Goal: Transaction & Acquisition: Download file/media

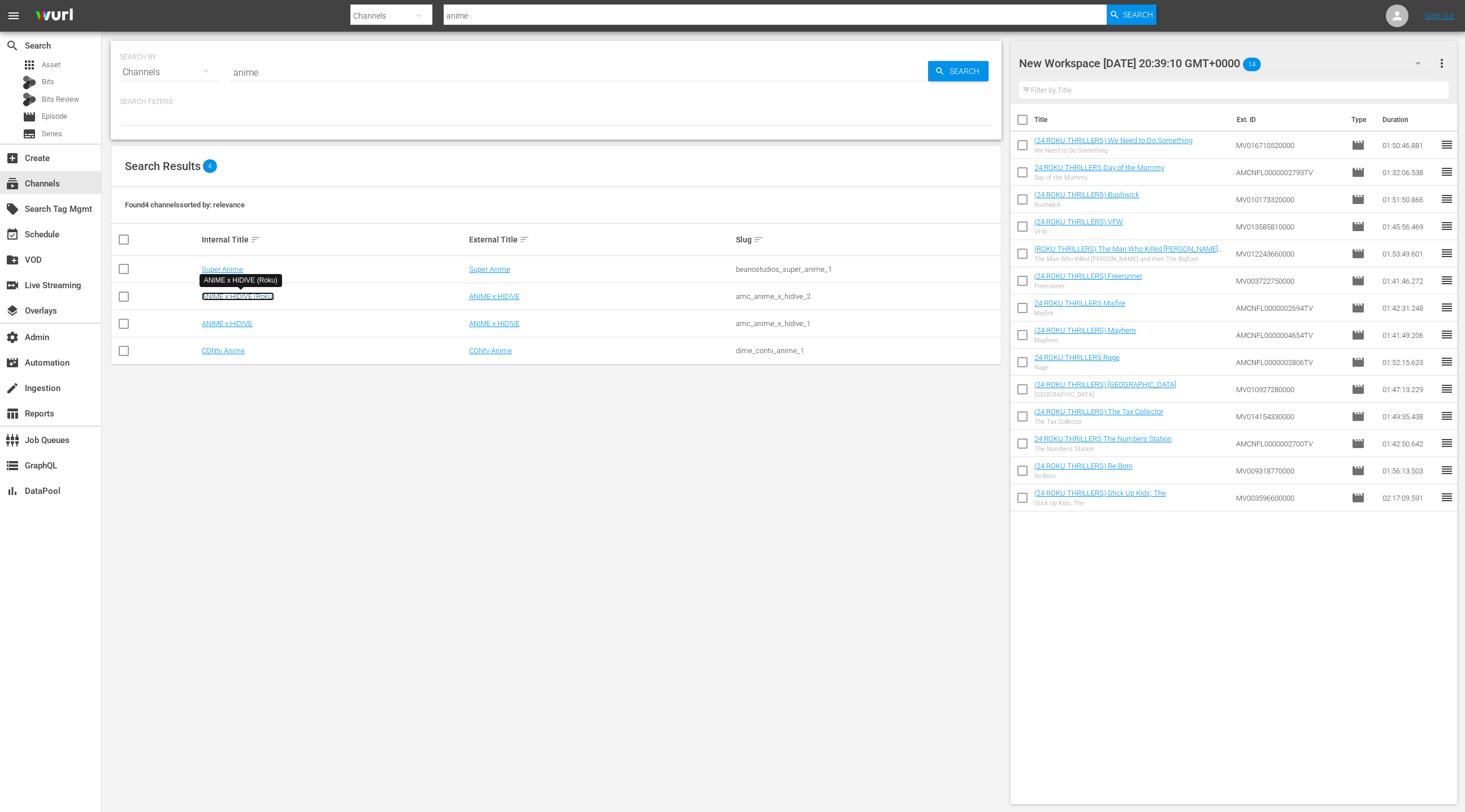
click at [254, 296] on link "ANIME x HIDIVE (Roku)" at bounding box center [237, 296] width 72 height 9
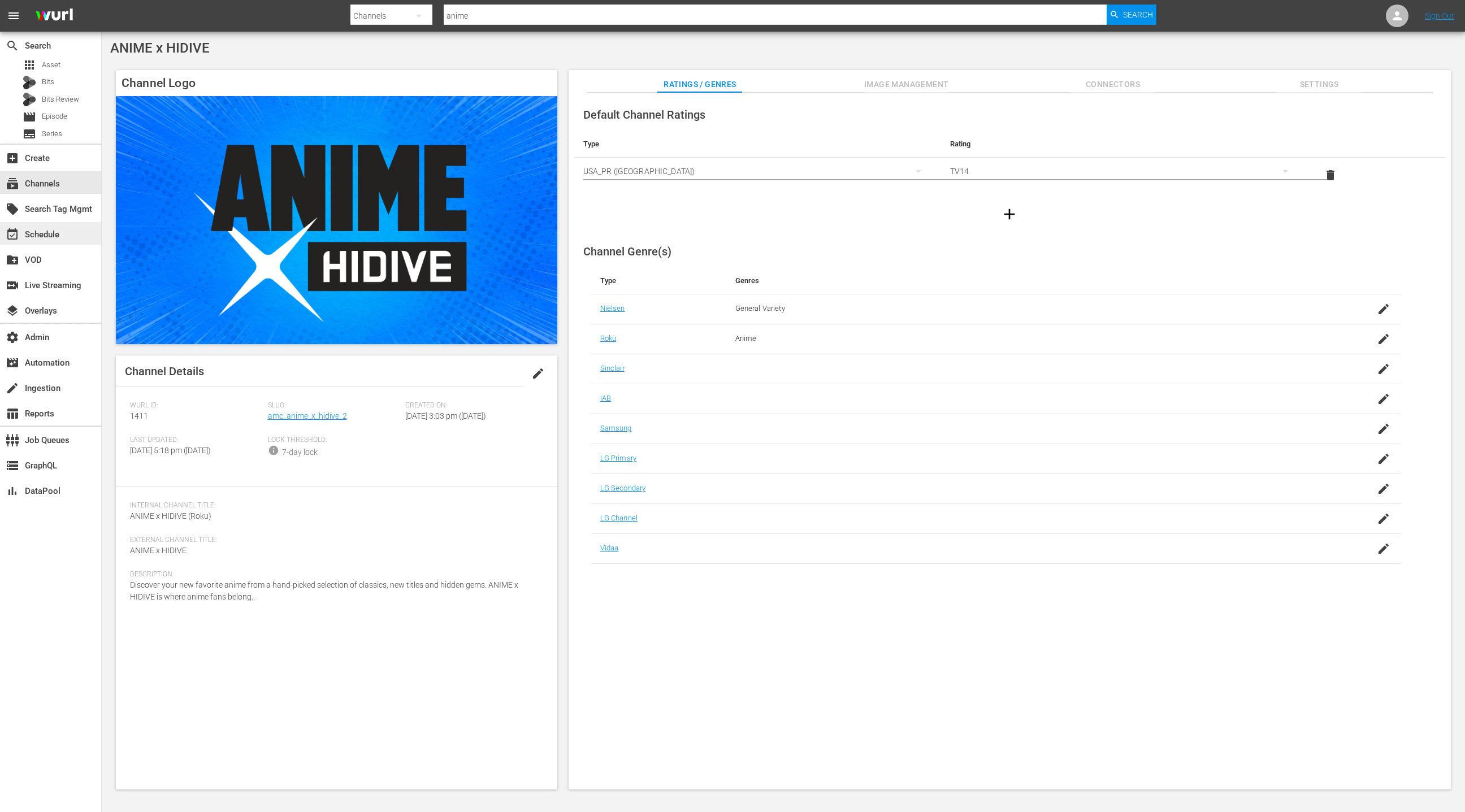
click at [68, 231] on div "event_available Schedule" at bounding box center [50, 233] width 101 height 22
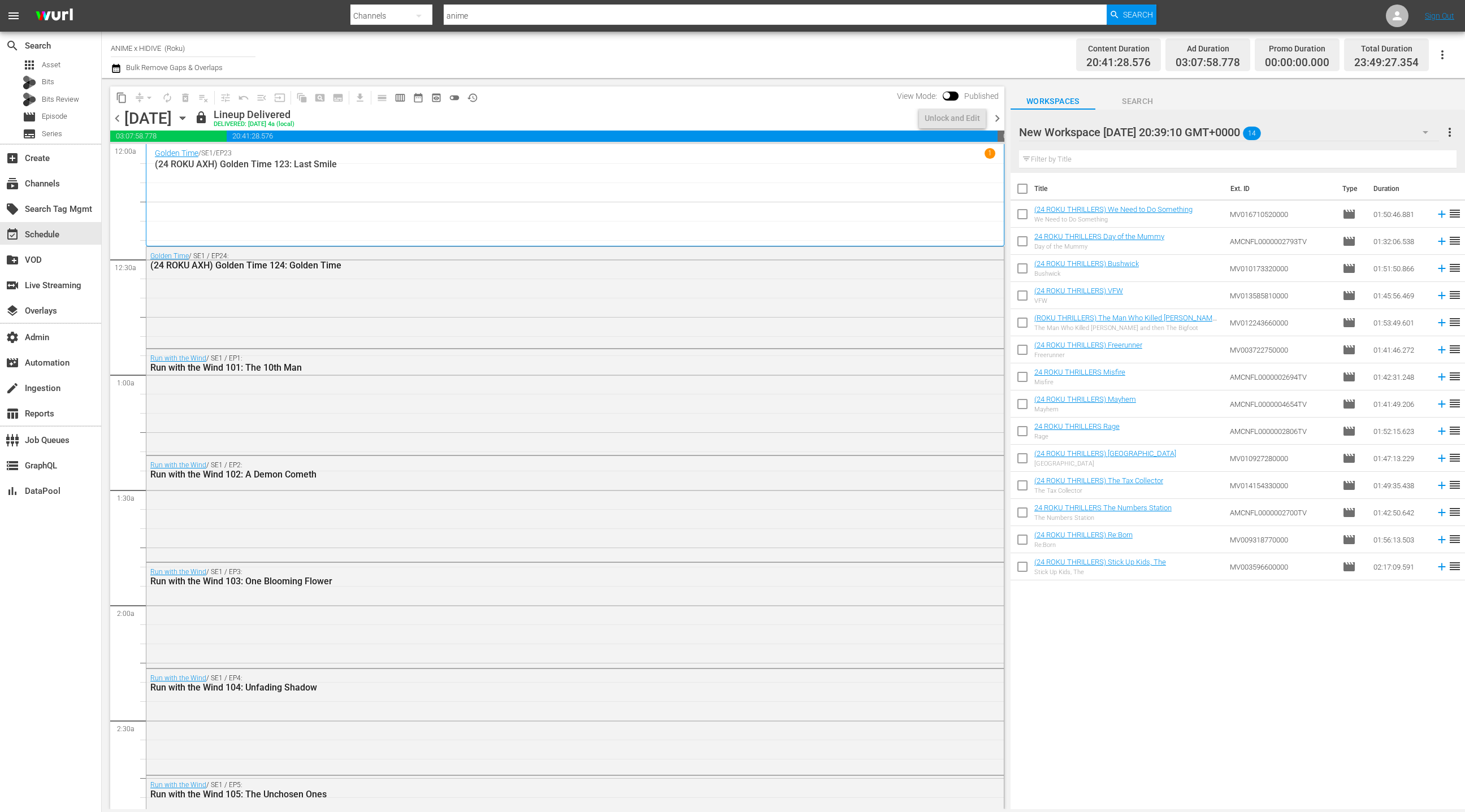
click at [189, 119] on icon "button" at bounding box center [182, 118] width 12 height 12
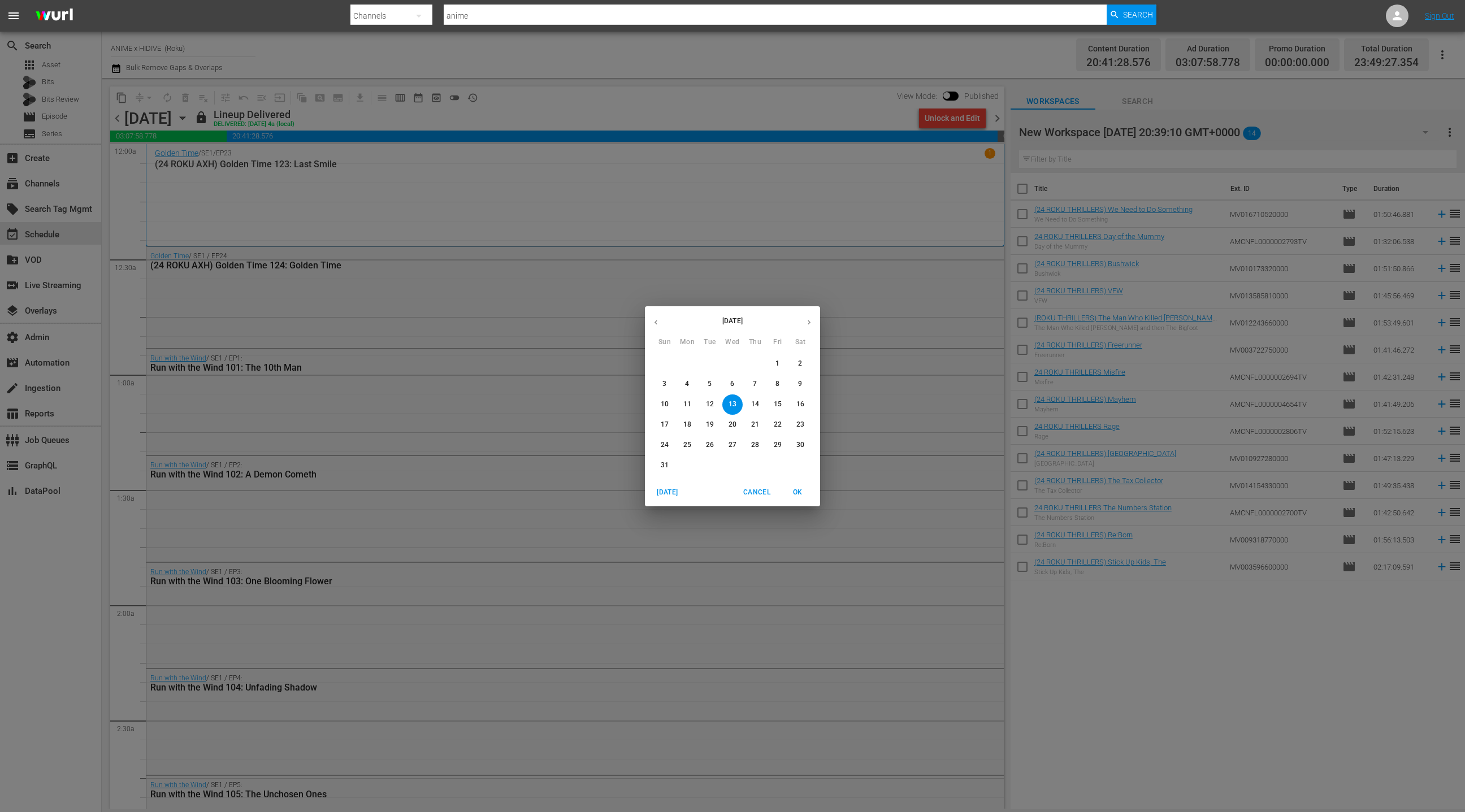
click at [777, 449] on p "29" at bounding box center [777, 445] width 8 height 10
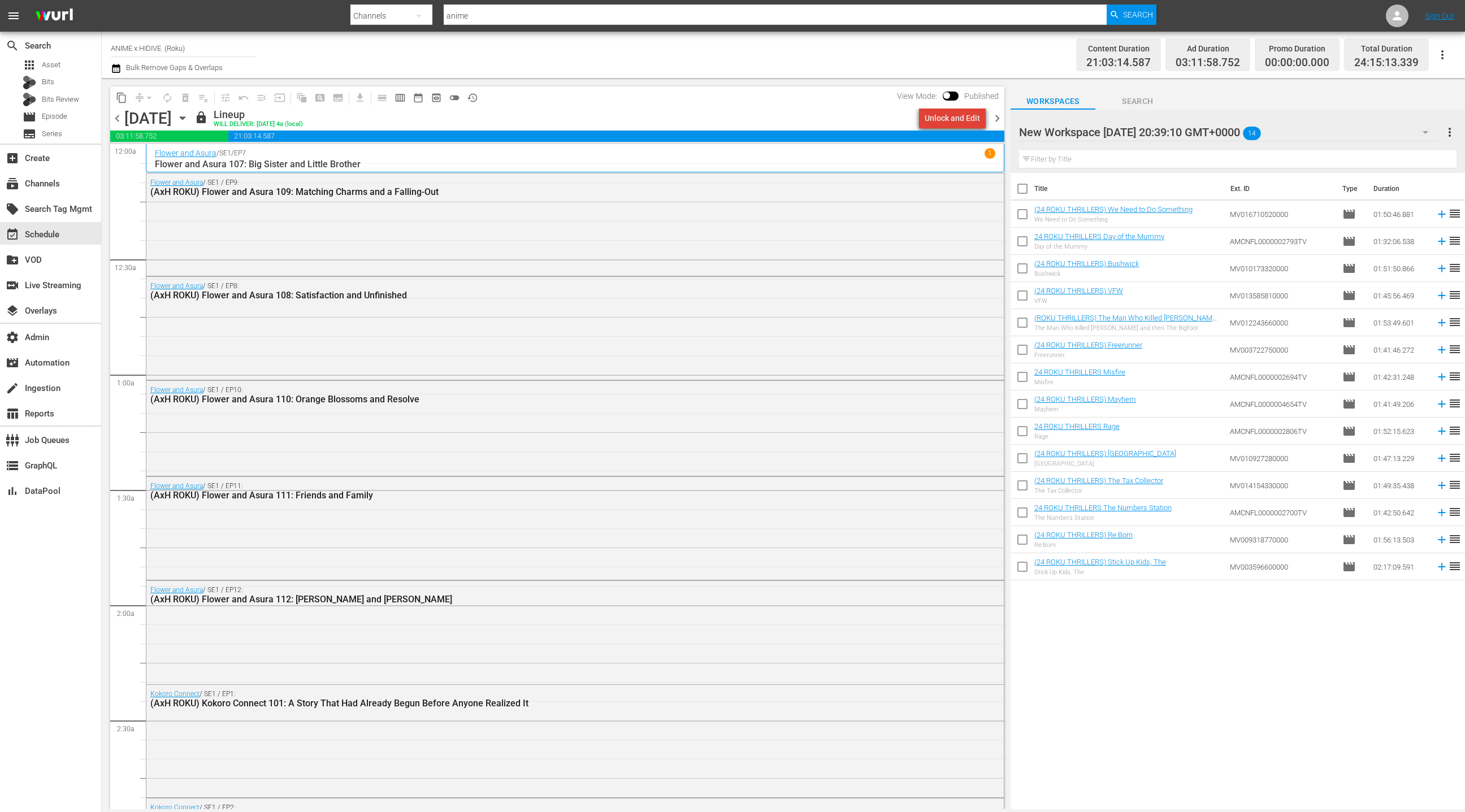
click at [965, 120] on div "Unlock and Edit" at bounding box center [952, 118] width 55 height 20
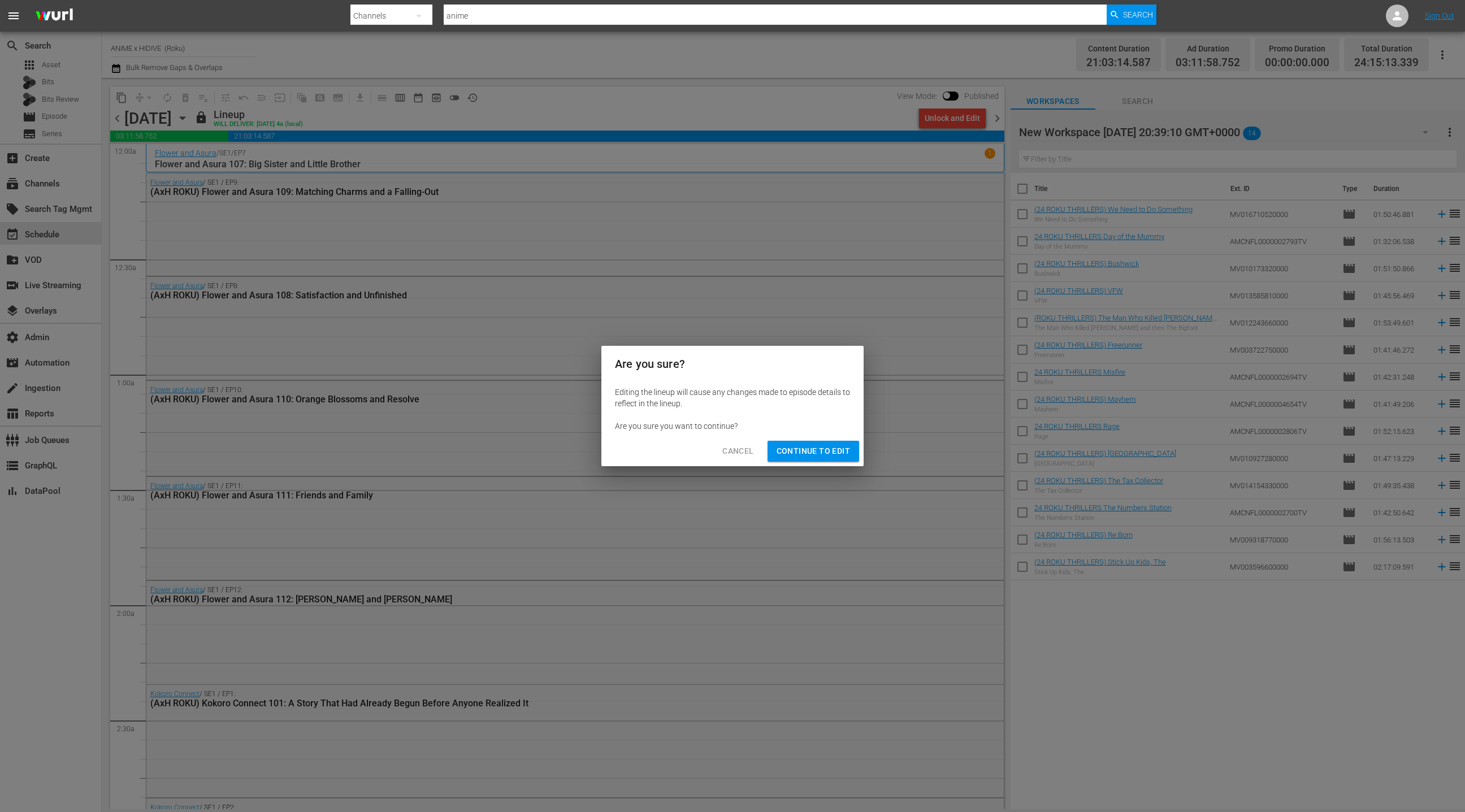
click at [822, 449] on span "Continue to Edit" at bounding box center [813, 451] width 73 height 14
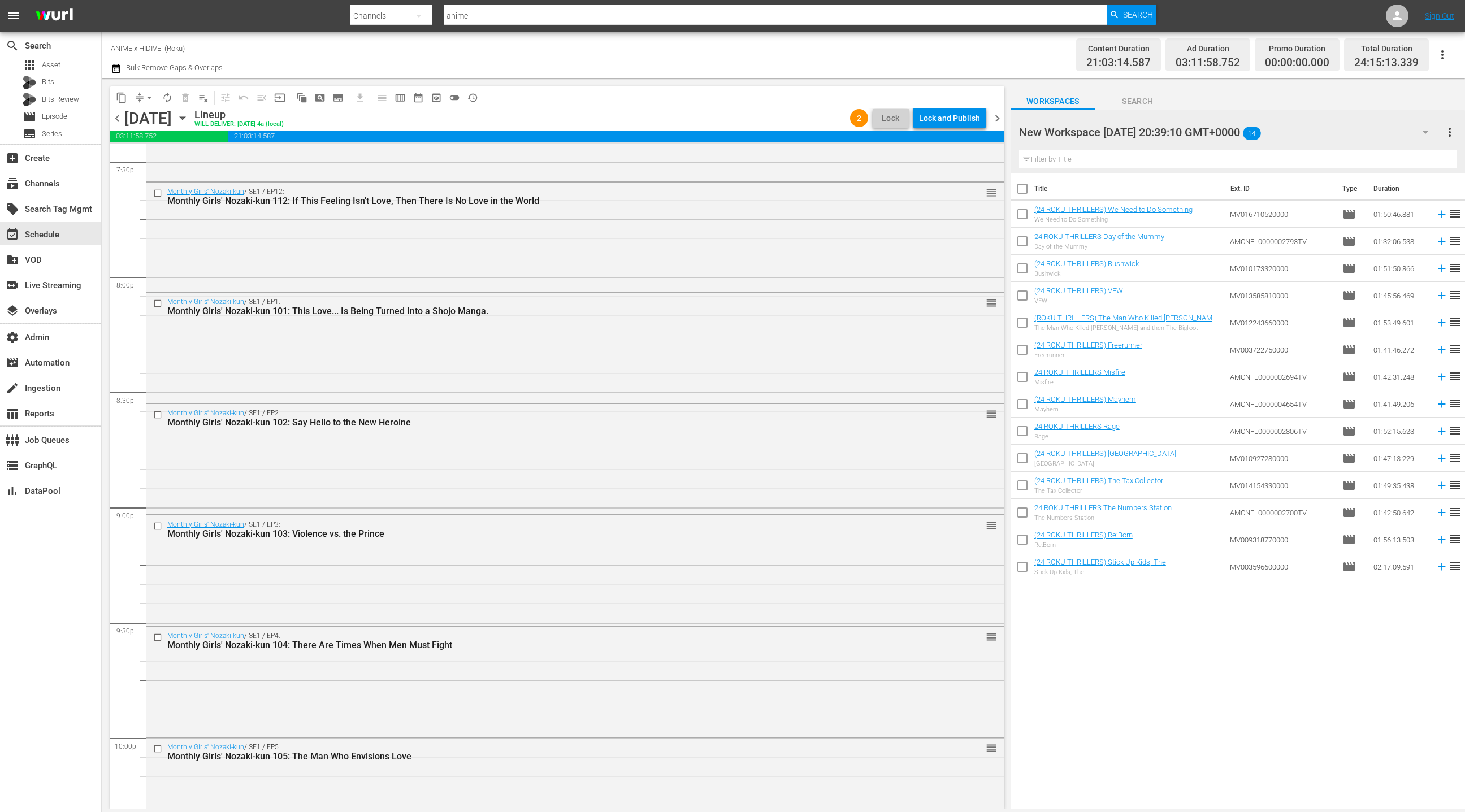
scroll to position [4424, 0]
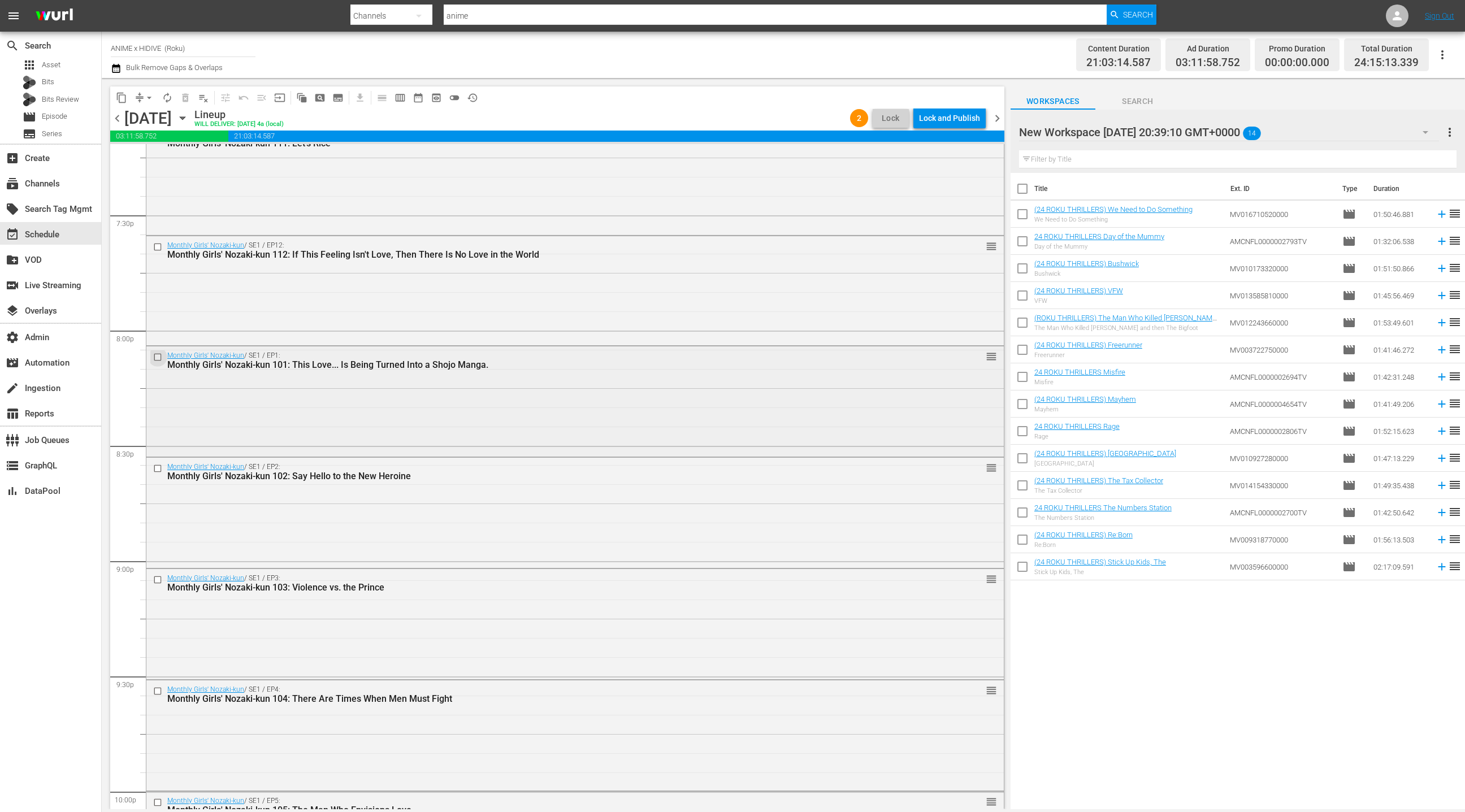
click at [160, 356] on input "checkbox" at bounding box center [159, 357] width 12 height 10
click at [163, 473] on input "checkbox" at bounding box center [159, 468] width 12 height 10
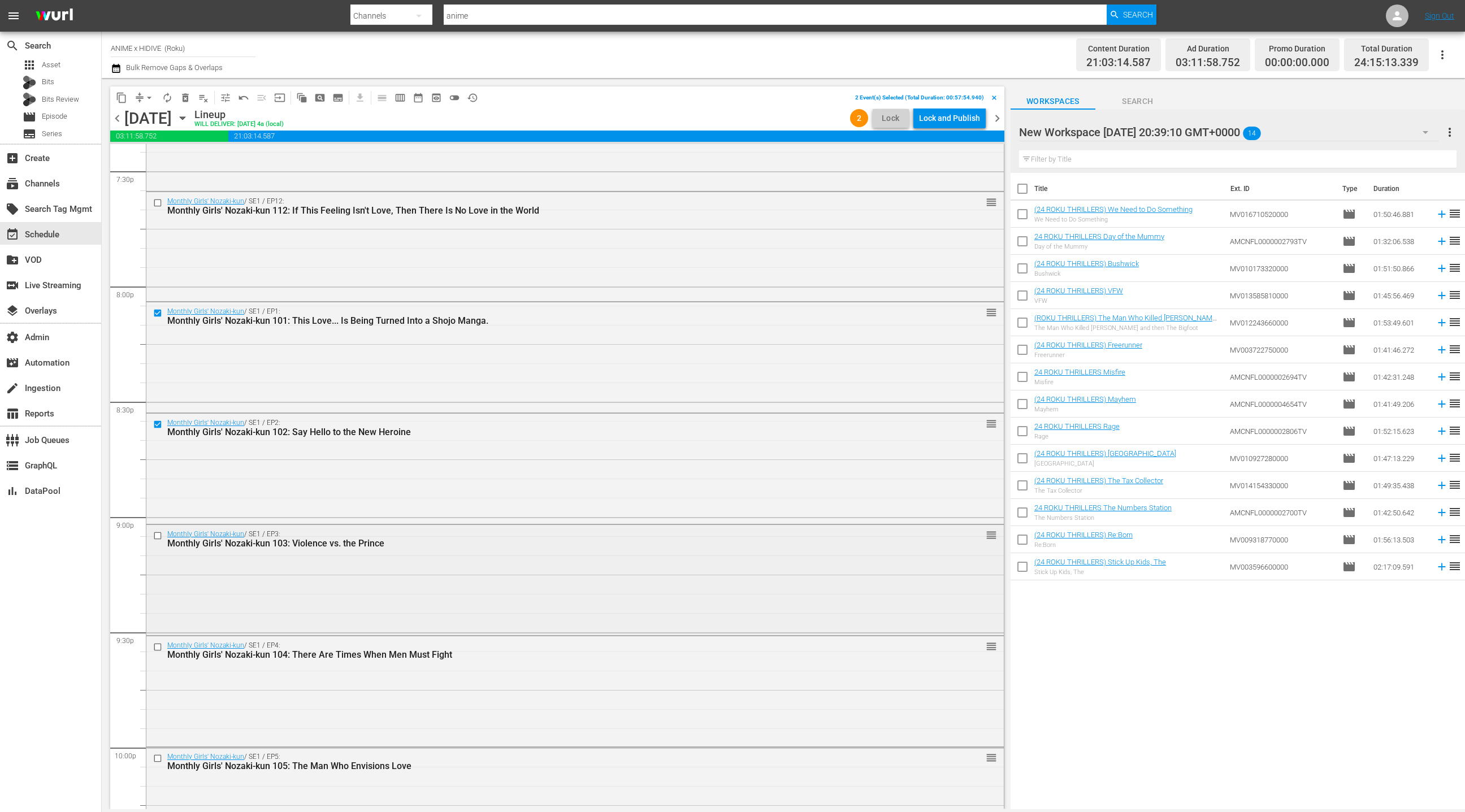
click at [159, 535] on input "checkbox" at bounding box center [159, 536] width 12 height 10
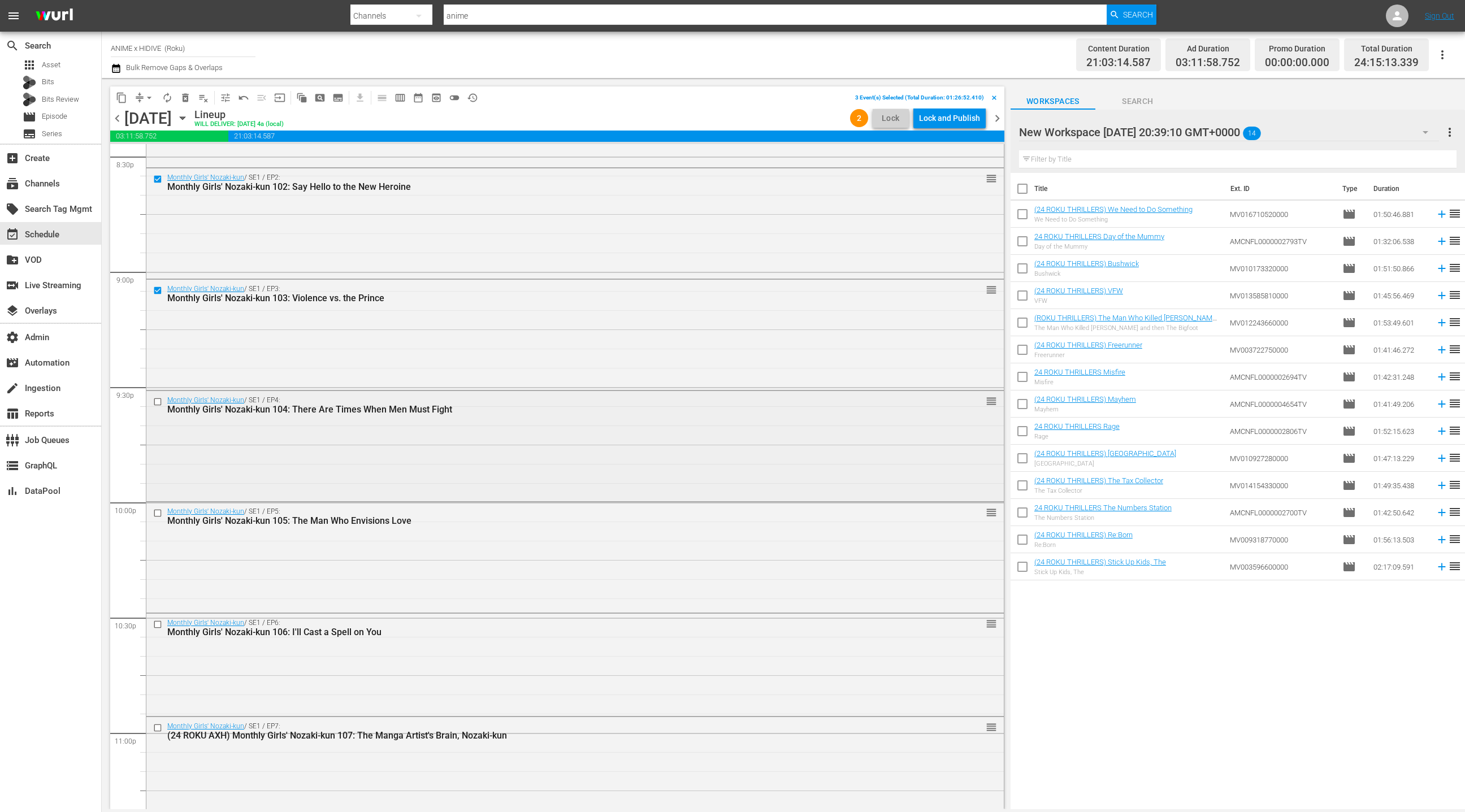
scroll to position [4721, 0]
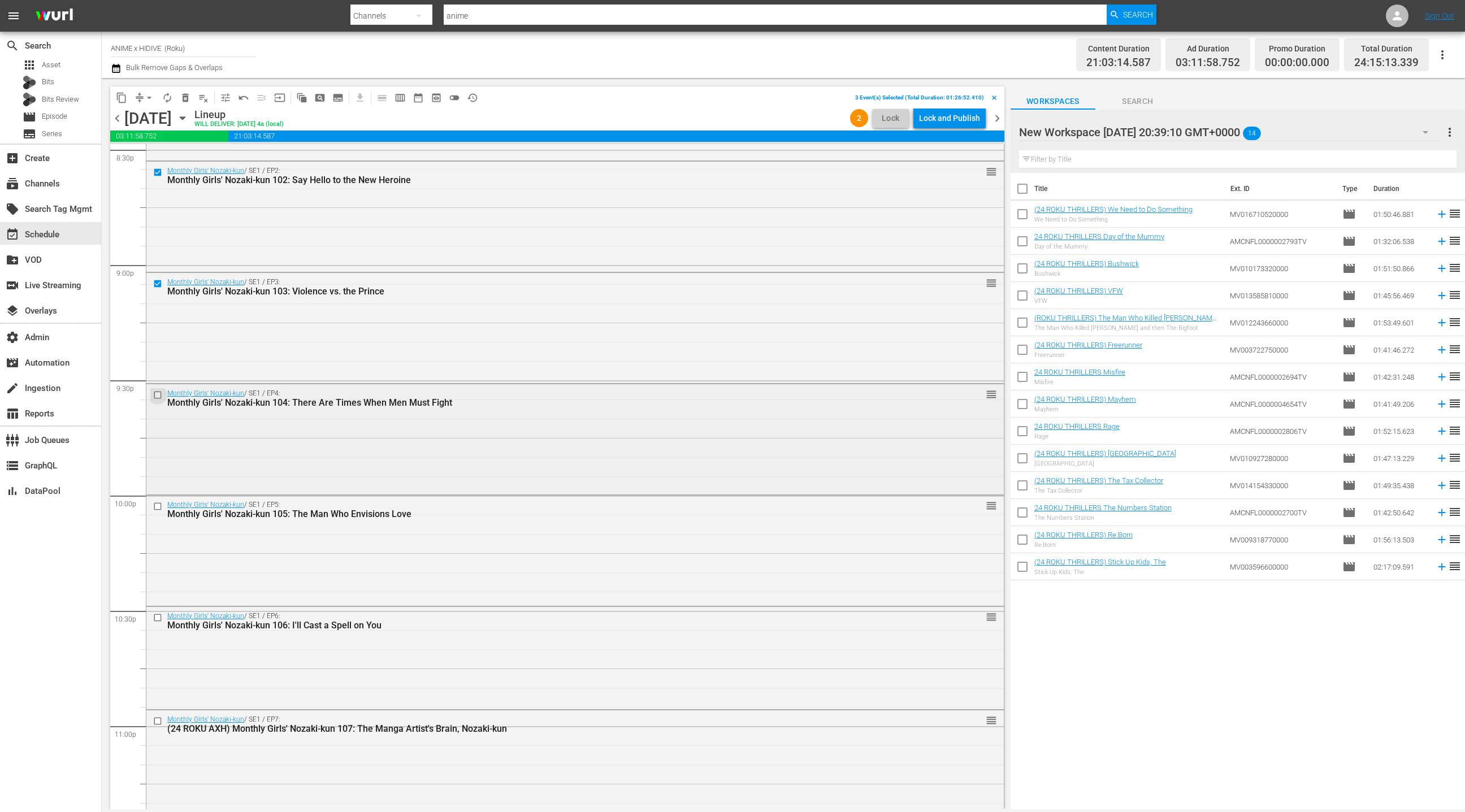
click at [160, 396] on input "checkbox" at bounding box center [159, 395] width 12 height 10
click at [159, 508] on input "checkbox" at bounding box center [159, 507] width 12 height 10
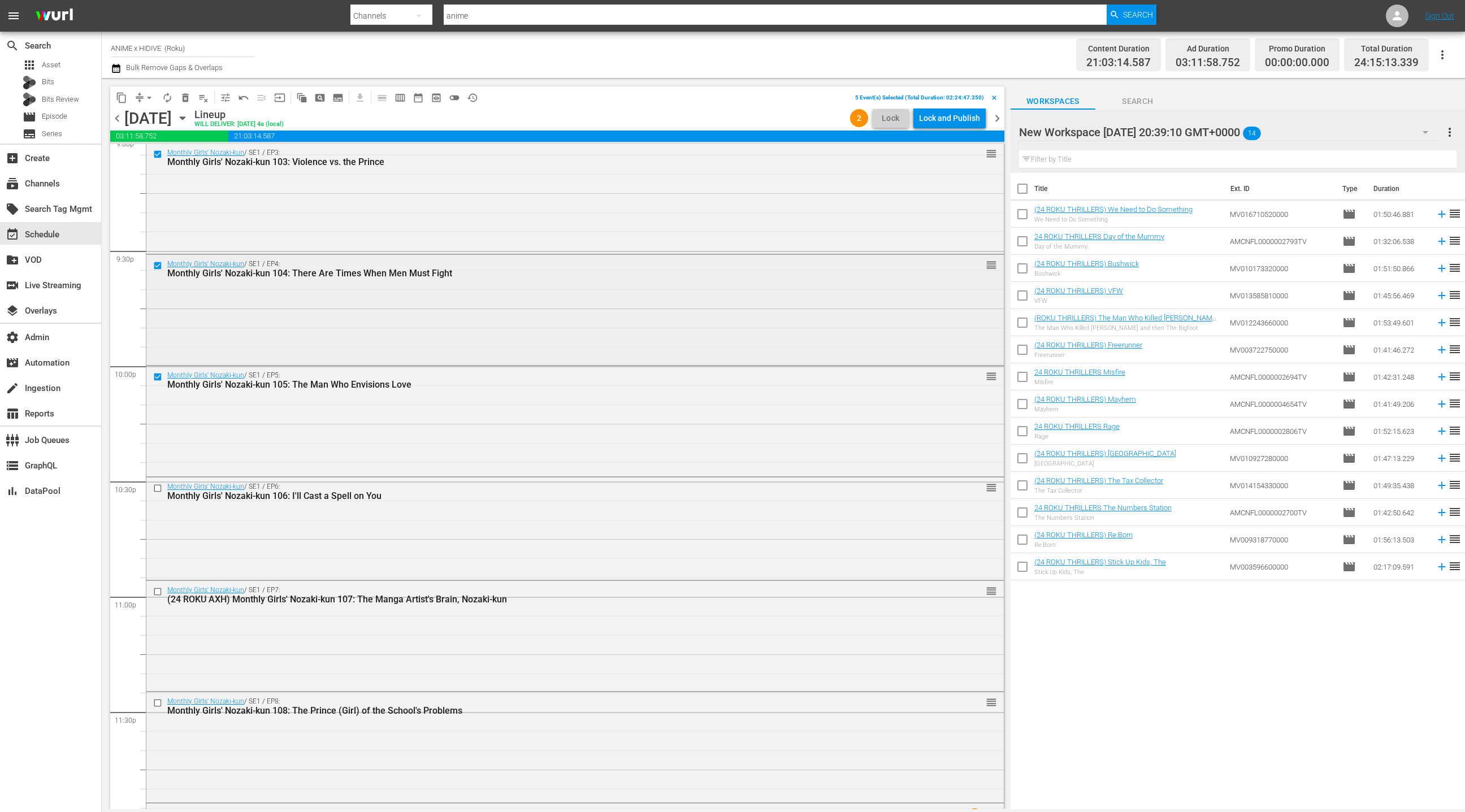
scroll to position [4910, 0]
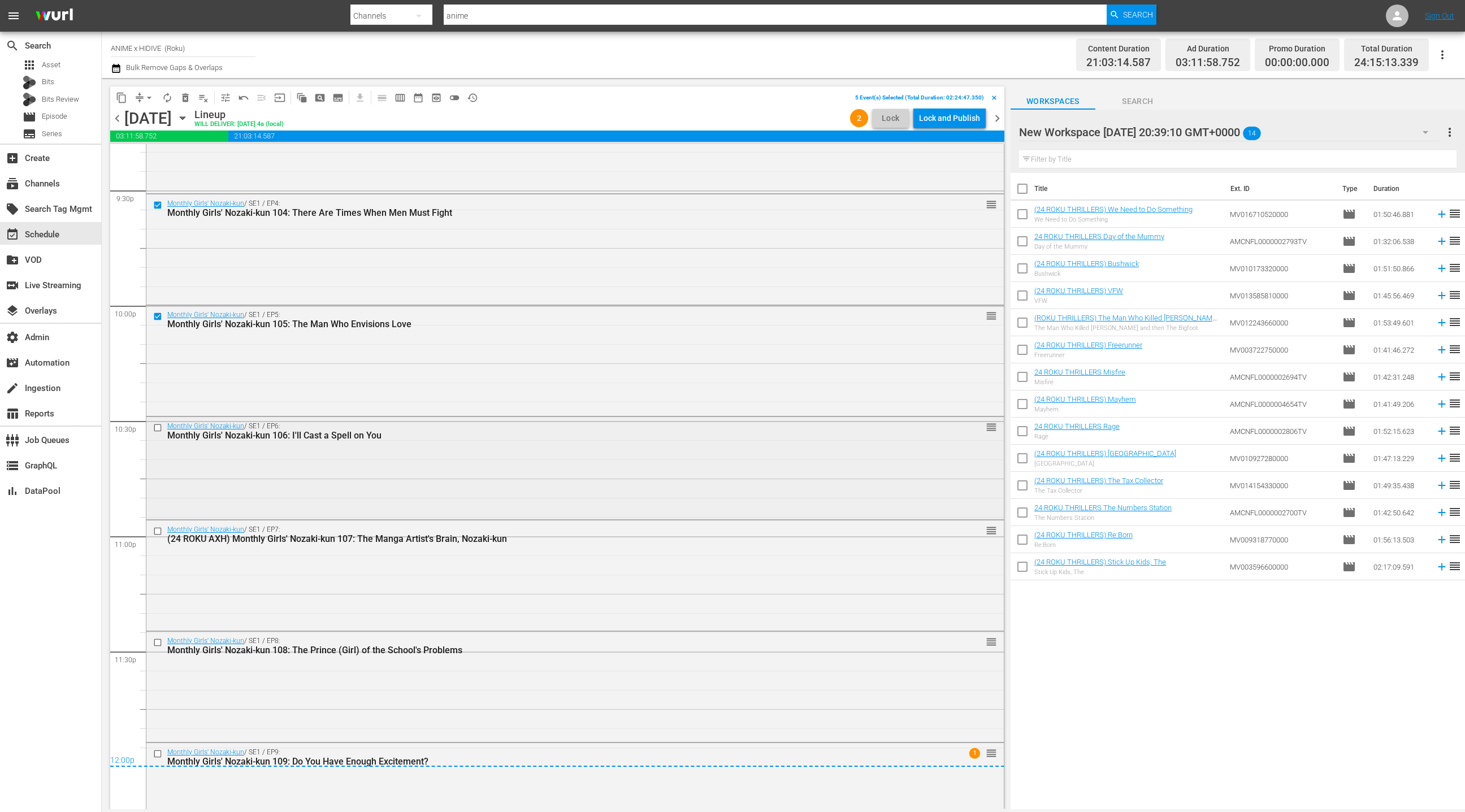
click at [159, 429] on input "checkbox" at bounding box center [159, 428] width 12 height 10
click at [162, 532] on input "checkbox" at bounding box center [159, 531] width 12 height 10
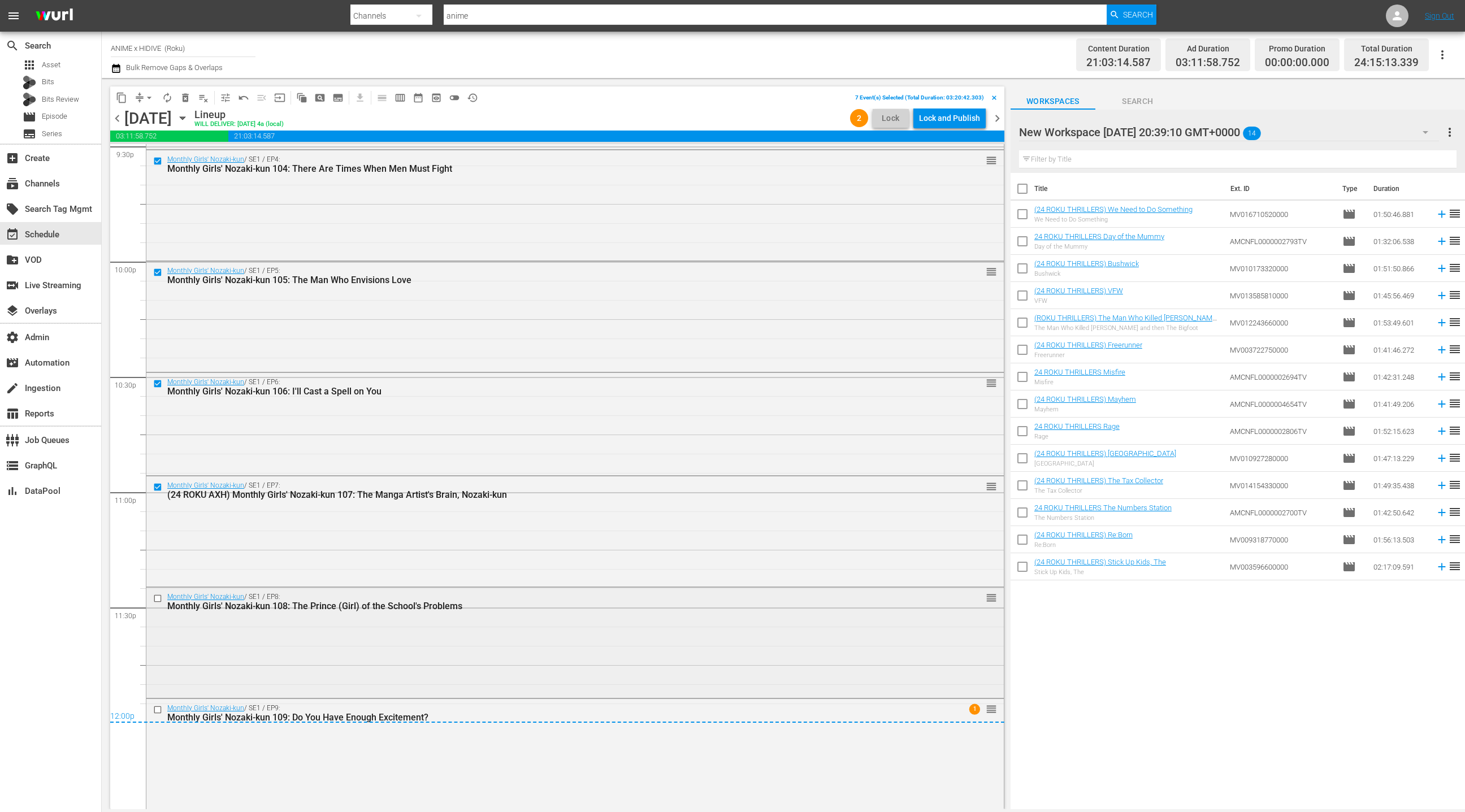
click at [157, 598] on input "checkbox" at bounding box center [159, 599] width 12 height 10
click at [159, 706] on input "checkbox" at bounding box center [159, 709] width 12 height 10
click at [186, 97] on span "delete_forever_outlined" at bounding box center [185, 98] width 12 height 12
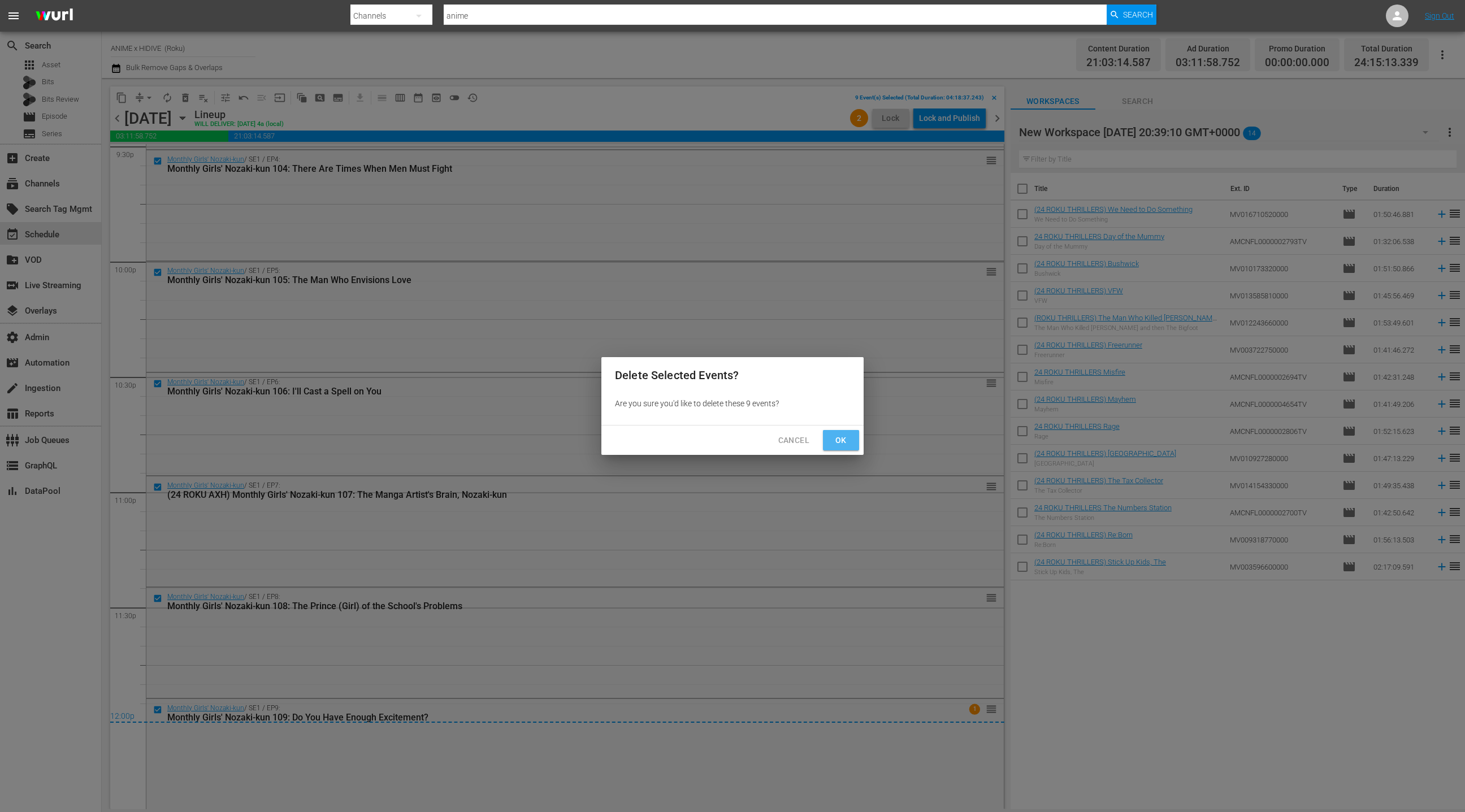
click at [849, 445] on span "Ok" at bounding box center [841, 440] width 18 height 14
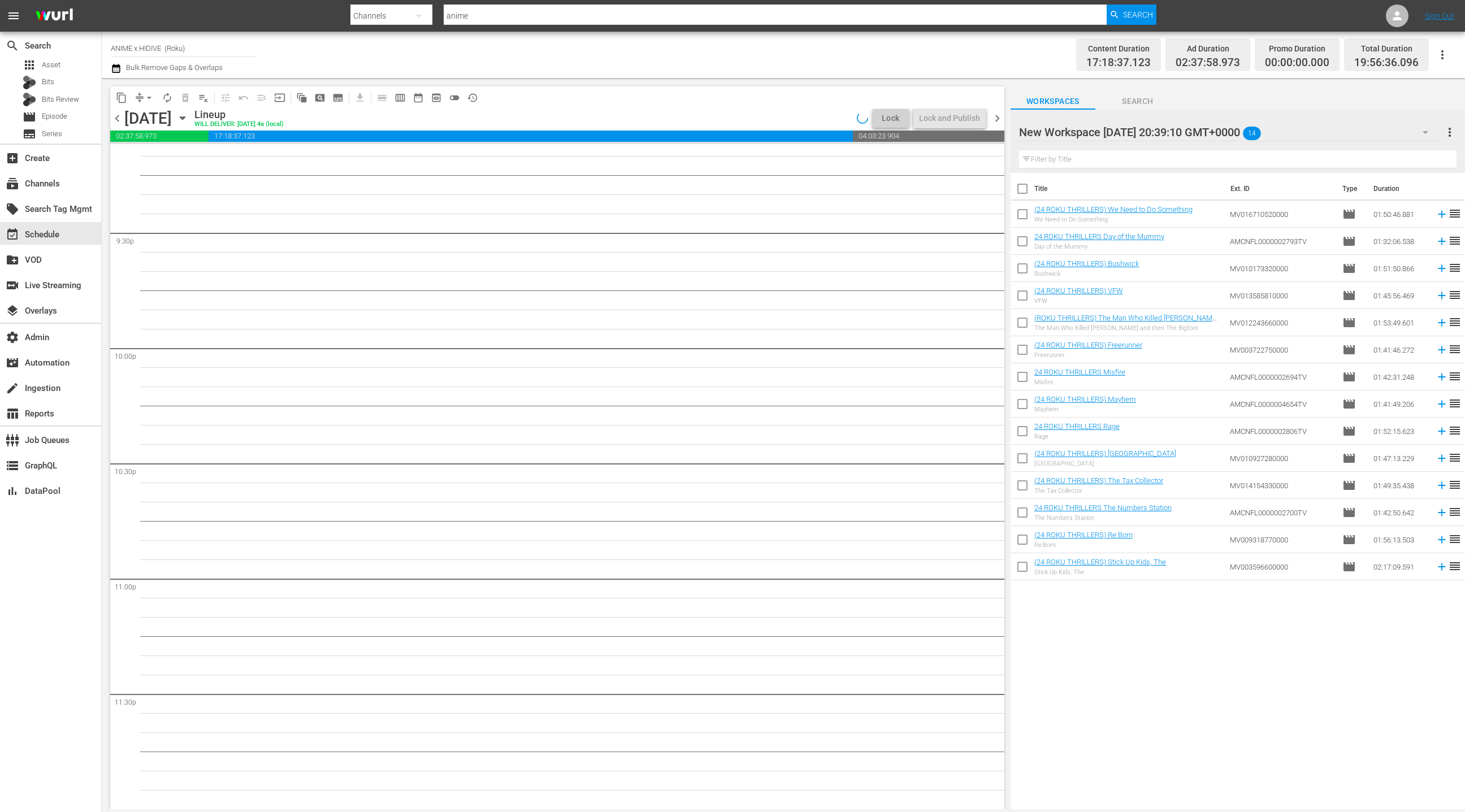
scroll to position [4868, 0]
click at [1398, 19] on icon at bounding box center [1397, 16] width 9 height 9
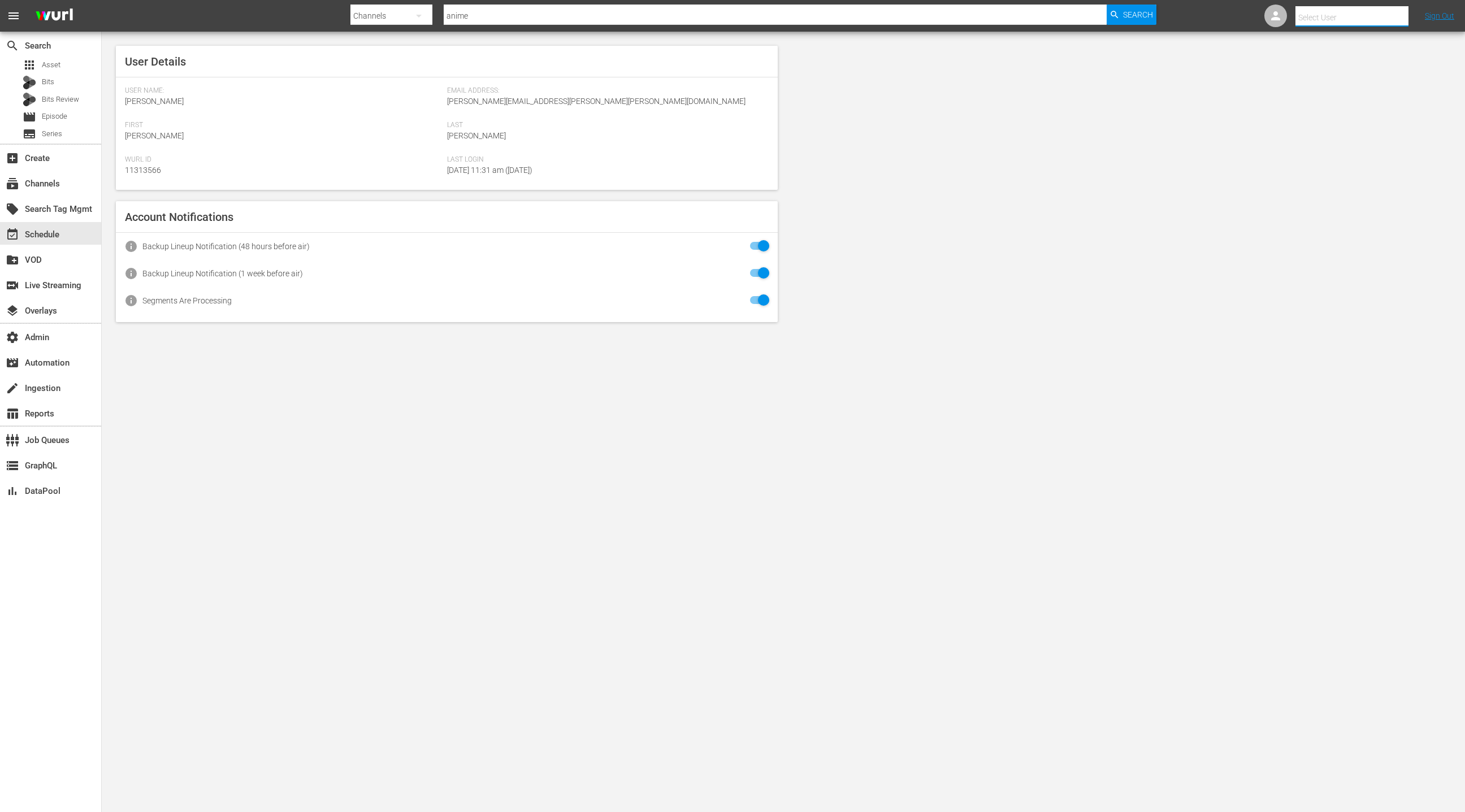
click at [1385, 19] on input "text" at bounding box center [1367, 18] width 145 height 27
click at [1402, 50] on div "AnimexHidive Scheduling <Scheduling-animexhidive@wurl.com>" at bounding box center [1343, 49] width 176 height 27
type input "AnimexHidive Scheduling (11314664)"
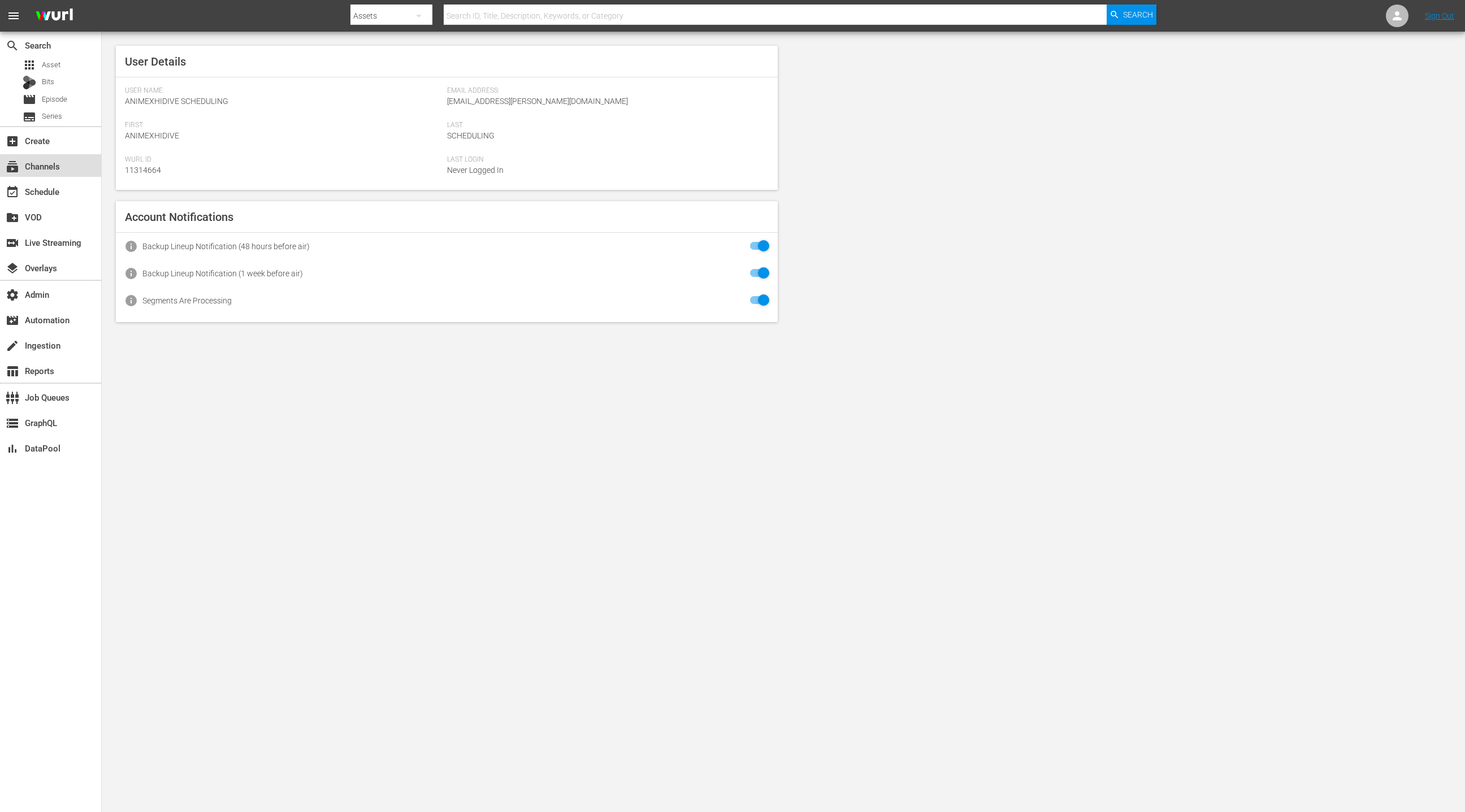
click at [72, 168] on div "subscriptions Channels" at bounding box center [50, 165] width 101 height 22
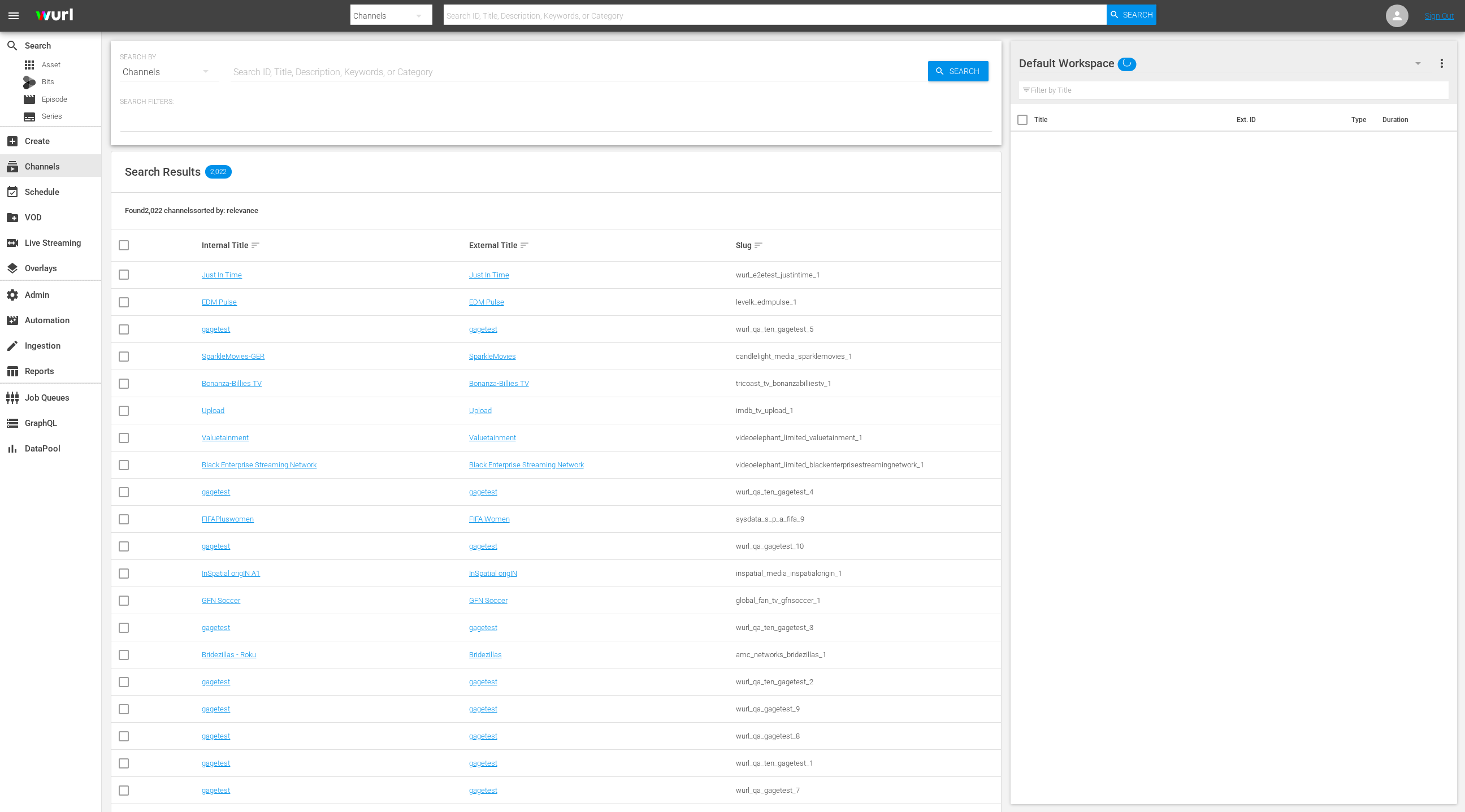
click at [256, 76] on input "text" at bounding box center [579, 72] width 697 height 27
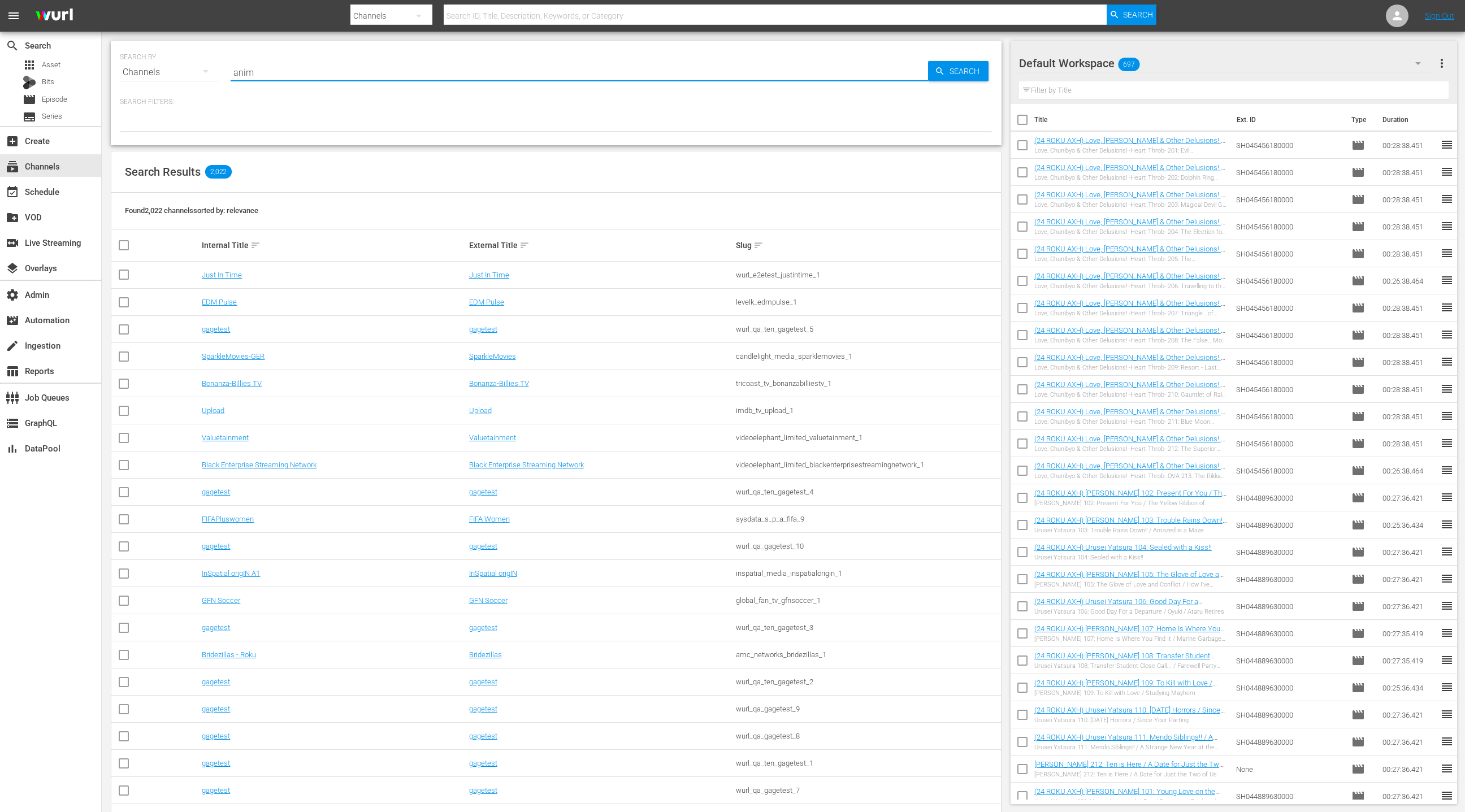
type input "anime"
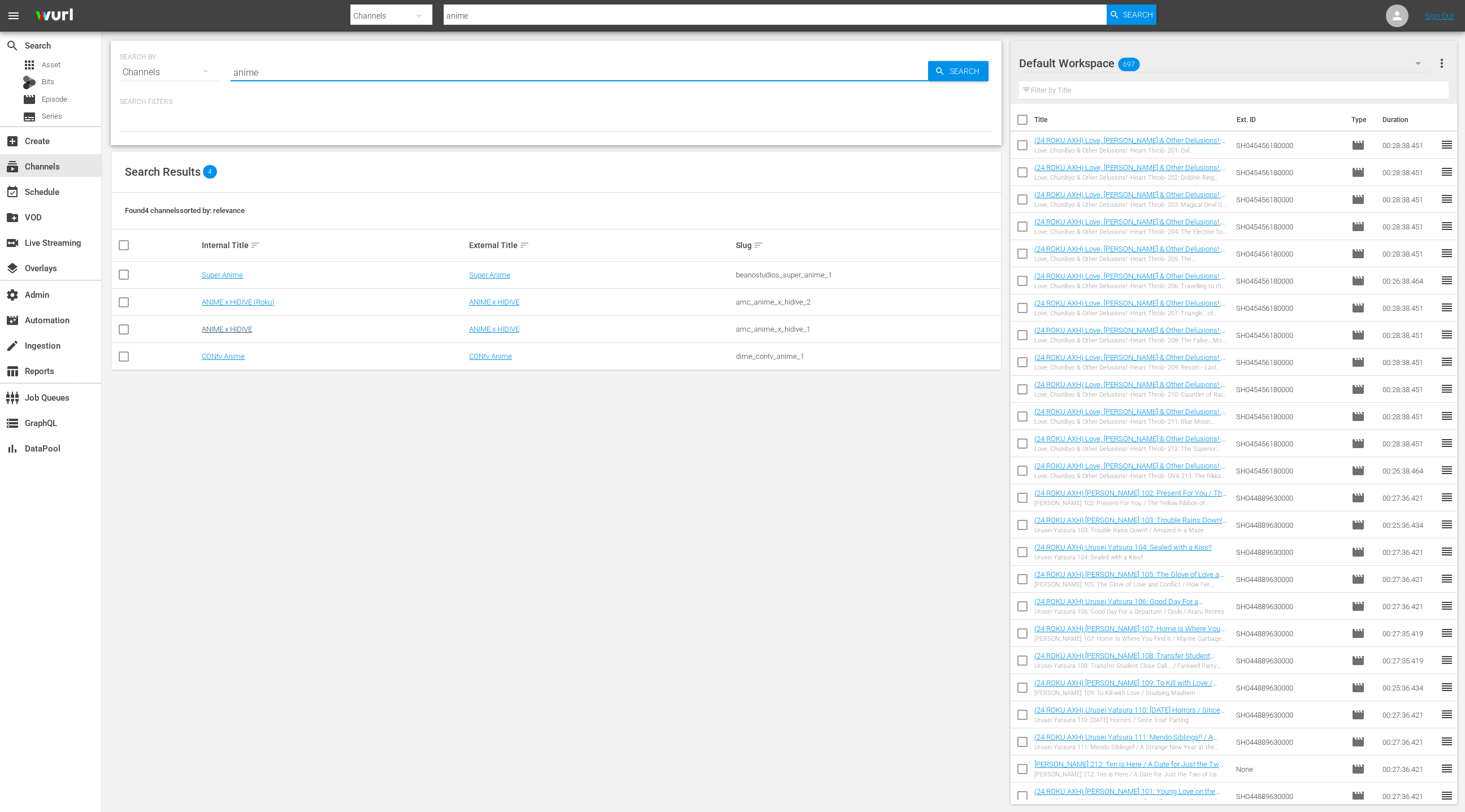
type input "anime"
click at [238, 326] on link "ANIME x HIDIVE" at bounding box center [227, 329] width 50 height 9
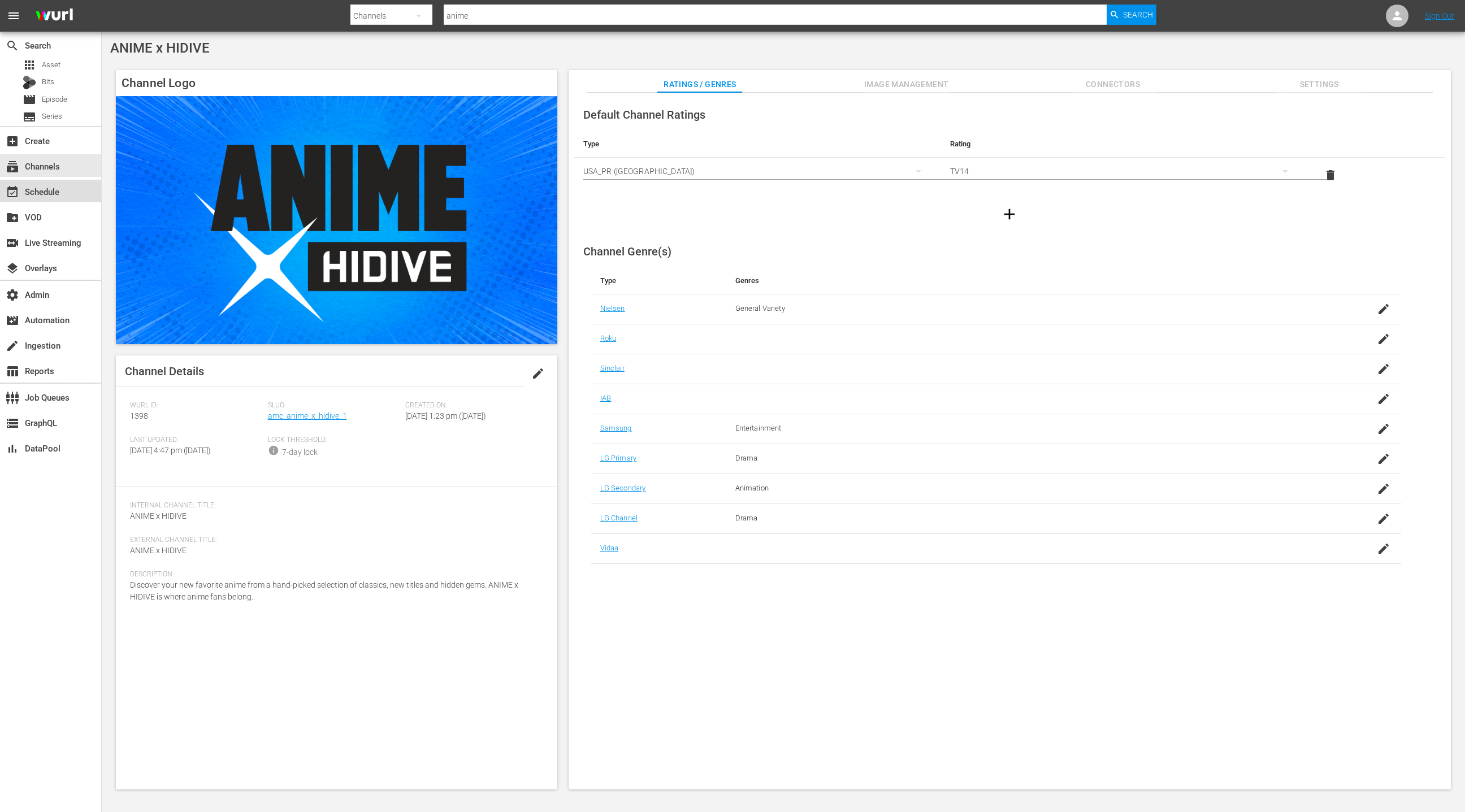
click at [73, 198] on div "event_available Schedule" at bounding box center [50, 191] width 101 height 22
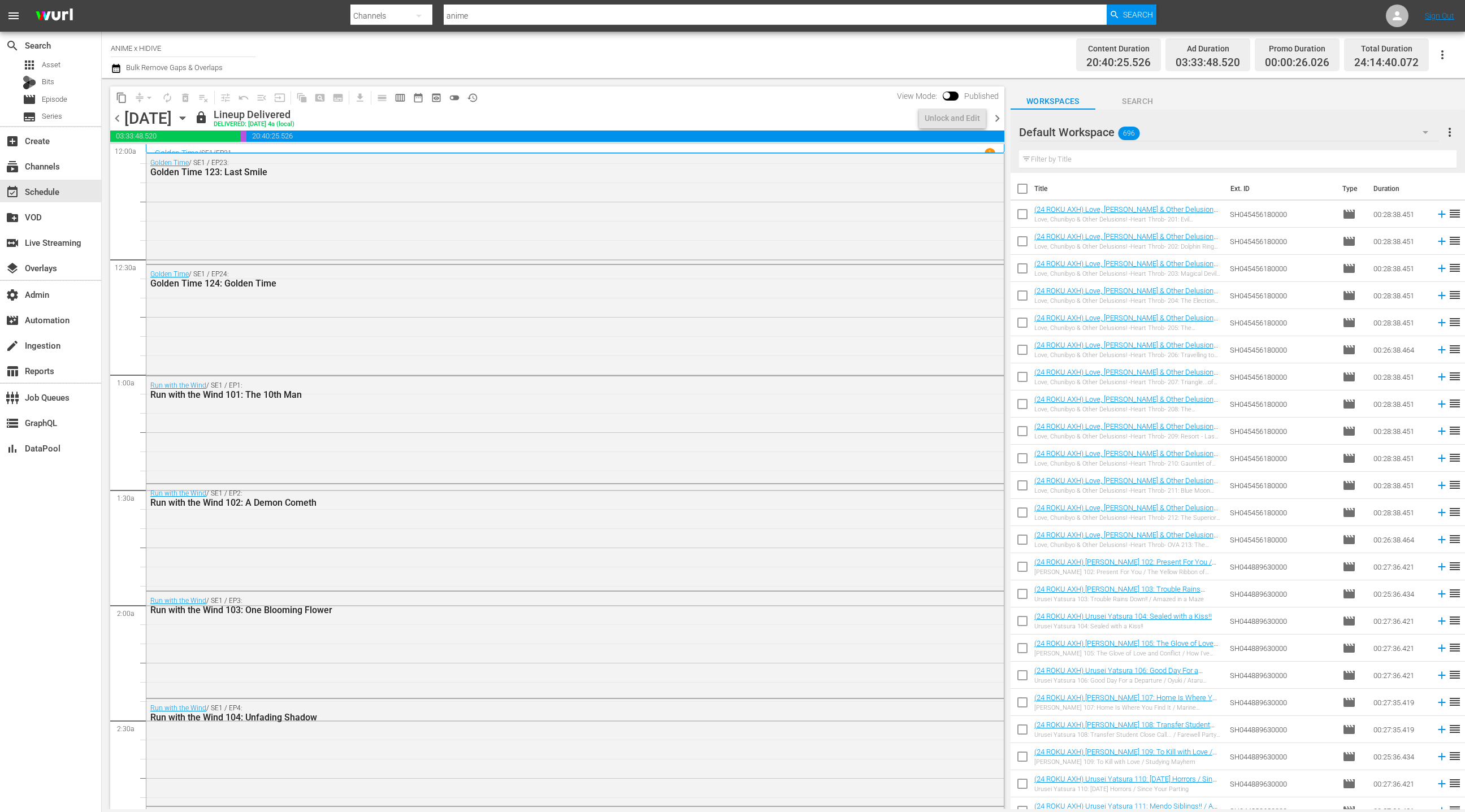
click at [189, 120] on icon "button" at bounding box center [182, 118] width 12 height 12
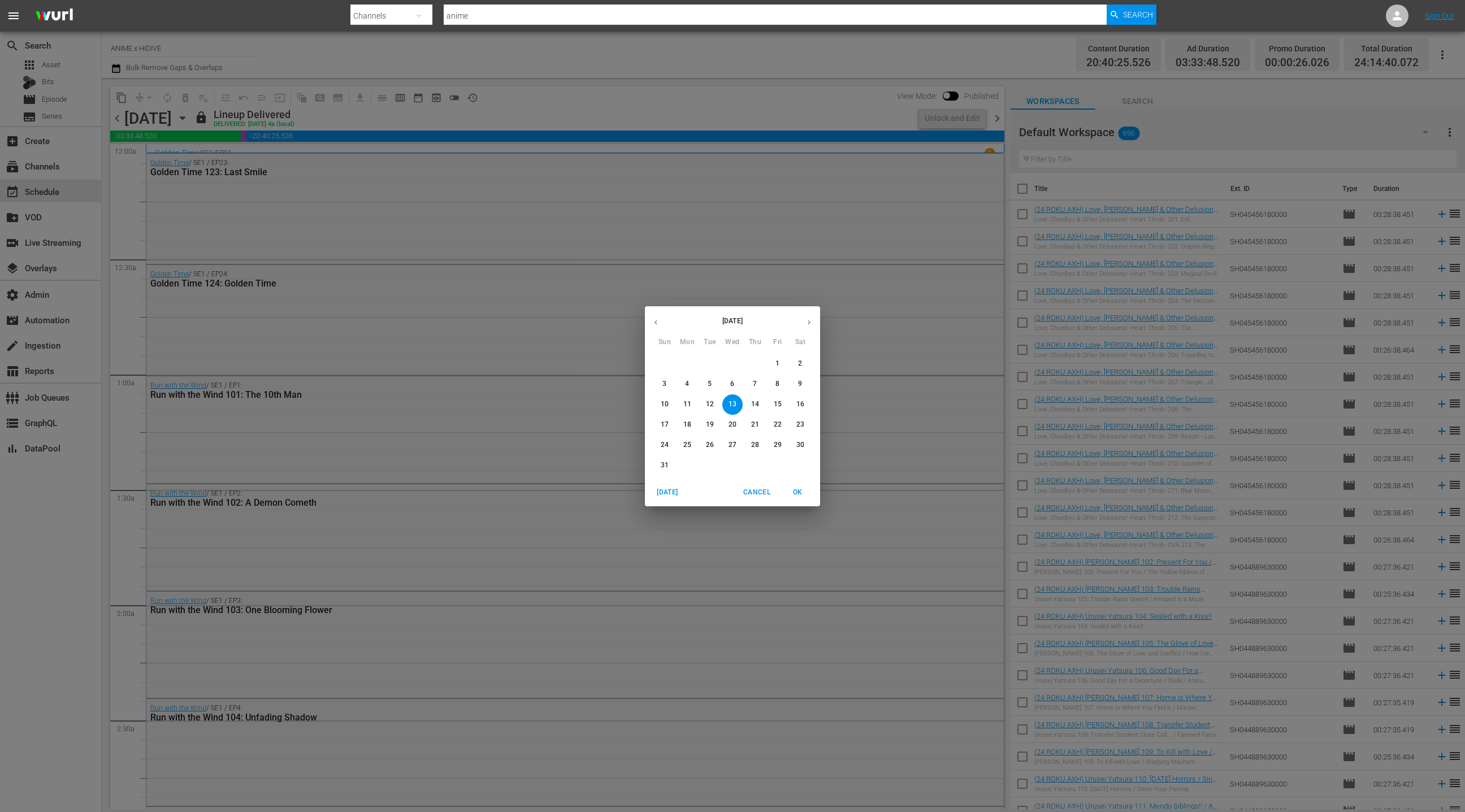
click at [780, 444] on p "29" at bounding box center [777, 445] width 8 height 10
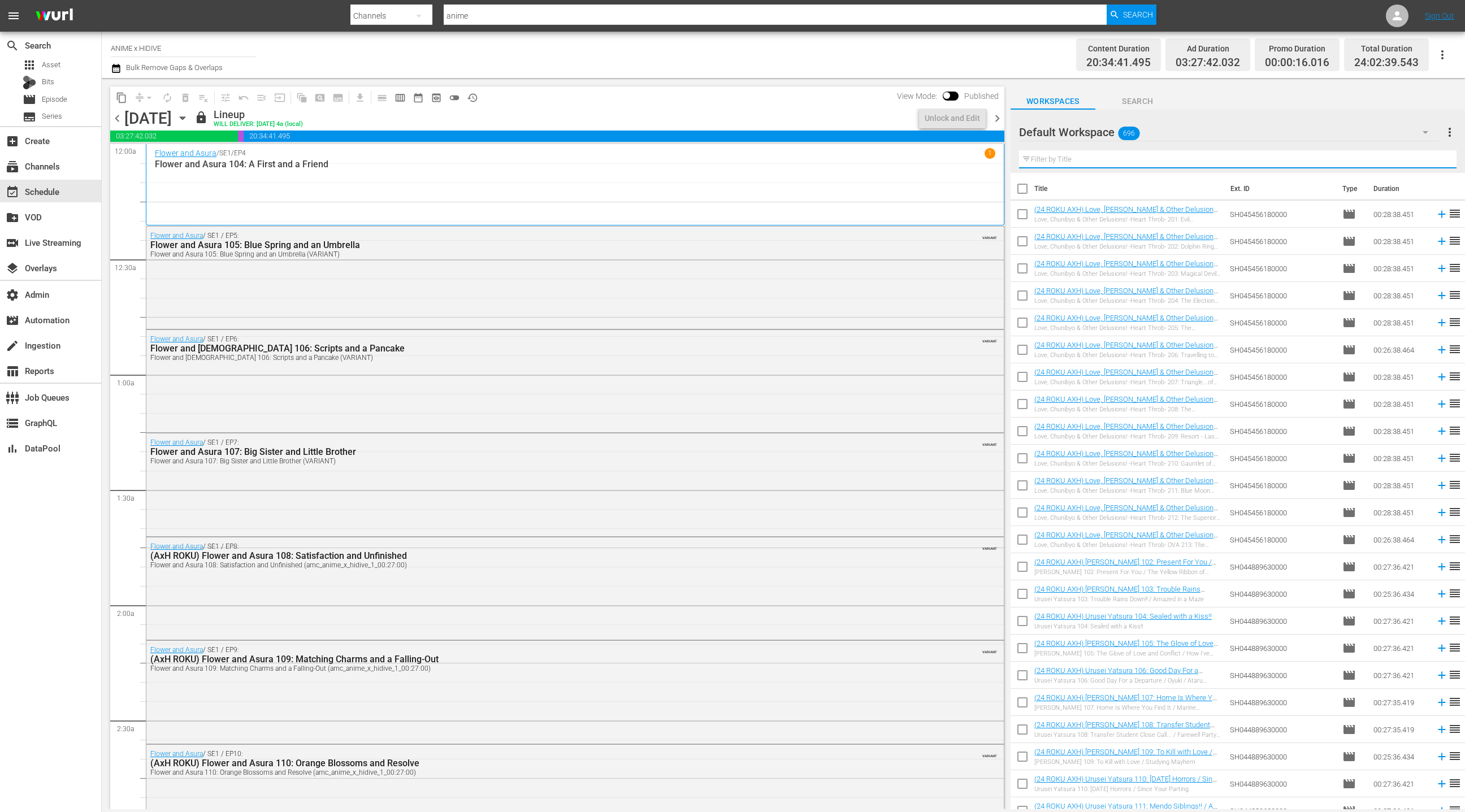
click at [1060, 161] on input "text" at bounding box center [1238, 159] width 437 height 18
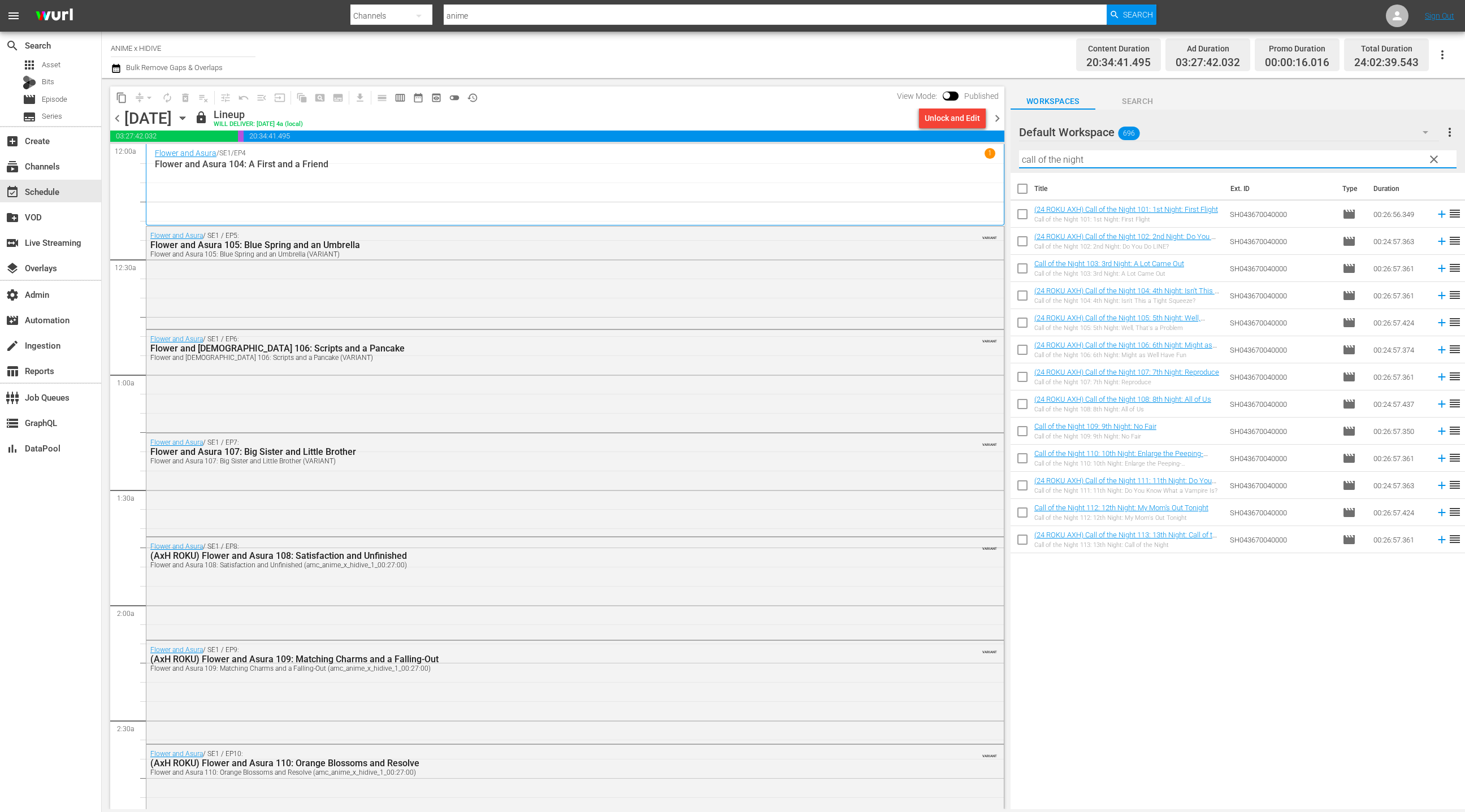
type input "call of the night"
click at [1020, 189] on input "checkbox" at bounding box center [1022, 191] width 24 height 24
checkbox input "true"
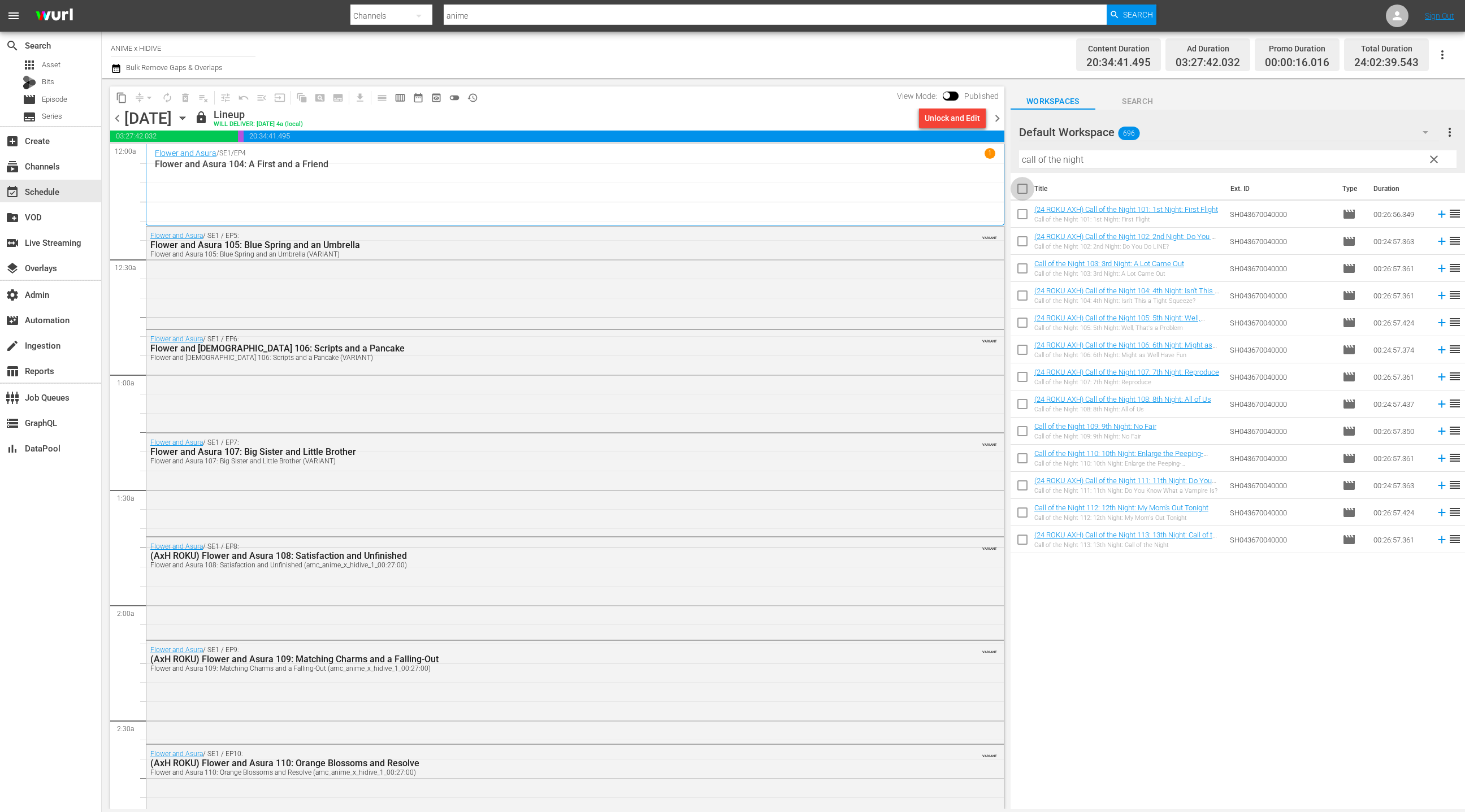
checkbox input "true"
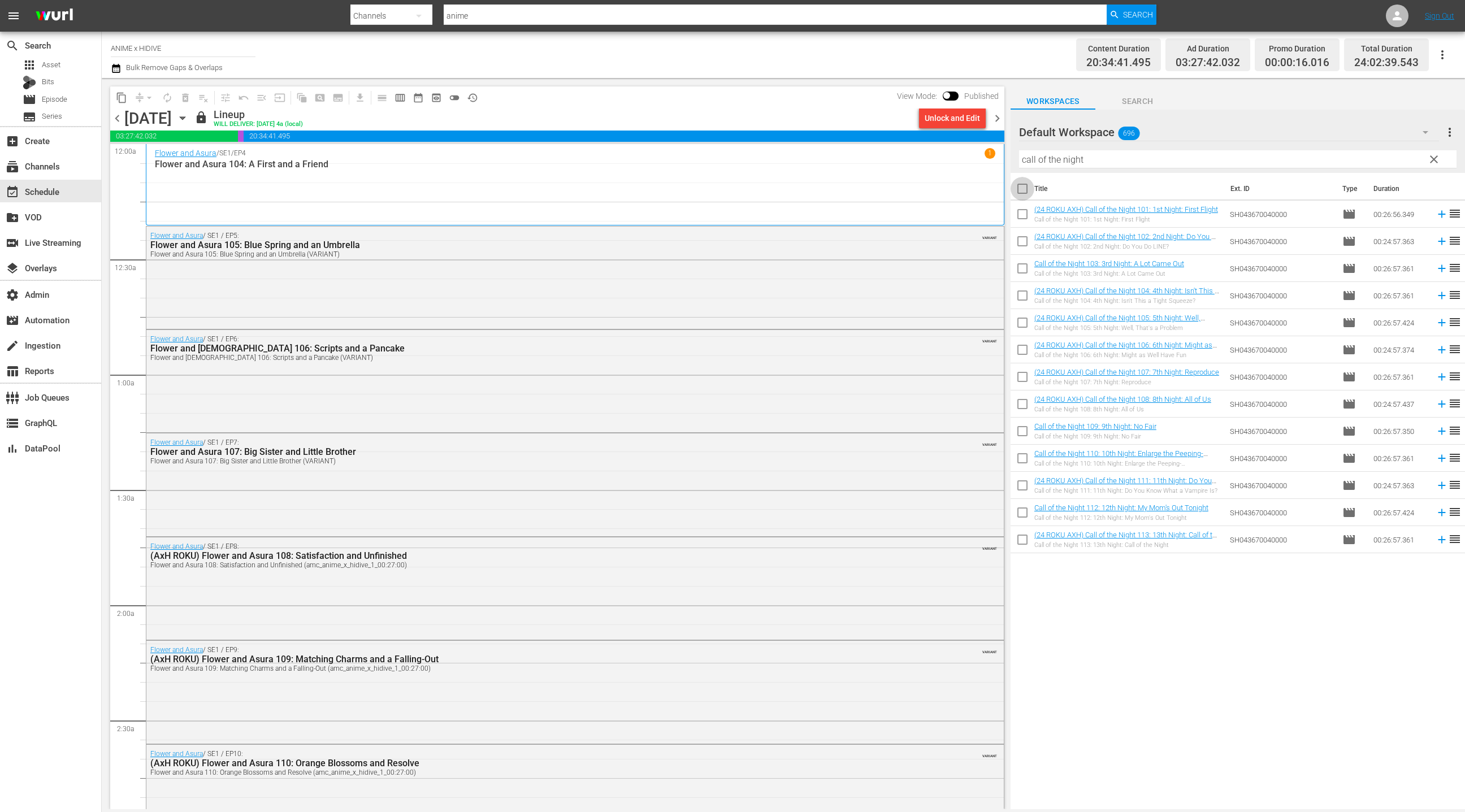
checkbox input "true"
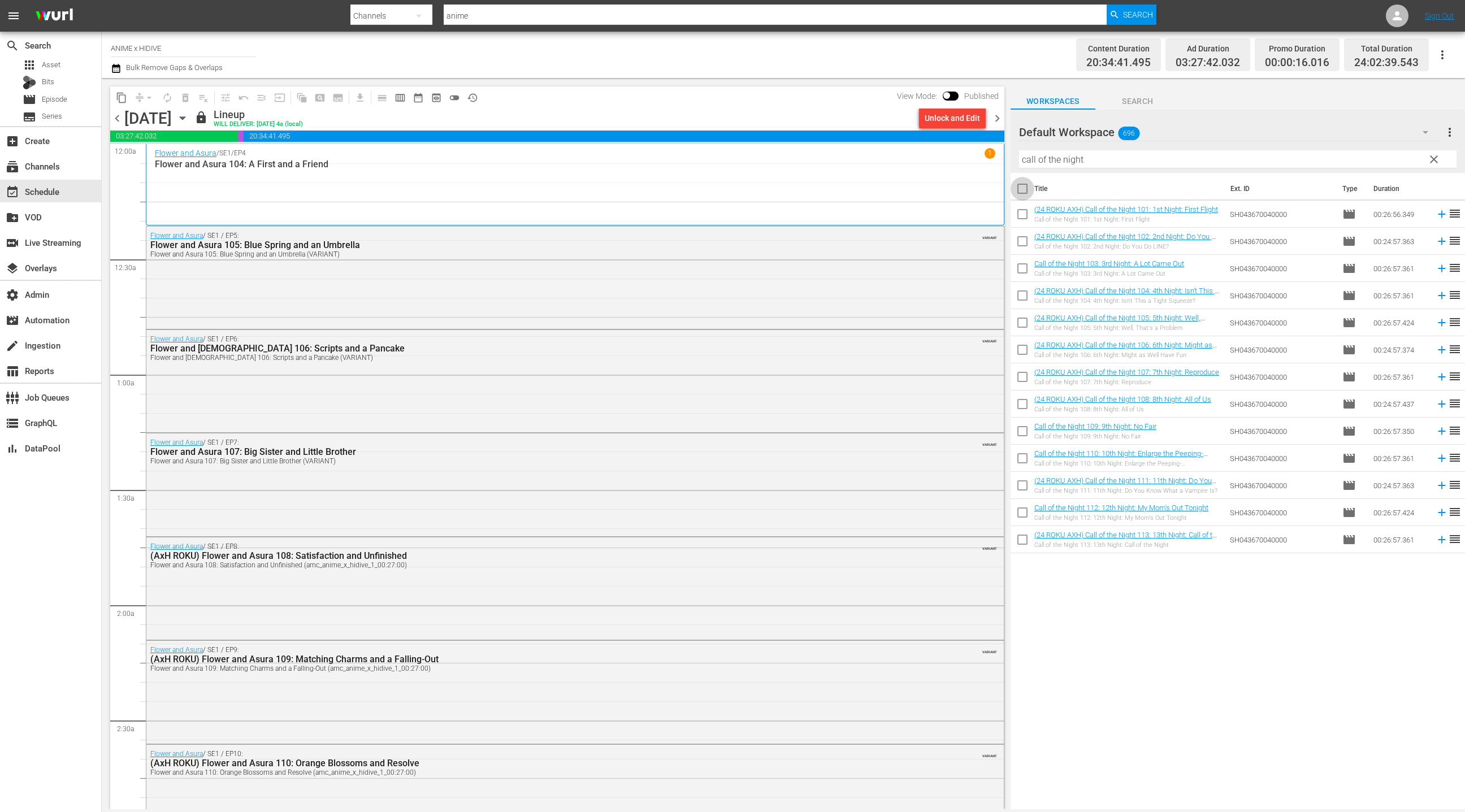
checkbox input "true"
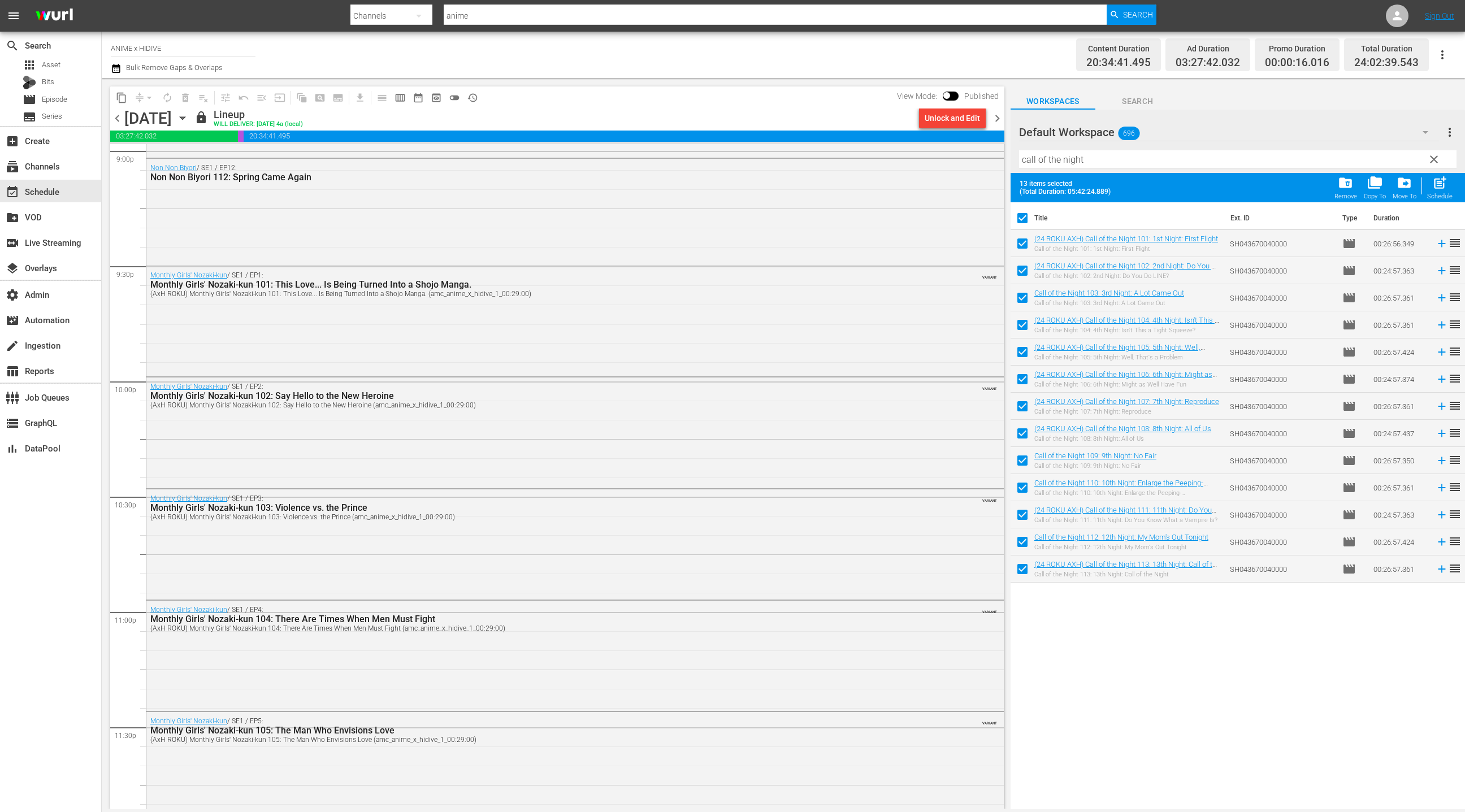
scroll to position [4959, 0]
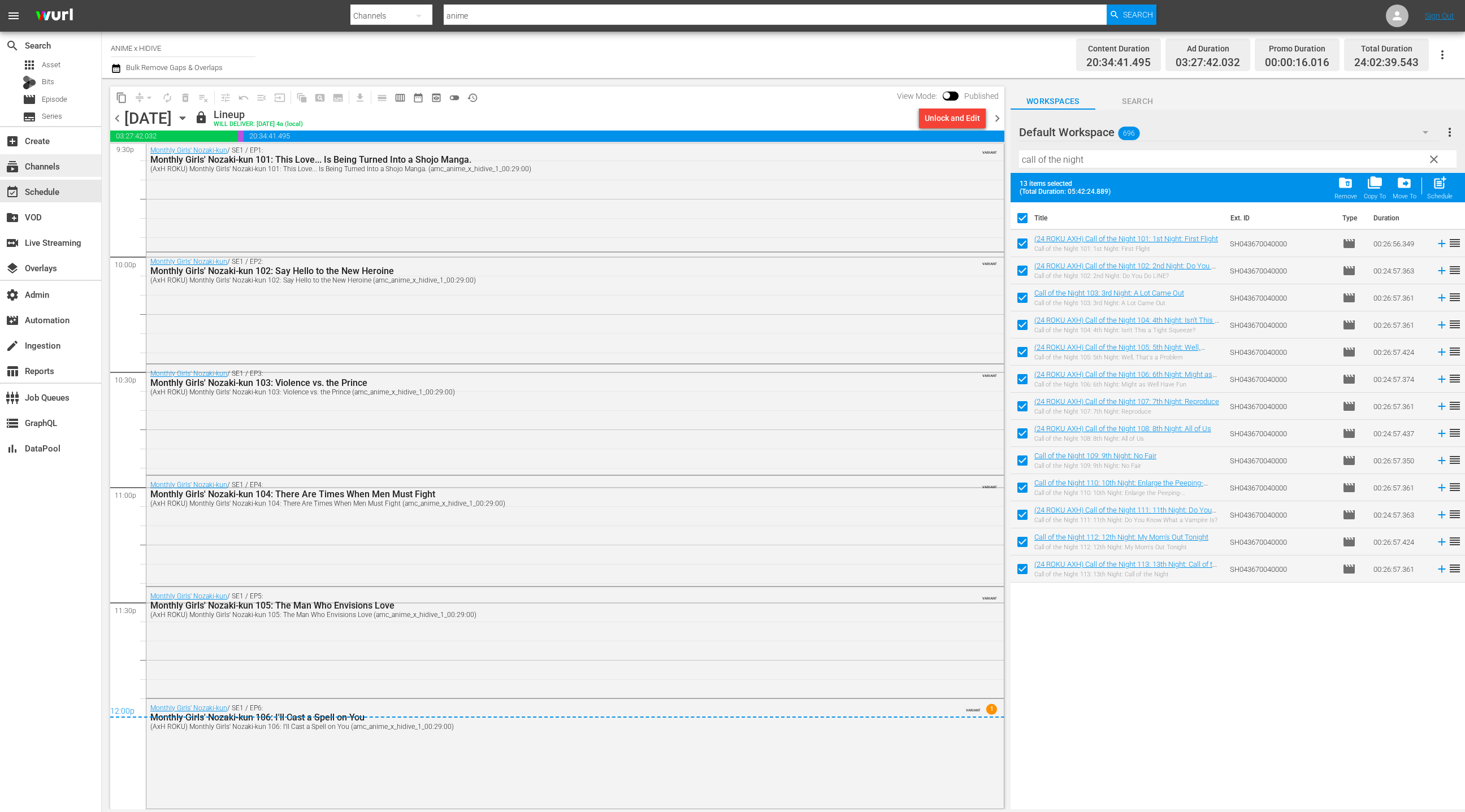
click at [79, 166] on div "subscriptions Channels" at bounding box center [50, 165] width 101 height 22
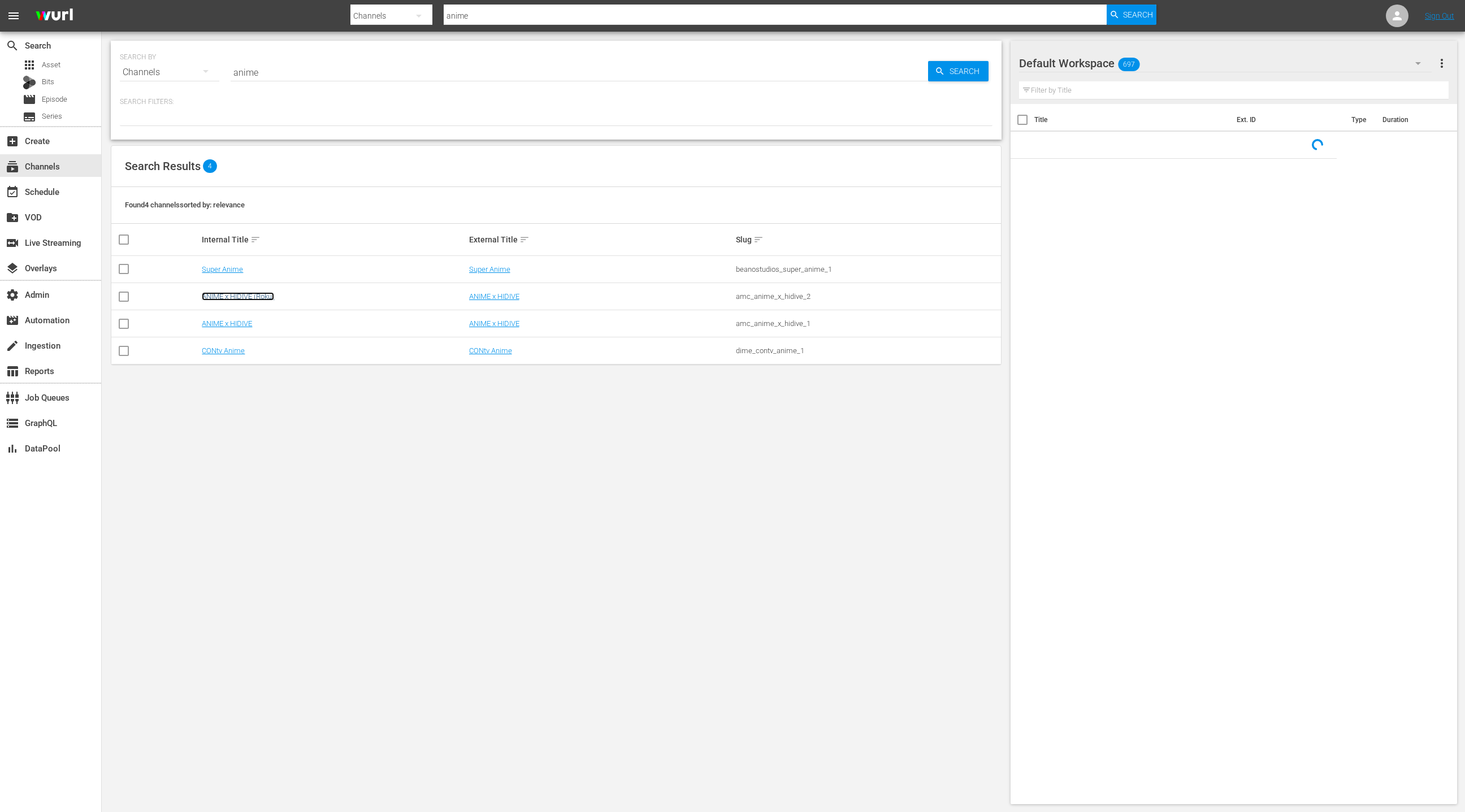
click at [264, 295] on link "ANIME x HIDIVE (Roku)" at bounding box center [237, 296] width 72 height 9
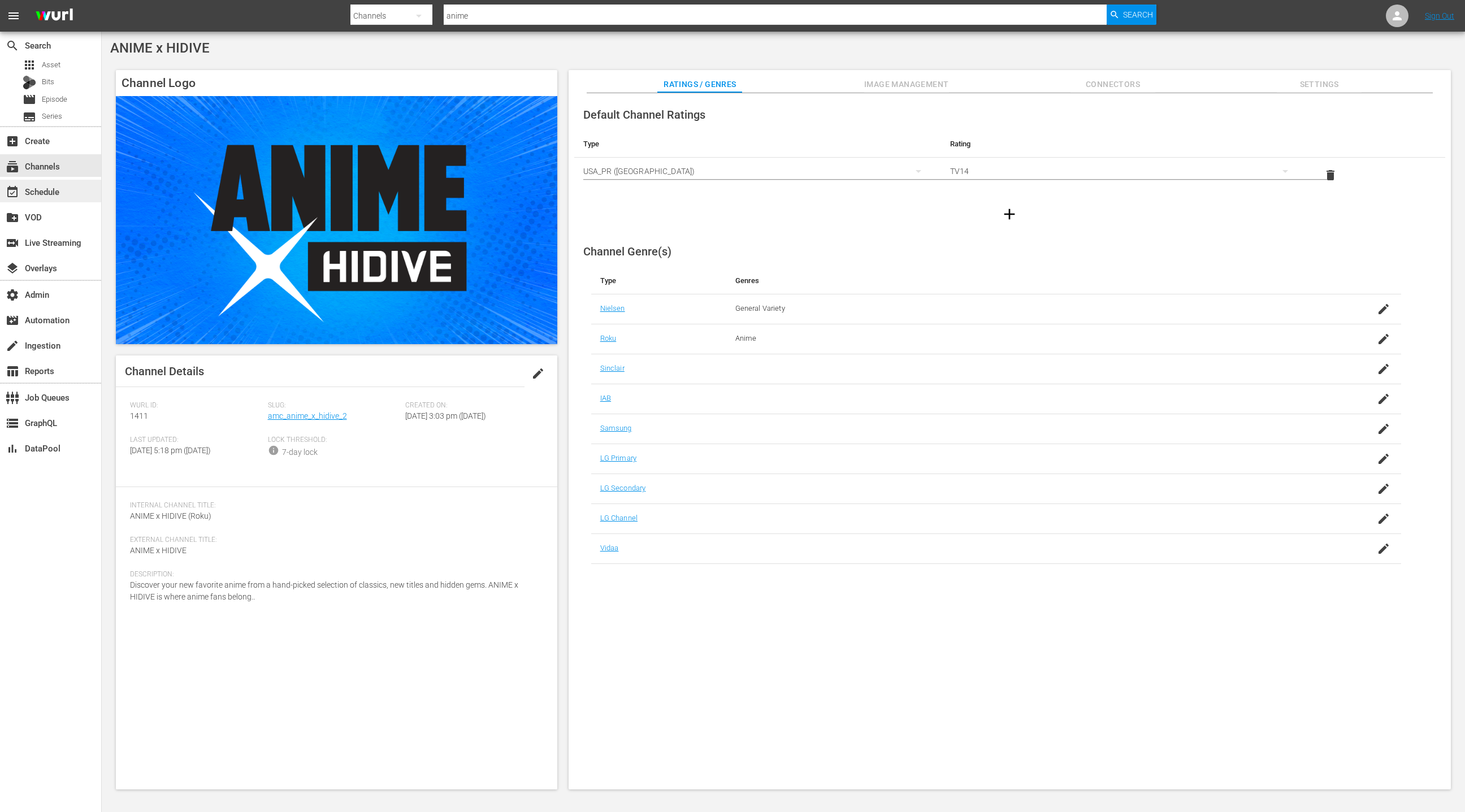
click at [78, 193] on div "event_available Schedule" at bounding box center [50, 191] width 101 height 22
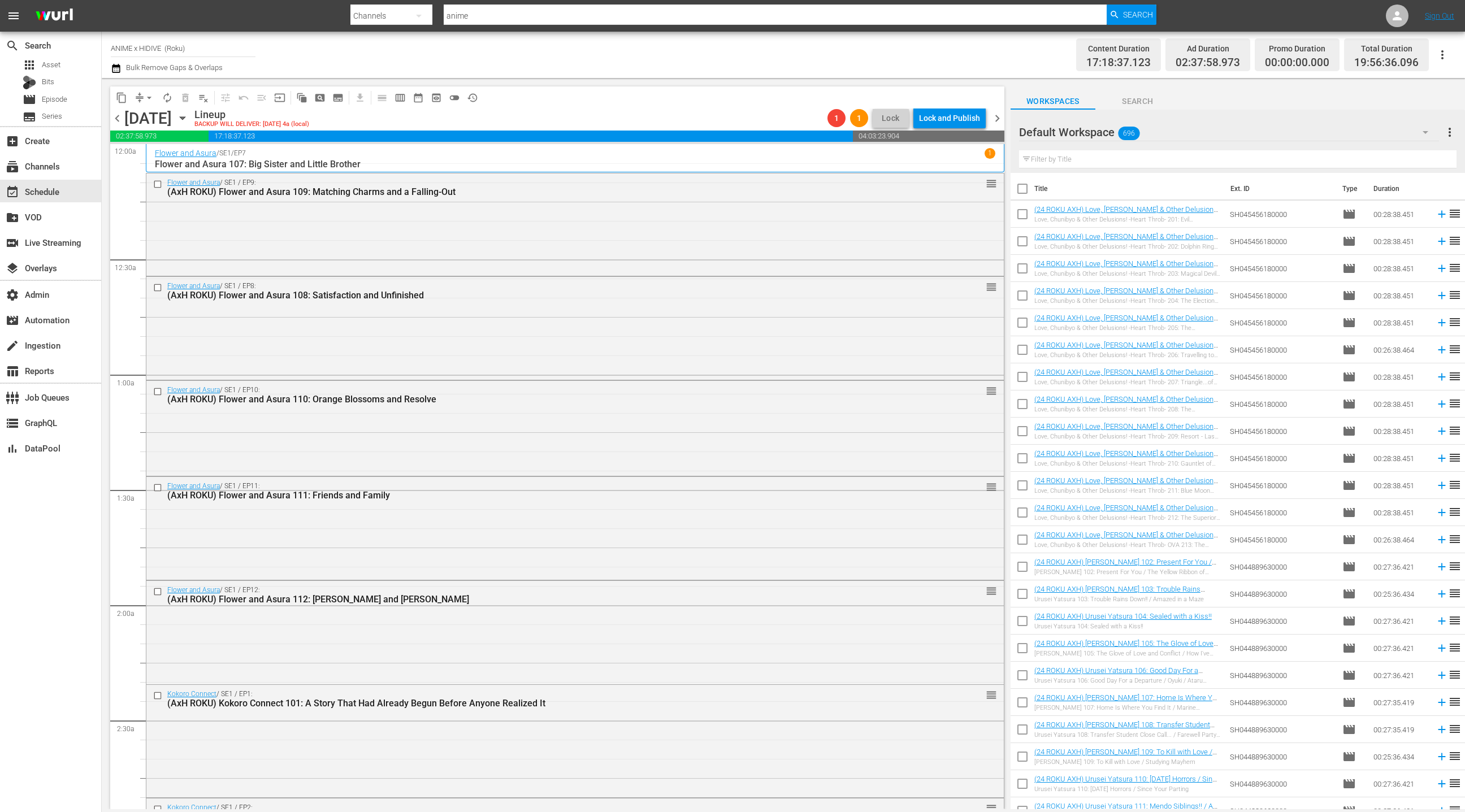
click at [1053, 163] on input "text" at bounding box center [1238, 159] width 437 height 18
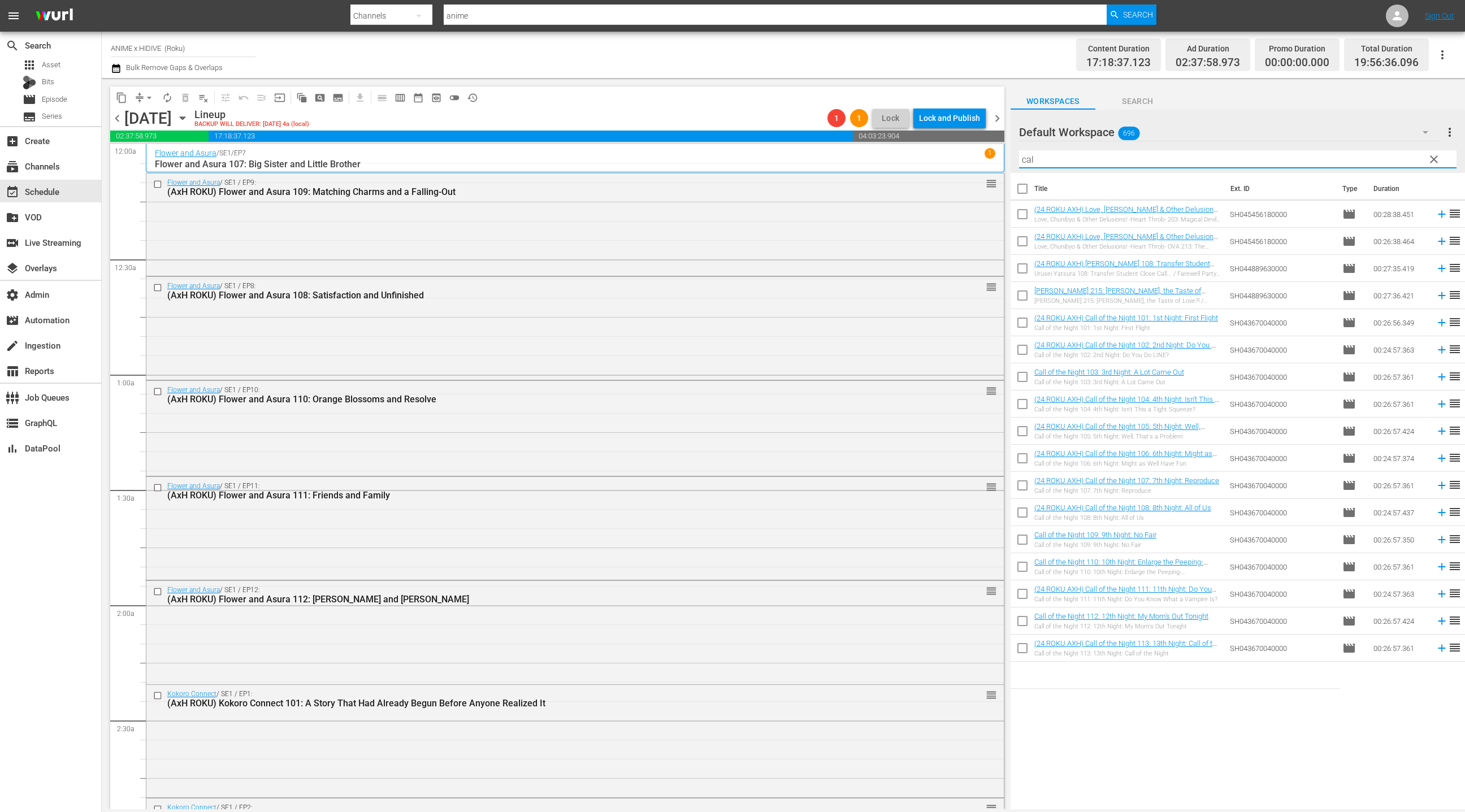
type input "call of the night"
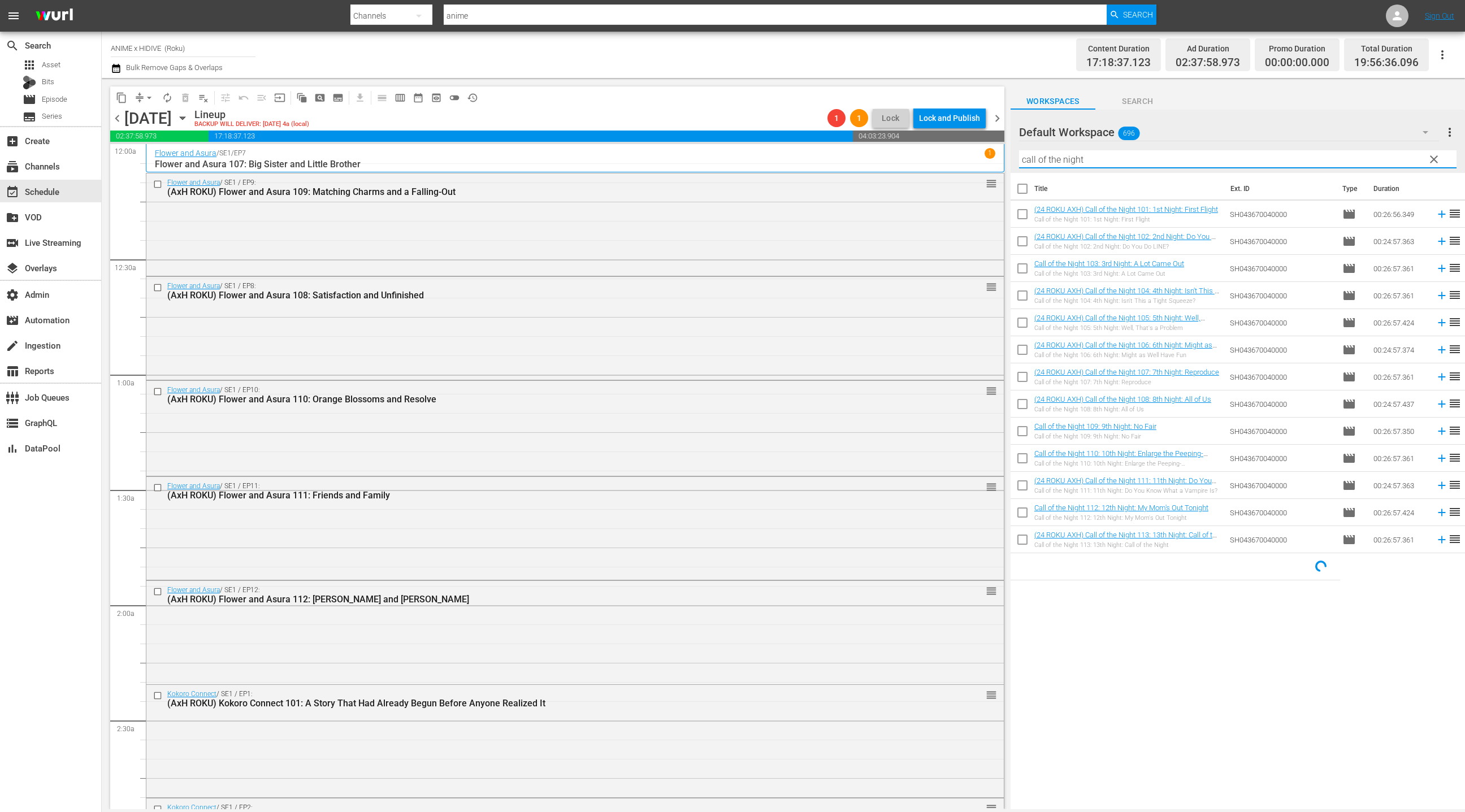
drag, startPoint x: 1027, startPoint y: 189, endPoint x: 965, endPoint y: 168, distance: 65.5
click at [1027, 189] on input "checkbox" at bounding box center [1022, 191] width 24 height 24
checkbox input "true"
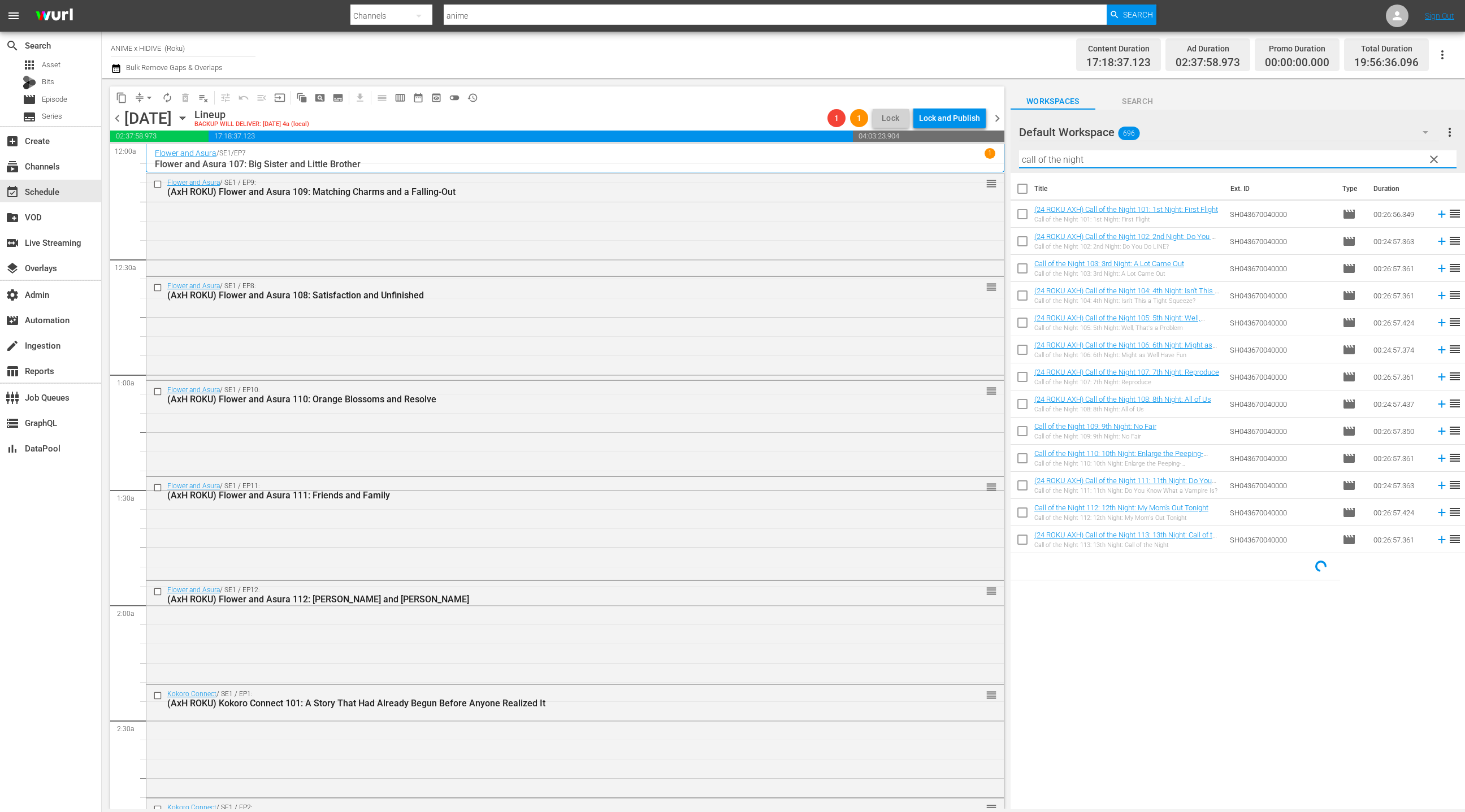
checkbox input "true"
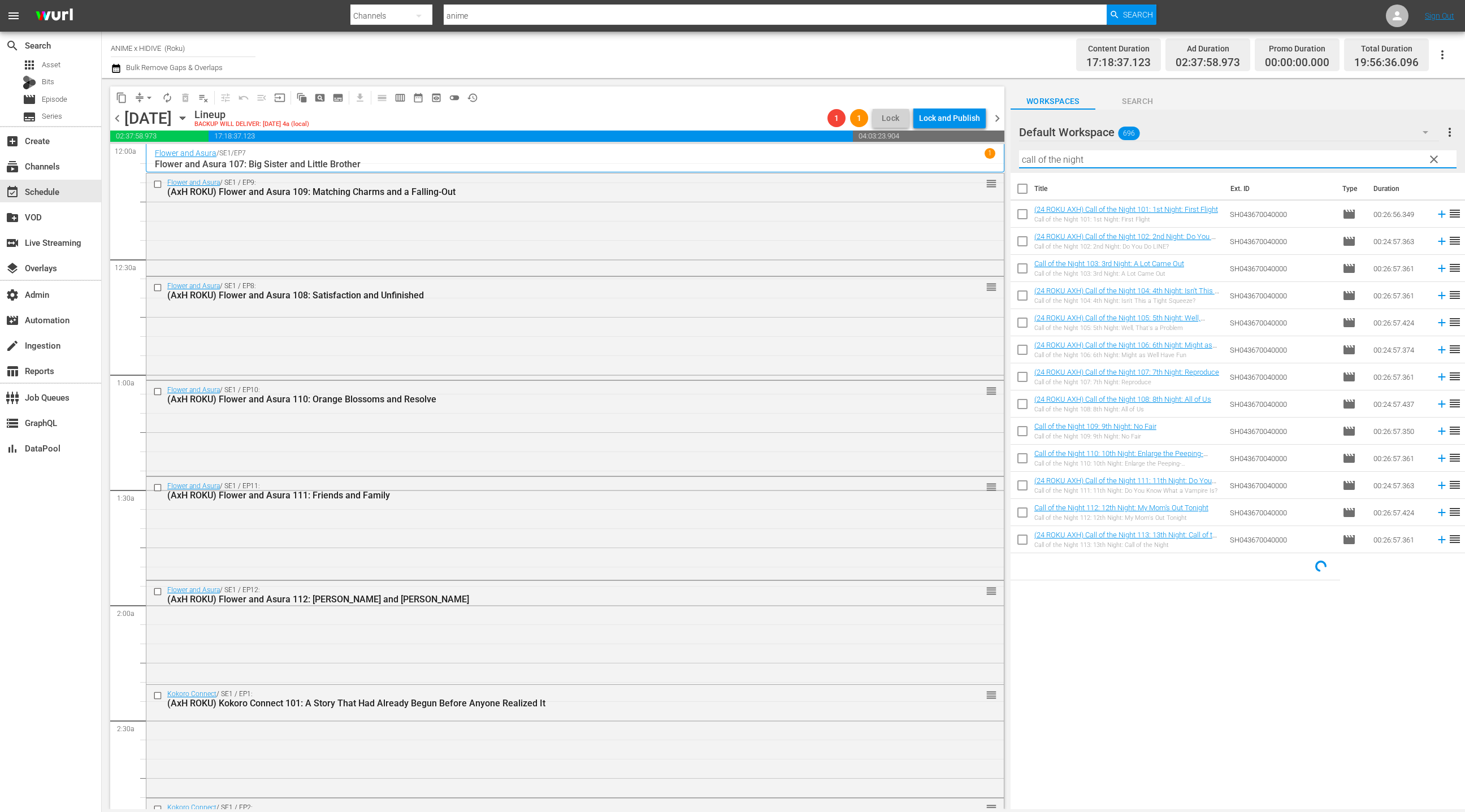
checkbox input "true"
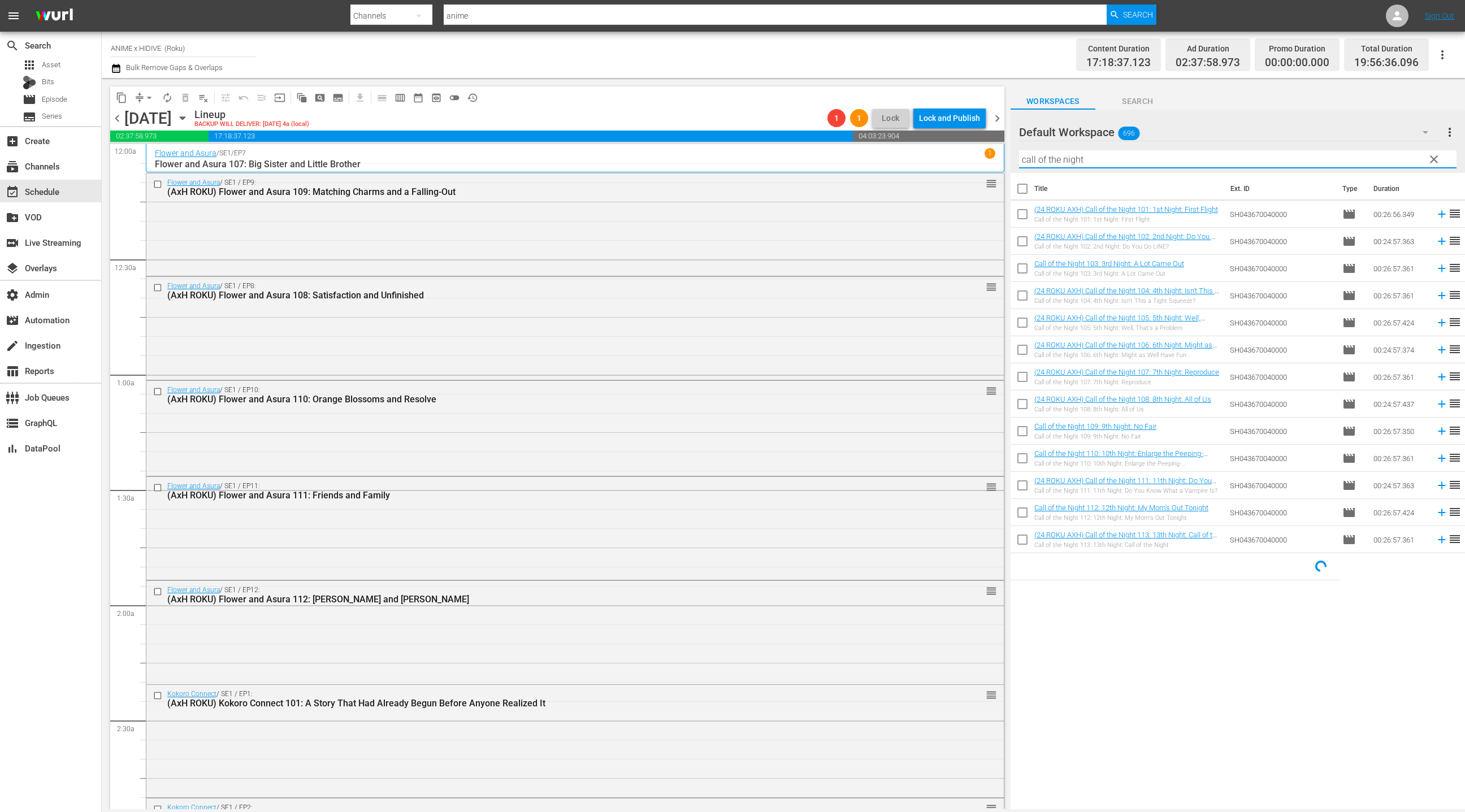
checkbox input "true"
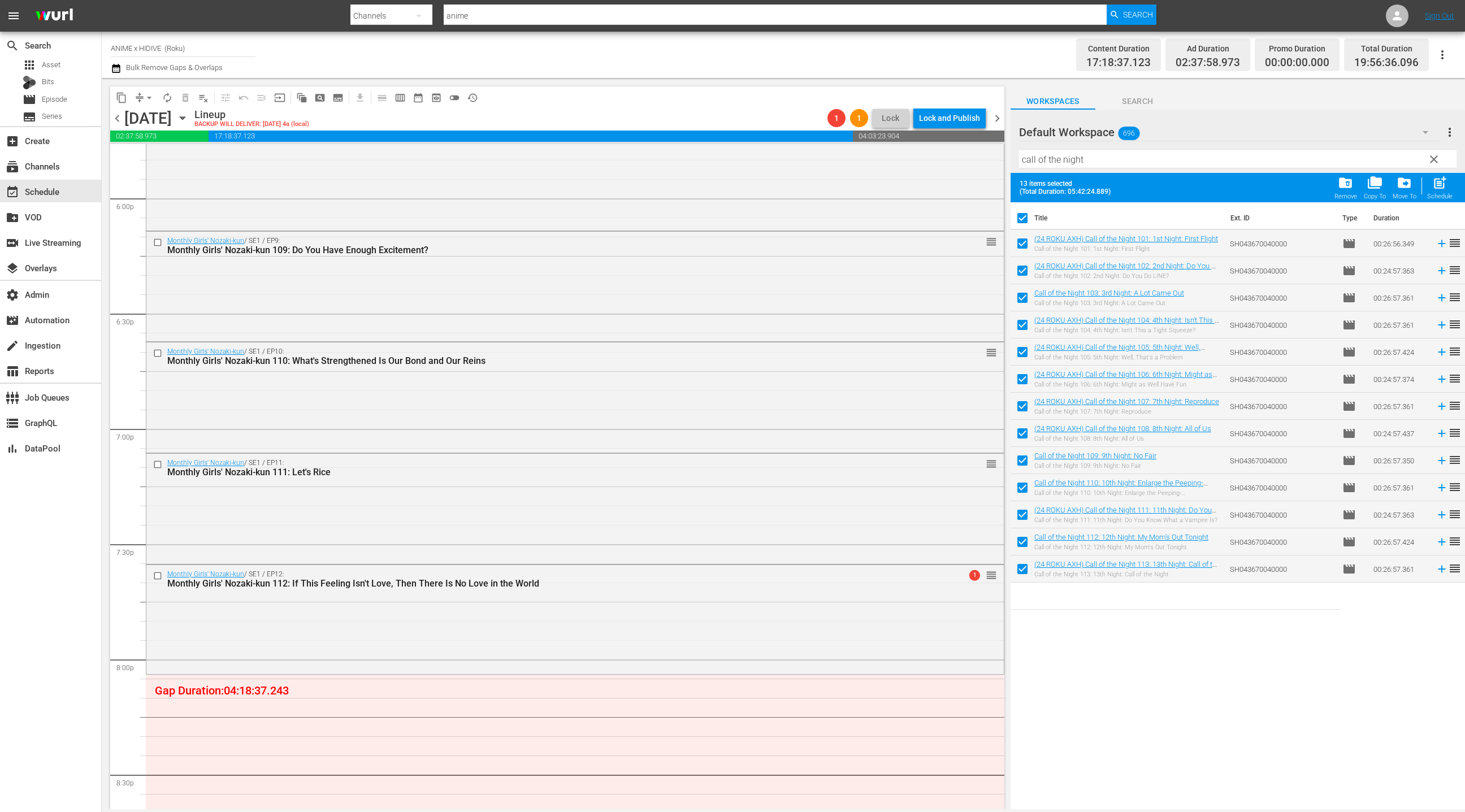
scroll to position [4459, 0]
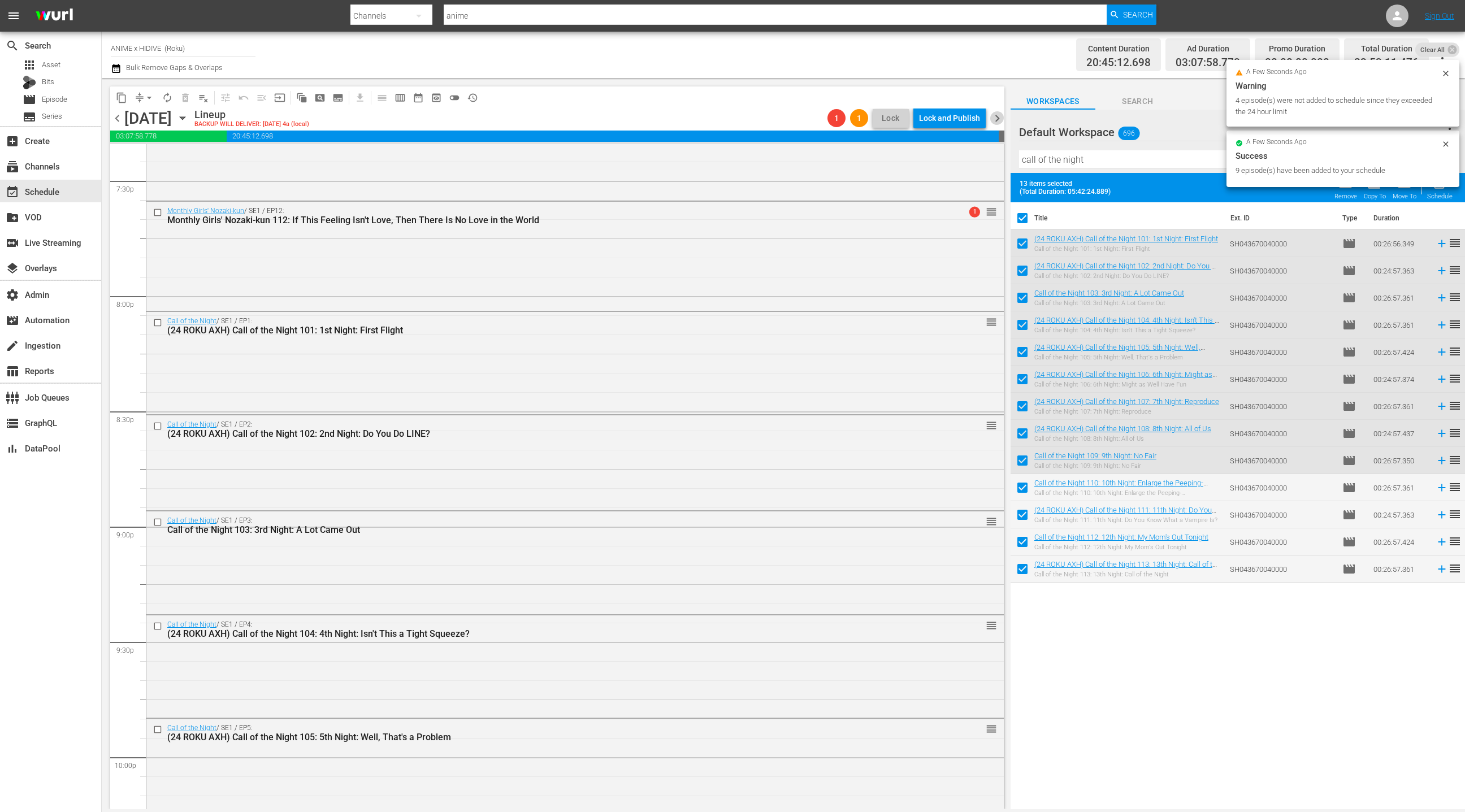
click at [997, 115] on span "chevron_right" at bounding box center [997, 118] width 14 height 14
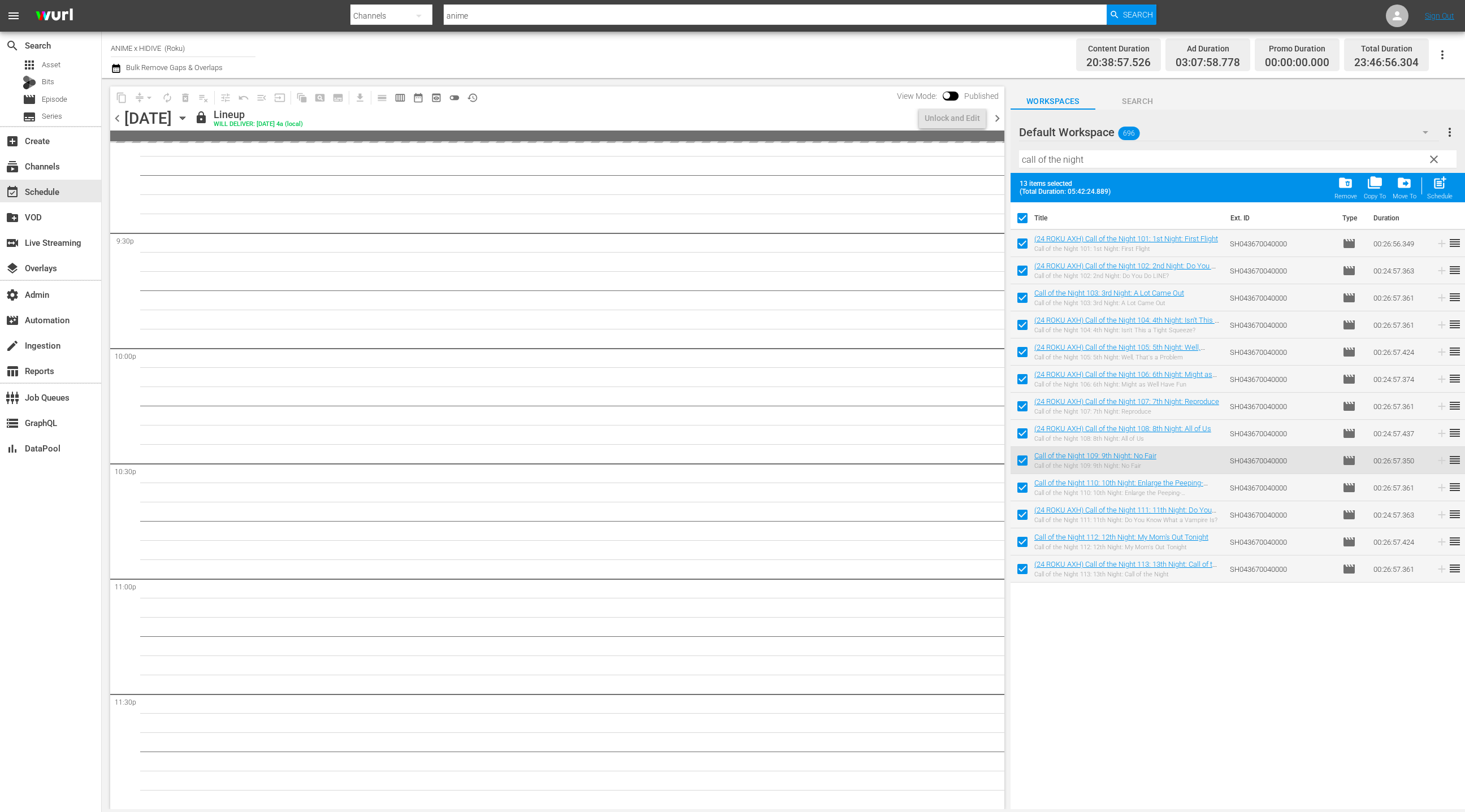
scroll to position [4382, 0]
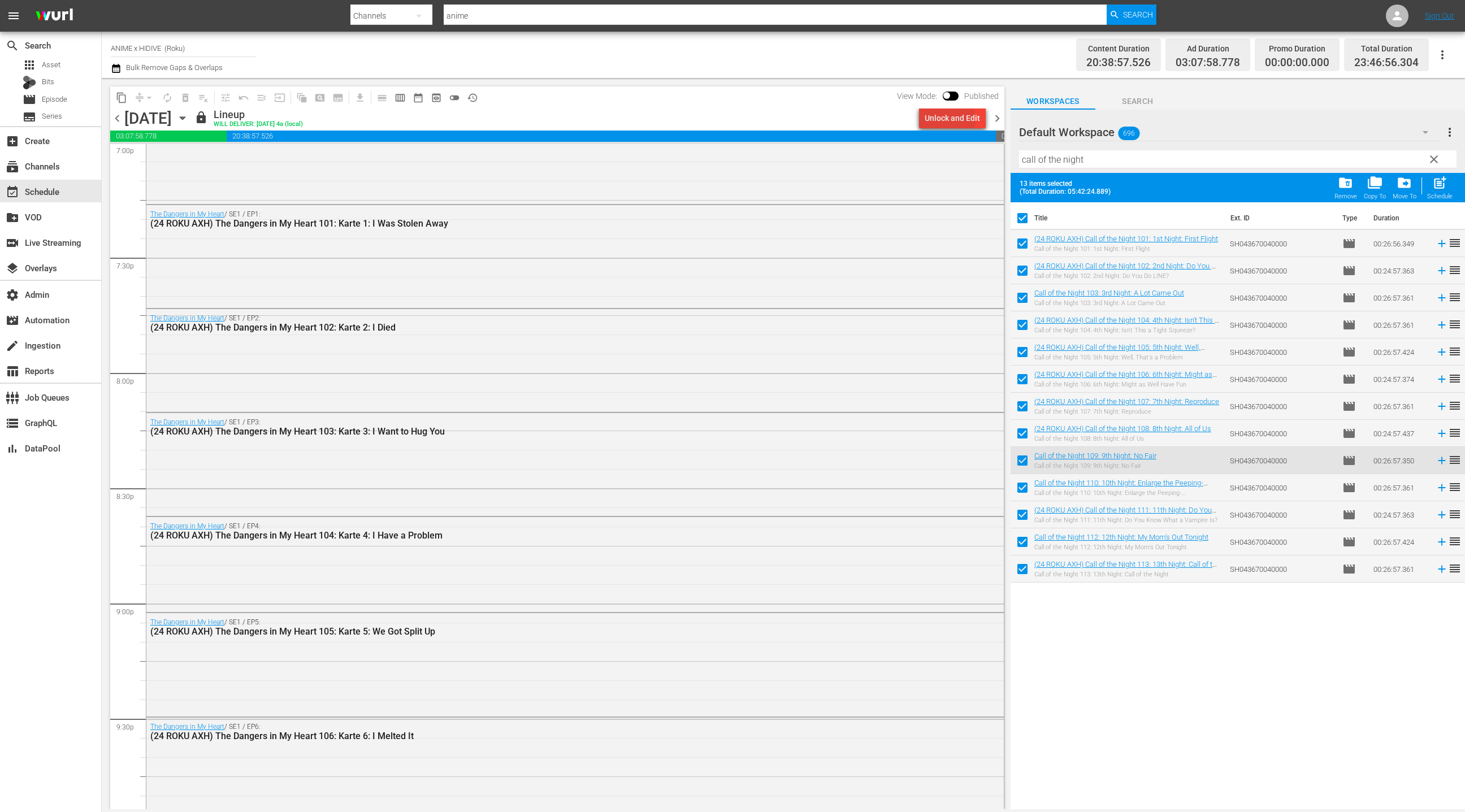
click at [943, 120] on div "Unlock and Edit" at bounding box center [952, 118] width 55 height 20
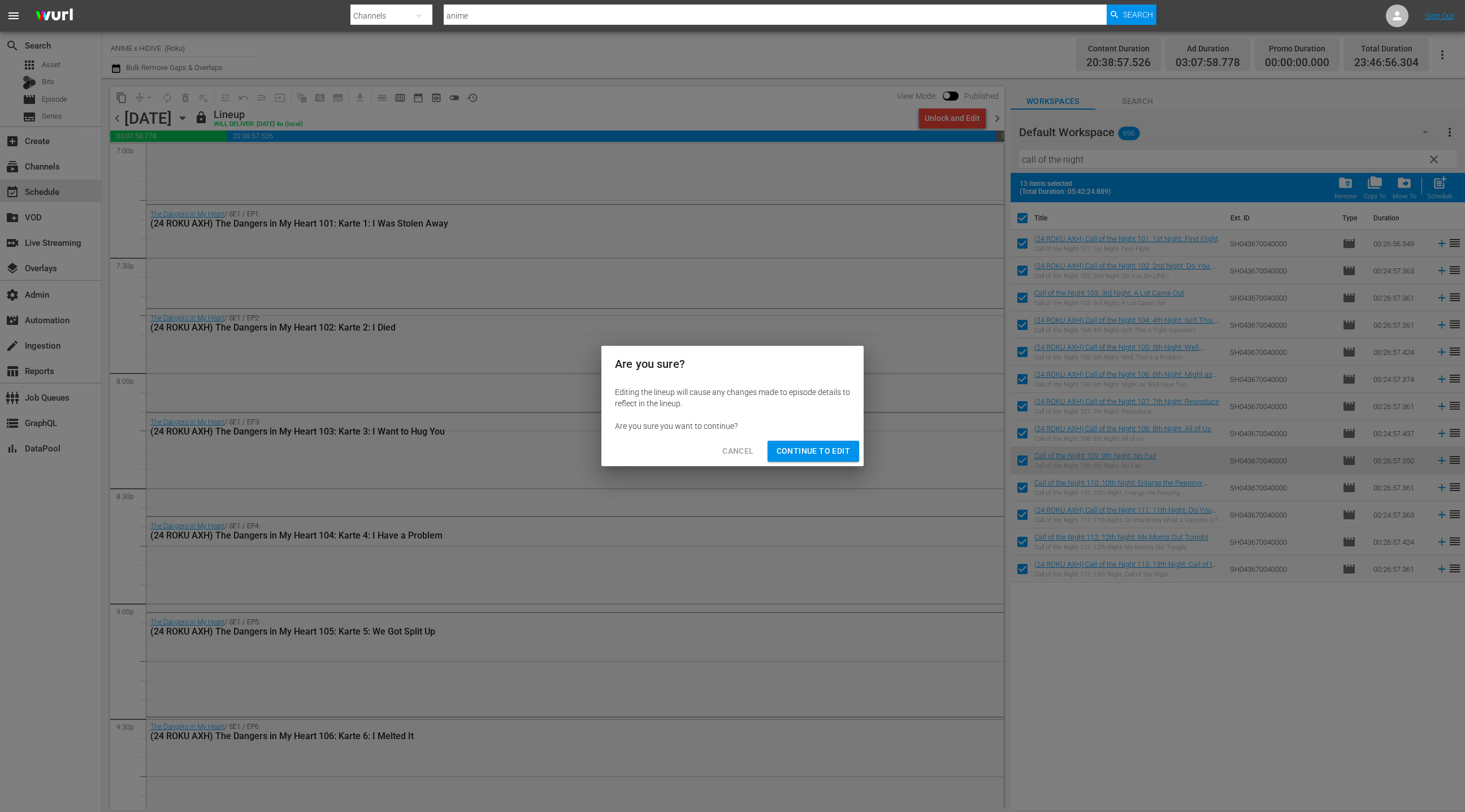
click at [818, 452] on span "Continue to Edit" at bounding box center [813, 451] width 73 height 14
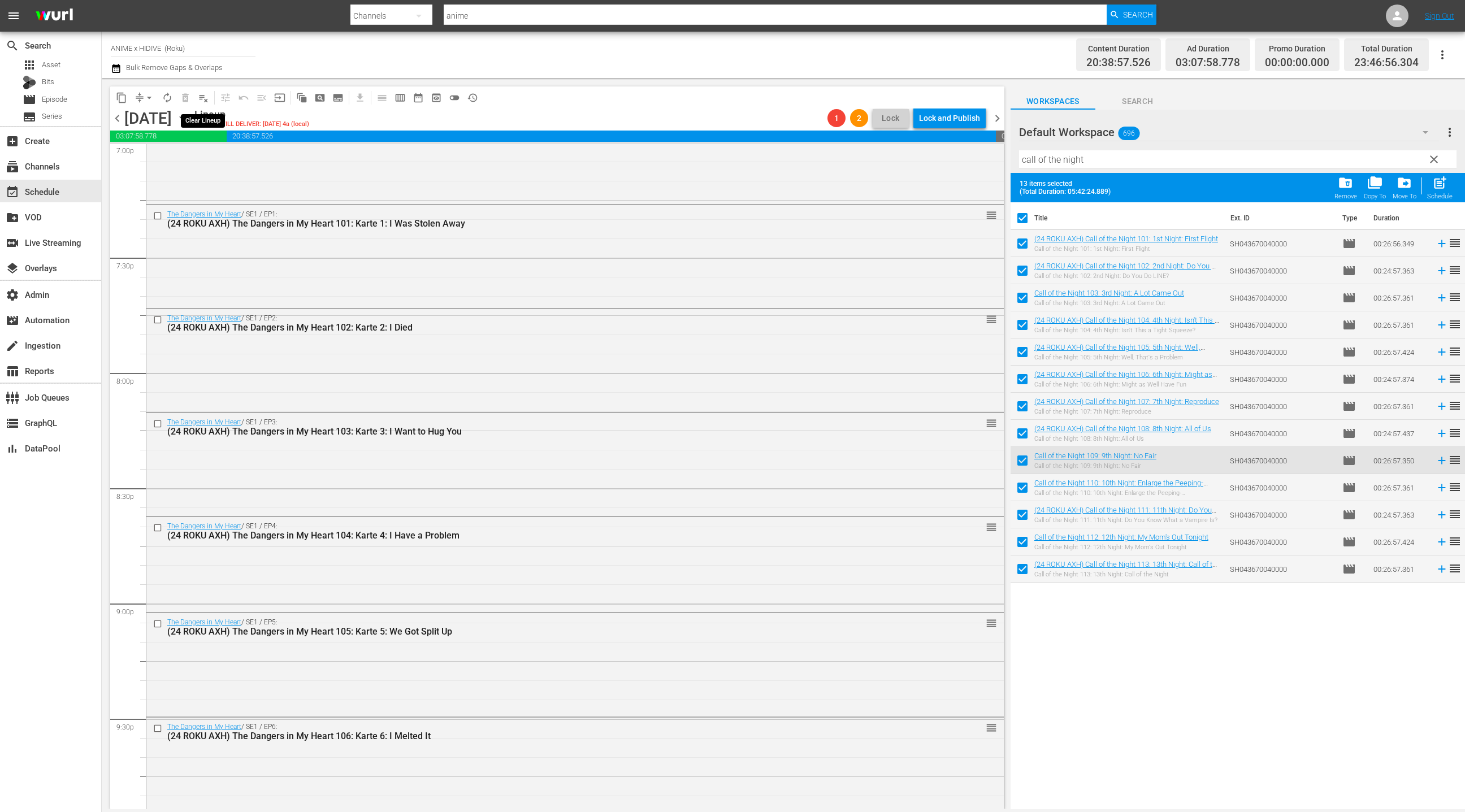
click at [205, 103] on button "playlist_remove_outlined" at bounding box center [203, 98] width 18 height 18
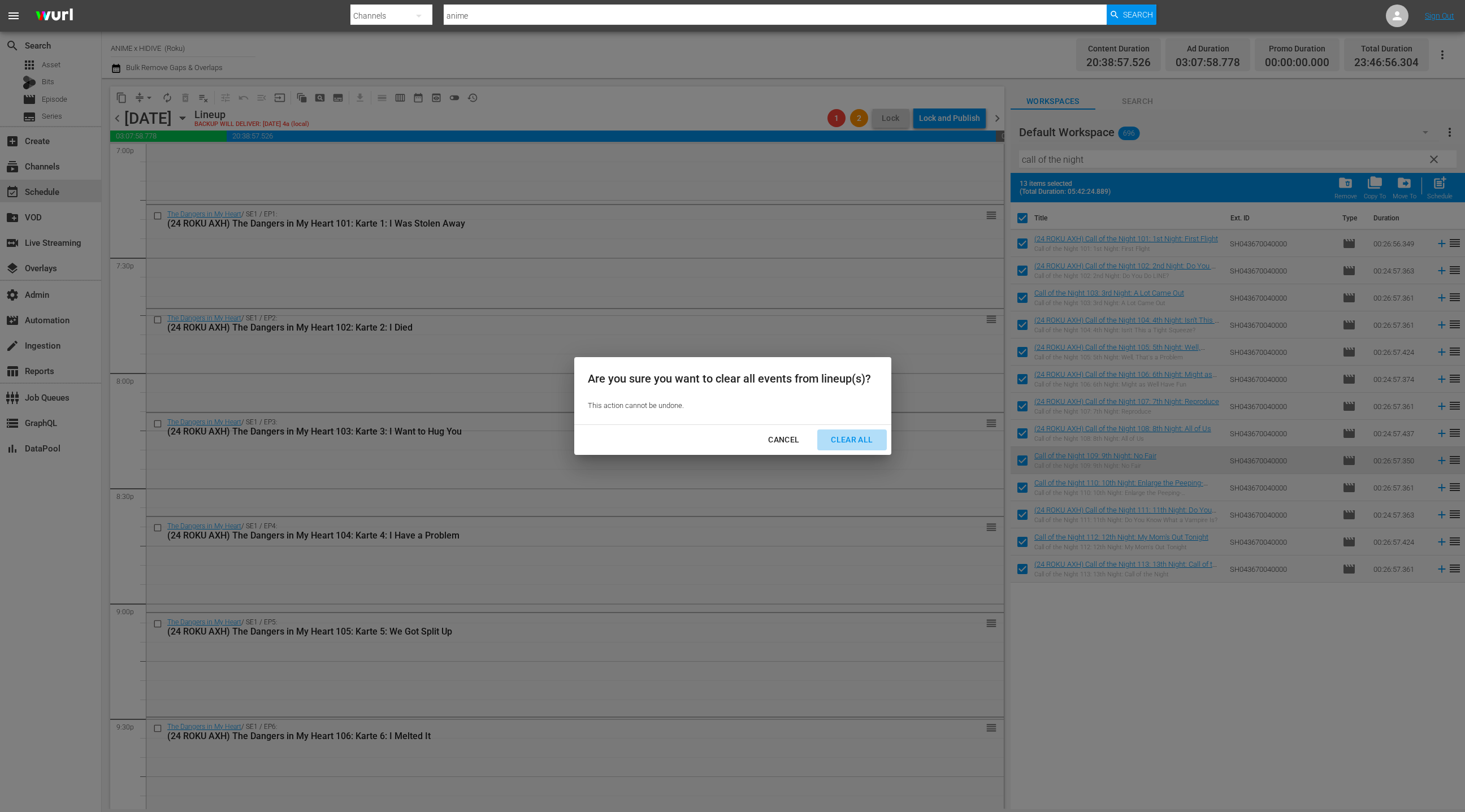
drag, startPoint x: 849, startPoint y: 443, endPoint x: 850, endPoint y: 424, distance: 19.0
click at [849, 442] on div "Clear All" at bounding box center [852, 440] width 60 height 14
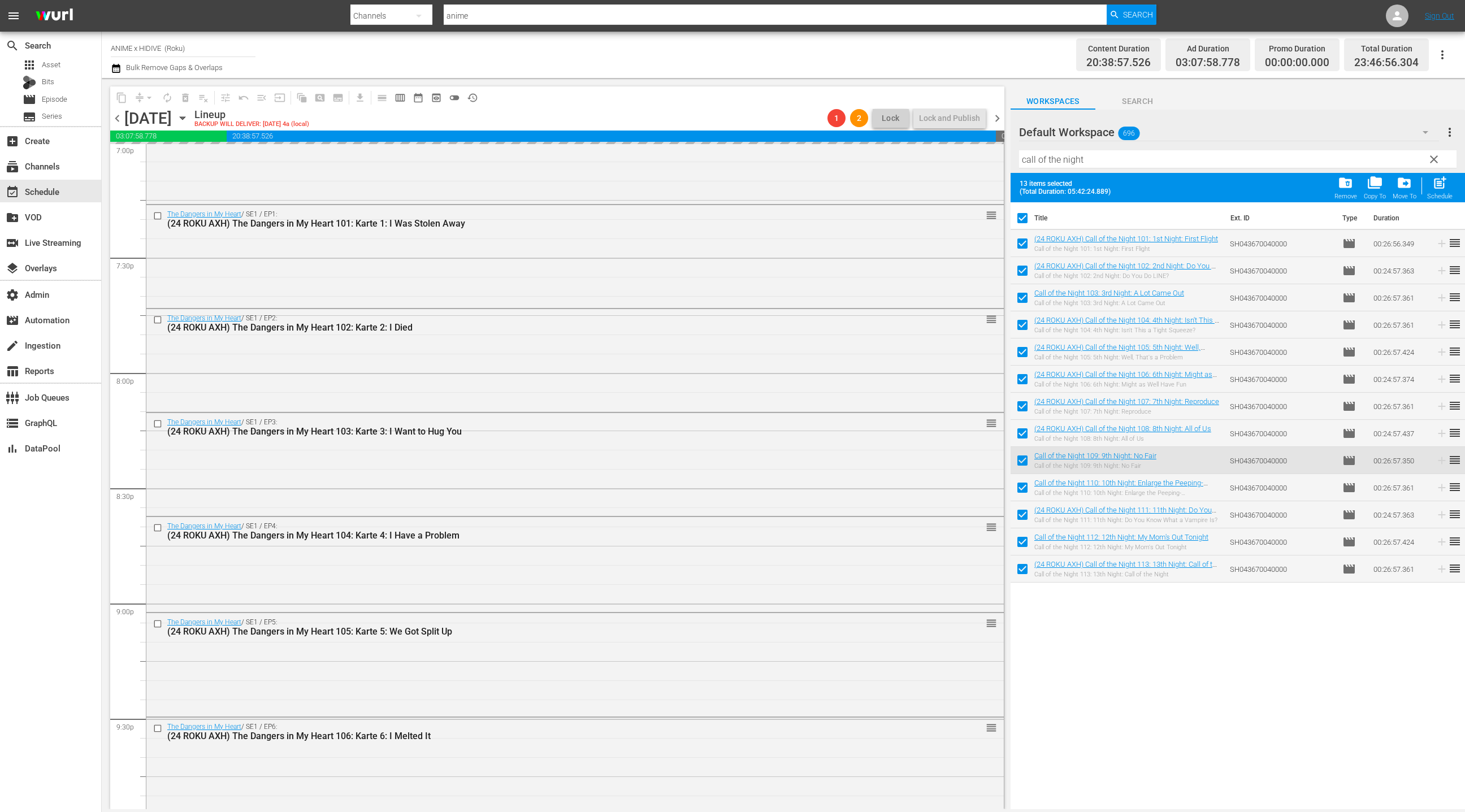
click at [998, 118] on span "chevron_right" at bounding box center [997, 118] width 14 height 14
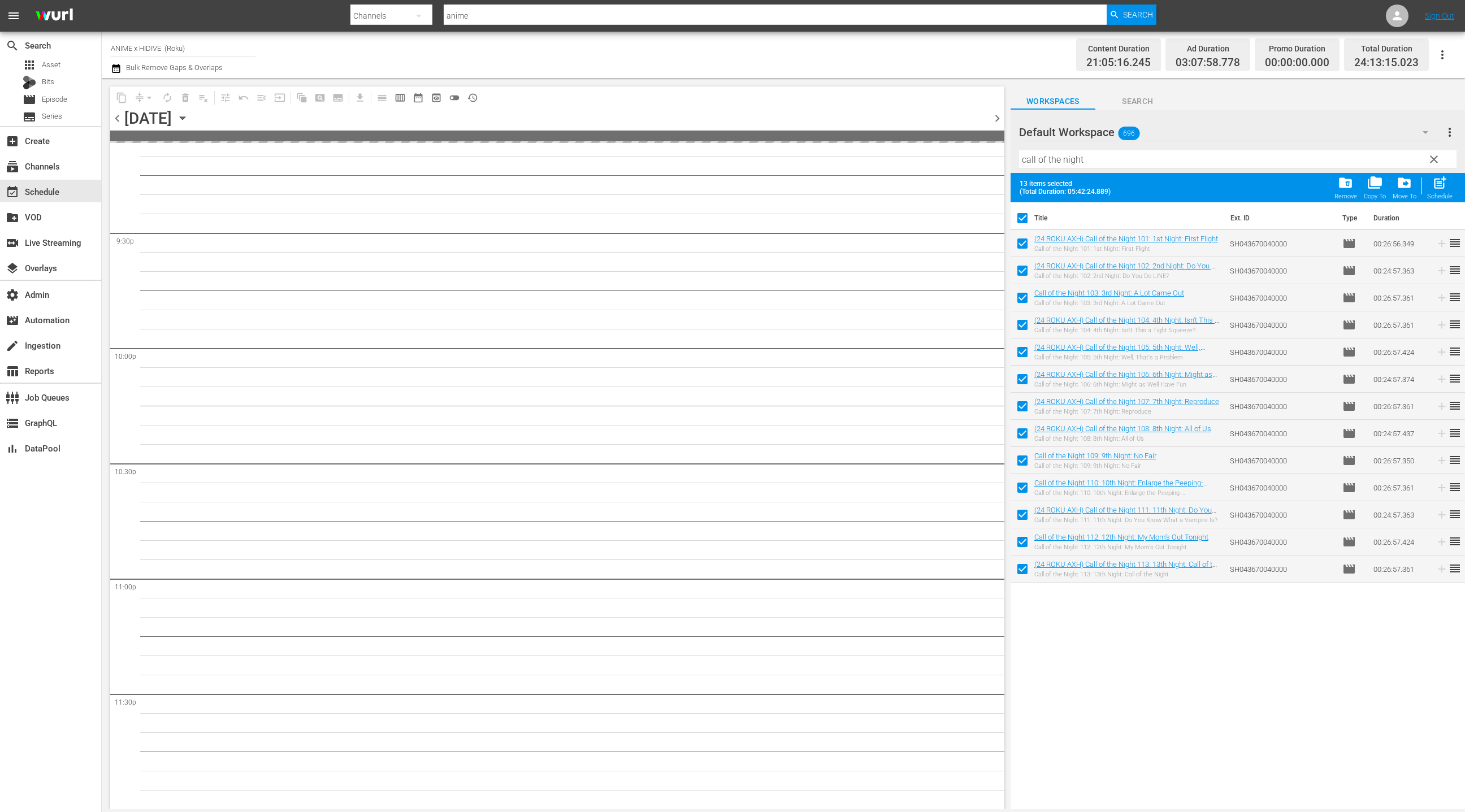
scroll to position [4867, 0]
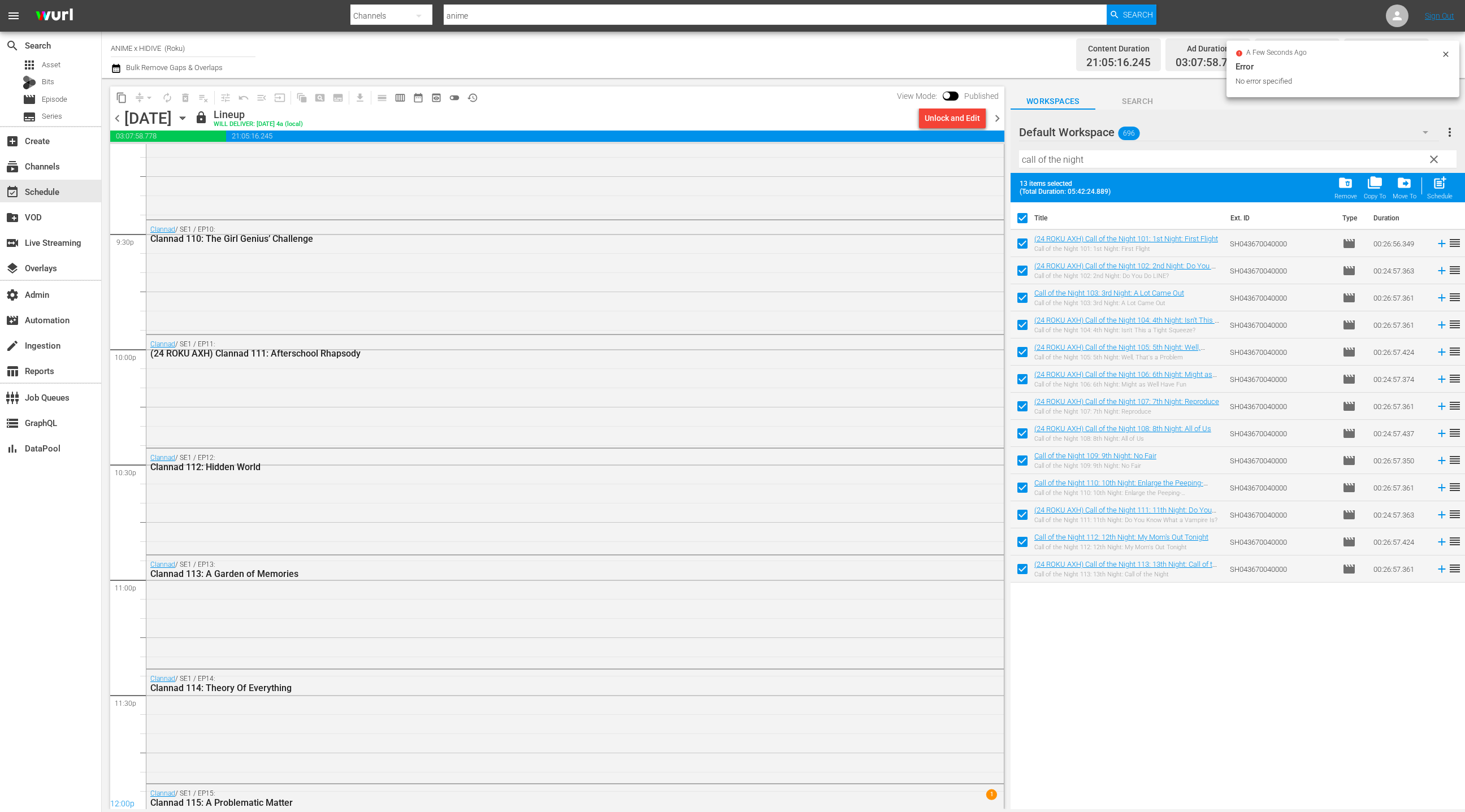
click at [948, 119] on div "Unlock and Edit" at bounding box center [952, 118] width 55 height 20
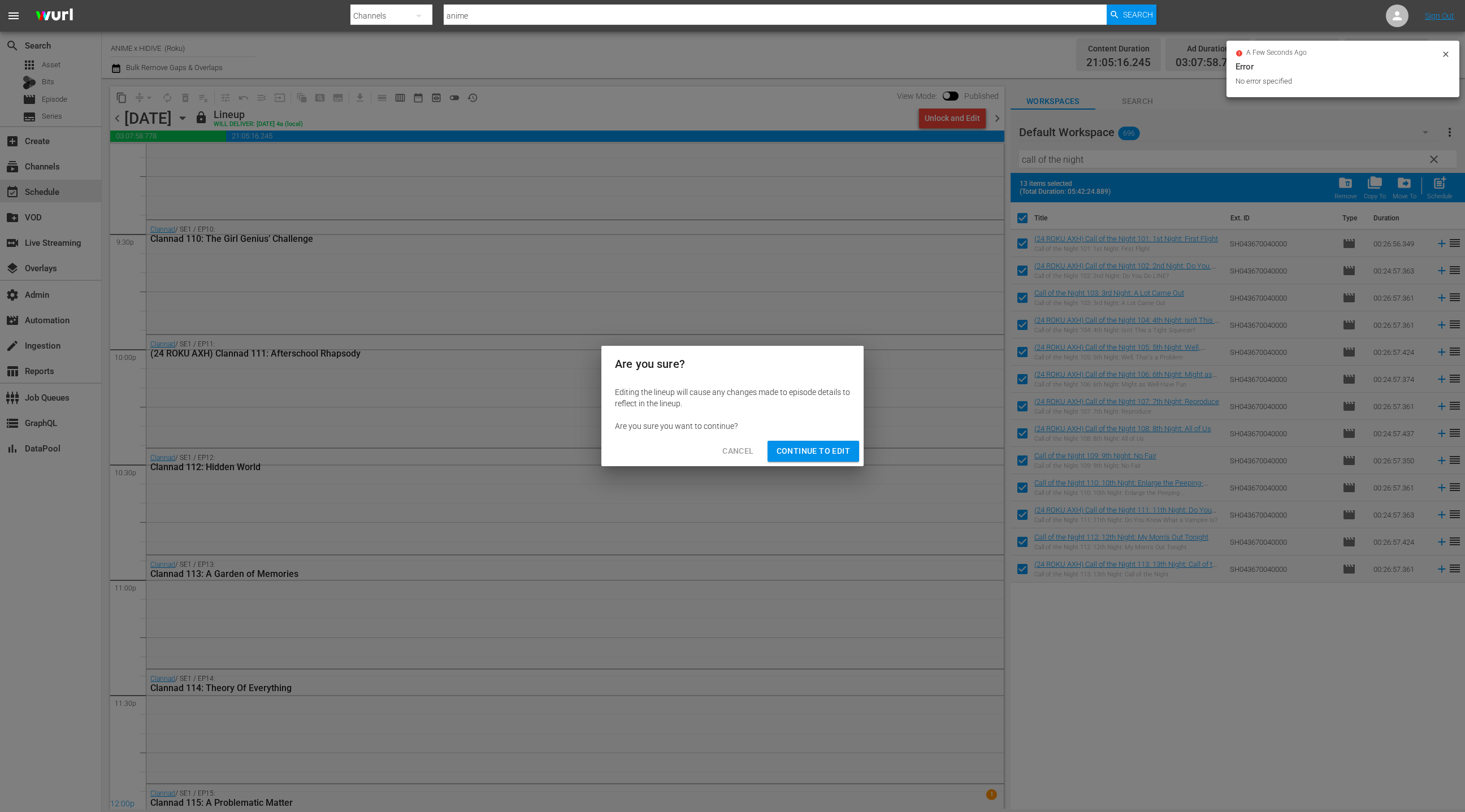
click at [788, 455] on span "Continue to Edit" at bounding box center [813, 451] width 73 height 14
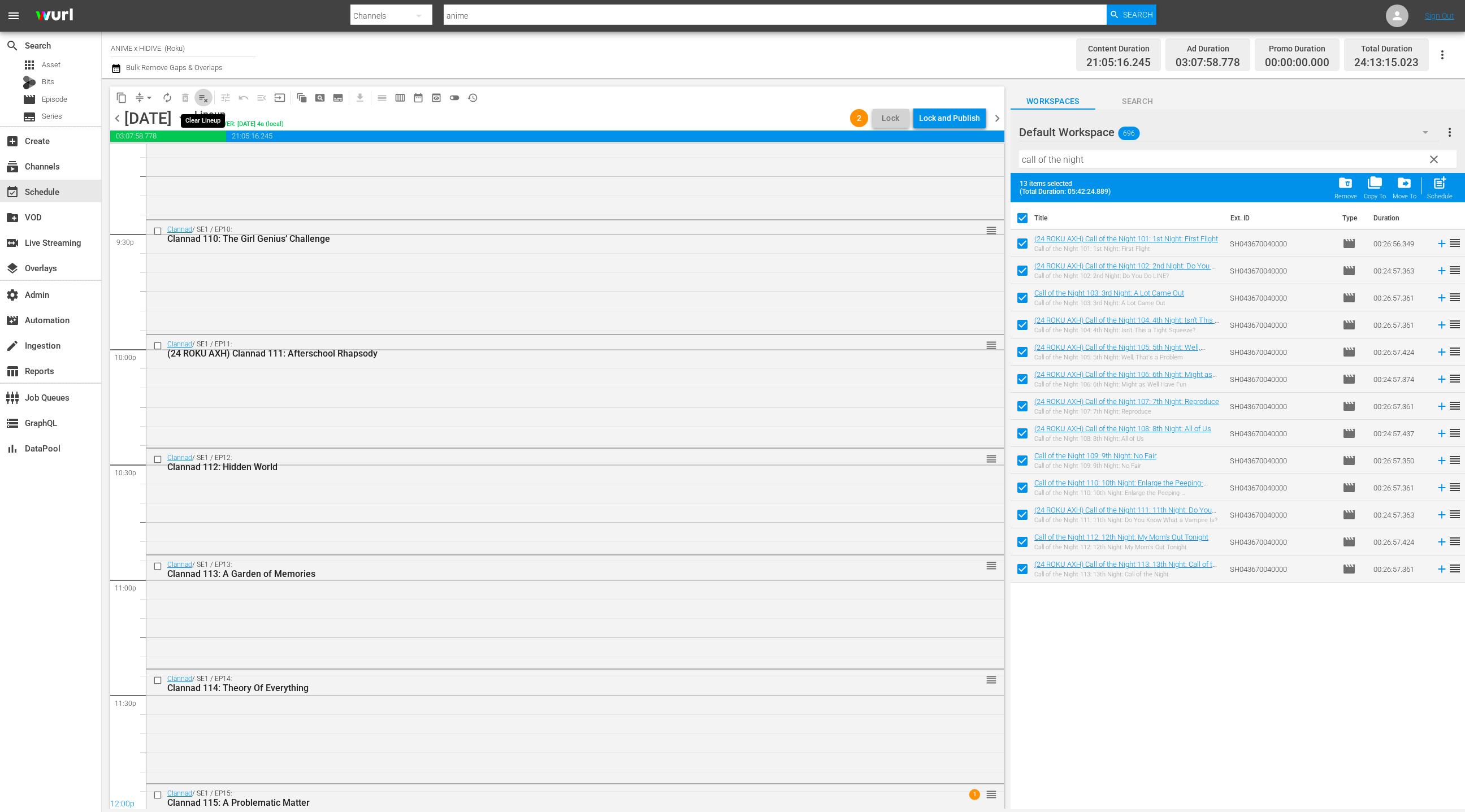
click at [208, 103] on button "playlist_remove_outlined" at bounding box center [203, 98] width 18 height 18
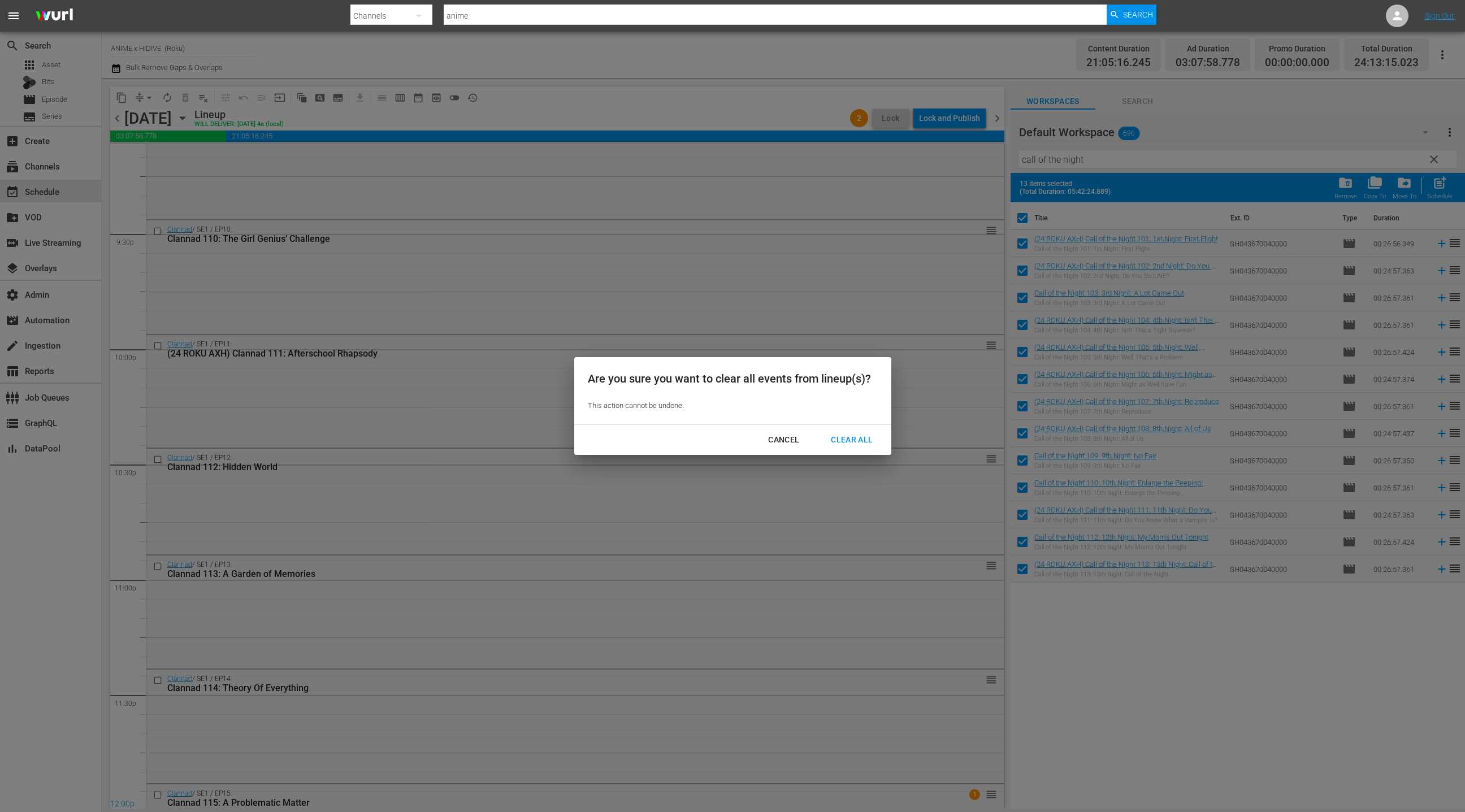
click at [852, 440] on div "Clear All" at bounding box center [852, 440] width 60 height 14
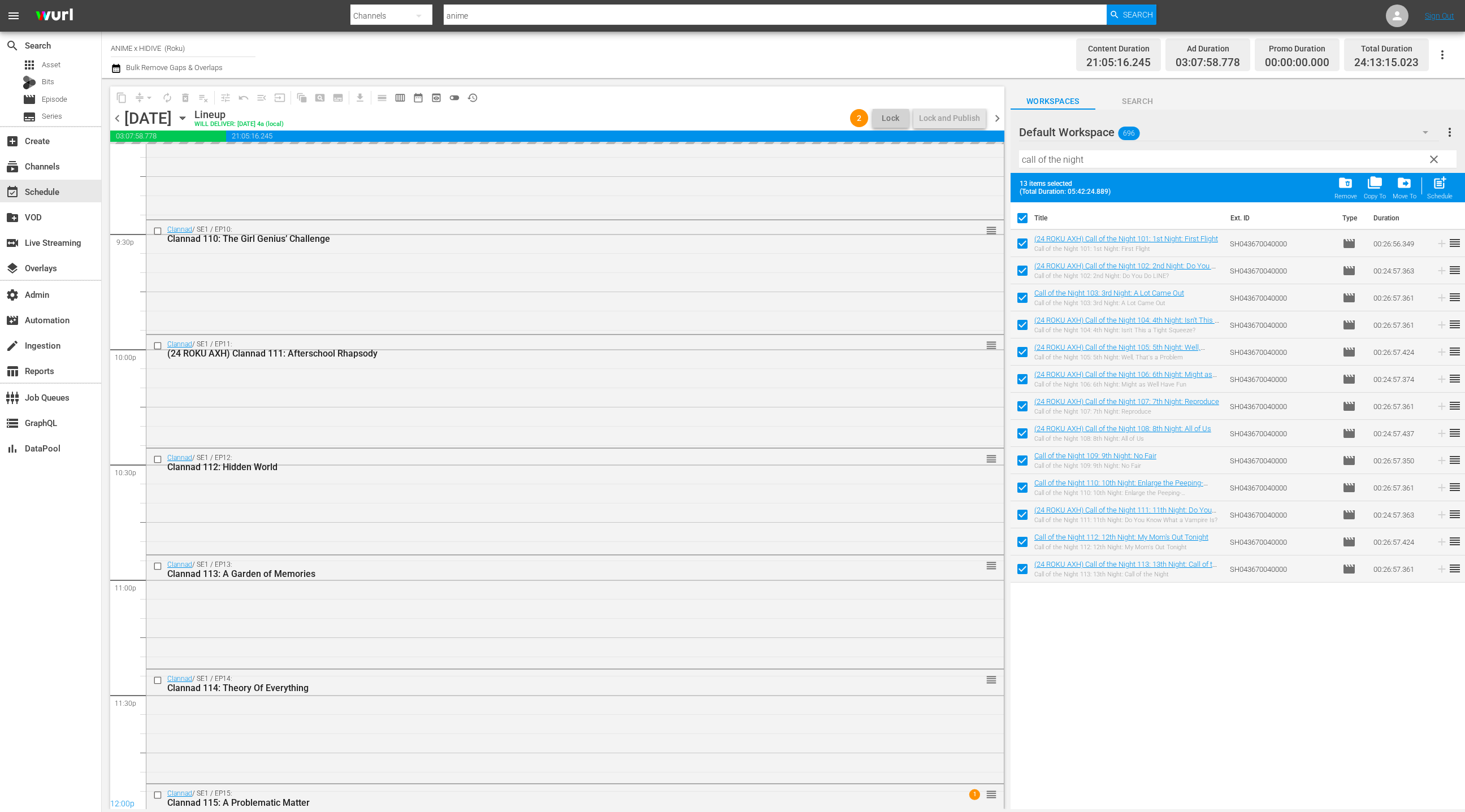
click at [116, 120] on span "chevron_left" at bounding box center [117, 118] width 14 height 14
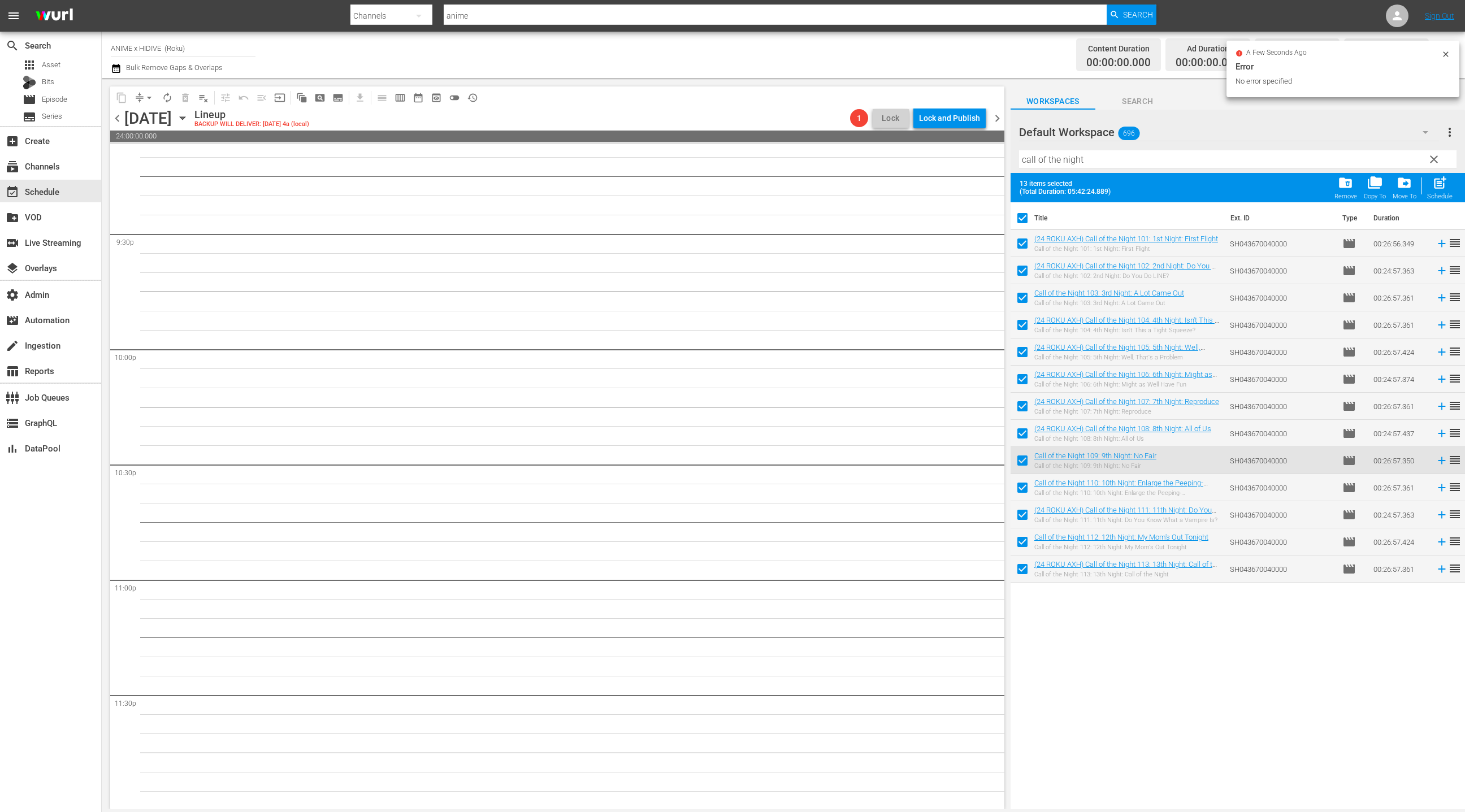
scroll to position [4868, 0]
click at [1022, 219] on input "checkbox" at bounding box center [1022, 220] width 24 height 24
checkbox input "false"
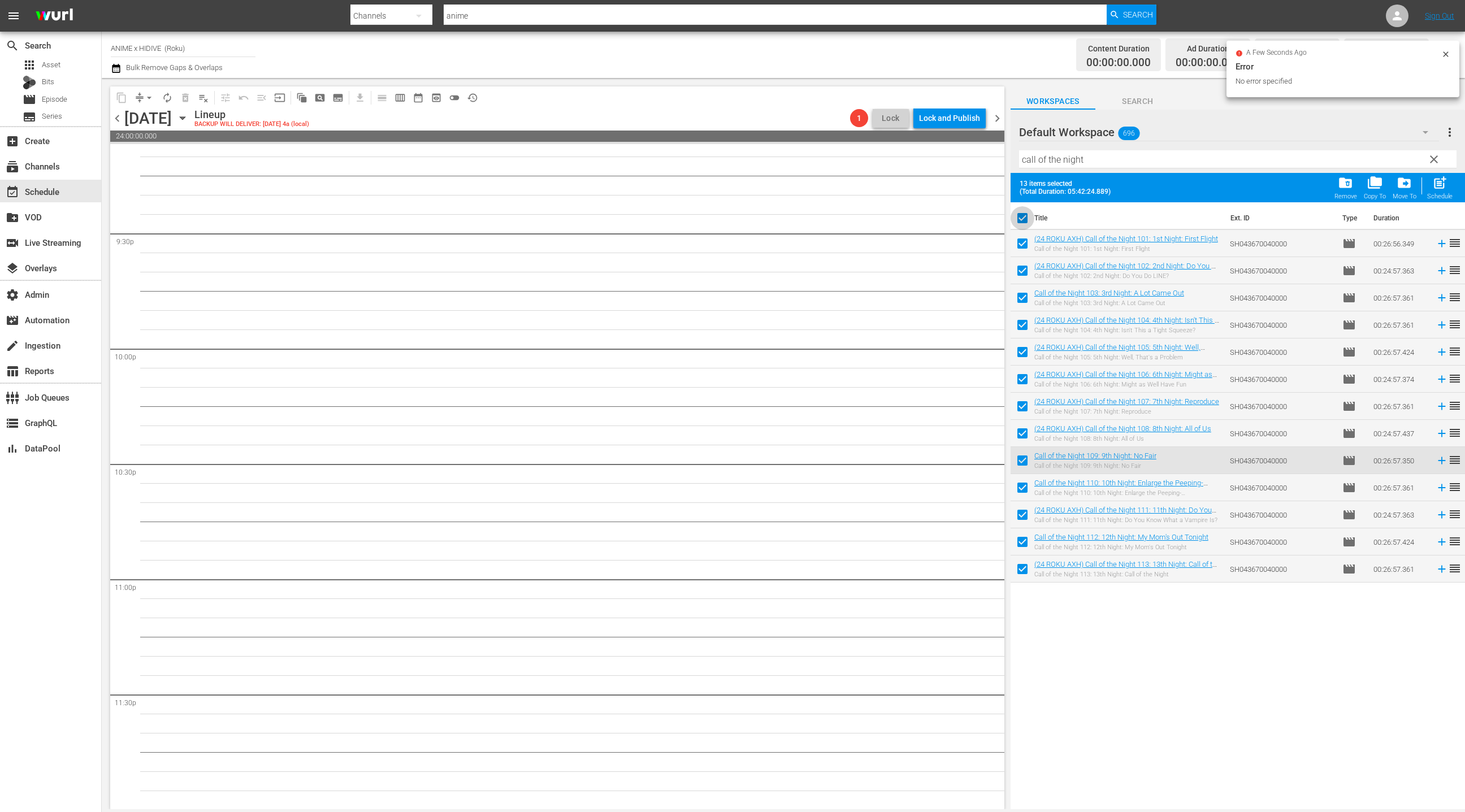
checkbox input "false"
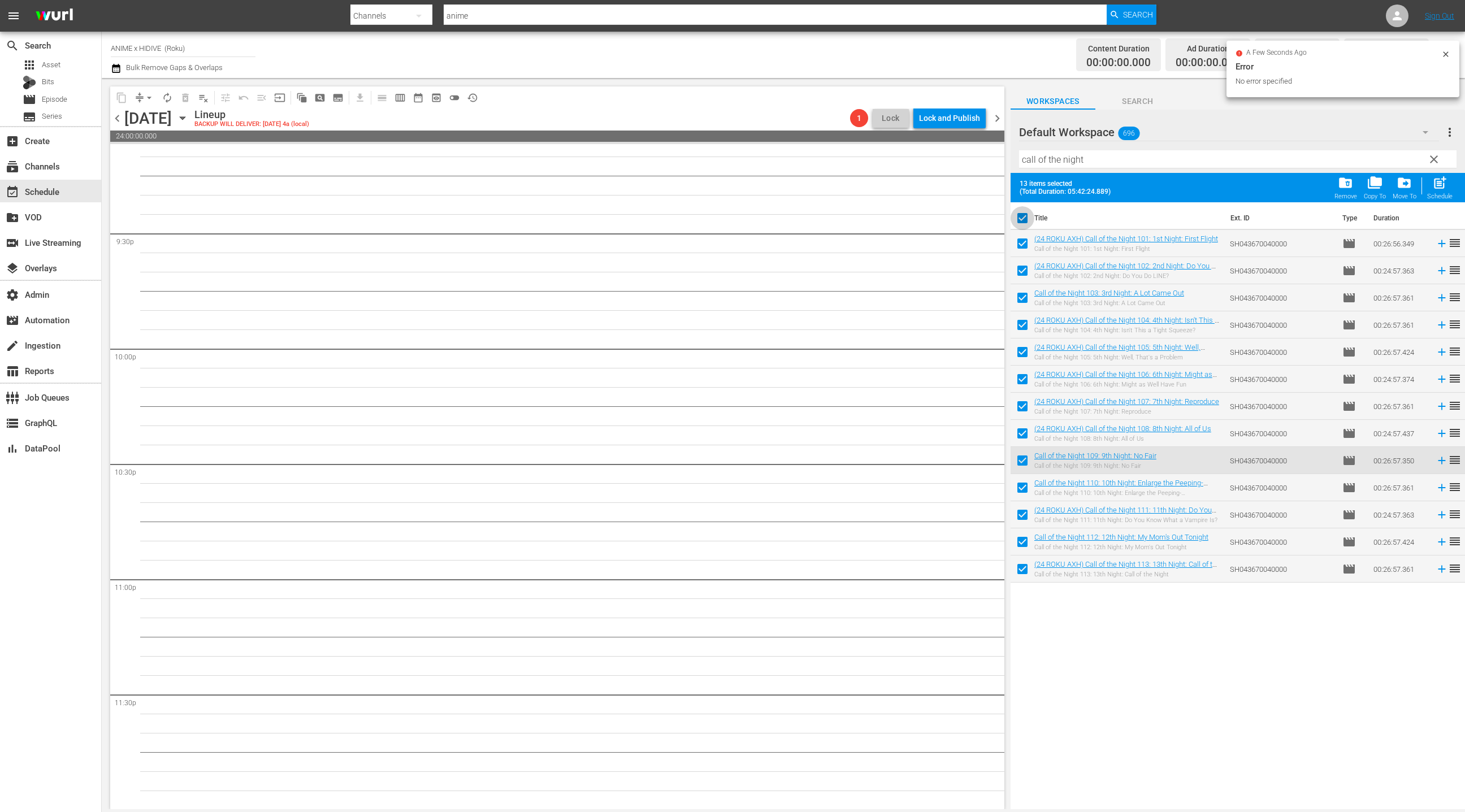
checkbox input "false"
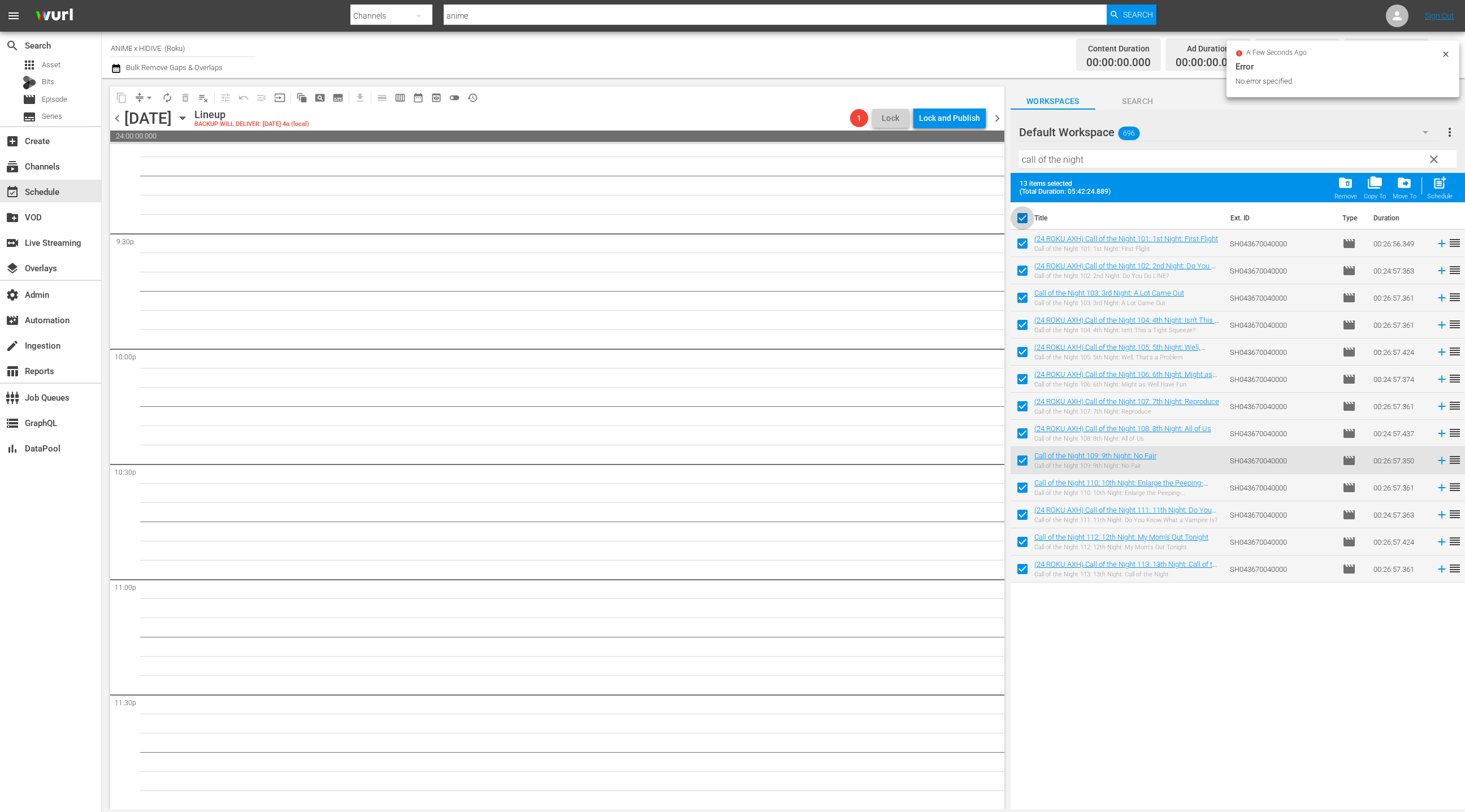
checkbox input "false"
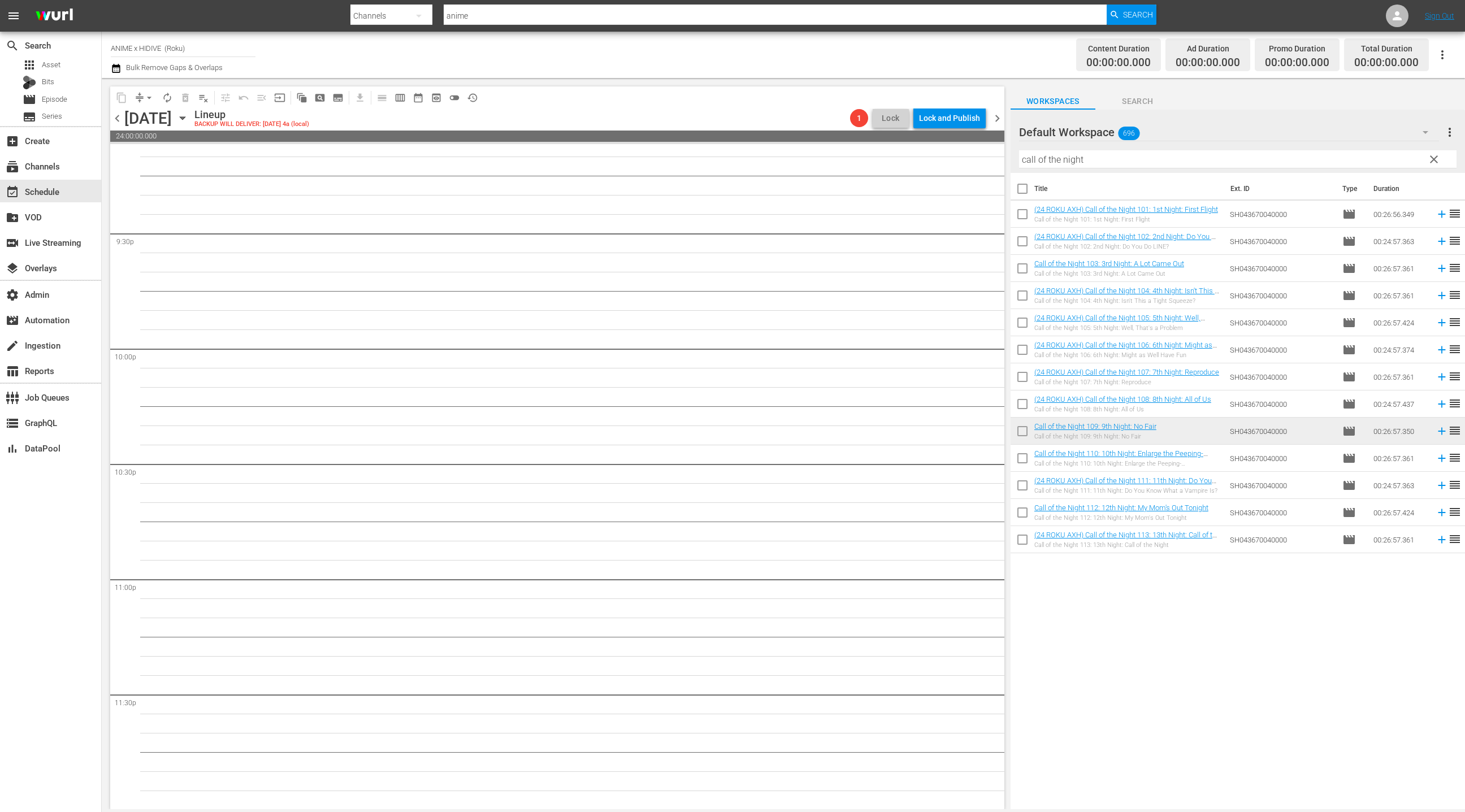
drag, startPoint x: 1028, startPoint y: 460, endPoint x: 1030, endPoint y: 468, distance: 8.2
click at [1028, 460] on input "checkbox" at bounding box center [1022, 460] width 24 height 24
checkbox input "true"
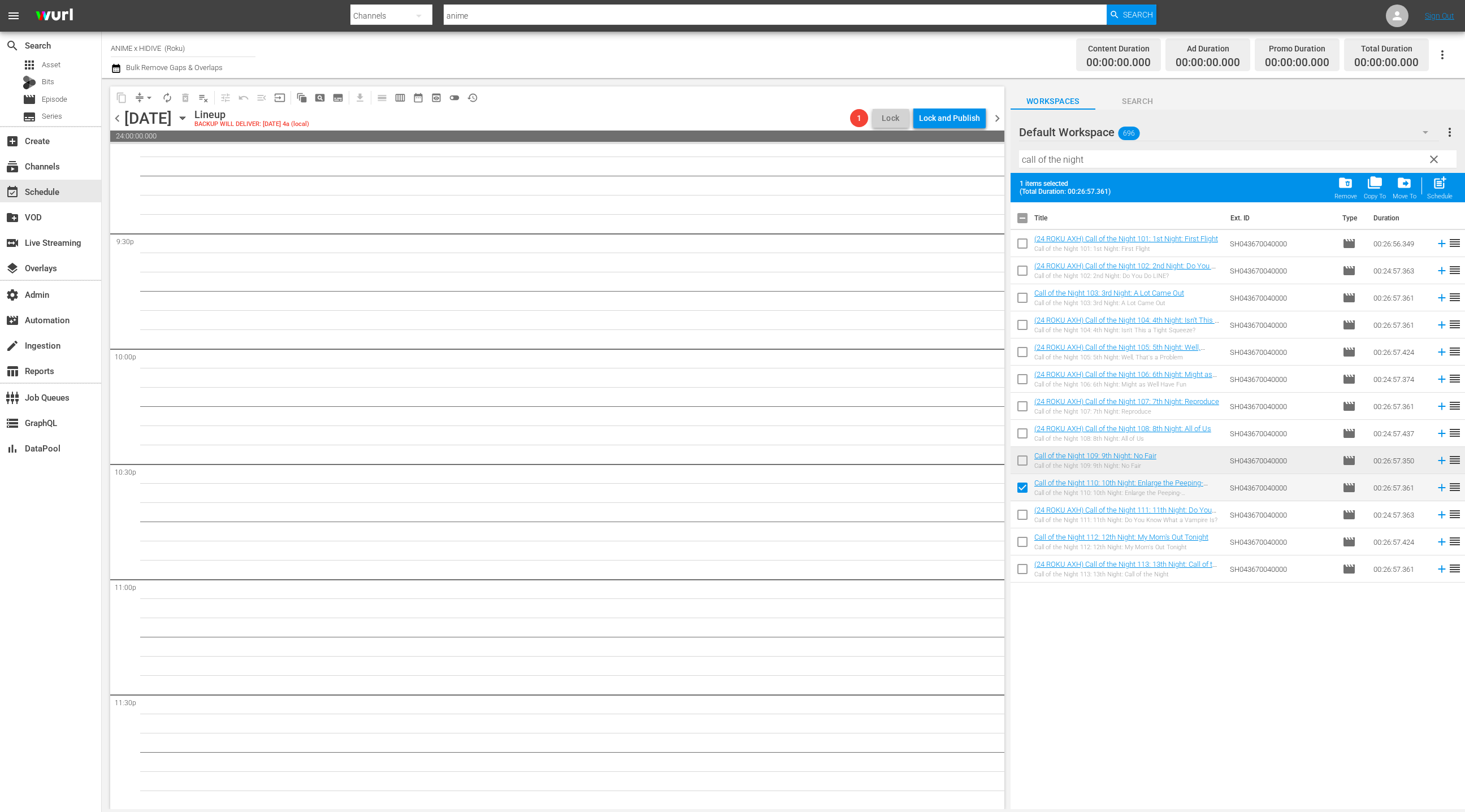
drag, startPoint x: 1024, startPoint y: 519, endPoint x: 1024, endPoint y: 530, distance: 11.0
click at [1023, 519] on input "checkbox" at bounding box center [1022, 517] width 24 height 24
checkbox input "true"
drag, startPoint x: 1024, startPoint y: 539, endPoint x: 1025, endPoint y: 564, distance: 25.0
click at [1023, 539] on input "checkbox" at bounding box center [1022, 544] width 24 height 24
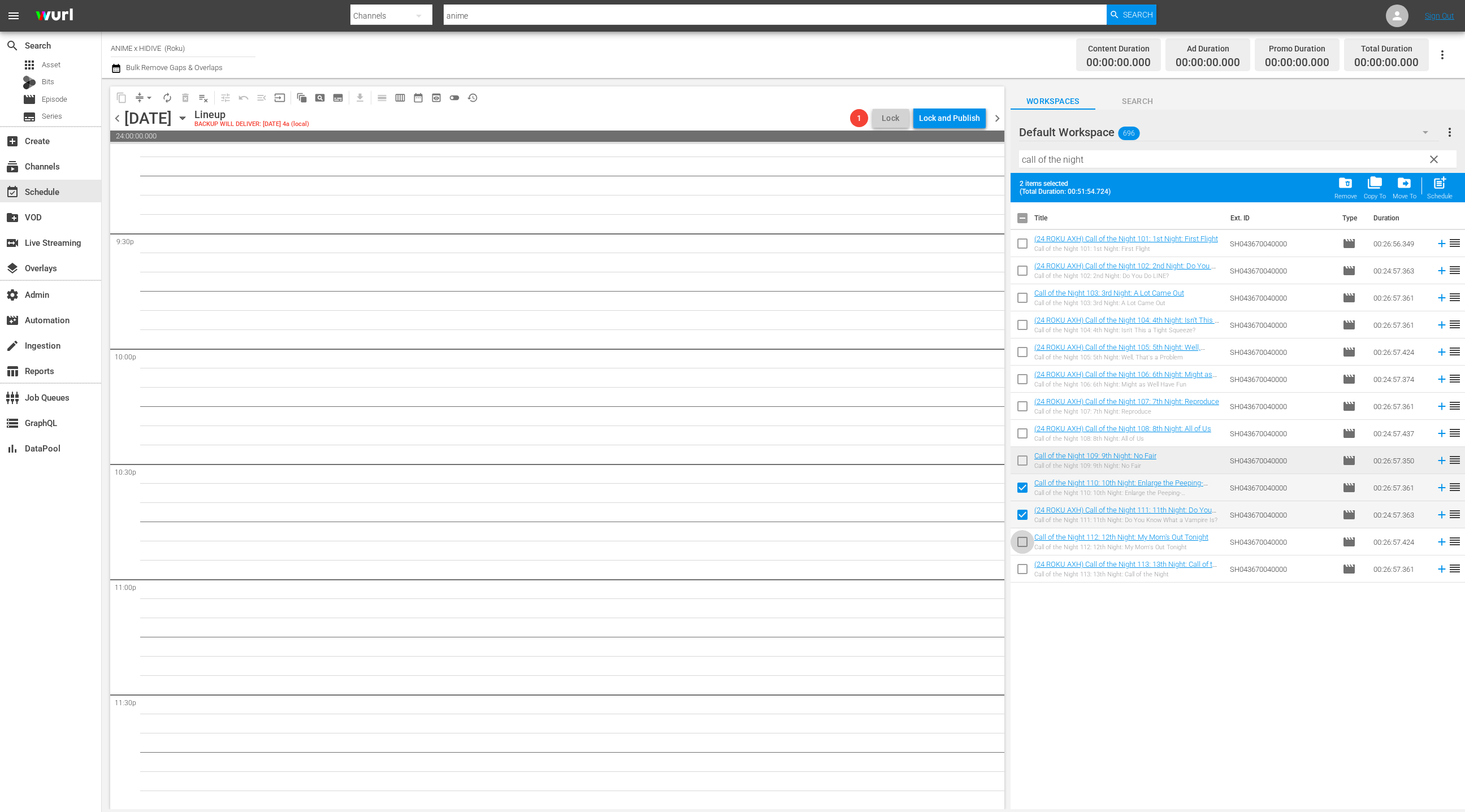
checkbox input "true"
click at [1025, 567] on input "checkbox" at bounding box center [1022, 571] width 24 height 24
checkbox input "true"
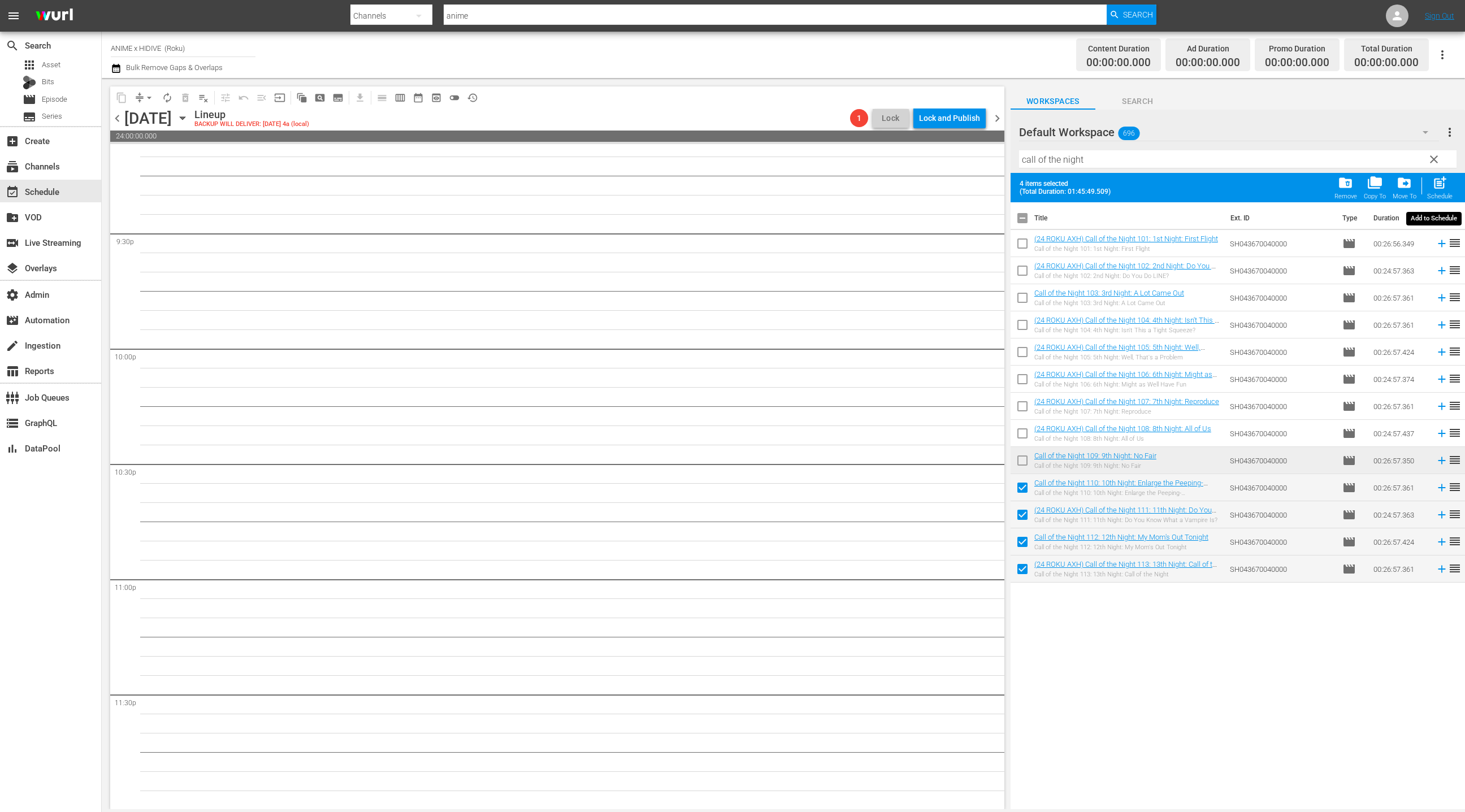
drag, startPoint x: 1439, startPoint y: 187, endPoint x: 1414, endPoint y: 191, distance: 25.3
click at [1438, 187] on span "post_add" at bounding box center [1439, 182] width 15 height 15
checkbox input "false"
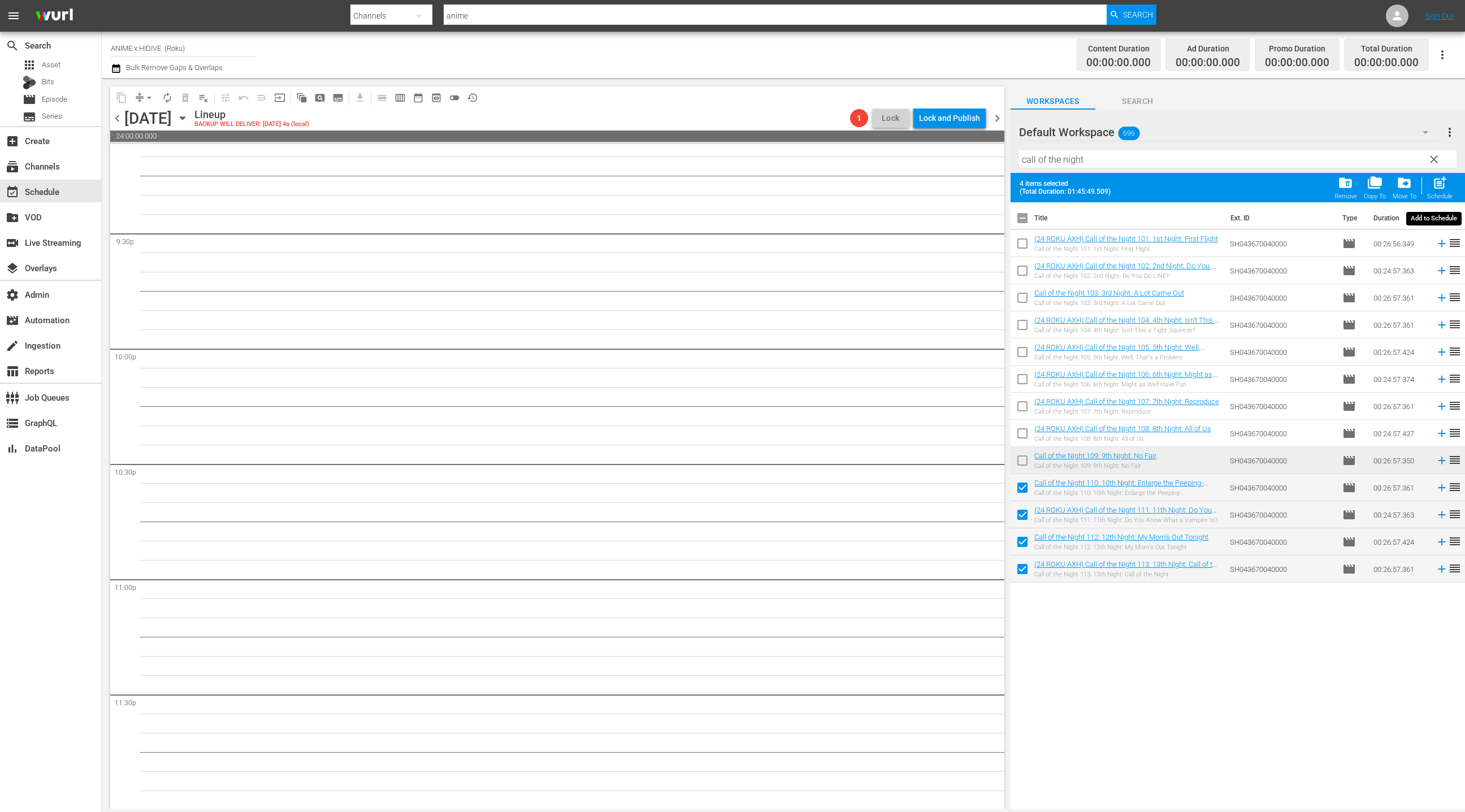
checkbox input "false"
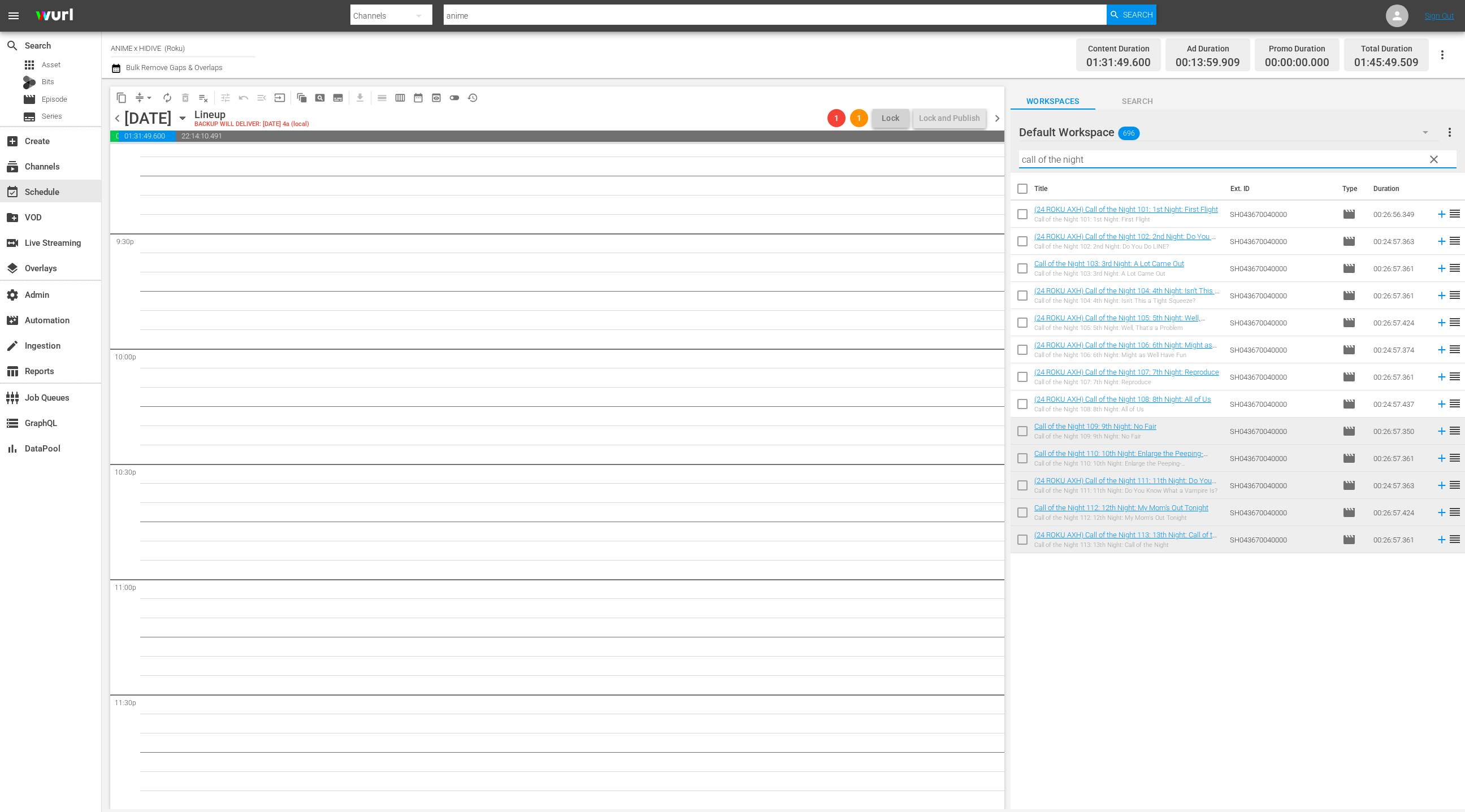
click at [1029, 155] on input "call of the night" at bounding box center [1238, 159] width 437 height 18
drag, startPoint x: 1029, startPoint y: 155, endPoint x: 1135, endPoint y: 160, distance: 106.1
click at [1132, 166] on input "call of the night" at bounding box center [1238, 159] width 437 height 18
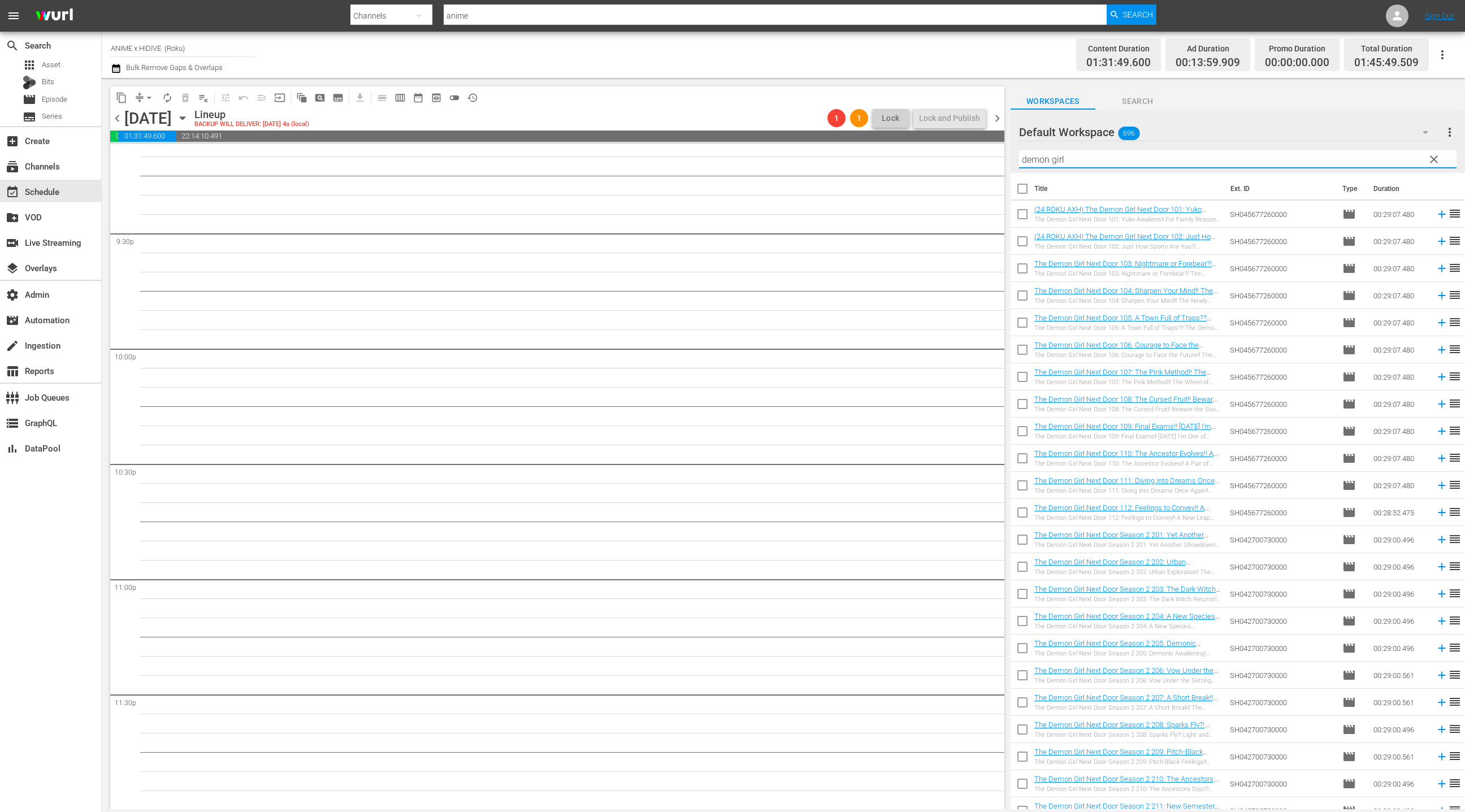
type input "demon girl"
click at [1023, 189] on input "checkbox" at bounding box center [1022, 191] width 24 height 24
checkbox input "true"
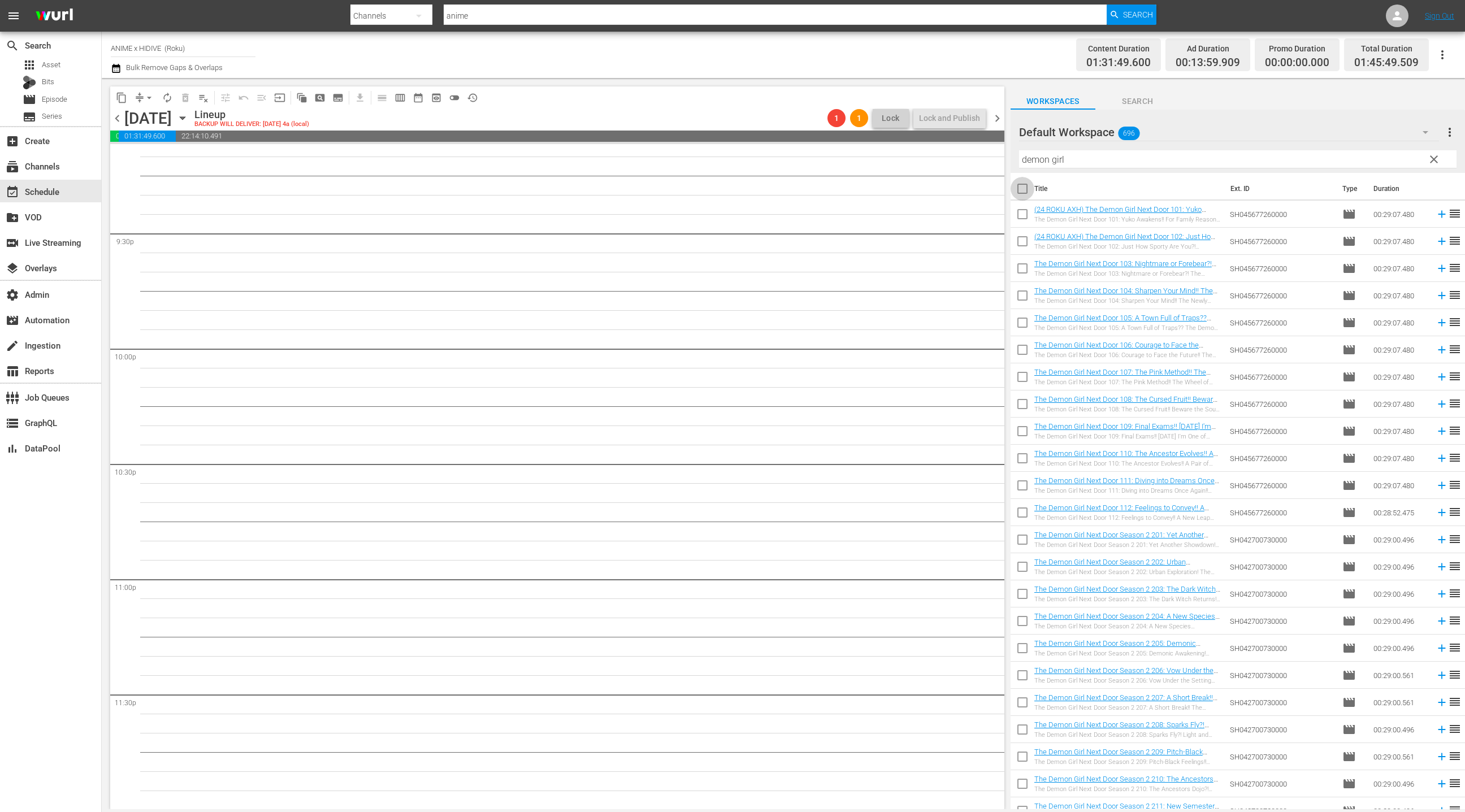
checkbox input "true"
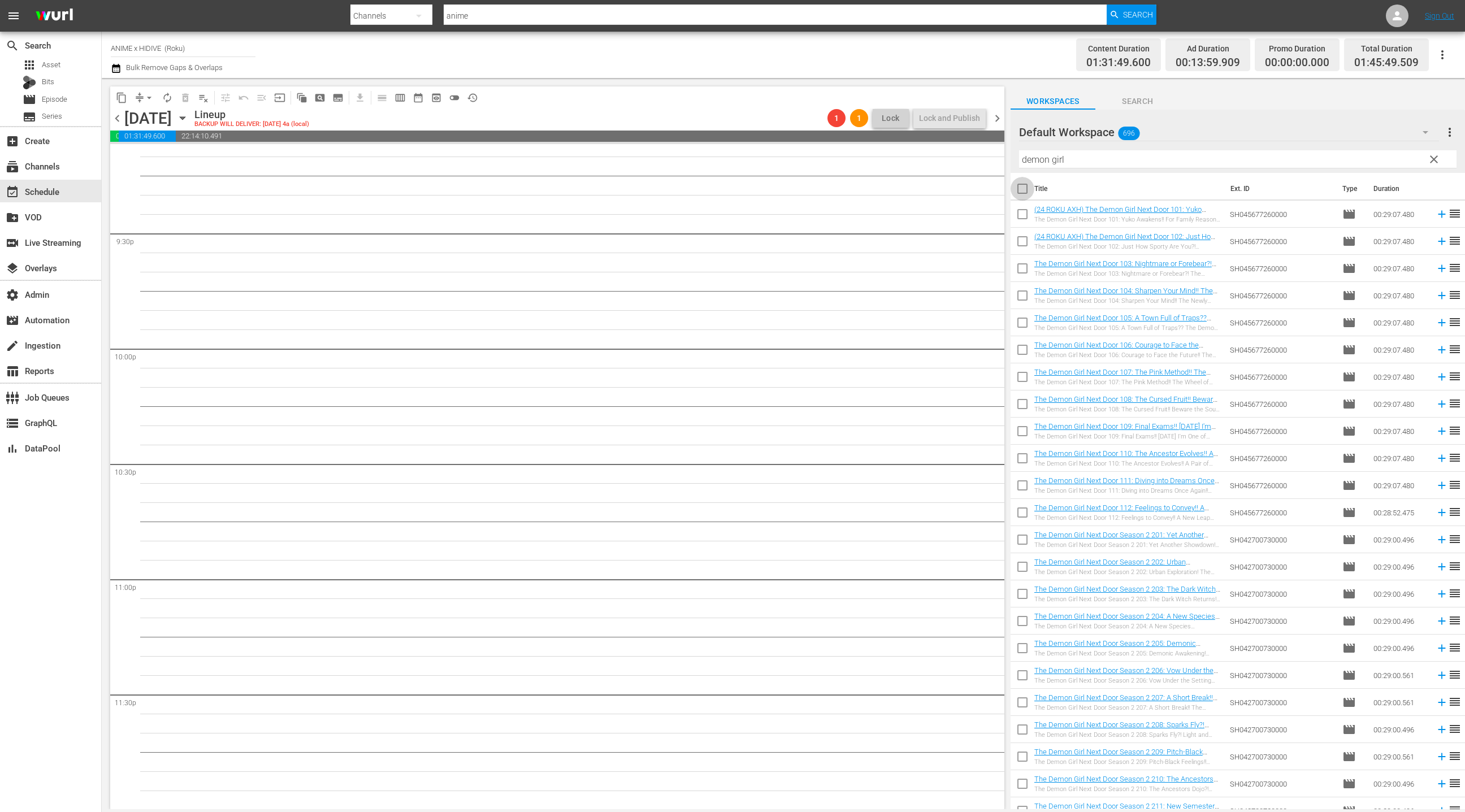
checkbox input "true"
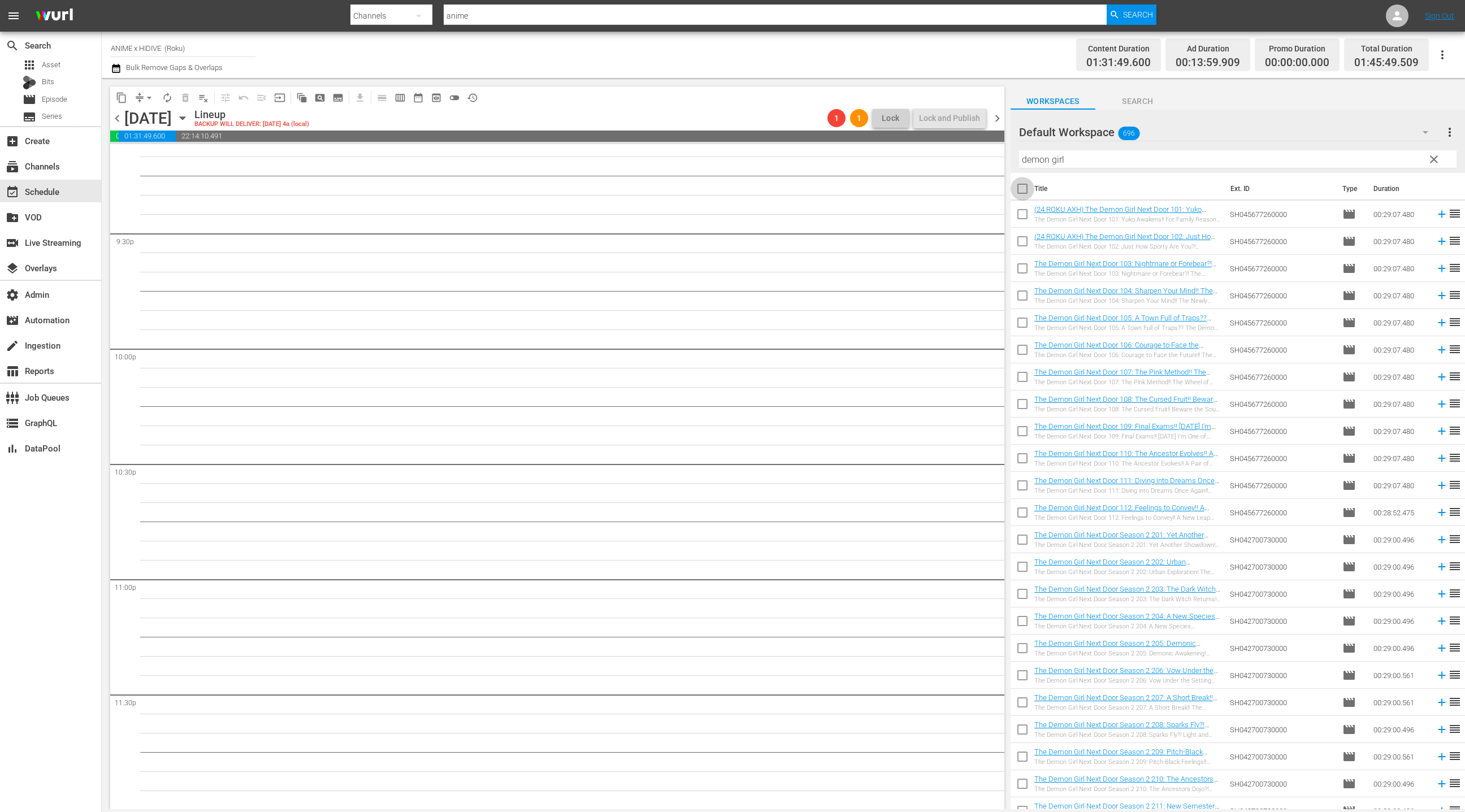
checkbox input "true"
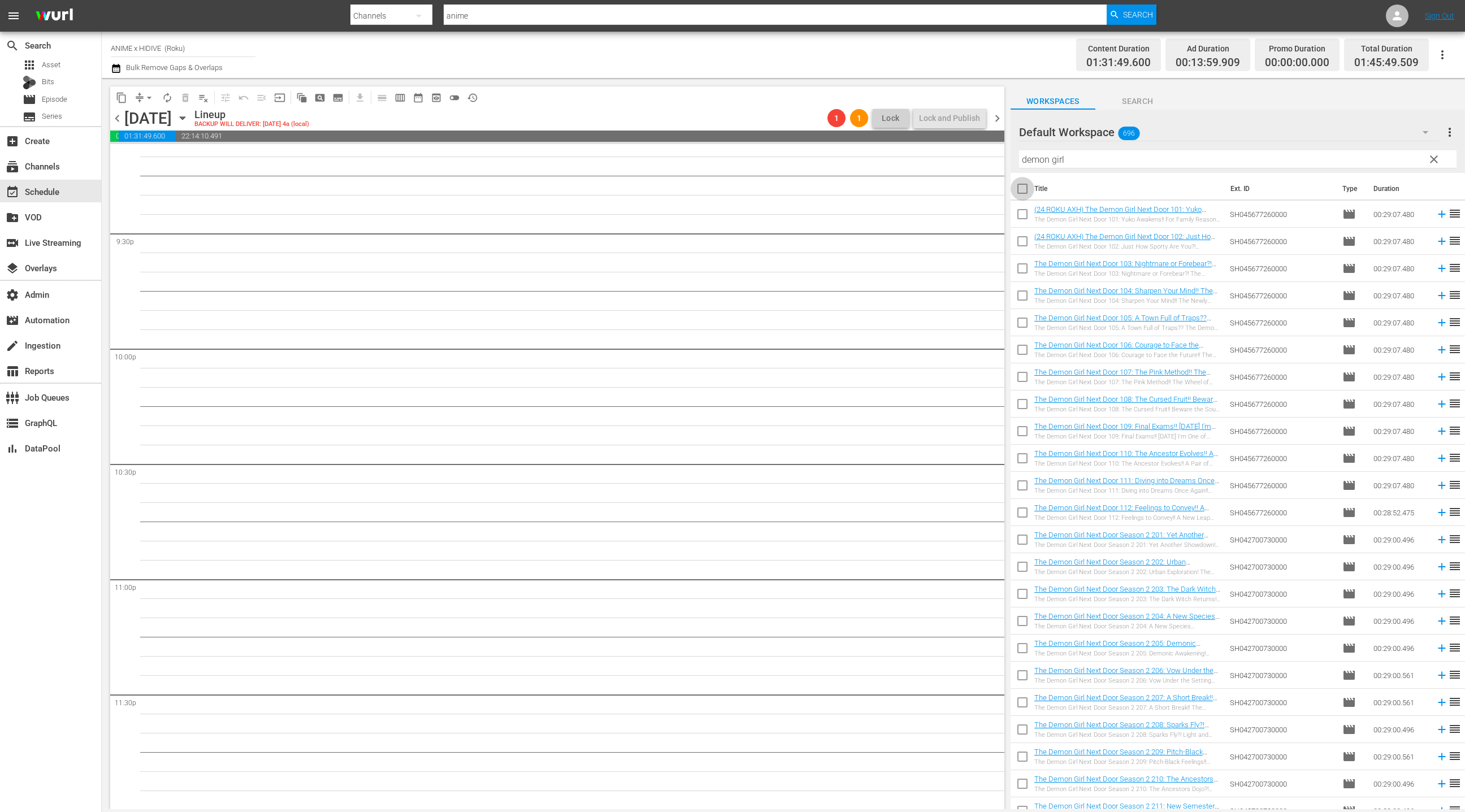
checkbox input "true"
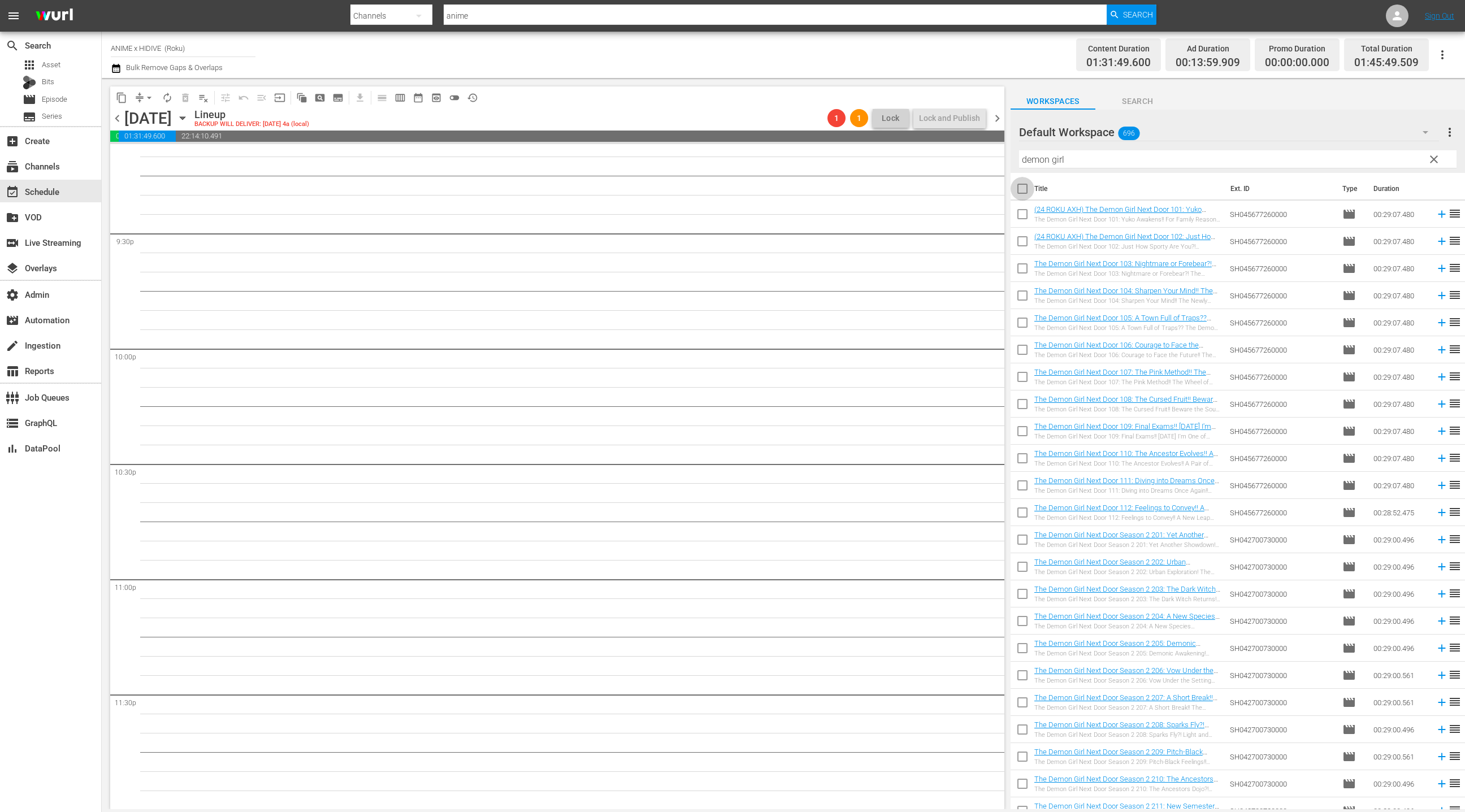
checkbox input "true"
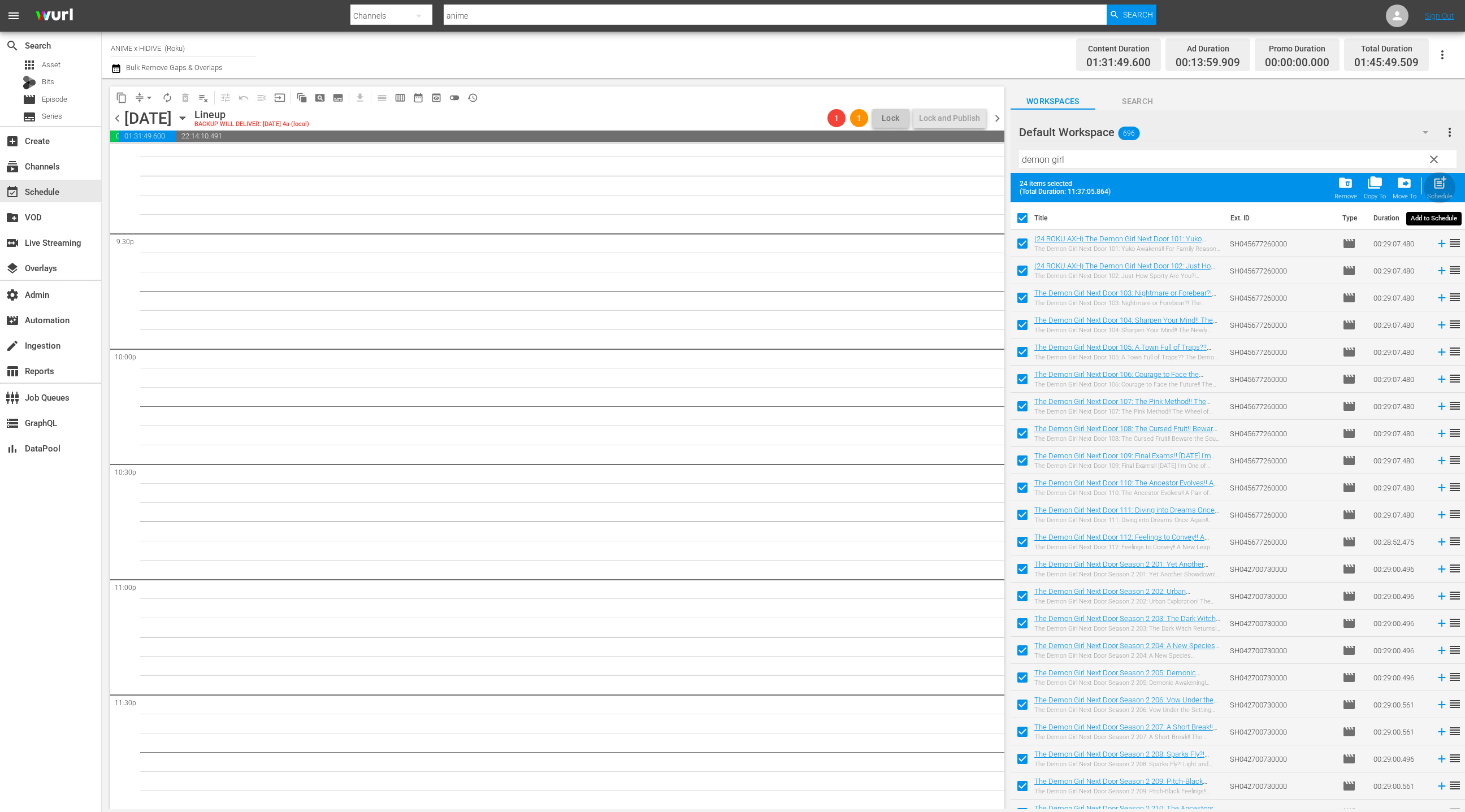
click at [1444, 189] on span "post_add" at bounding box center [1439, 182] width 15 height 15
checkbox input "false"
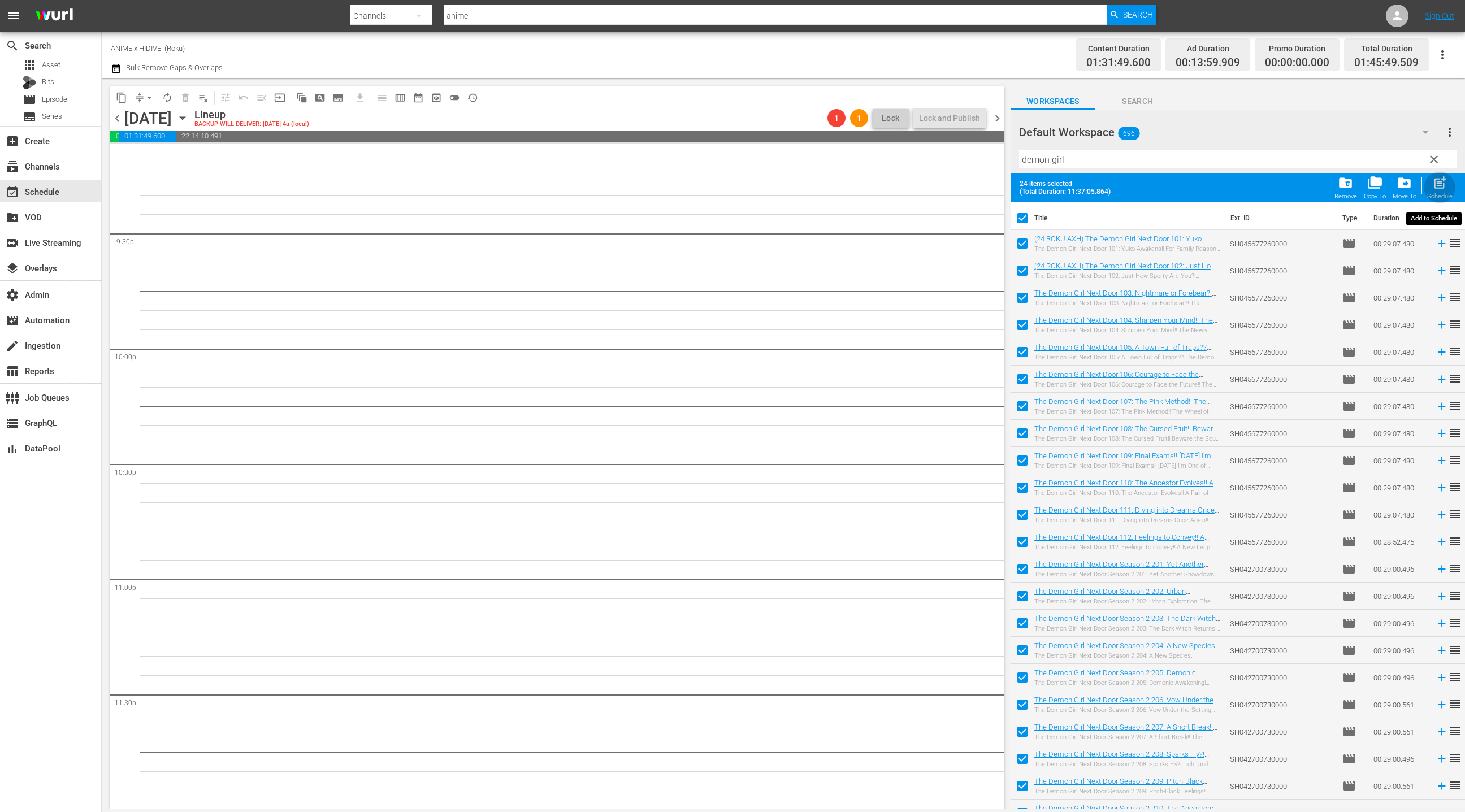
checkbox input "false"
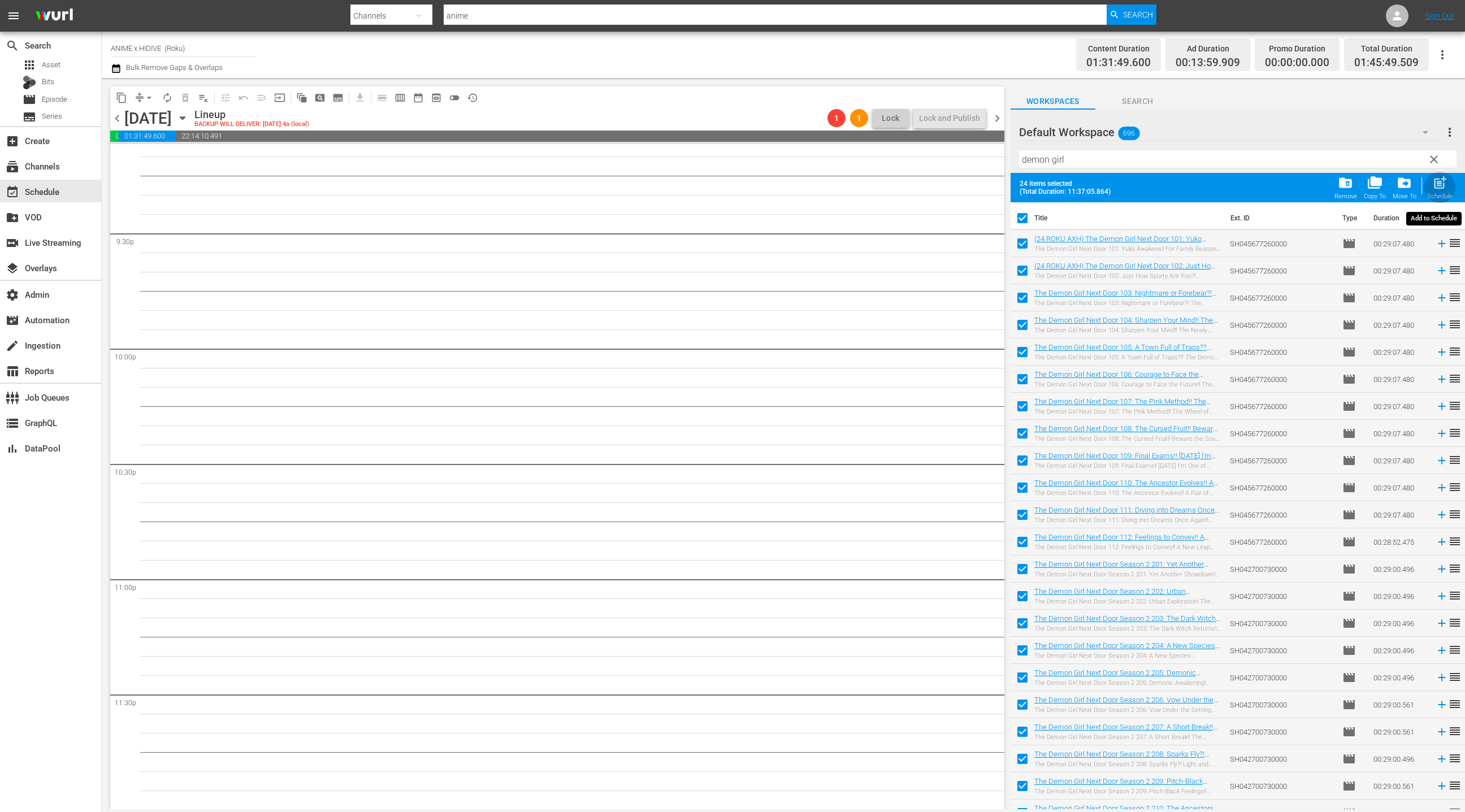
checkbox input "false"
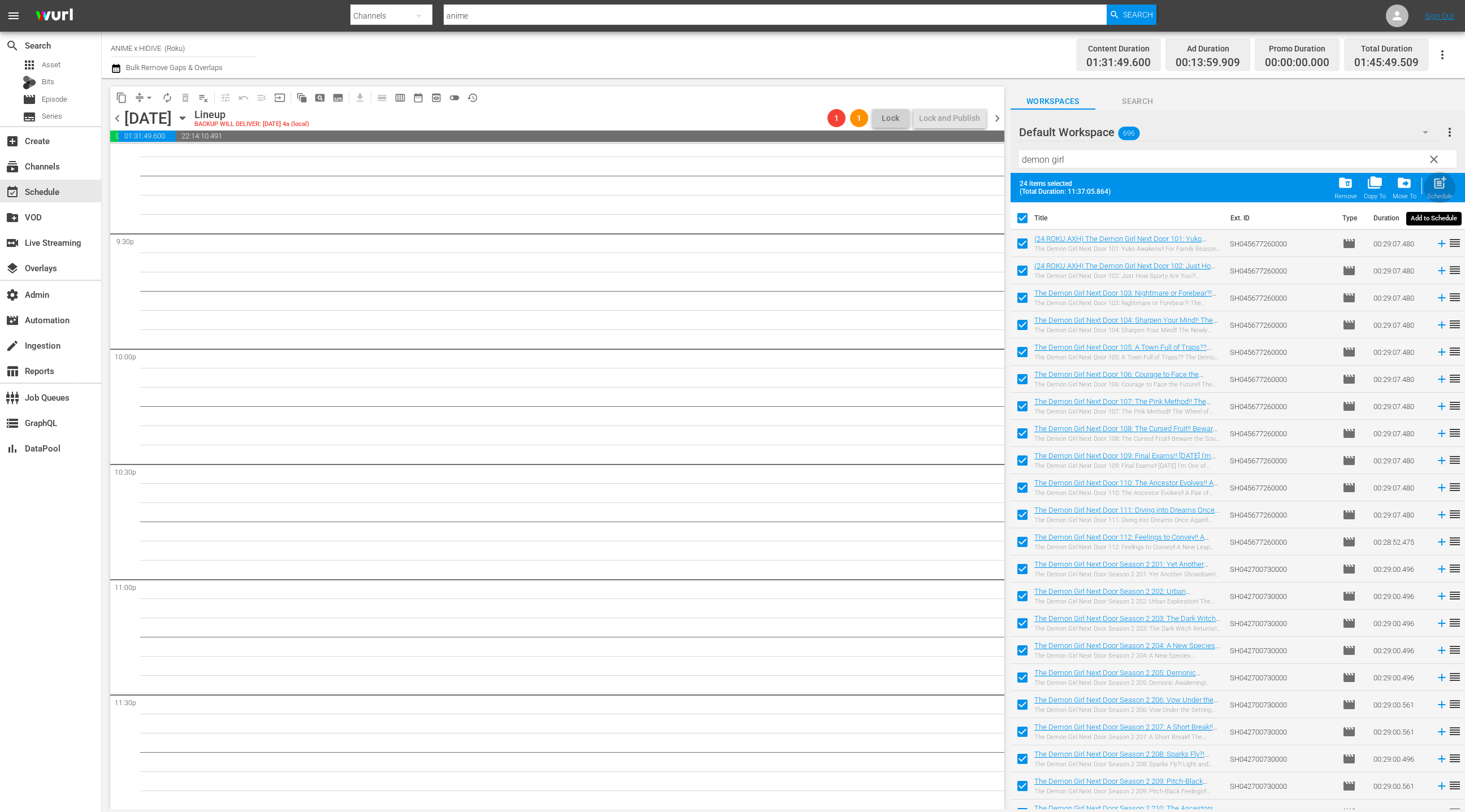
checkbox input "false"
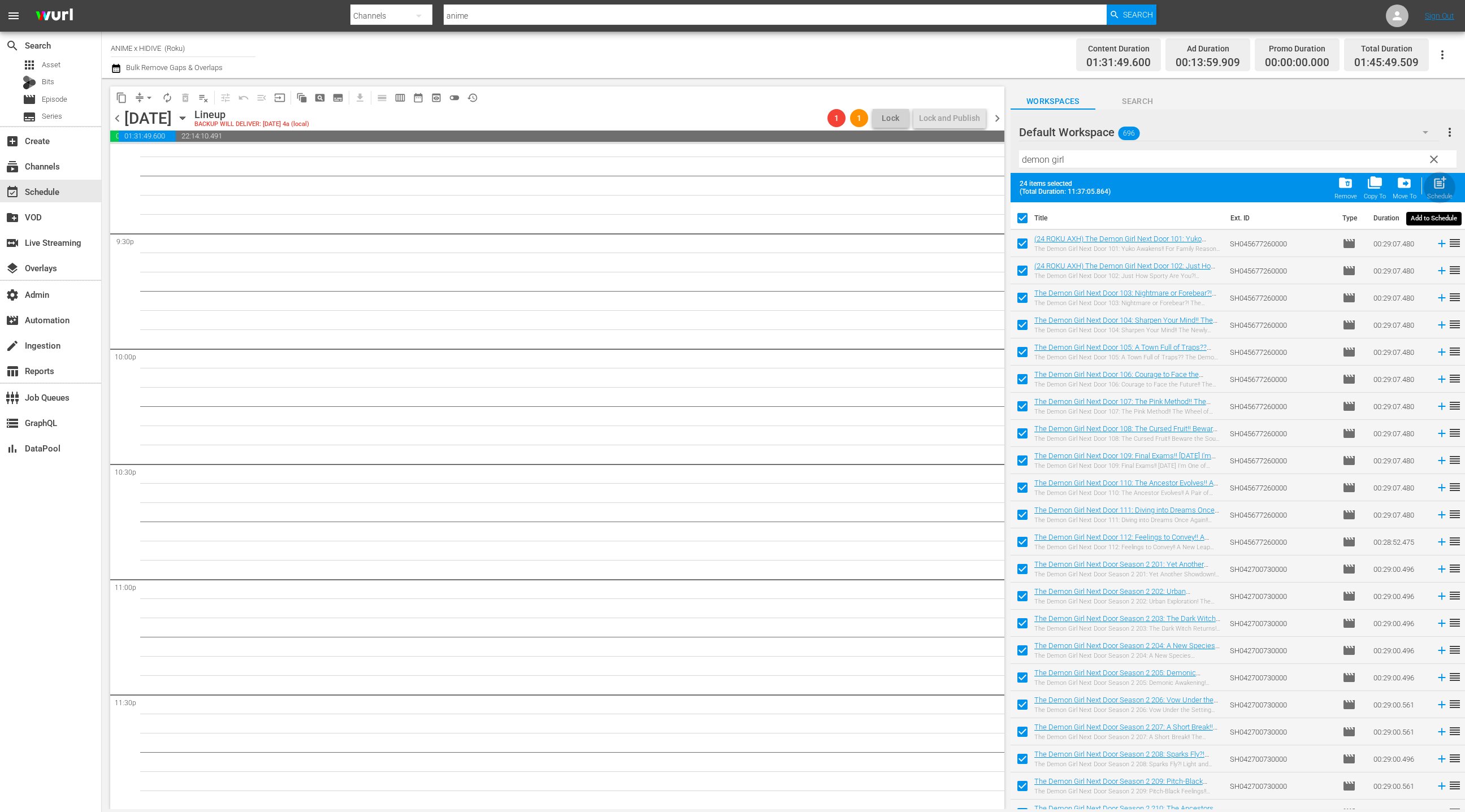
checkbox input "false"
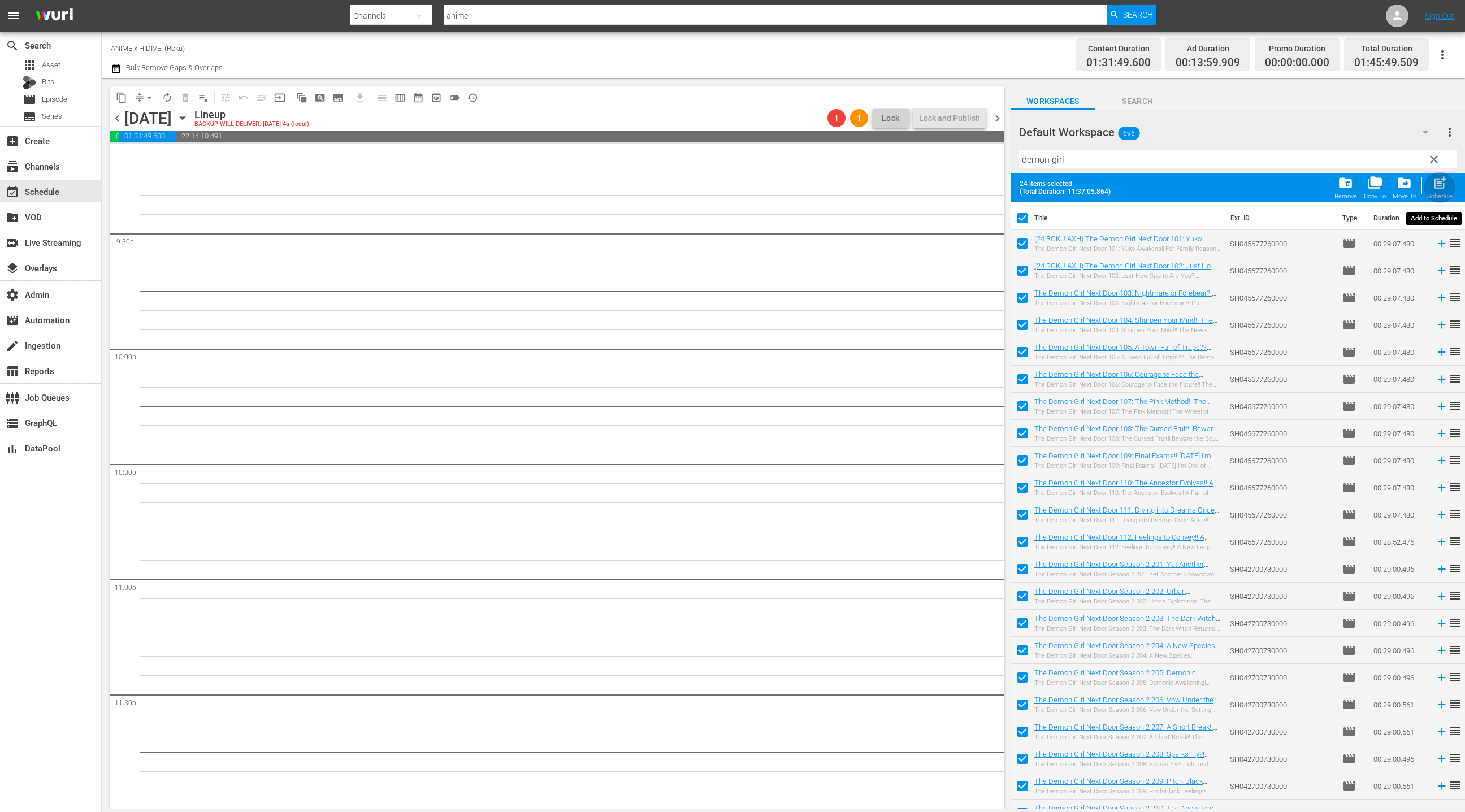
checkbox input "false"
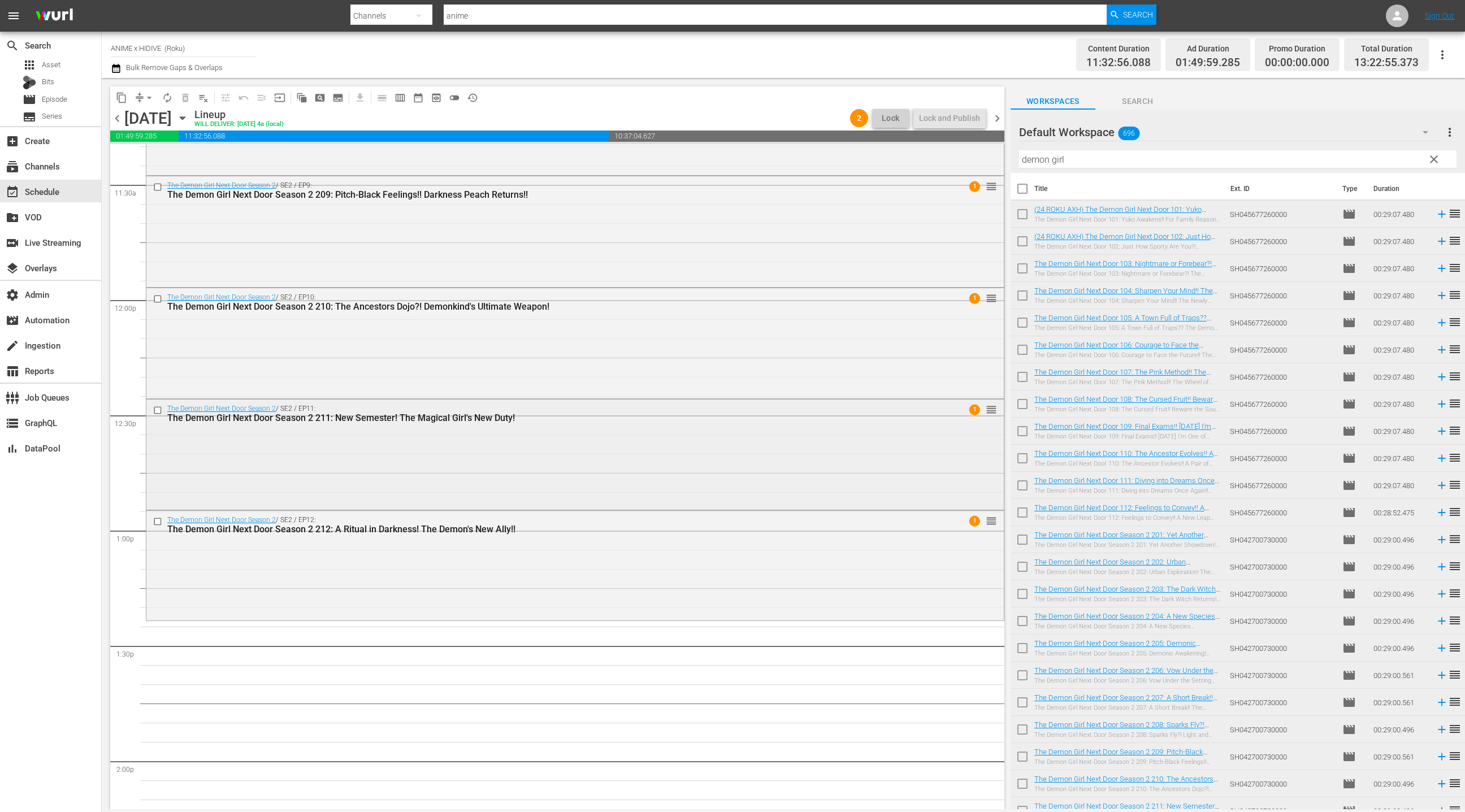
scroll to position [2772, 0]
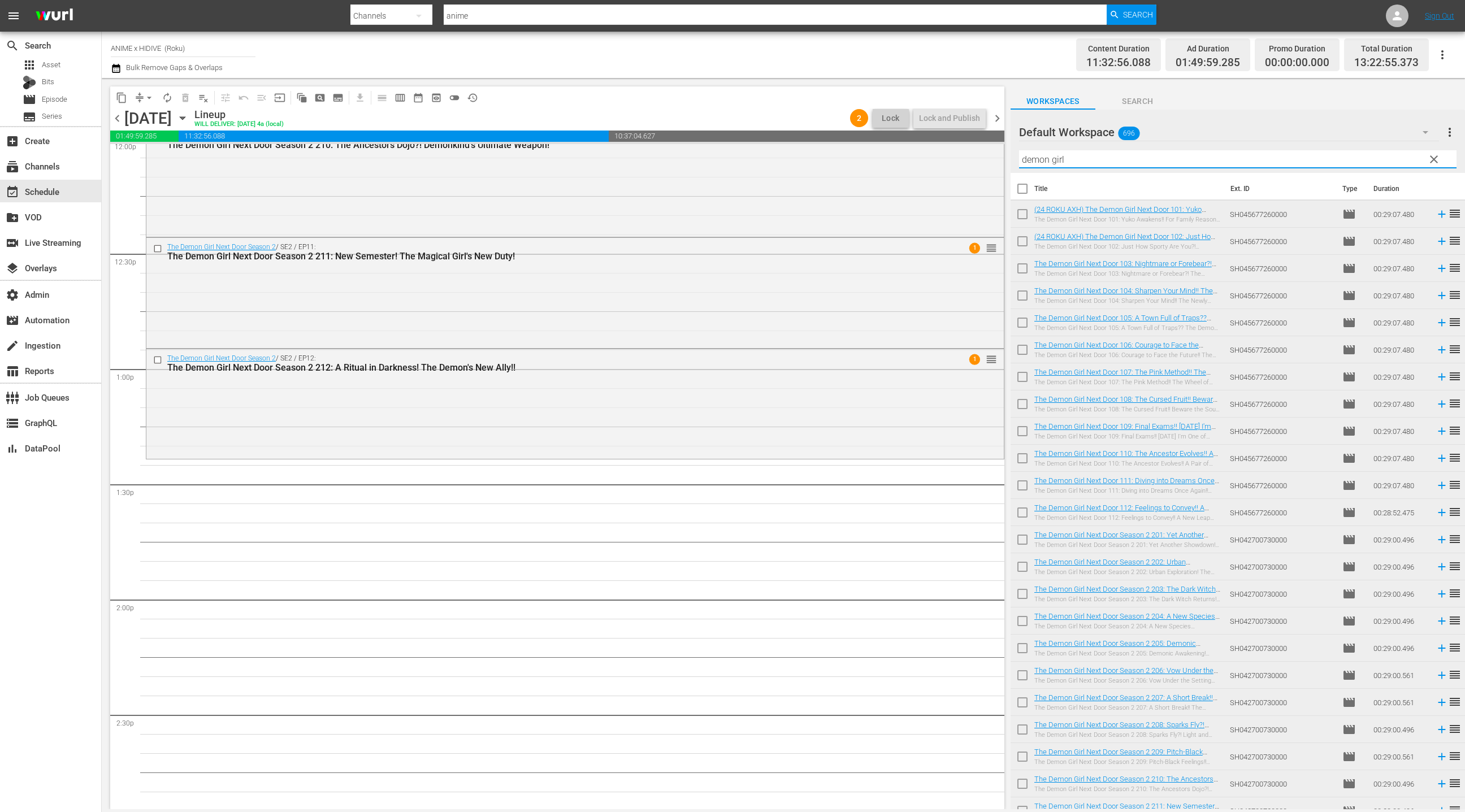
click at [1035, 158] on input "demon girl" at bounding box center [1238, 159] width 437 height 18
drag, startPoint x: 1035, startPoint y: 158, endPoint x: 1088, endPoint y: 159, distance: 53.0
click at [1088, 159] on input "demon girl" at bounding box center [1238, 159] width 437 height 18
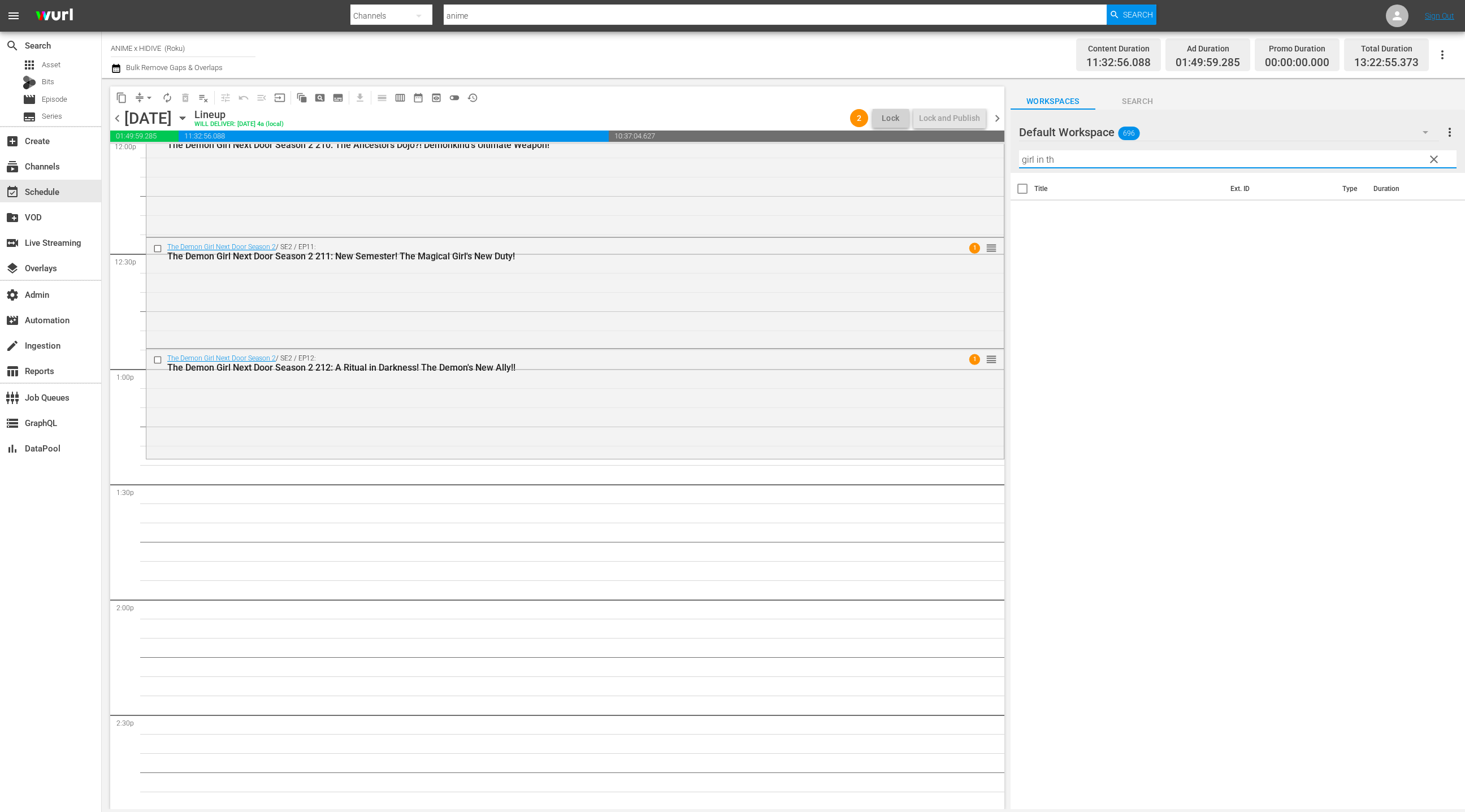
click at [1049, 157] on input "girl in th" at bounding box center [1238, 159] width 437 height 18
click at [1049, 155] on input "girl in th" at bounding box center [1238, 159] width 437 height 18
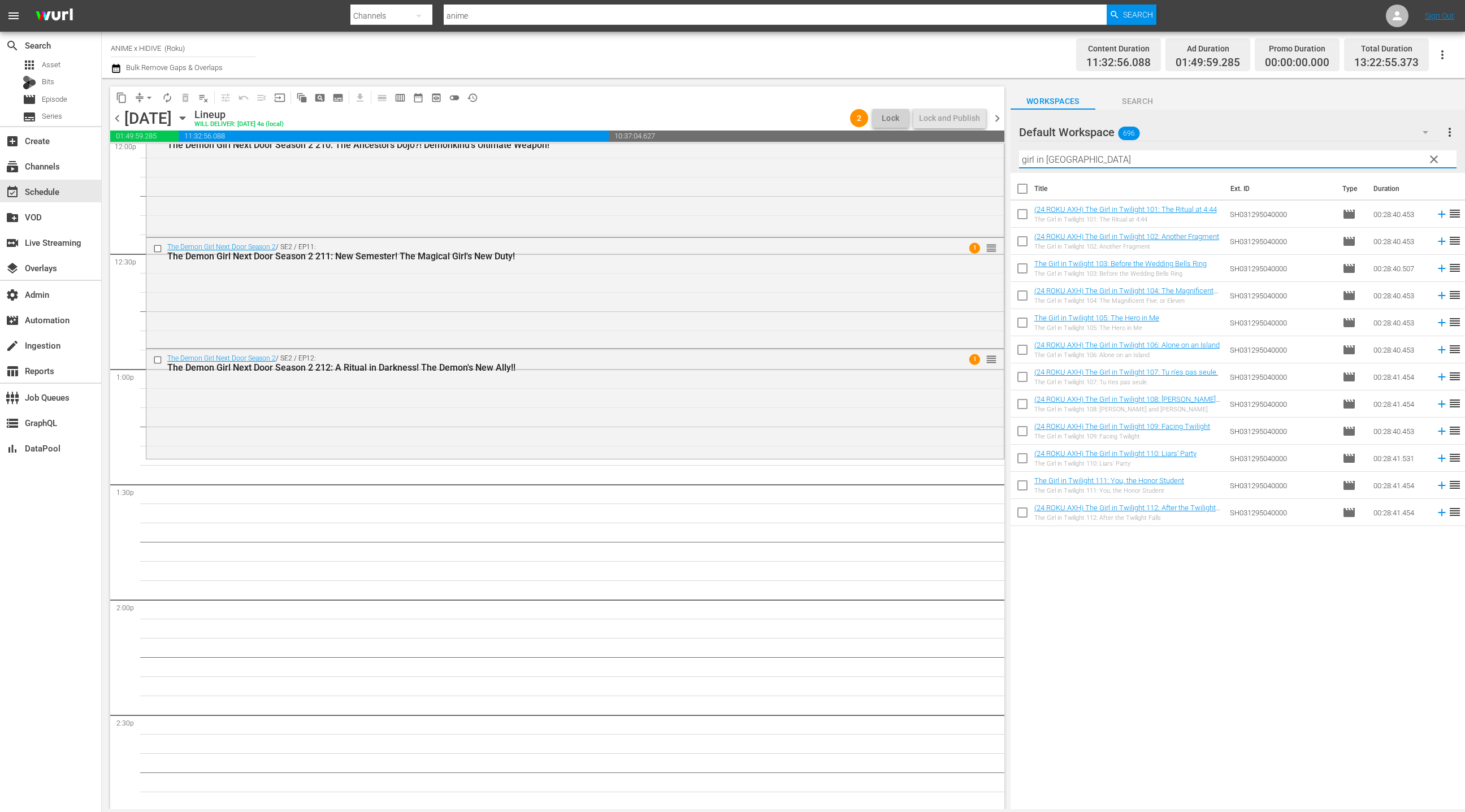
type input "girl in tw"
click at [1024, 189] on input "checkbox" at bounding box center [1022, 191] width 24 height 24
checkbox input "true"
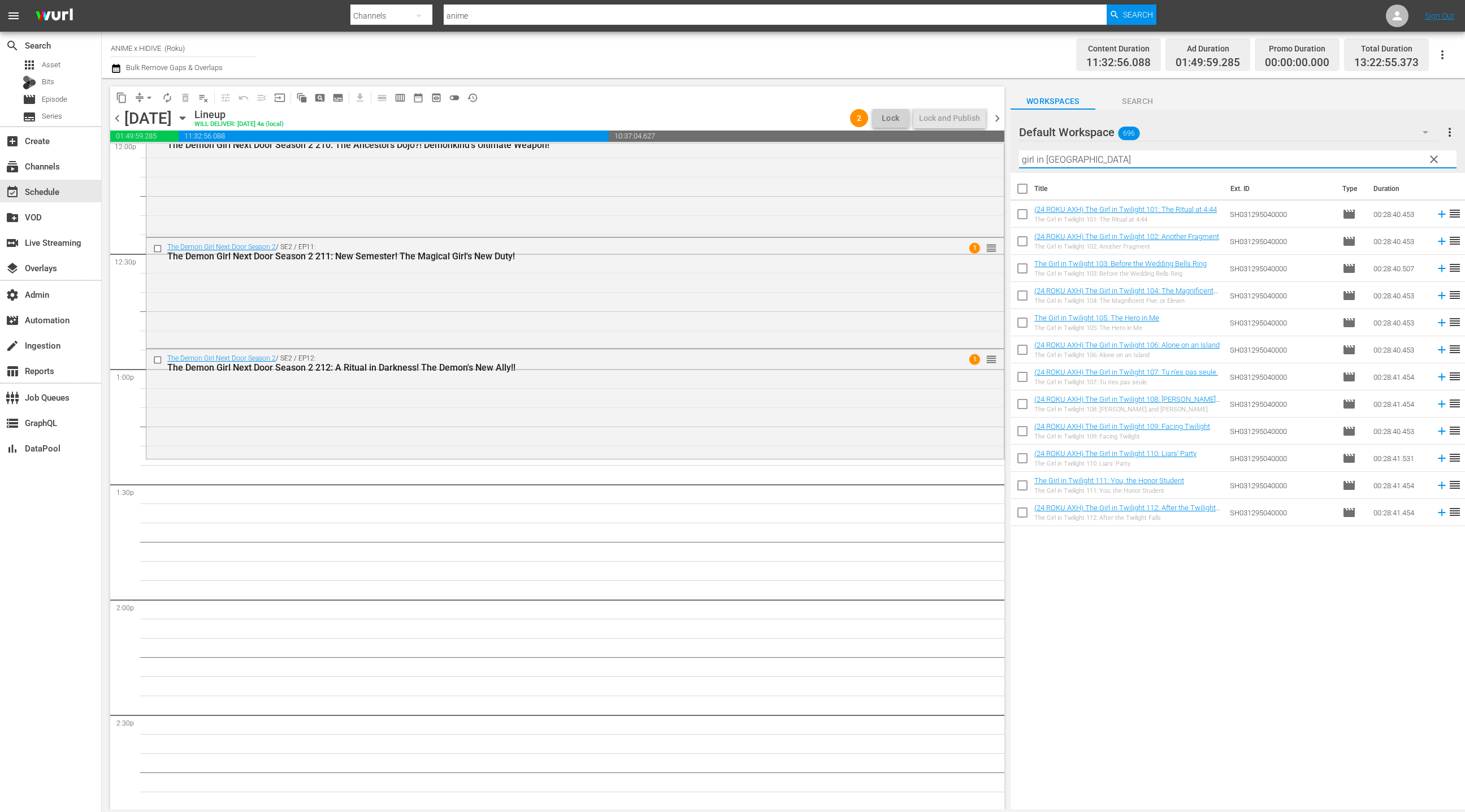
checkbox input "true"
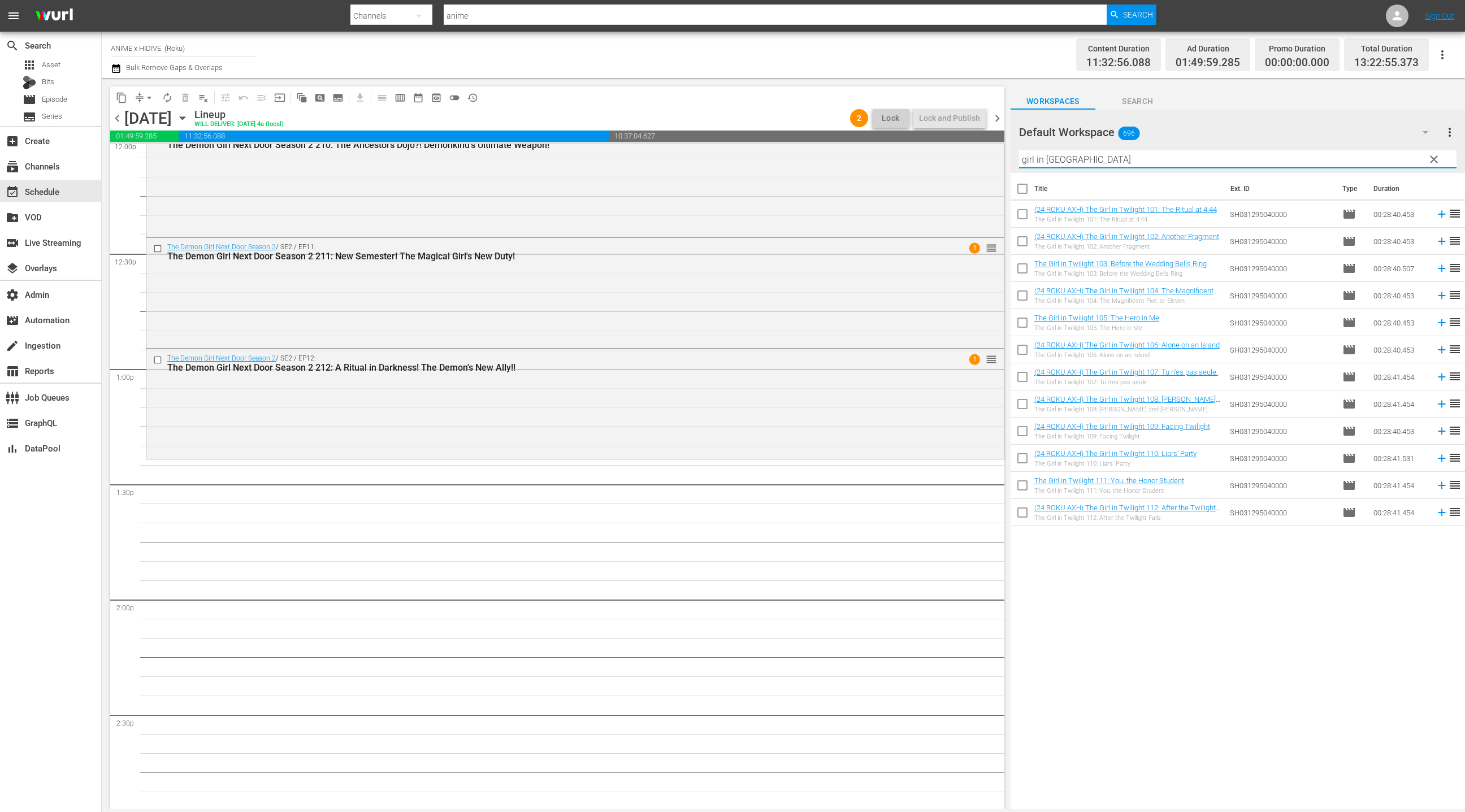
checkbox input "true"
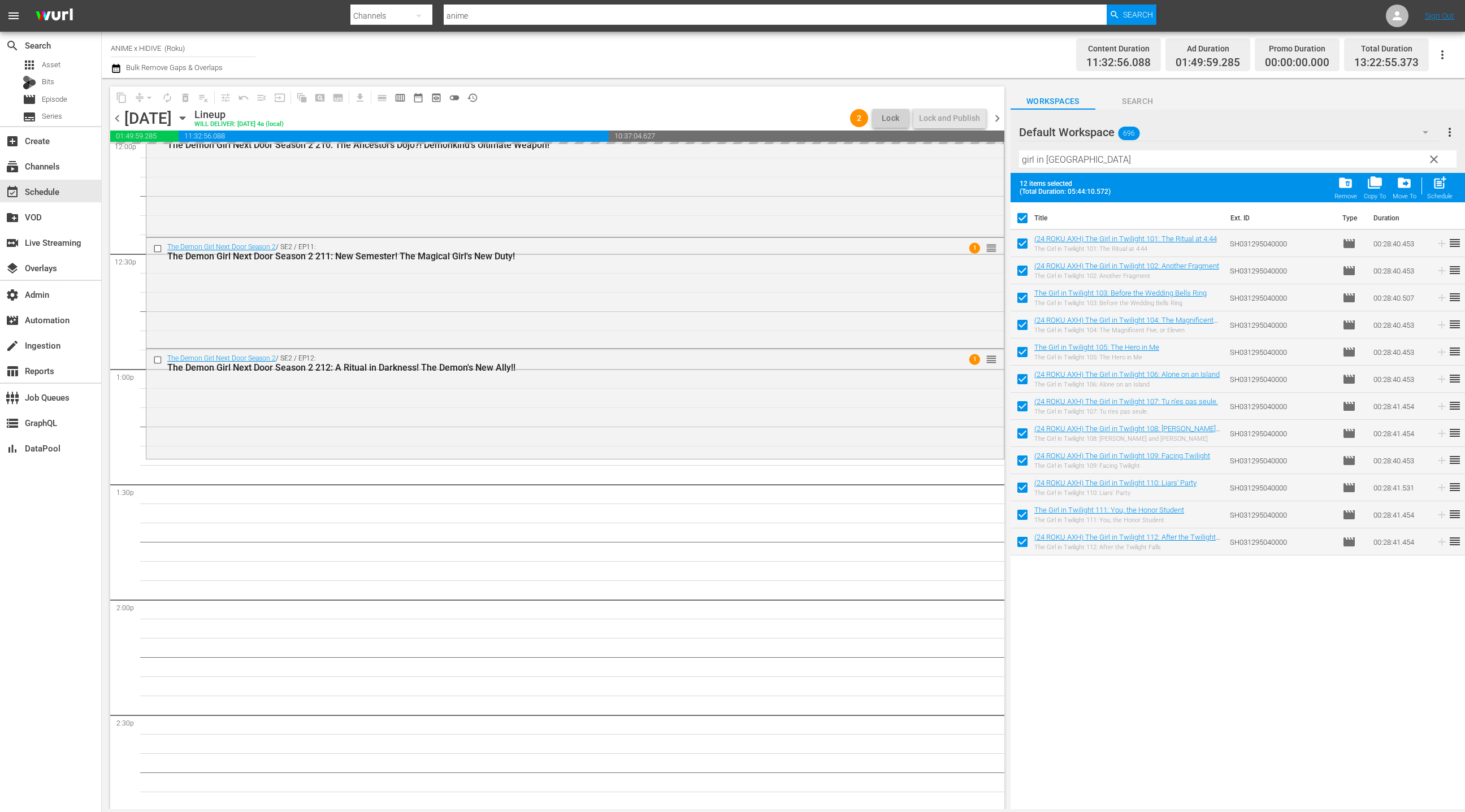
drag, startPoint x: 1053, startPoint y: 239, endPoint x: 511, endPoint y: 2, distance: 591.6
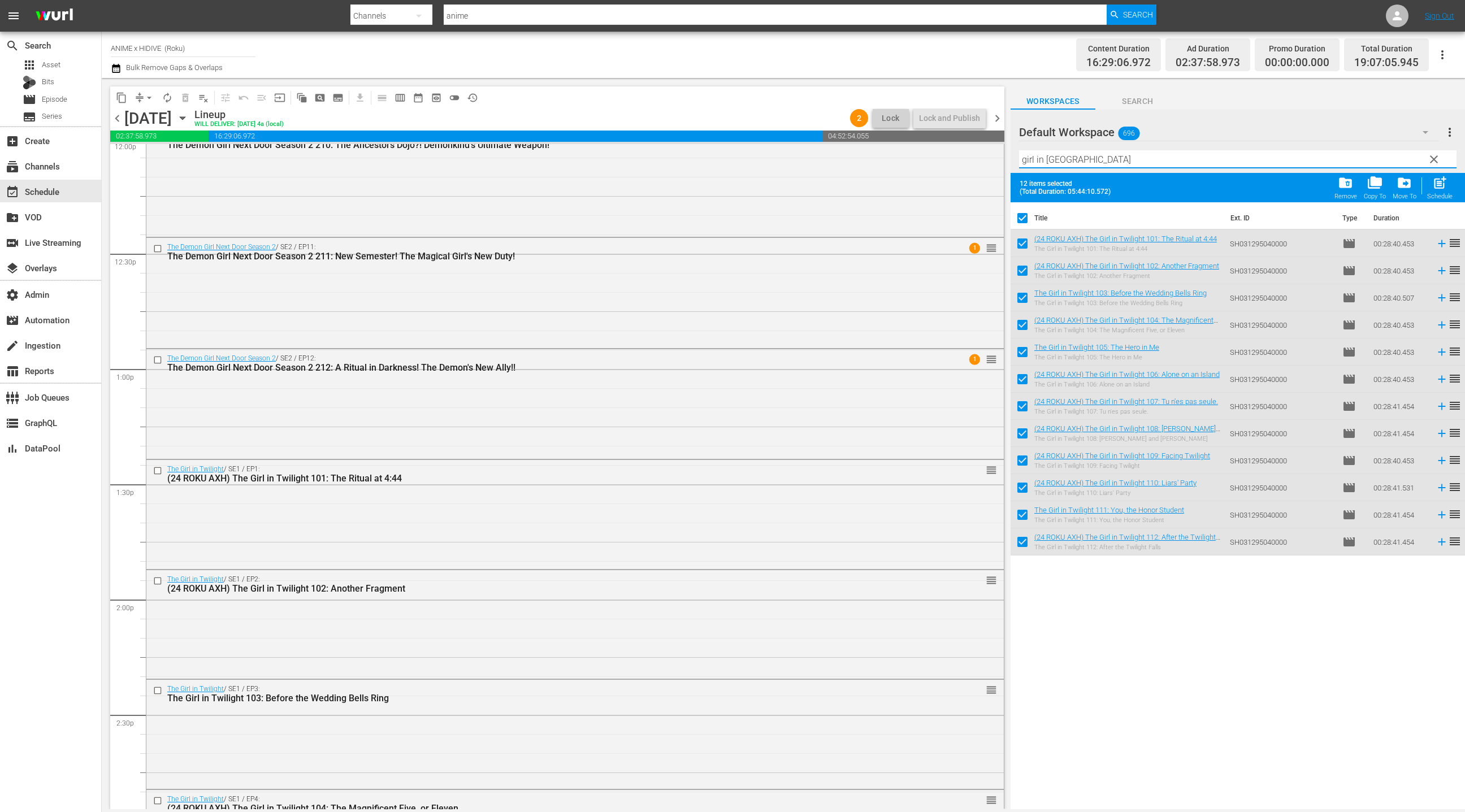
click at [1022, 163] on input "girl in tw" at bounding box center [1238, 159] width 437 height 18
drag, startPoint x: 1051, startPoint y: 161, endPoint x: 1082, endPoint y: 162, distance: 31.0
click at [1082, 162] on input "girl in tw" at bounding box center [1238, 159] width 437 height 18
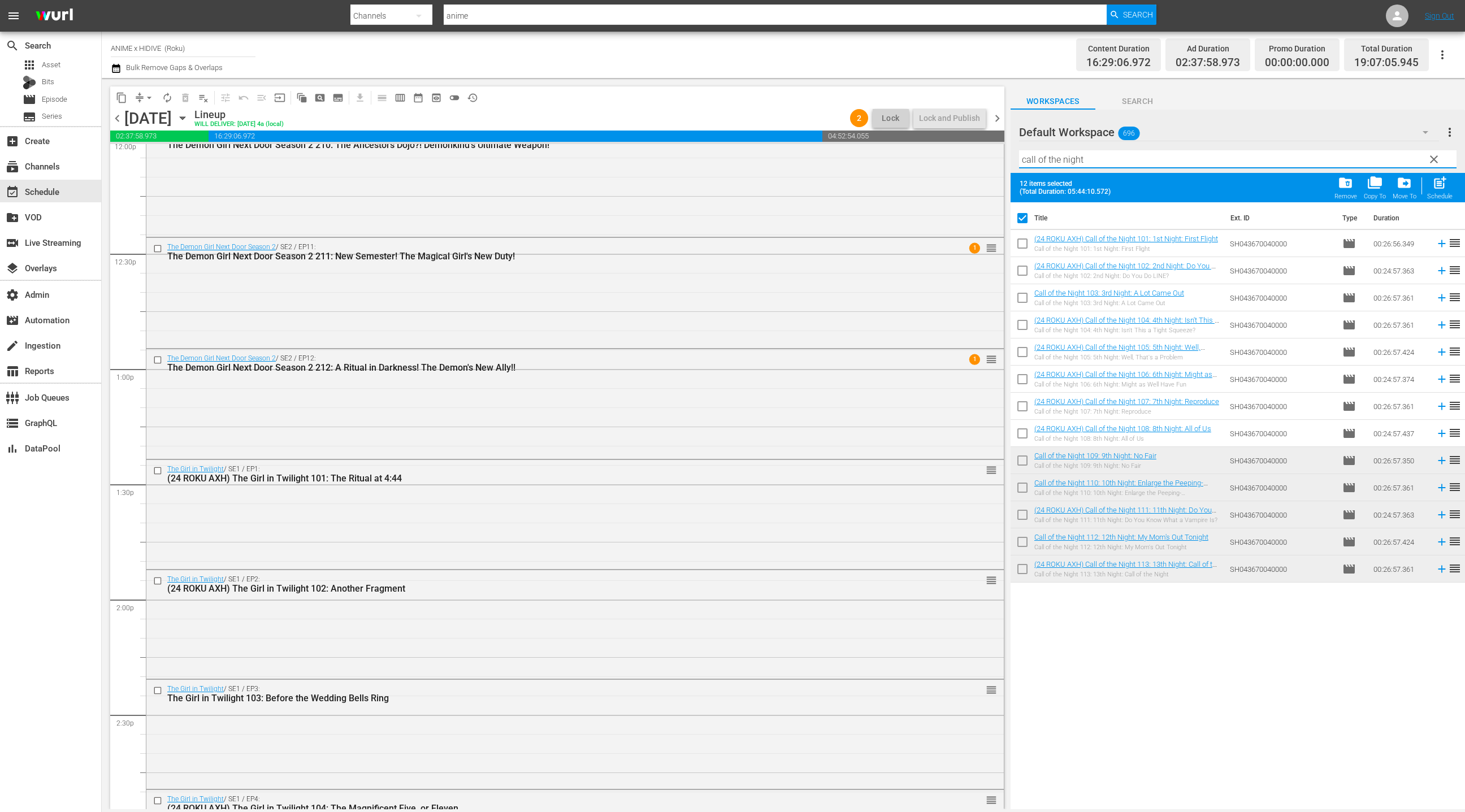
type input "call of the night"
click at [1025, 216] on input "checkbox" at bounding box center [1022, 220] width 24 height 24
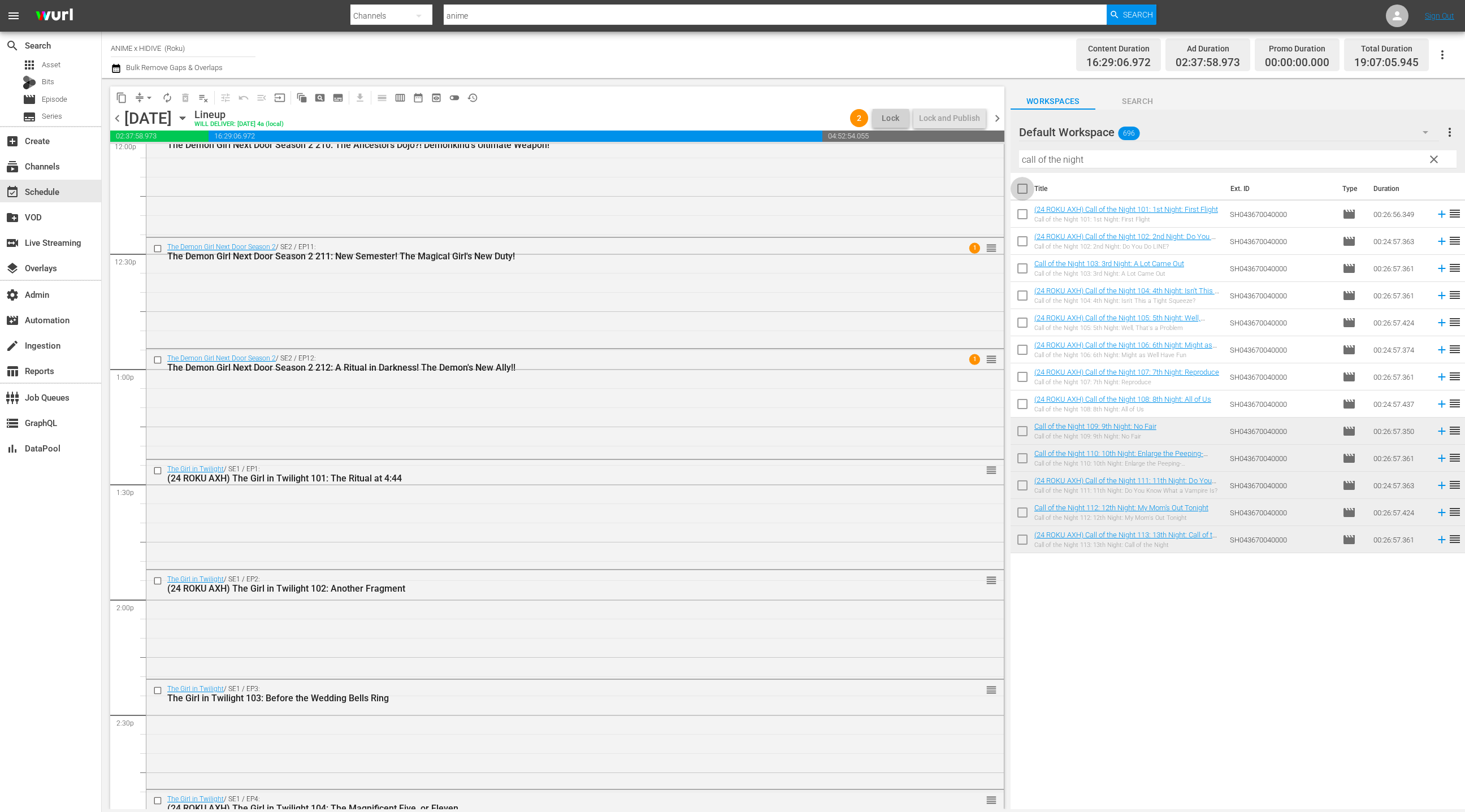
click at [1022, 188] on input "checkbox" at bounding box center [1022, 191] width 24 height 24
checkbox input "true"
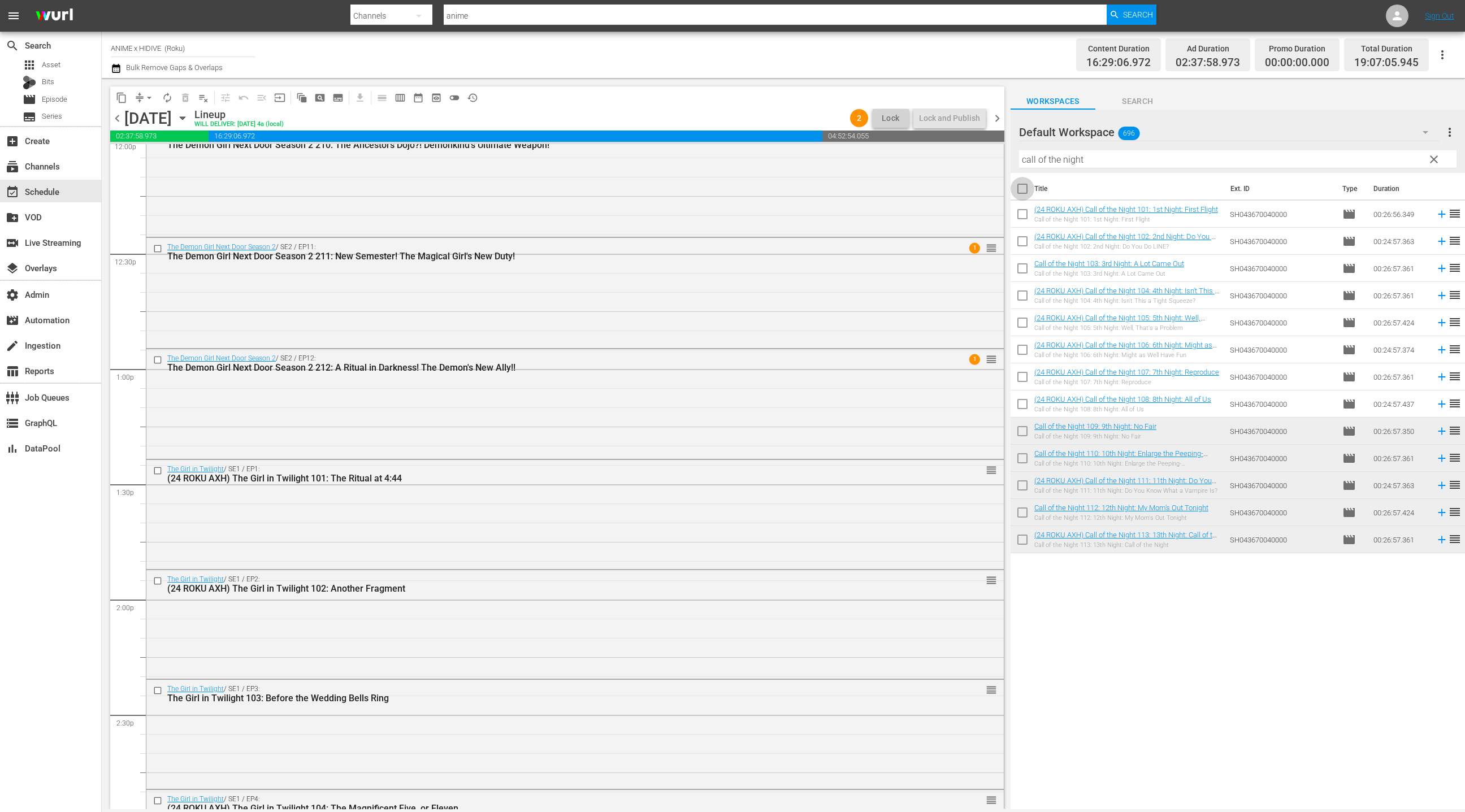
checkbox input "true"
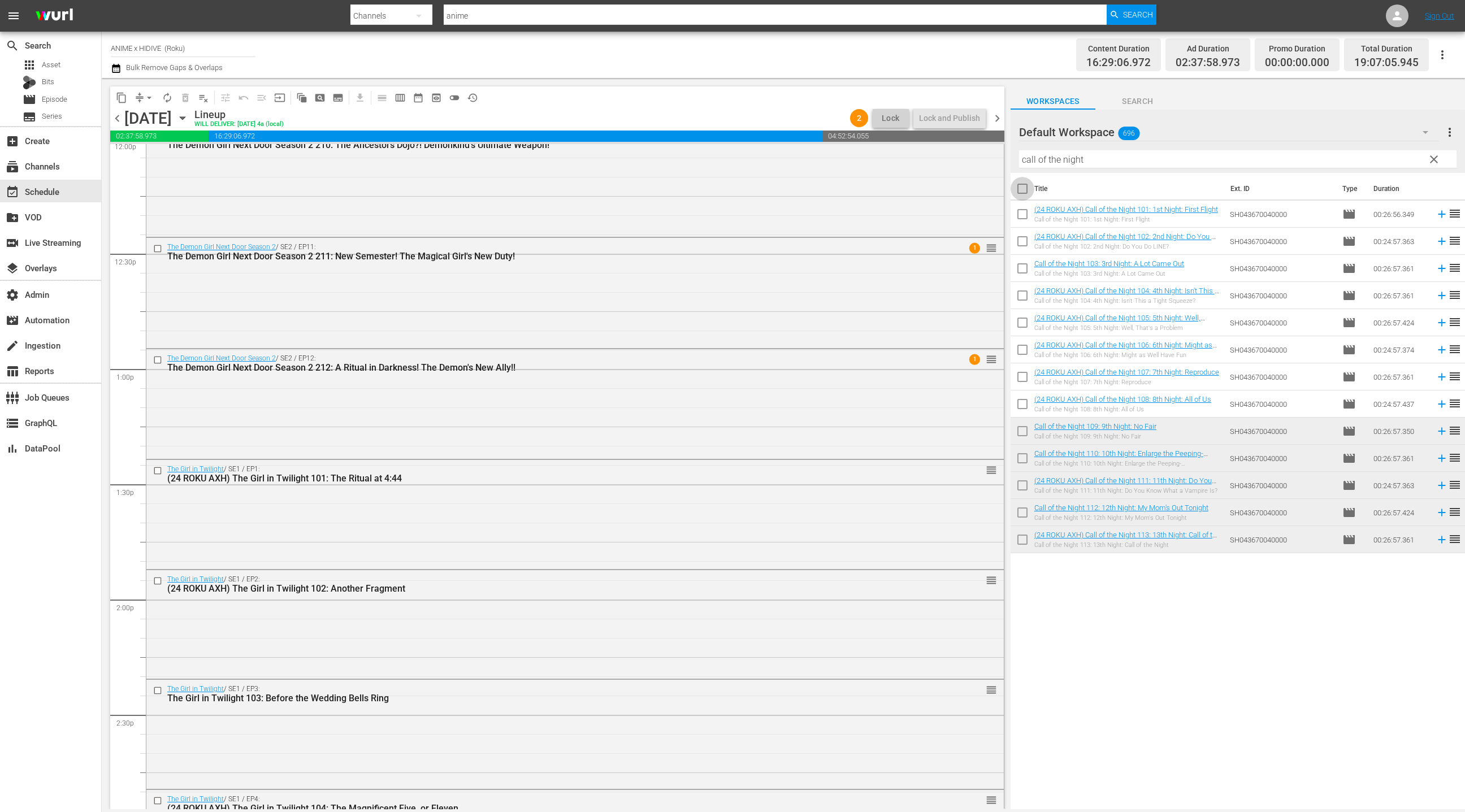
checkbox input "true"
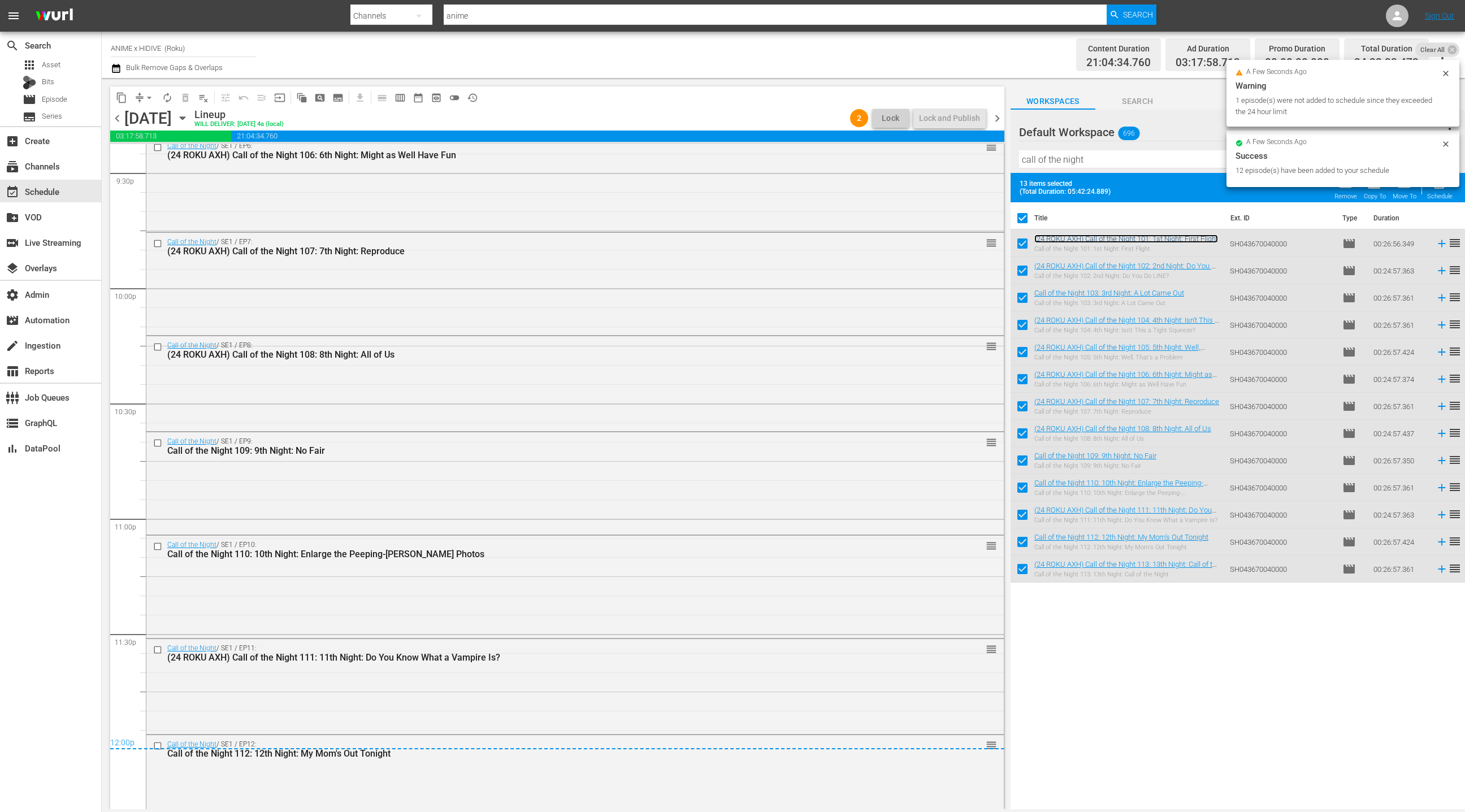
scroll to position [4957, 0]
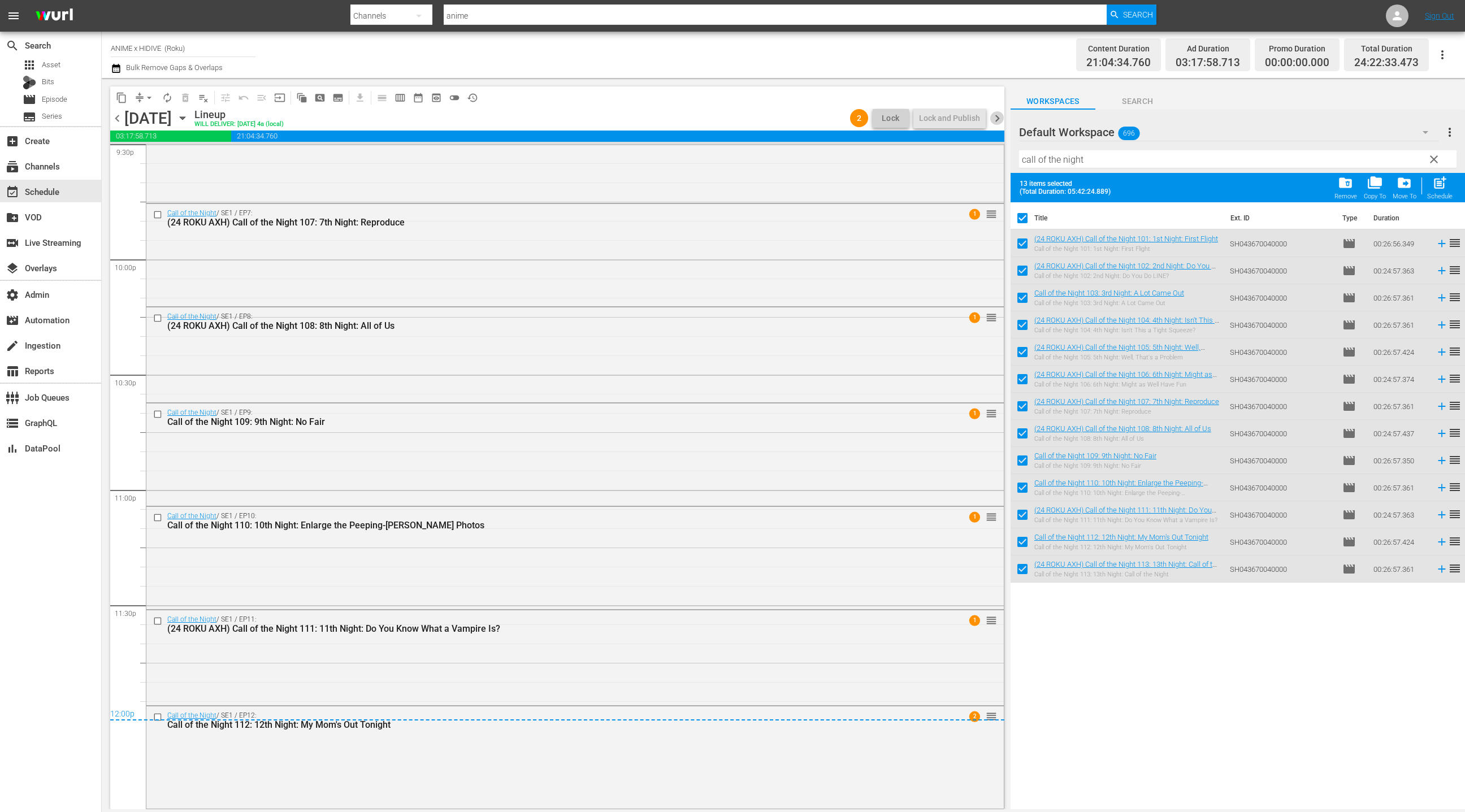
click at [999, 115] on span "chevron_right" at bounding box center [997, 118] width 14 height 14
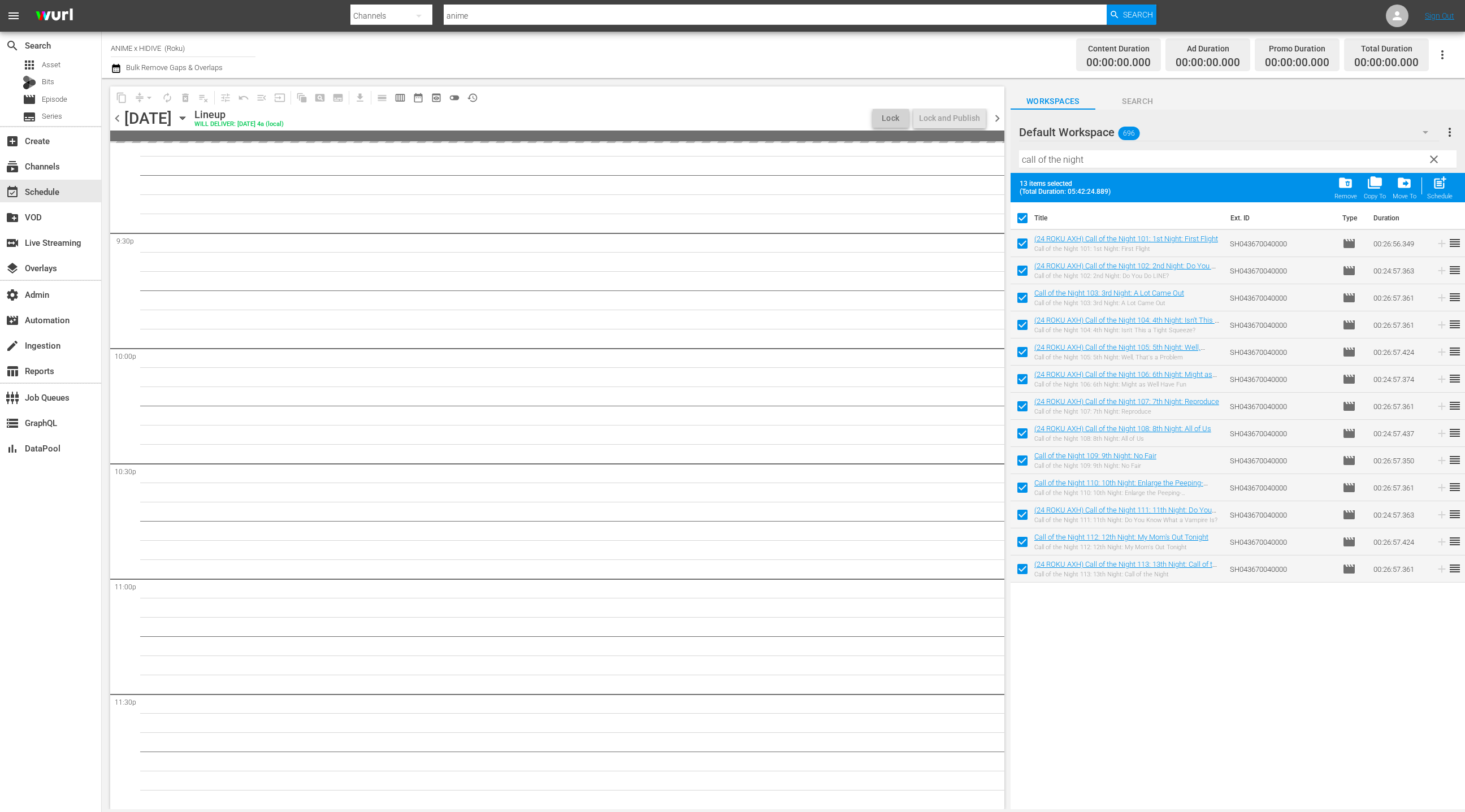
scroll to position [4868, 0]
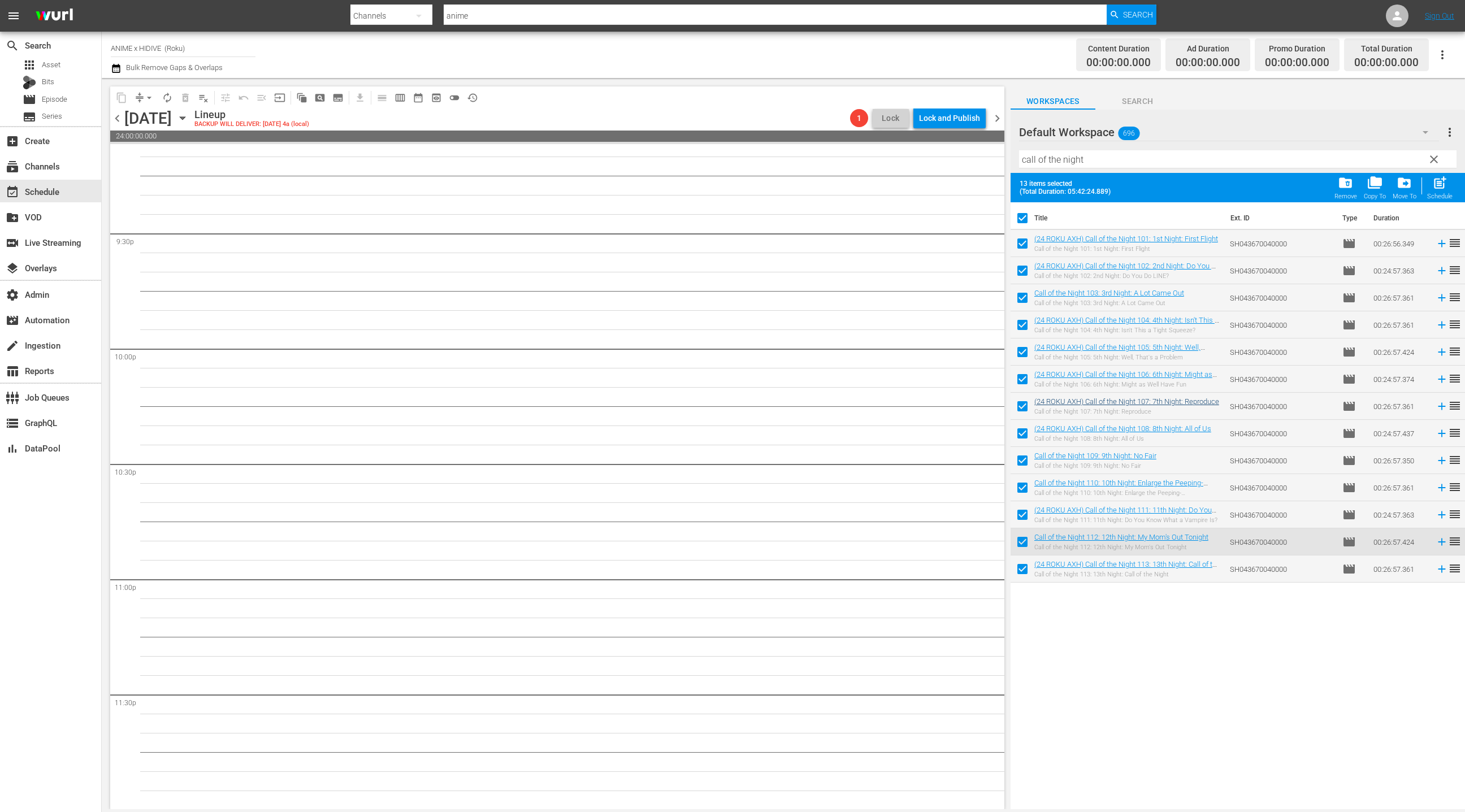
drag, startPoint x: 1025, startPoint y: 219, endPoint x: 1054, endPoint y: 370, distance: 153.8
click at [1024, 219] on input "checkbox" at bounding box center [1022, 220] width 24 height 24
checkbox input "false"
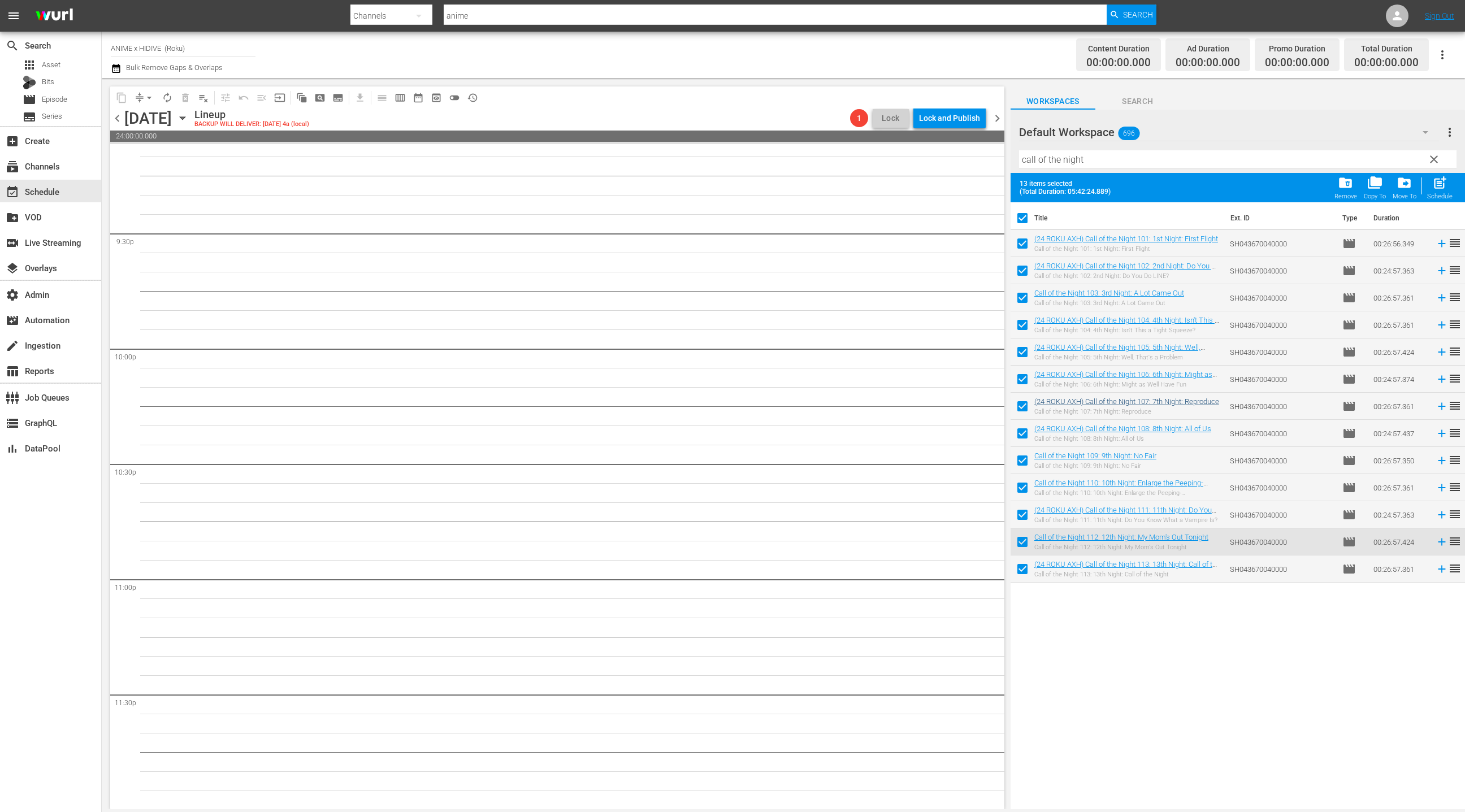
checkbox input "false"
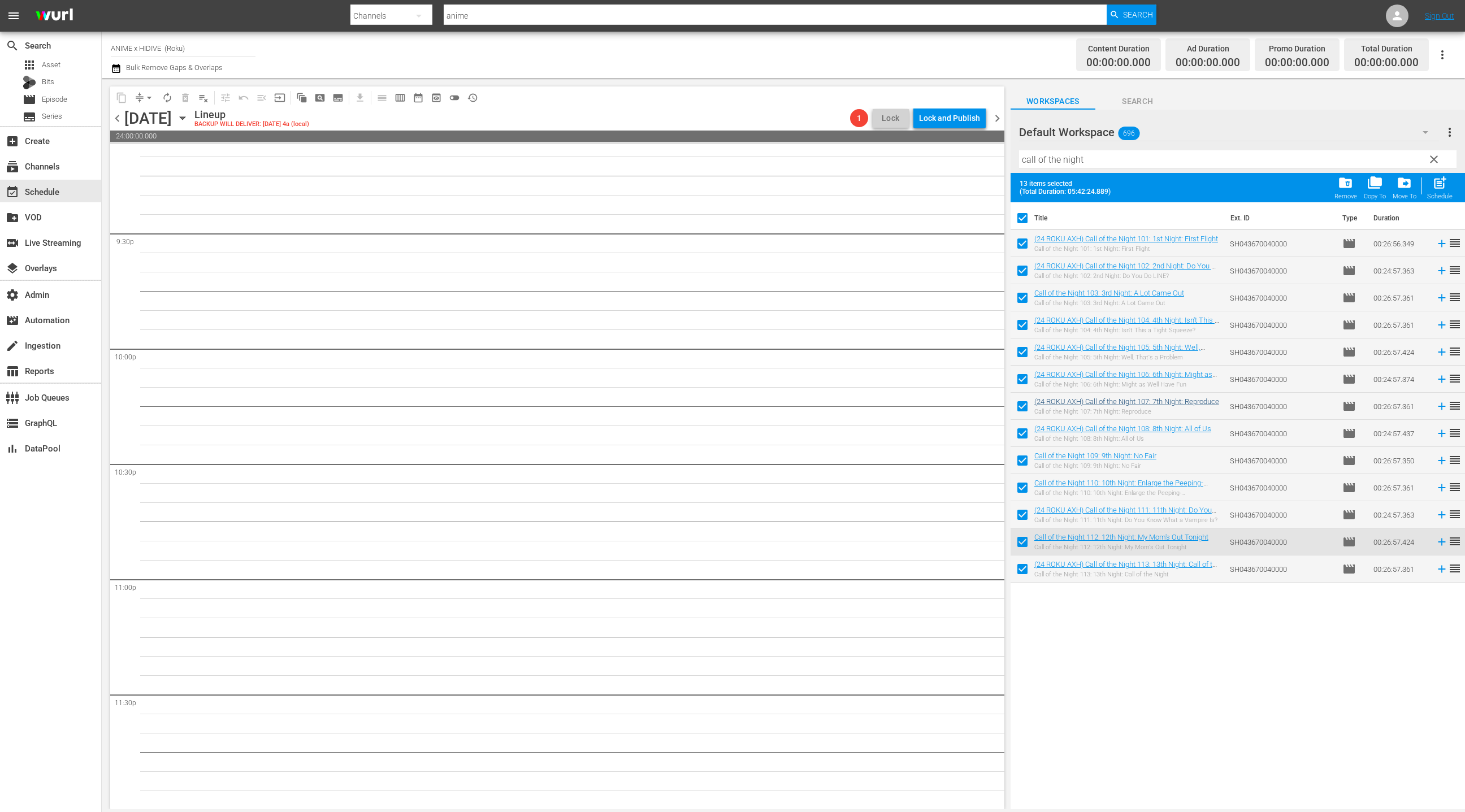
checkbox input "false"
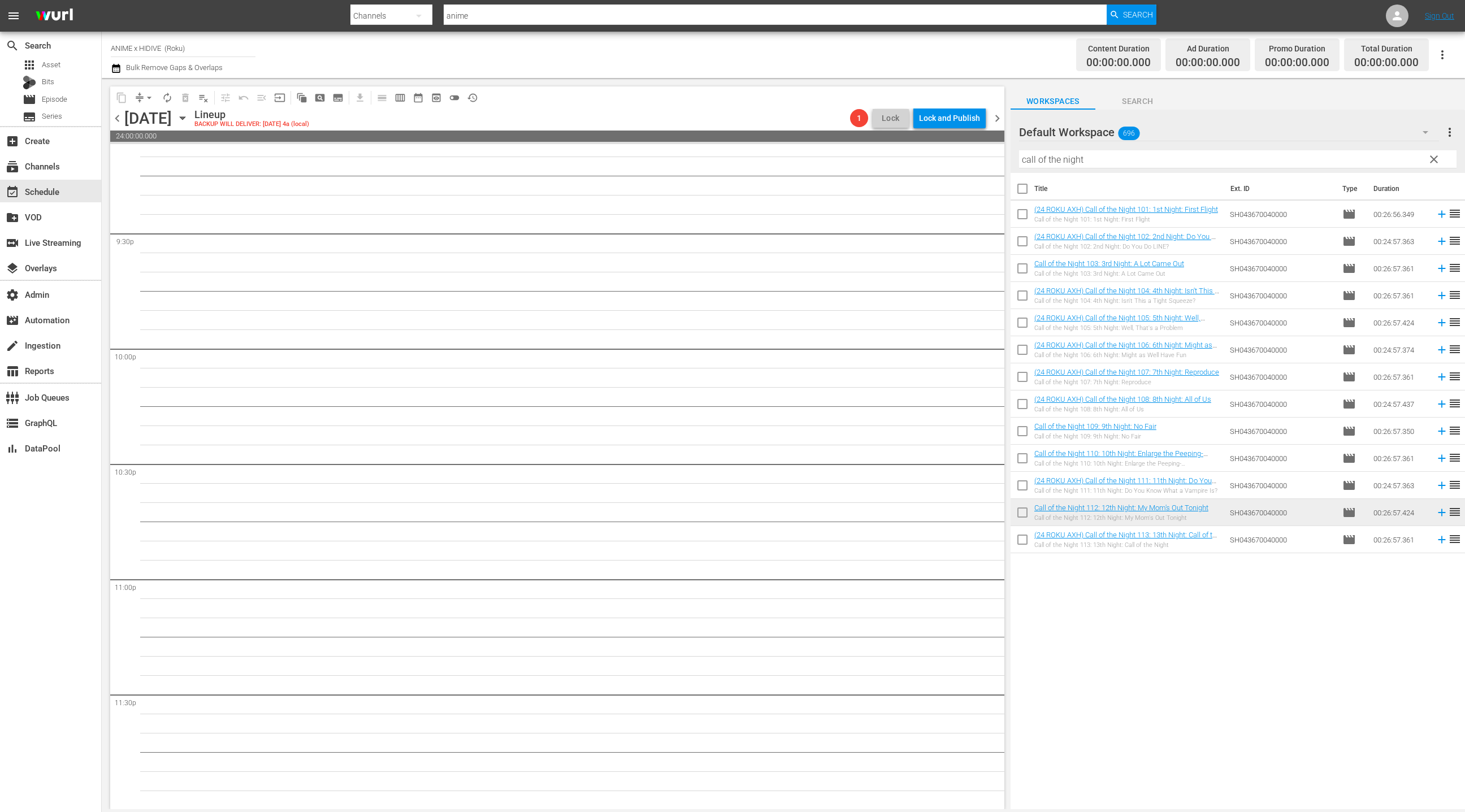
drag, startPoint x: 1025, startPoint y: 546, endPoint x: 1042, endPoint y: 531, distance: 22.7
click at [1024, 545] on input "checkbox" at bounding box center [1022, 542] width 24 height 24
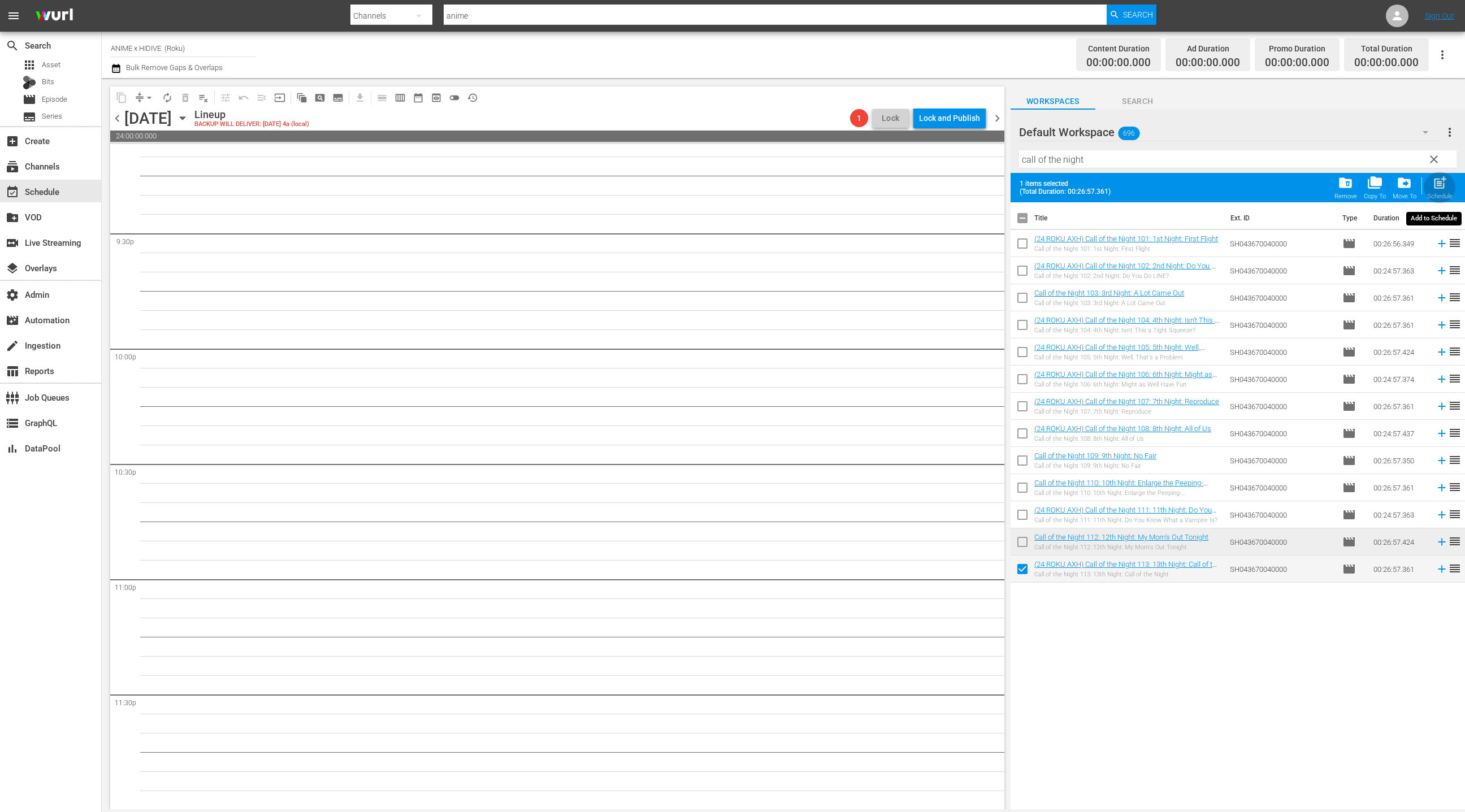
click at [1449, 189] on div "post_add Schedule" at bounding box center [1439, 187] width 26 height 25
checkbox input "false"
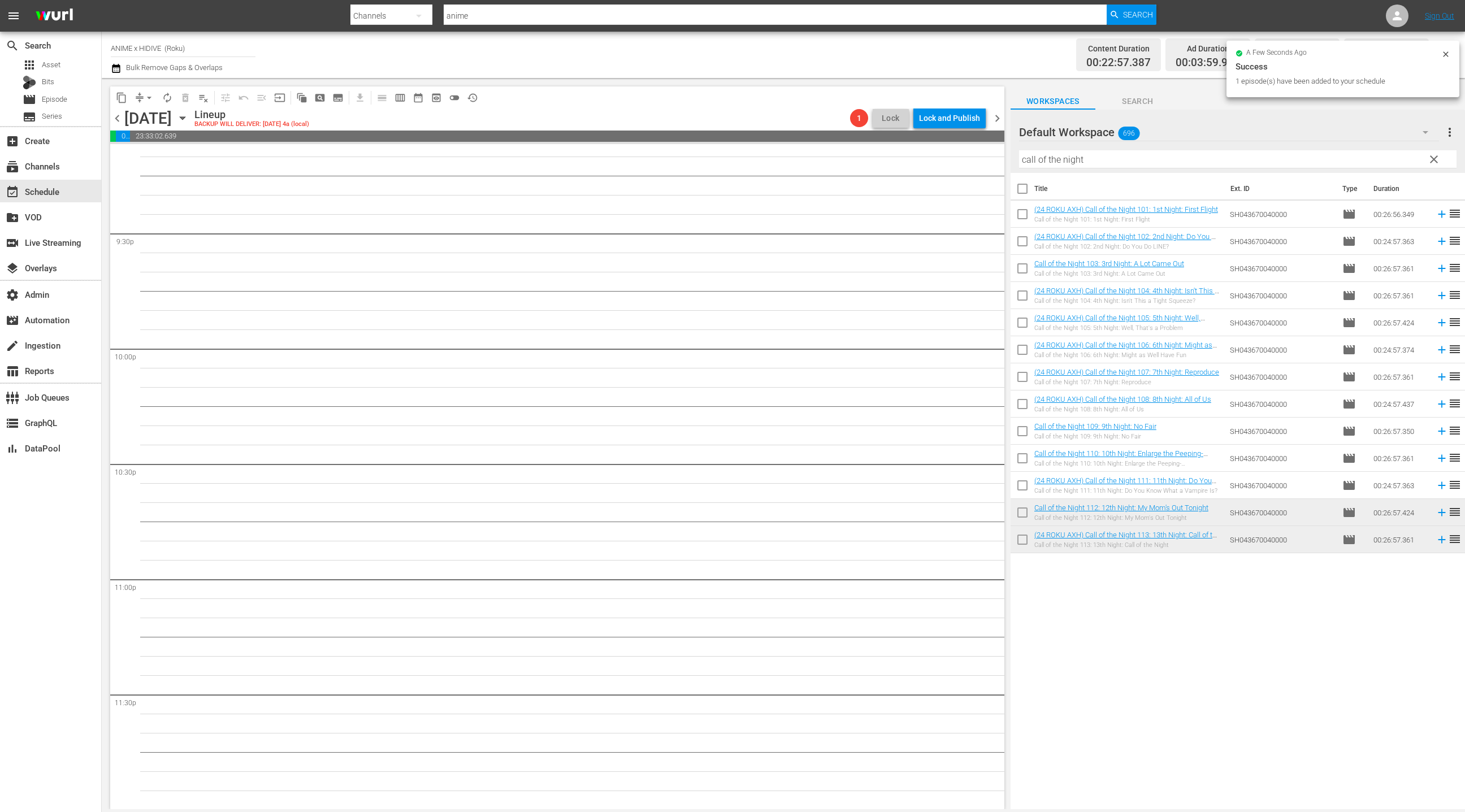
click at [1027, 194] on input "checkbox" at bounding box center [1022, 191] width 24 height 24
checkbox input "true"
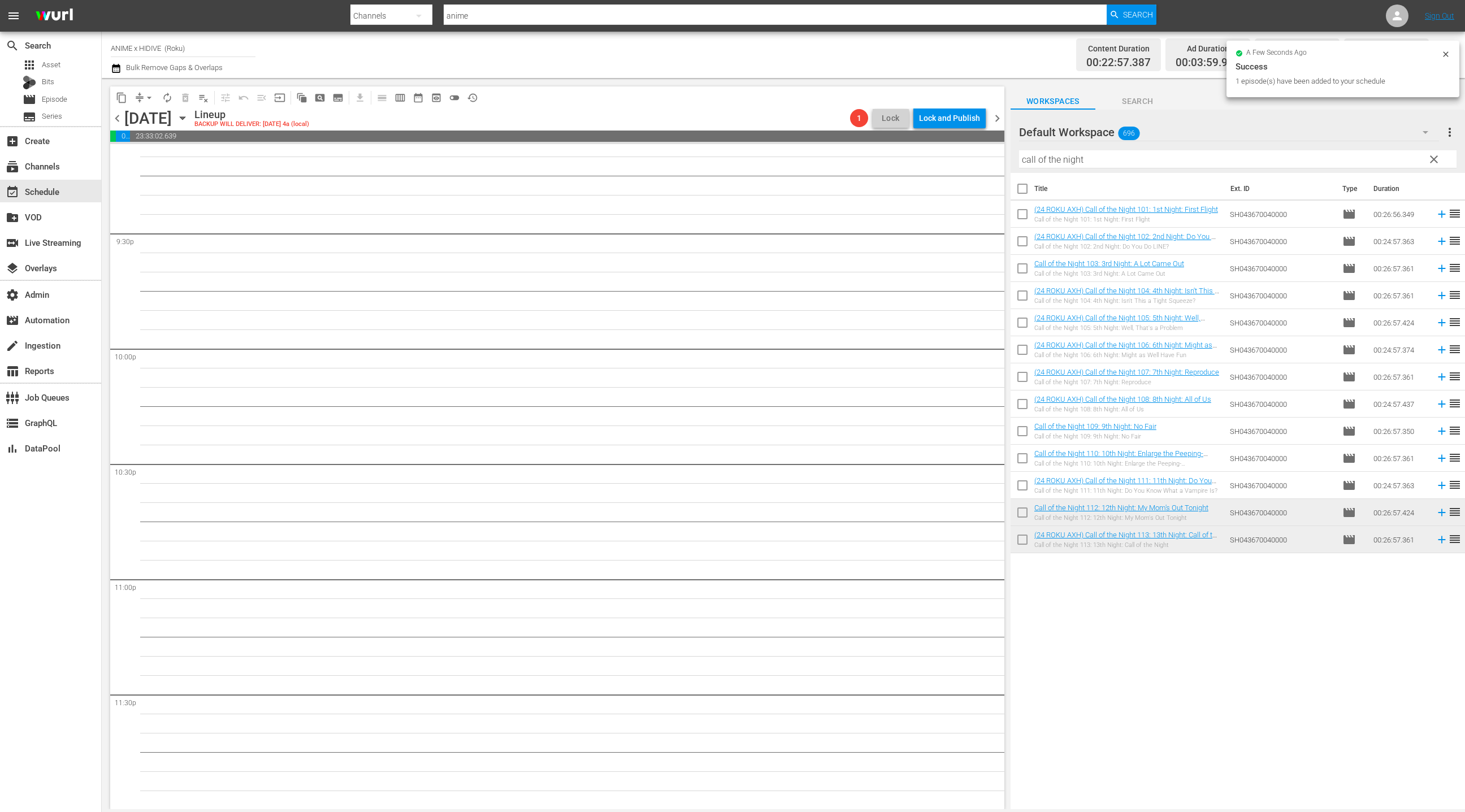
checkbox input "true"
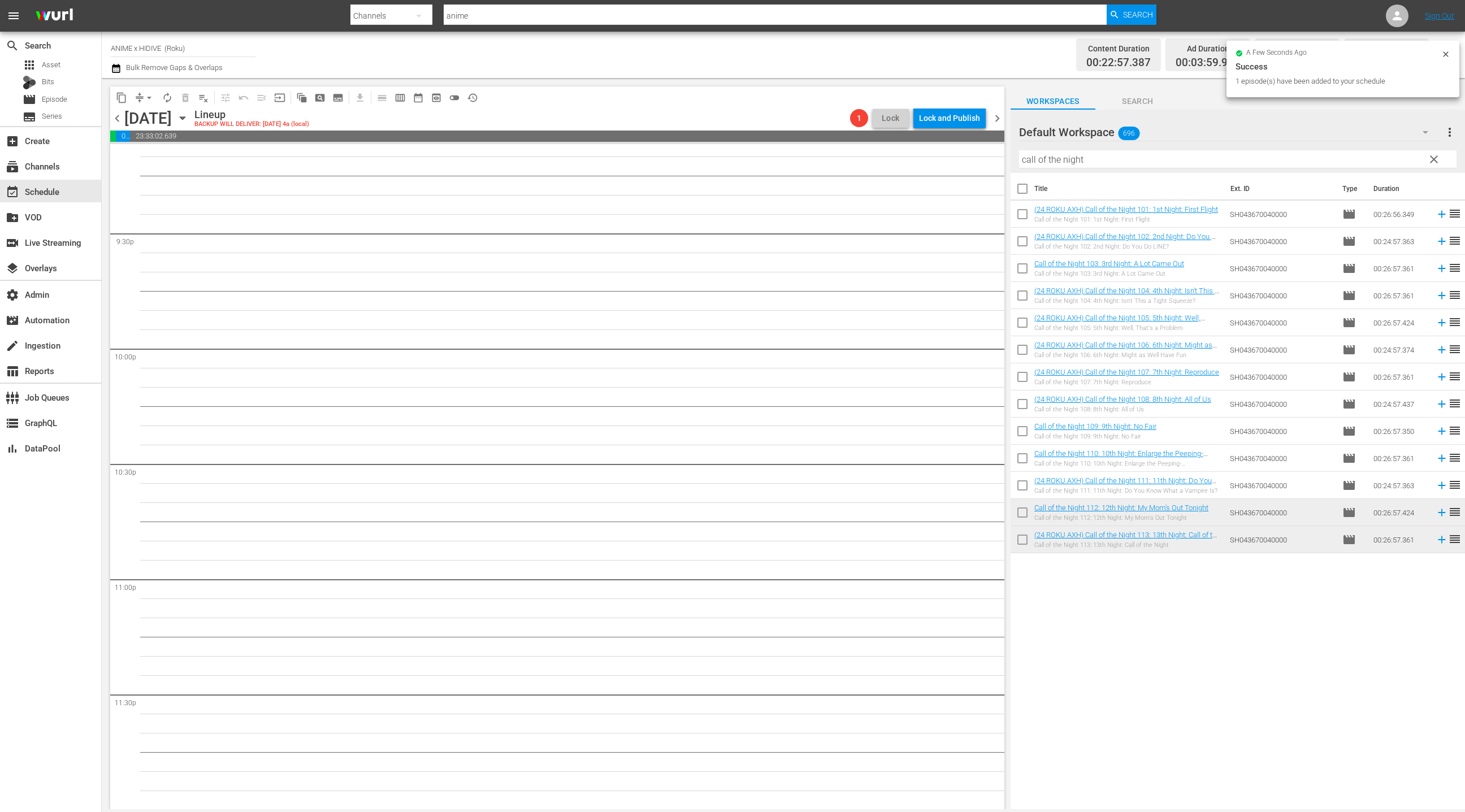
checkbox input "true"
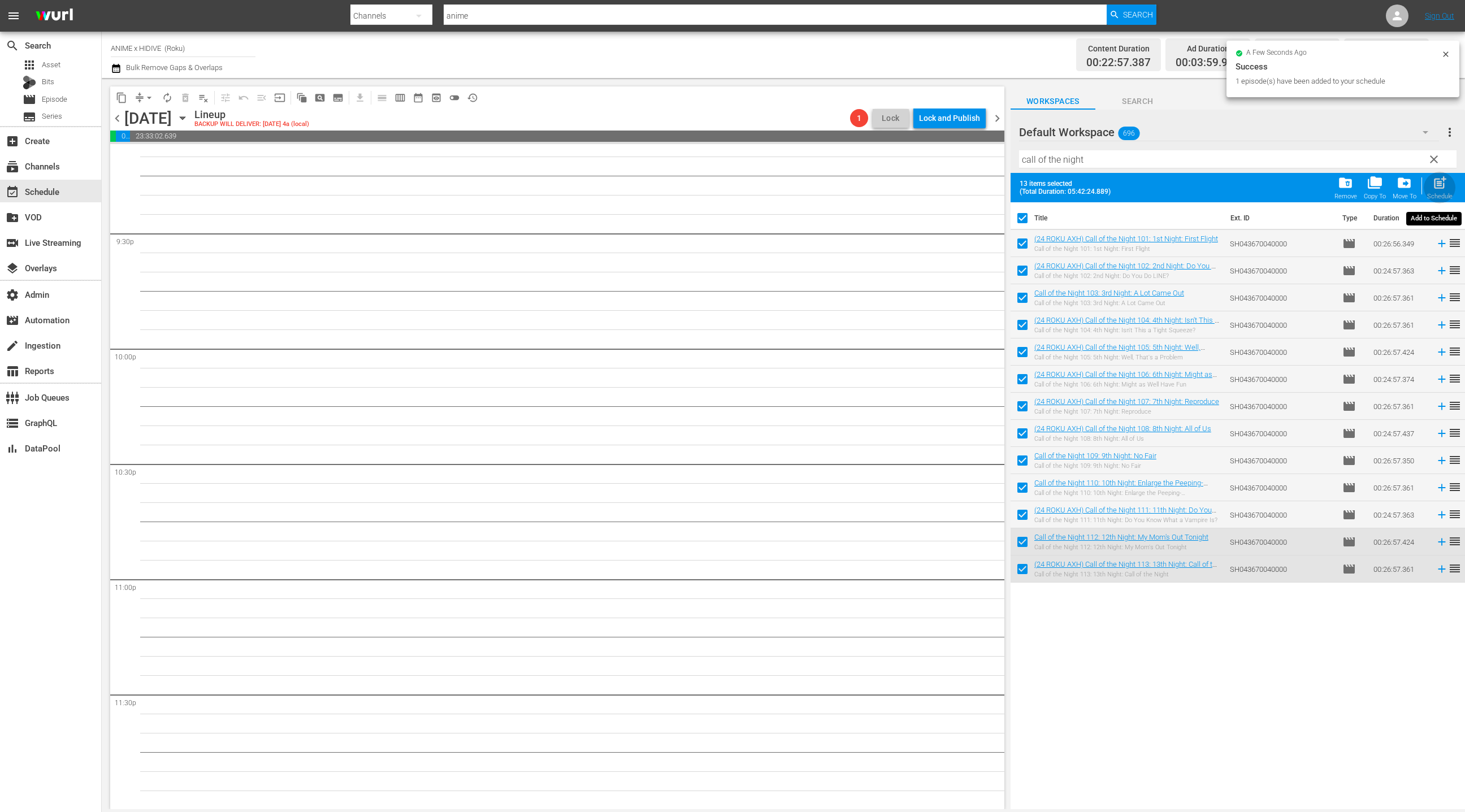
click at [1433, 182] on span "post_add" at bounding box center [1439, 182] width 15 height 15
checkbox input "false"
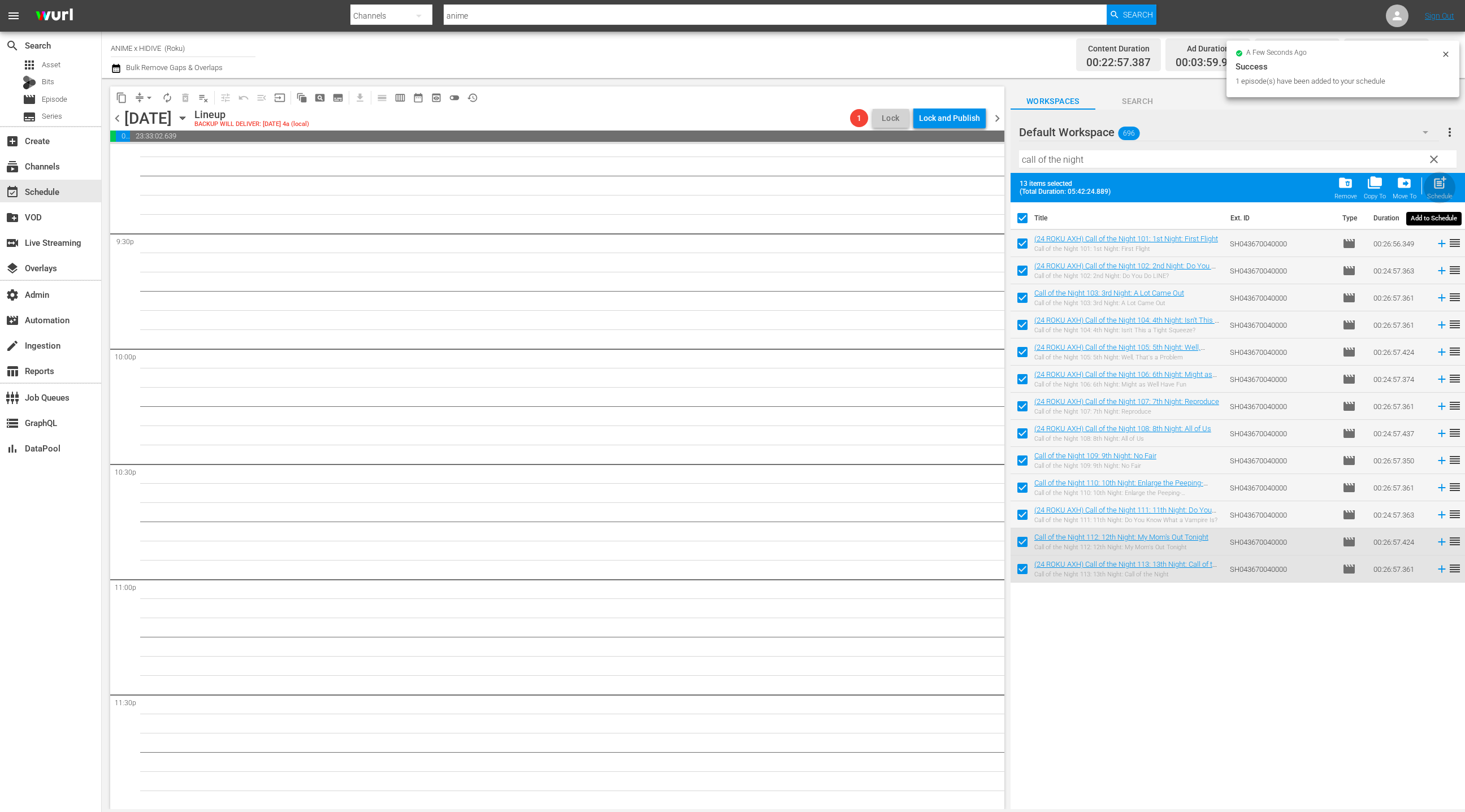
checkbox input "false"
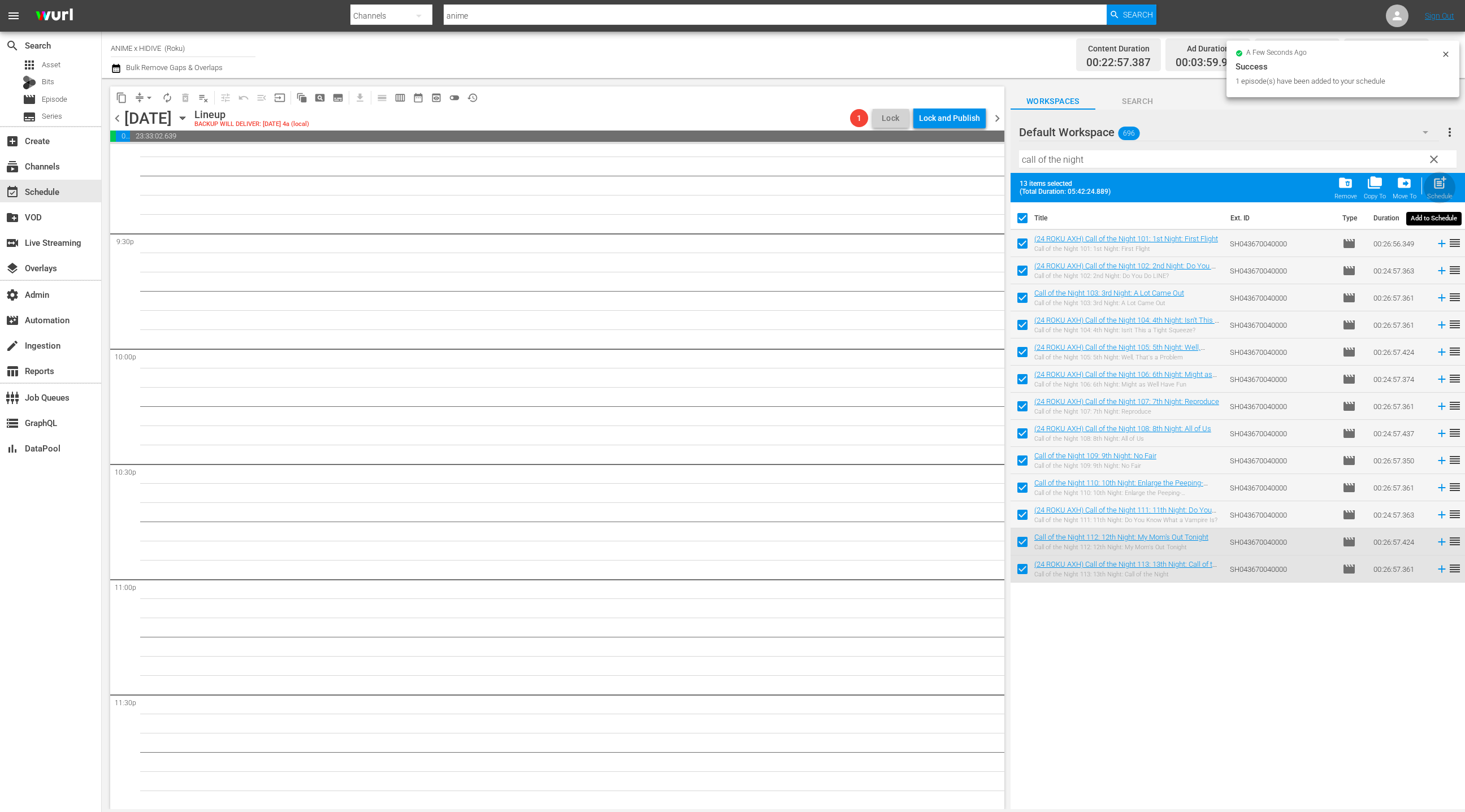
checkbox input "false"
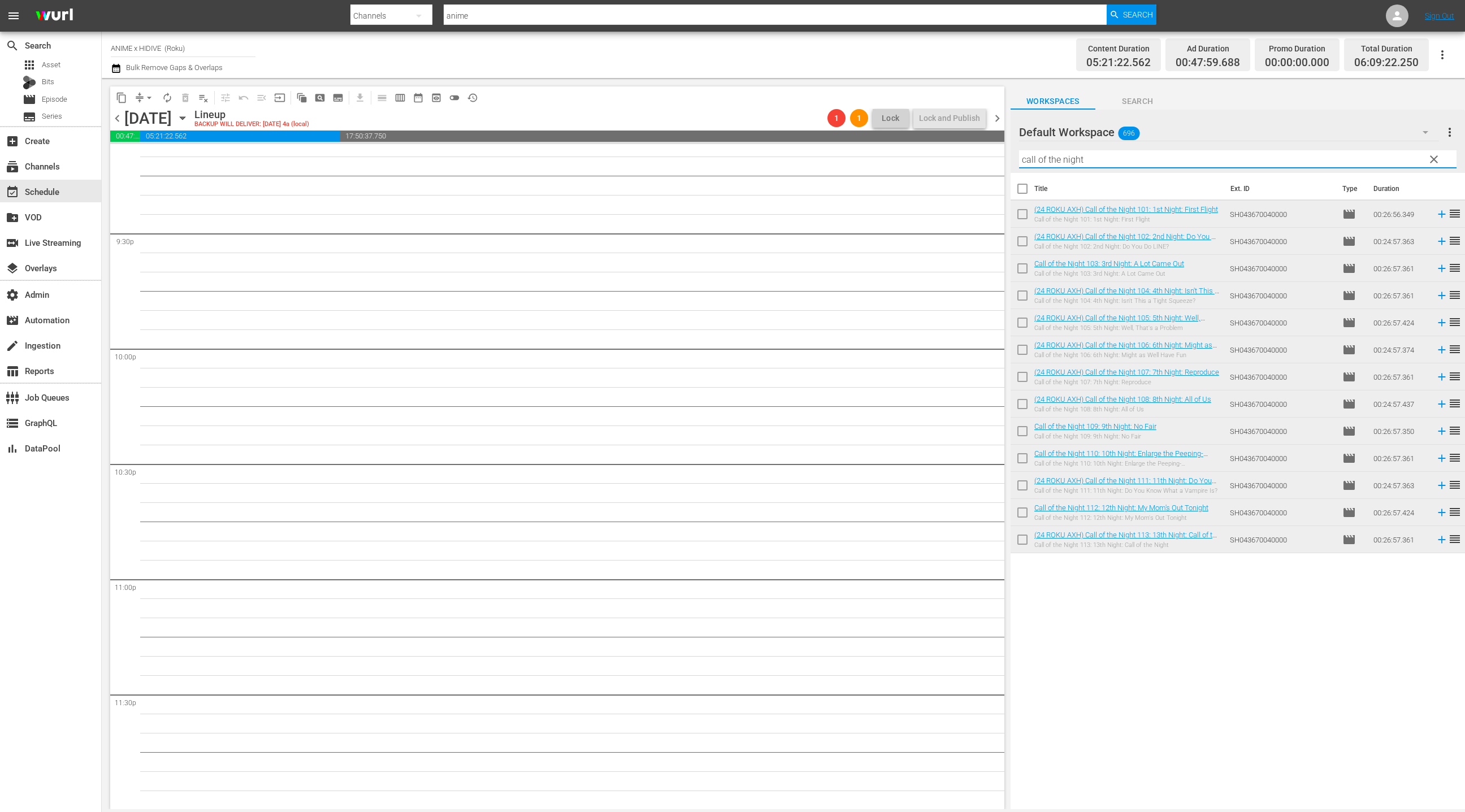
click at [1031, 161] on input "call of the night" at bounding box center [1238, 159] width 437 height 18
drag, startPoint x: 1031, startPoint y: 161, endPoint x: 1114, endPoint y: 163, distance: 83.0
click at [1114, 163] on input "call of the night" at bounding box center [1238, 159] width 437 height 18
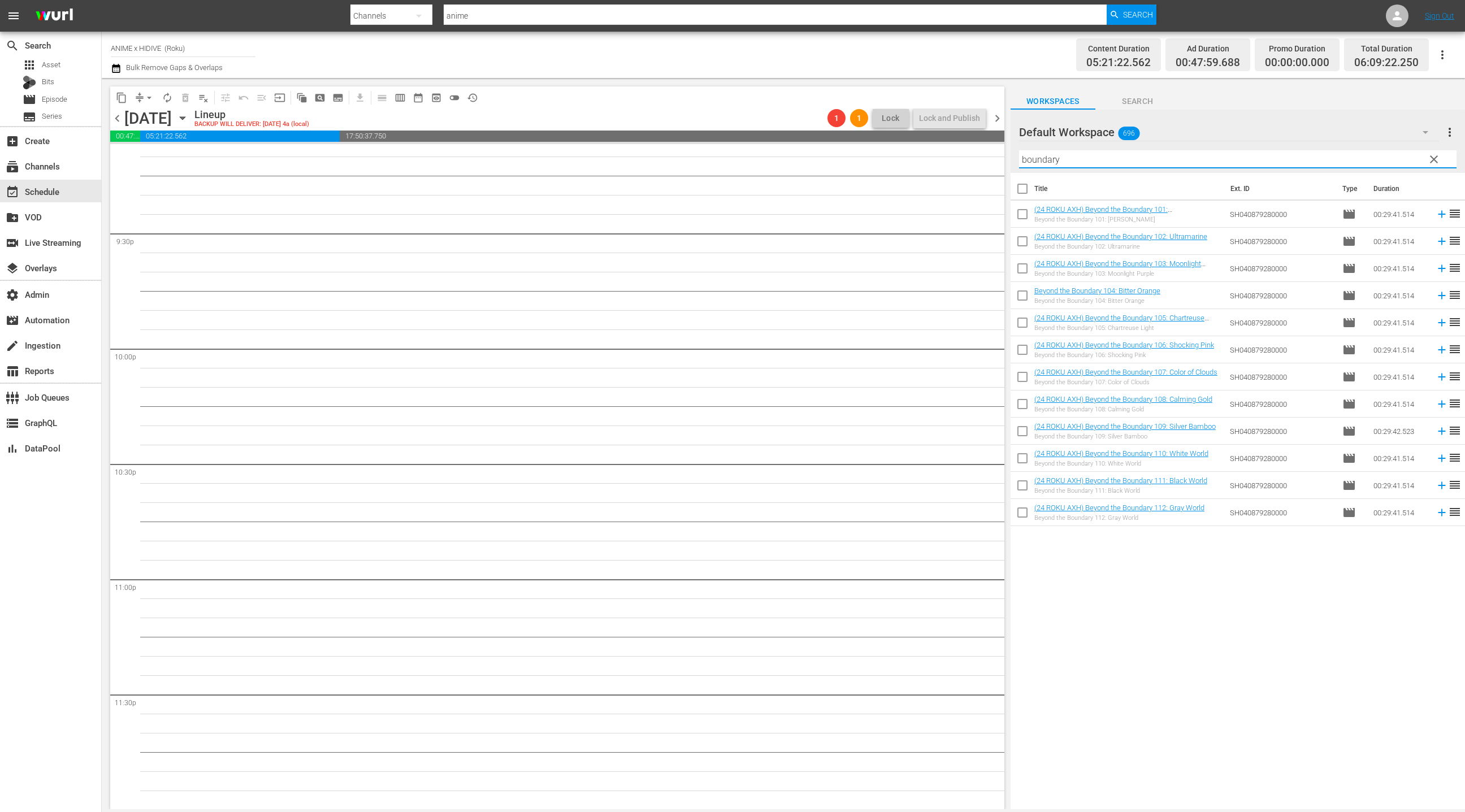
type input "boundary"
click at [1020, 188] on input "checkbox" at bounding box center [1022, 191] width 24 height 24
checkbox input "true"
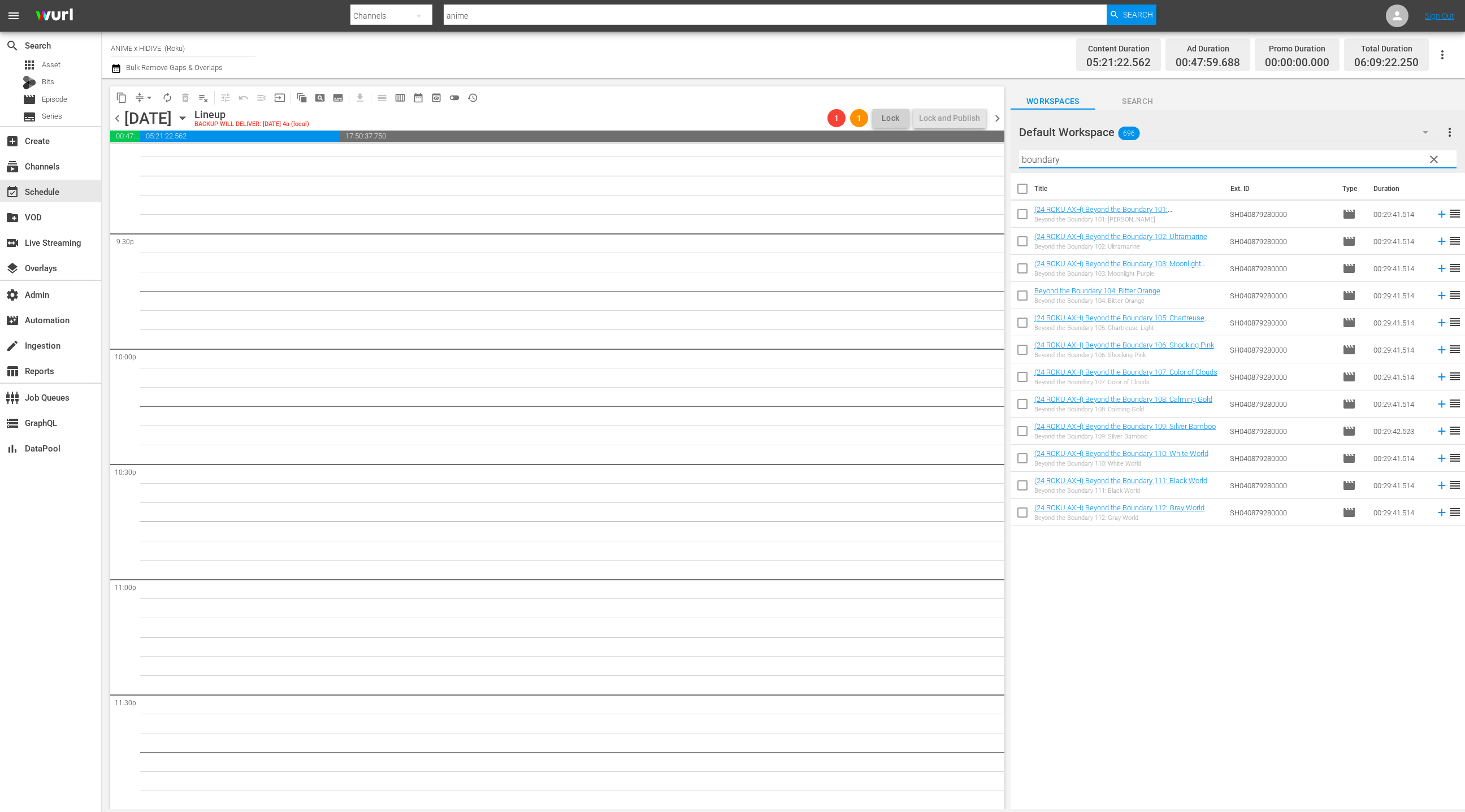
checkbox input "true"
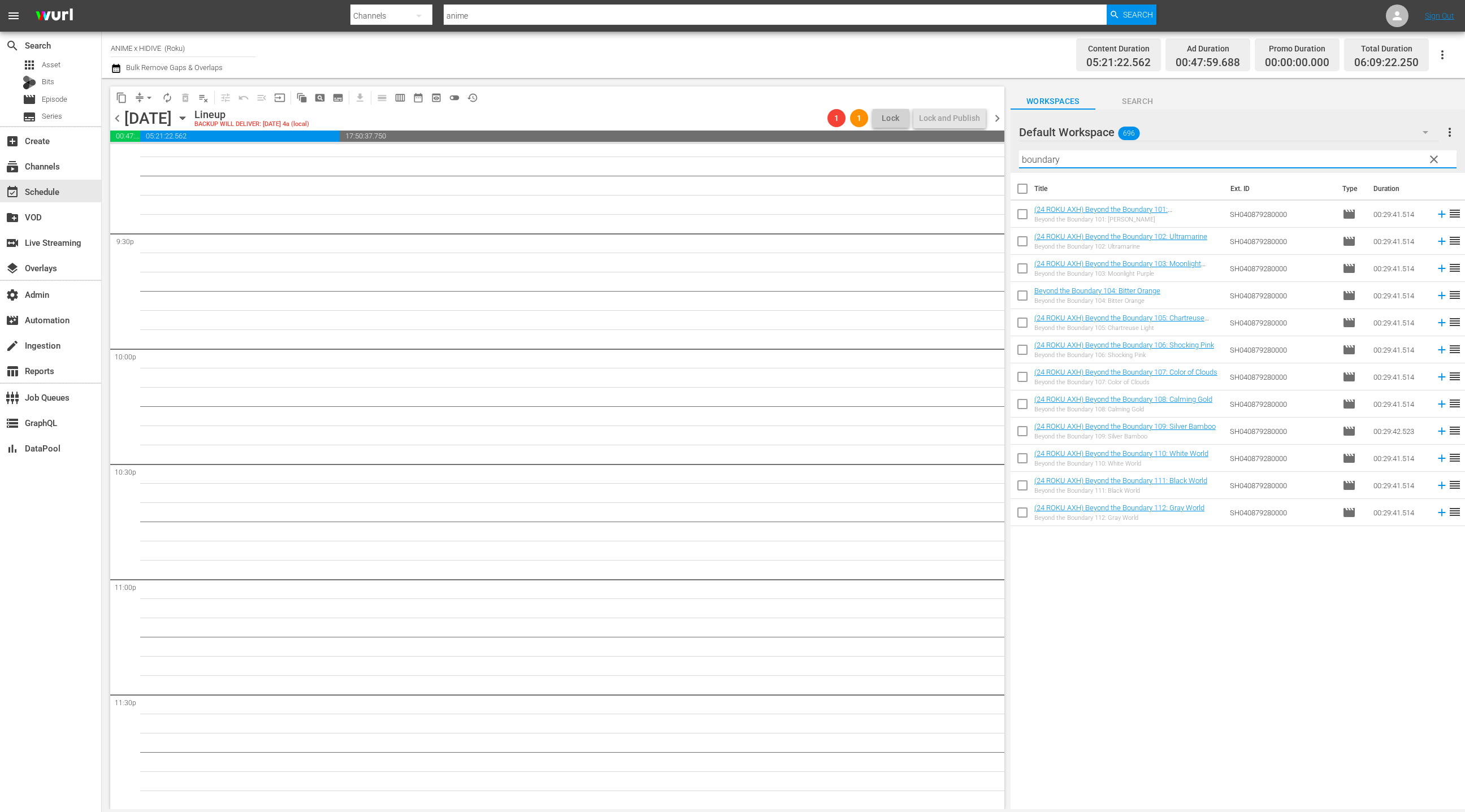
checkbox input "true"
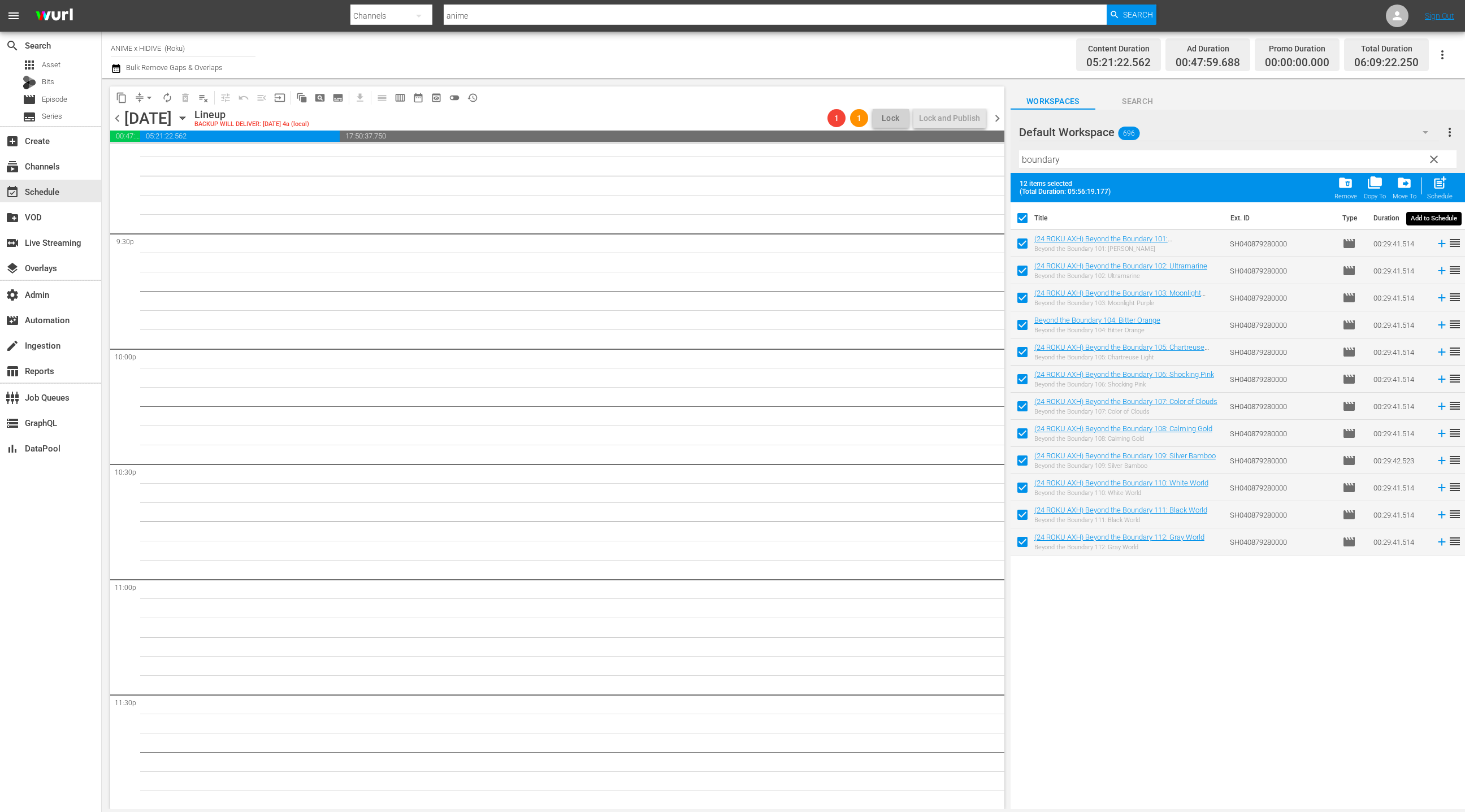
drag, startPoint x: 1439, startPoint y: 186, endPoint x: 1309, endPoint y: 123, distance: 144.5
click at [1439, 186] on span "post_add" at bounding box center [1439, 182] width 15 height 15
checkbox input "false"
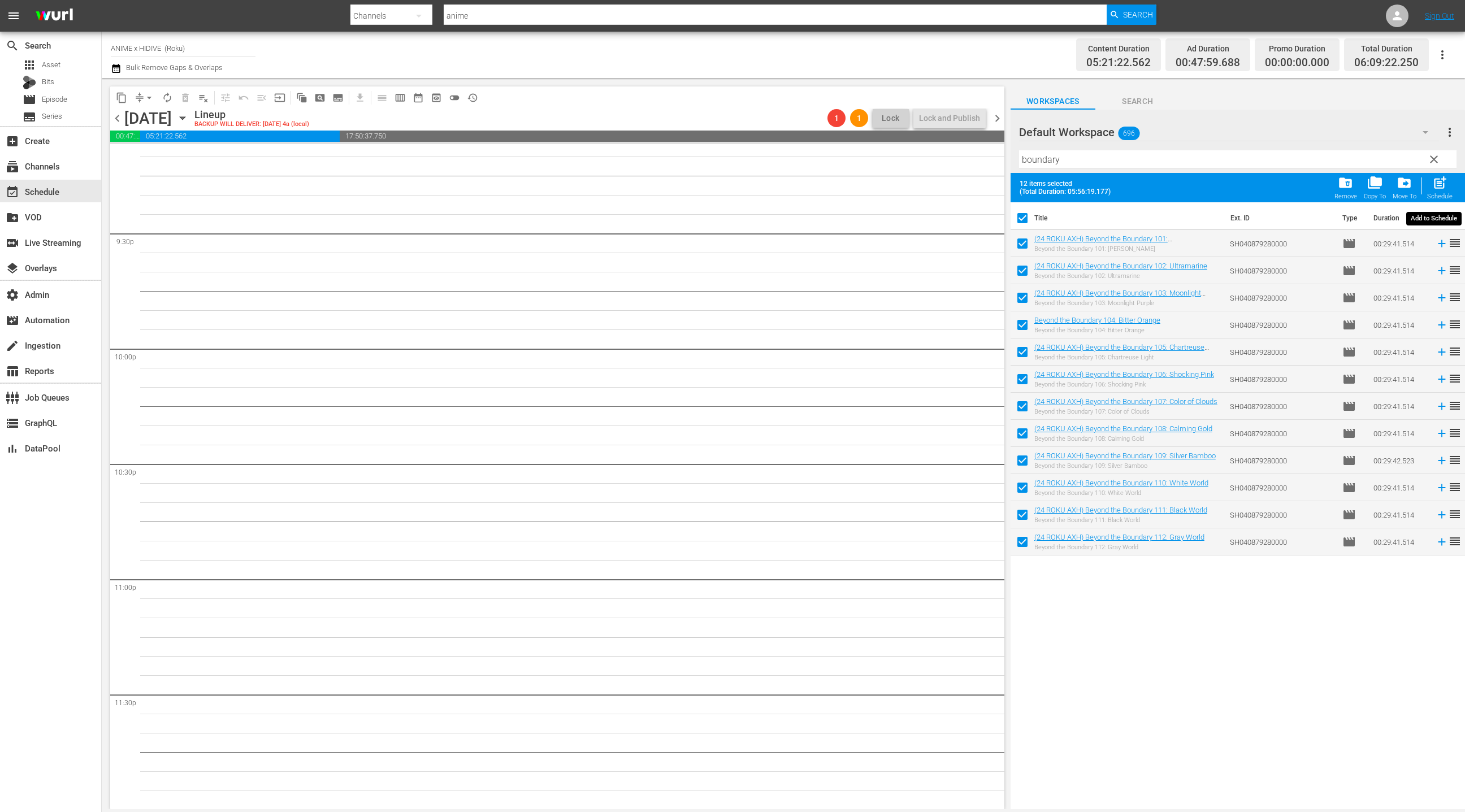
checkbox input "false"
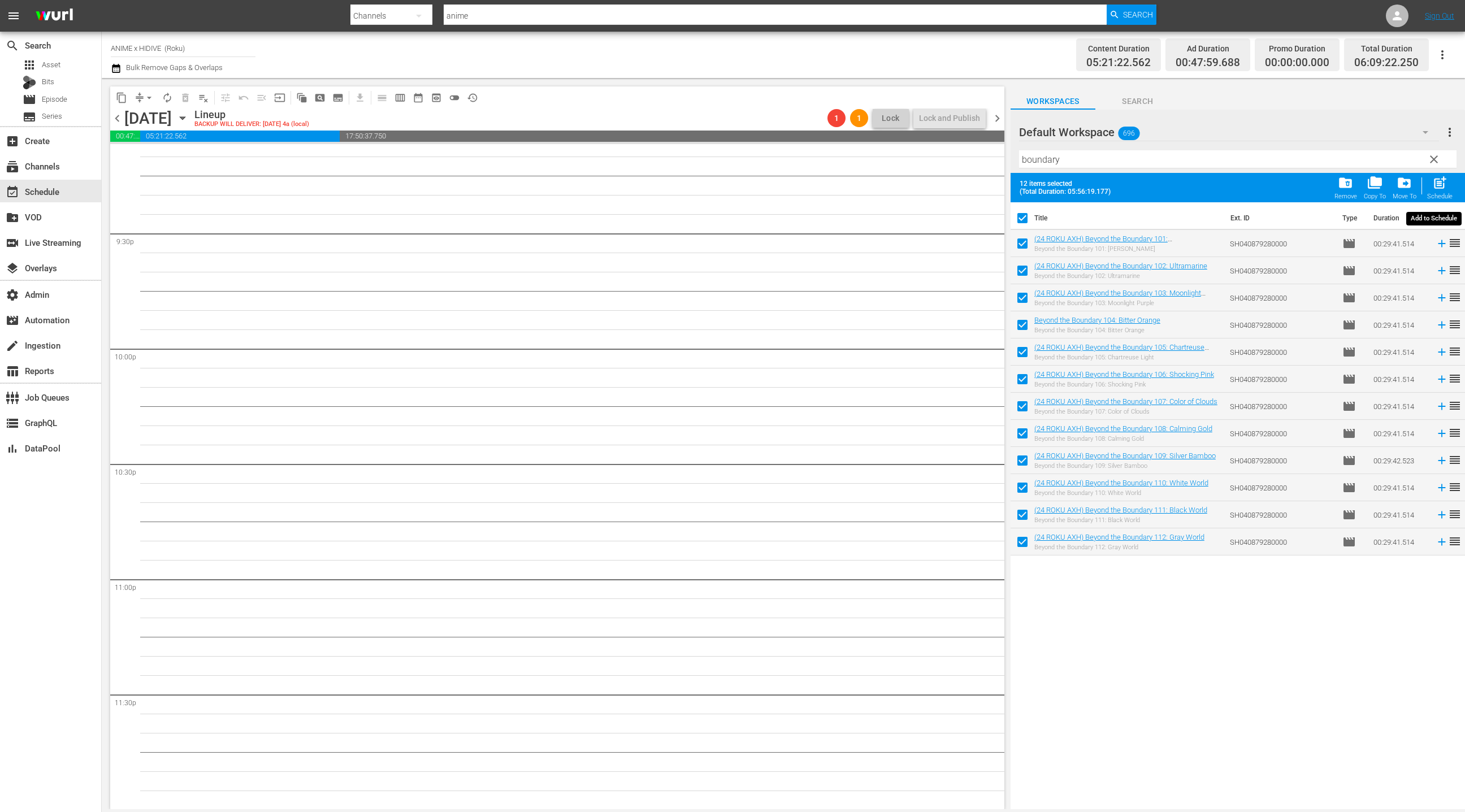
checkbox input "false"
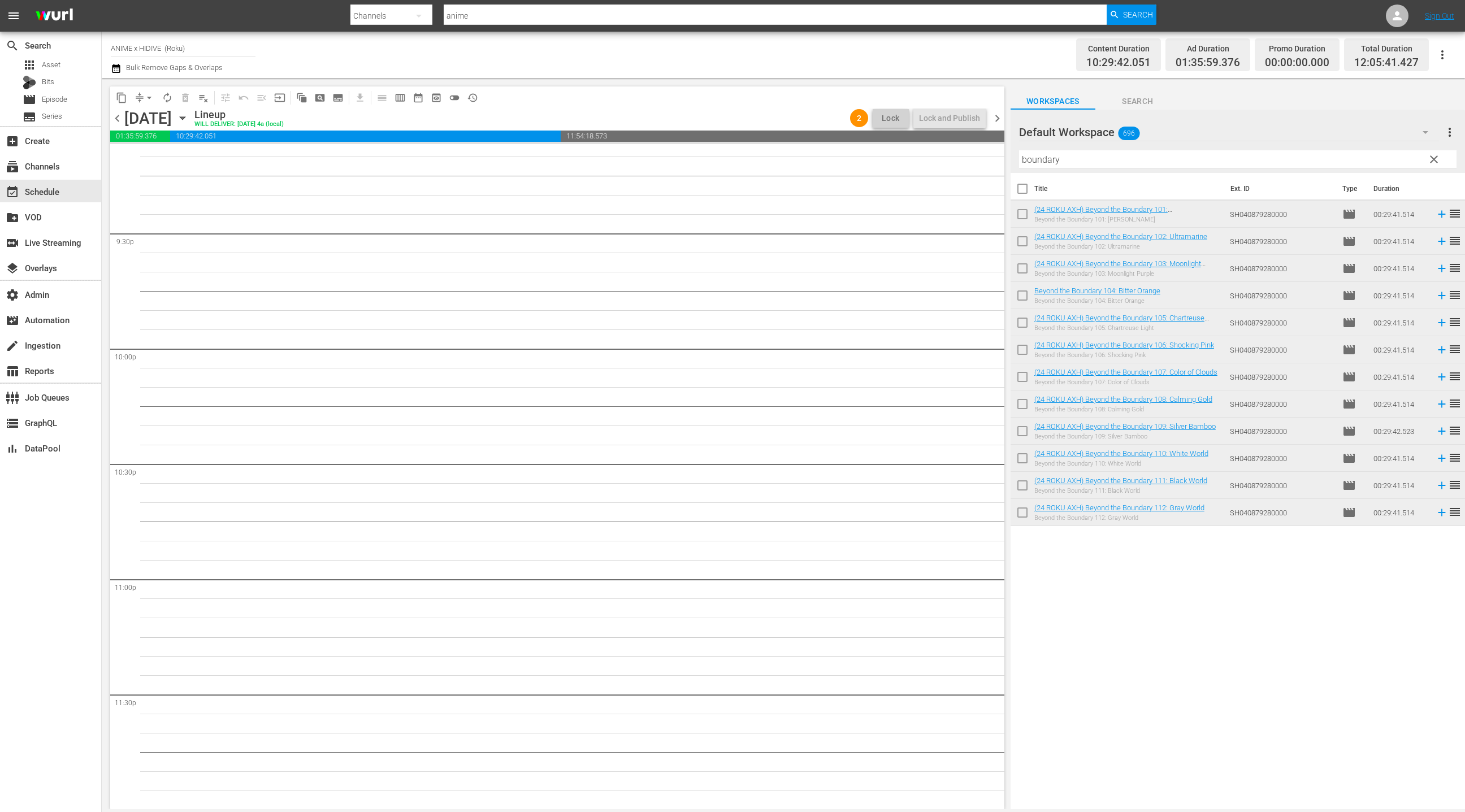
click at [1042, 159] on input "boundary" at bounding box center [1238, 159] width 437 height 18
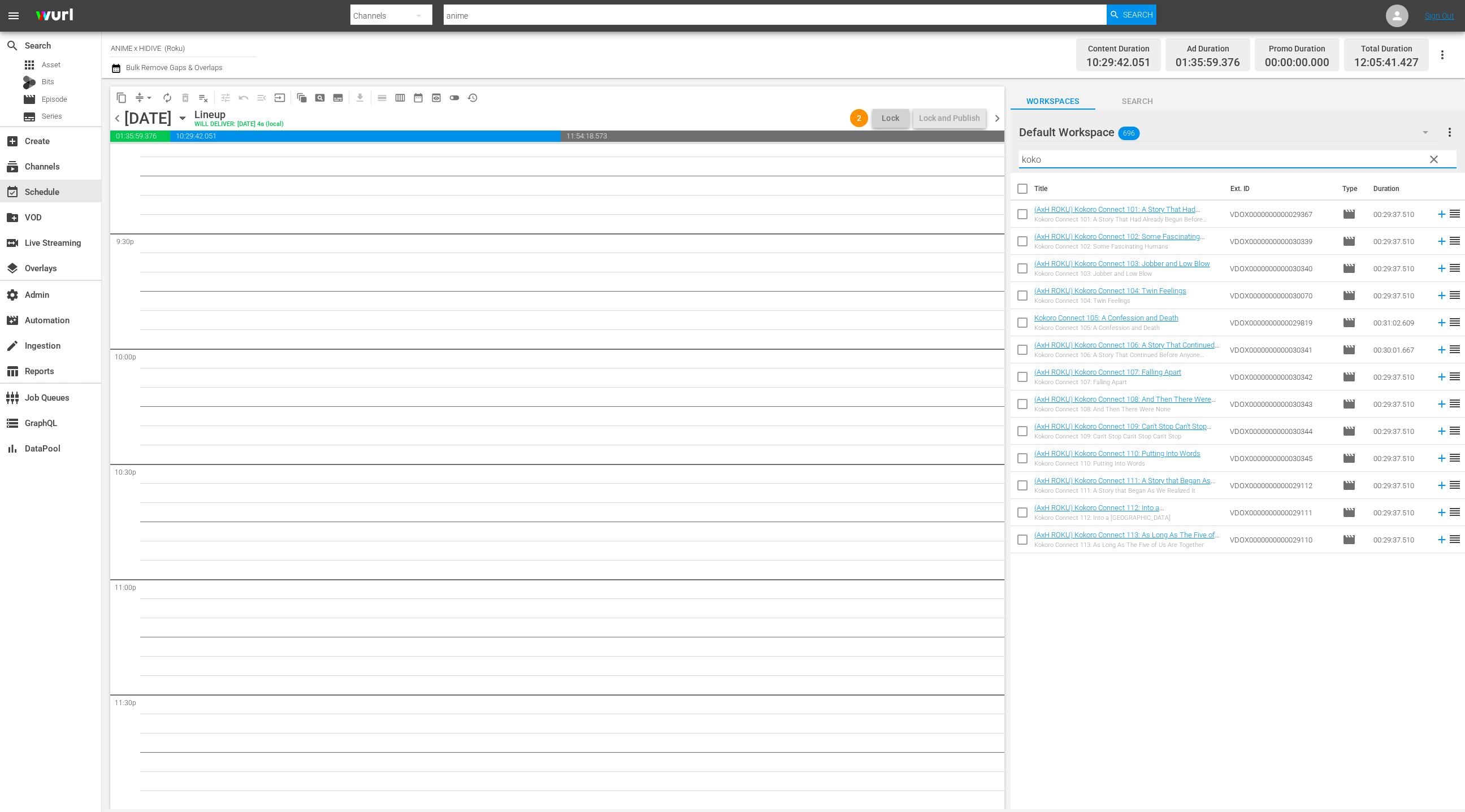
click at [1022, 193] on input "checkbox" at bounding box center [1022, 191] width 24 height 24
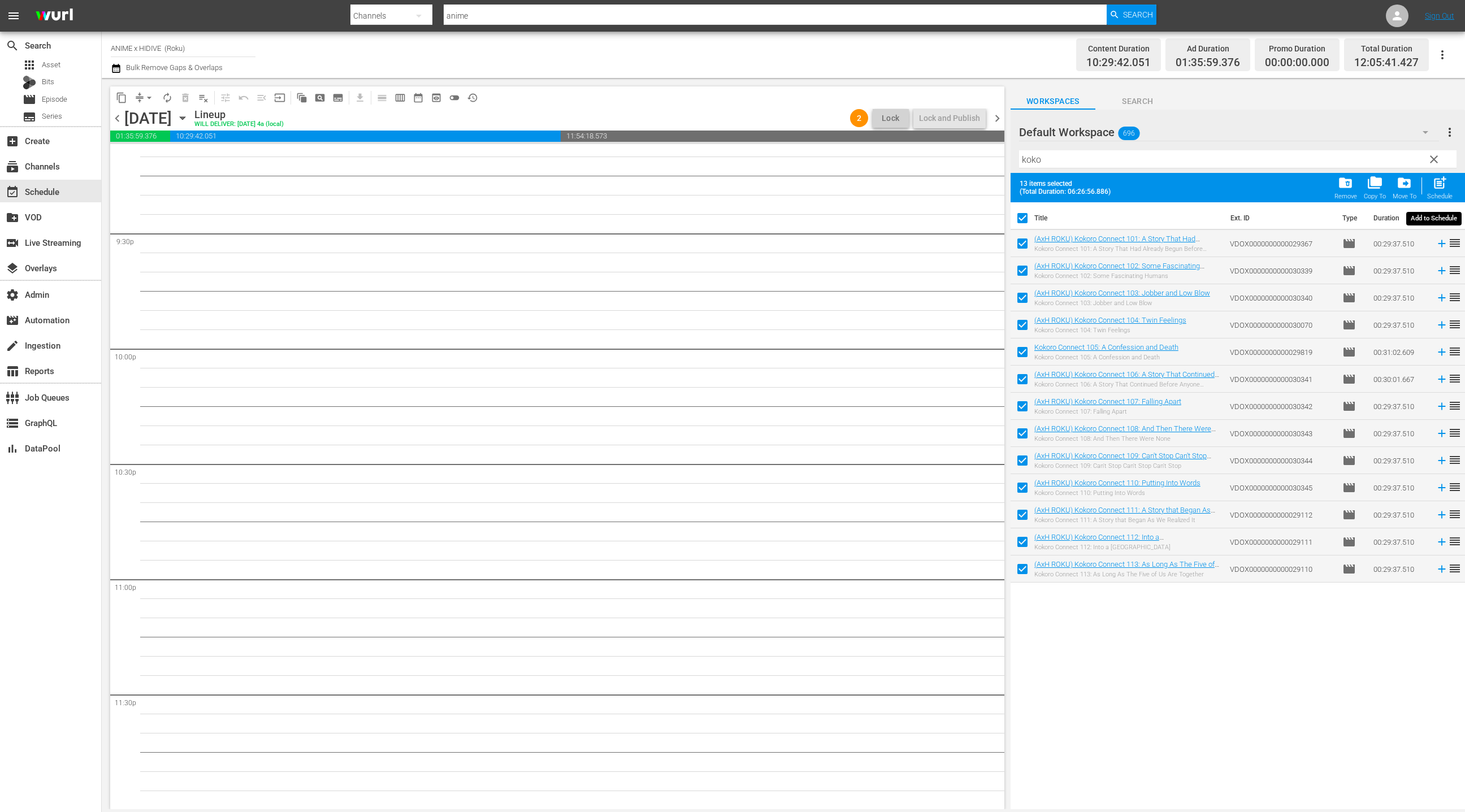
drag, startPoint x: 1437, startPoint y: 191, endPoint x: 1318, endPoint y: 149, distance: 126.2
click at [1437, 191] on div "post_add Schedule" at bounding box center [1439, 187] width 26 height 25
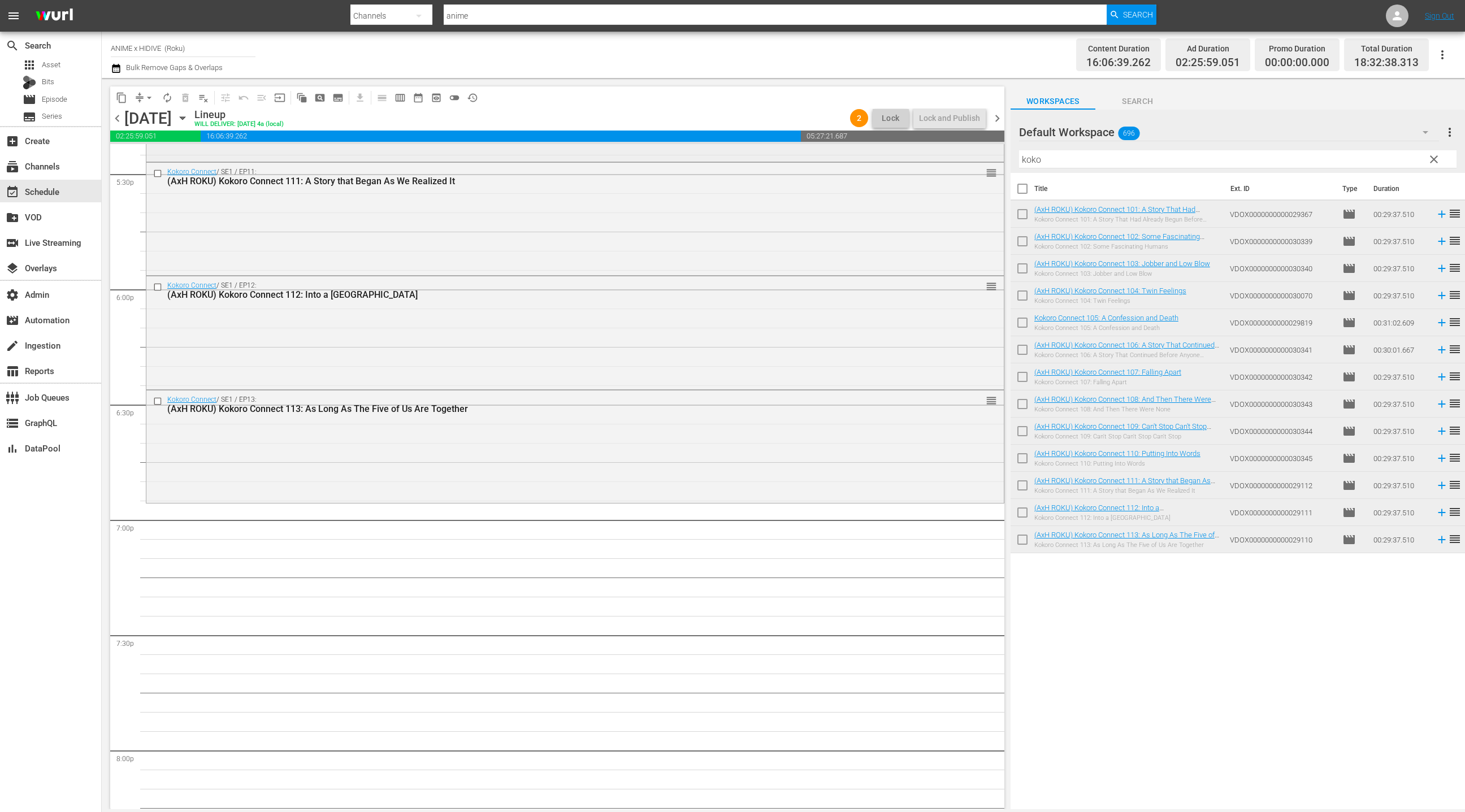
scroll to position [4097, 0]
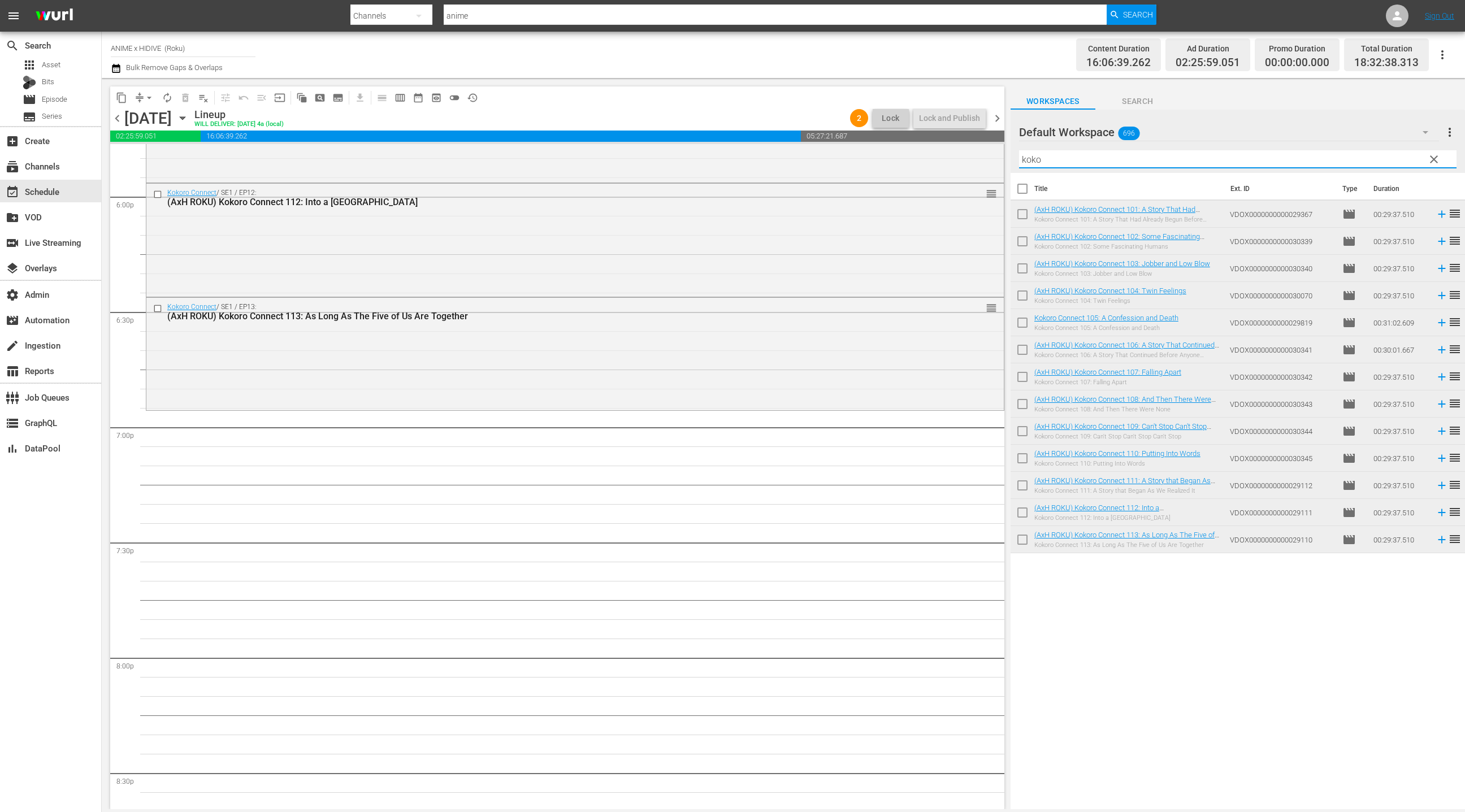
click at [1029, 162] on input "koko" at bounding box center [1238, 159] width 437 height 18
click at [1020, 194] on input "checkbox" at bounding box center [1022, 191] width 24 height 24
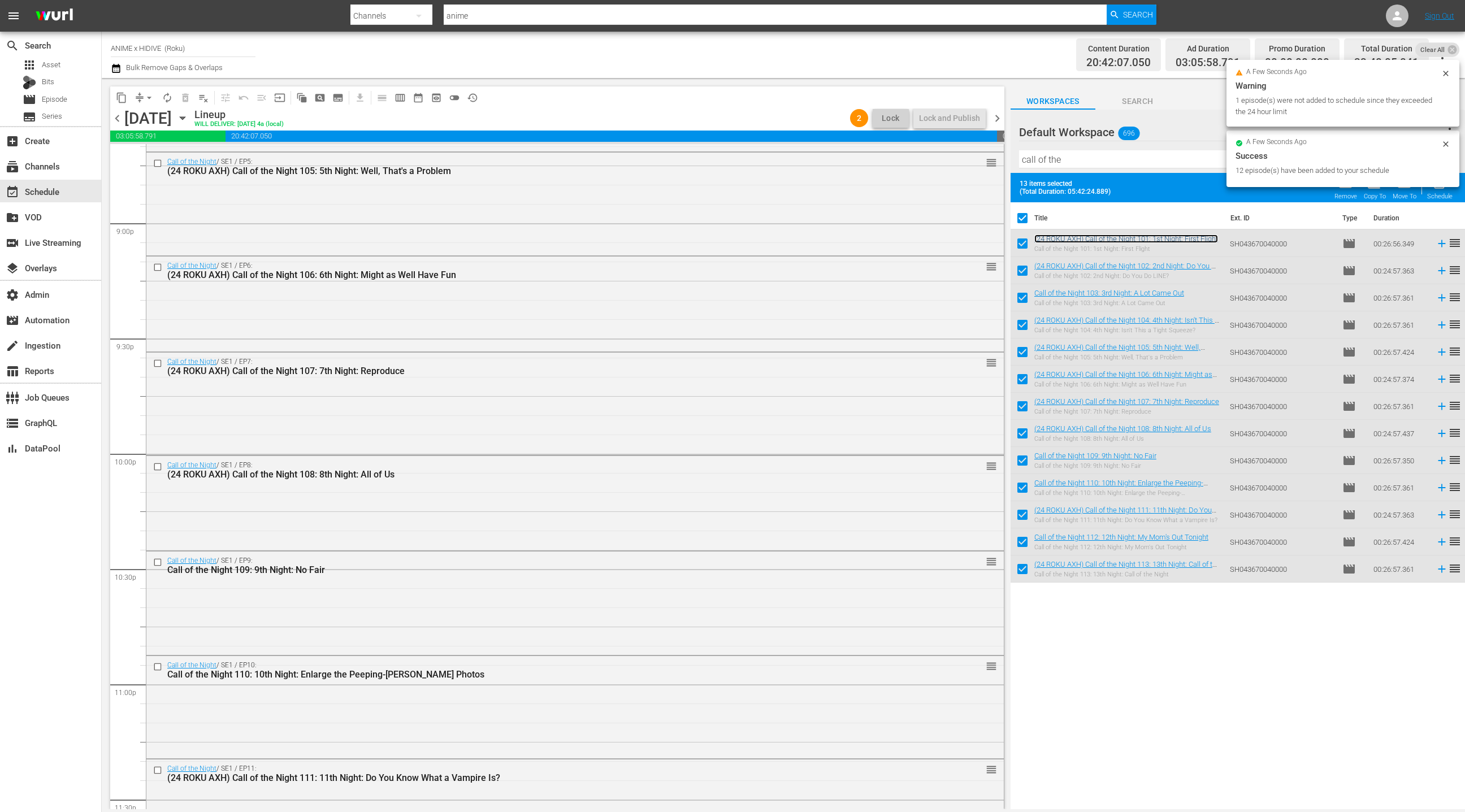
scroll to position [4911, 0]
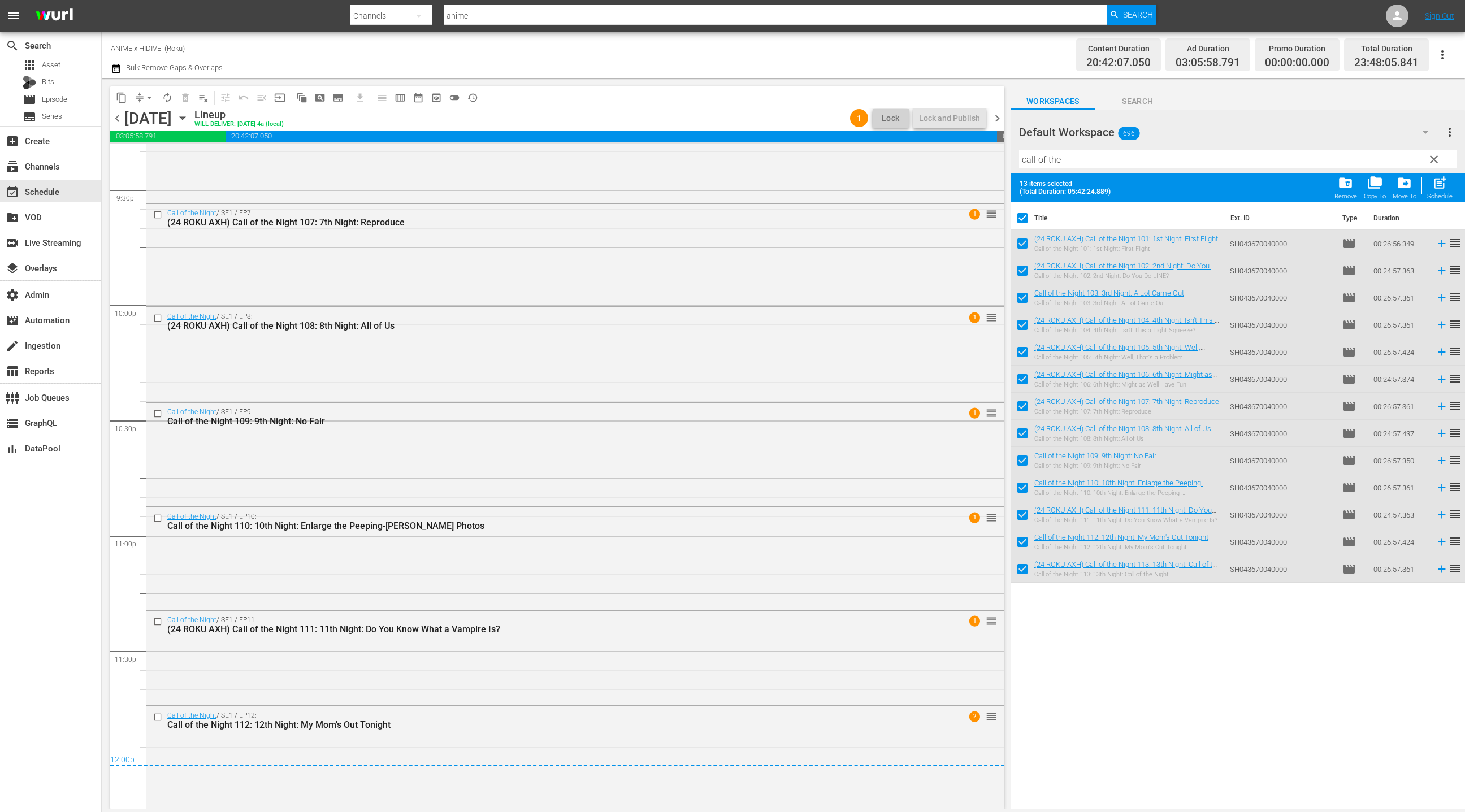
click at [998, 123] on span "chevron_right" at bounding box center [997, 118] width 14 height 14
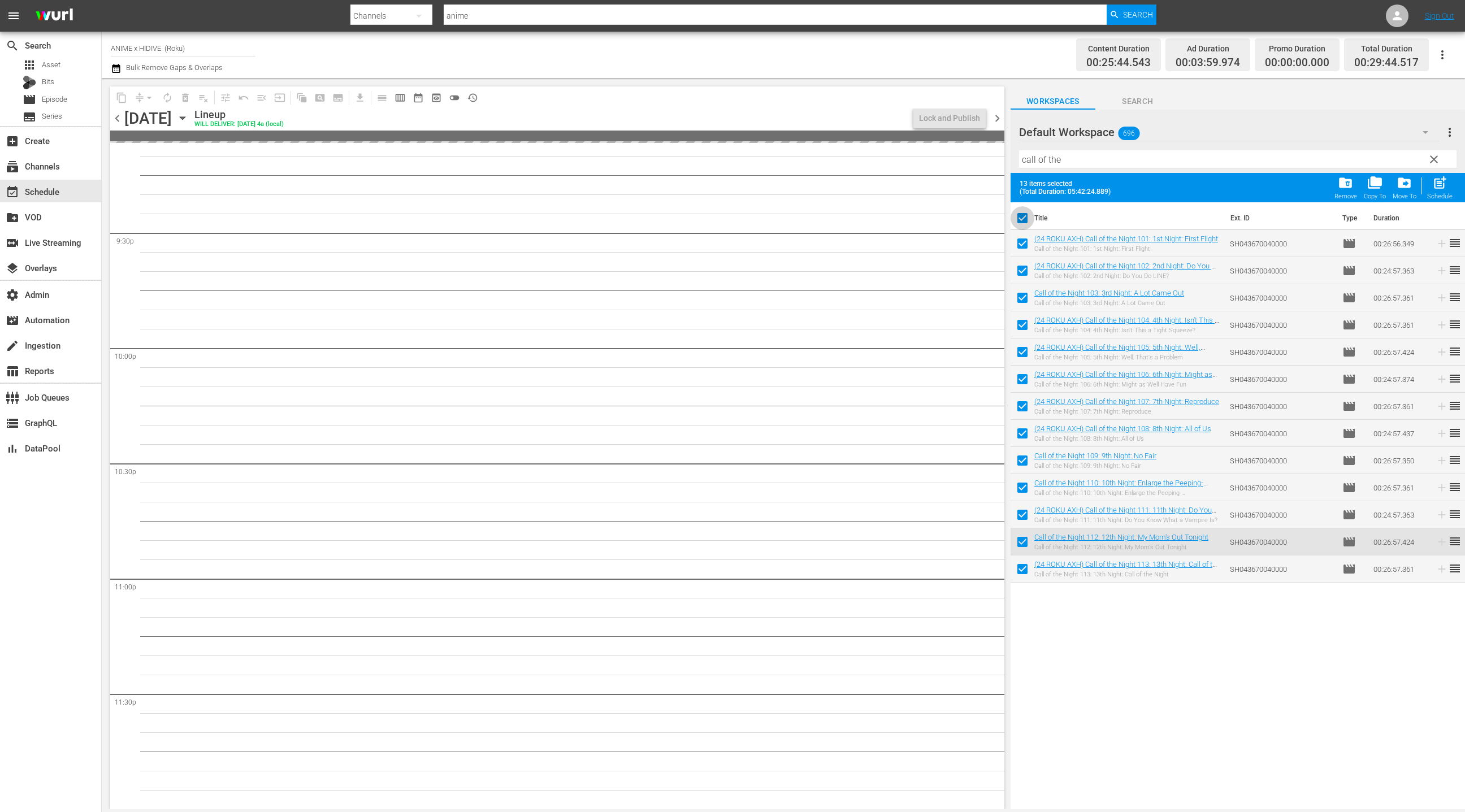
click at [1021, 219] on input "checkbox" at bounding box center [1022, 220] width 24 height 24
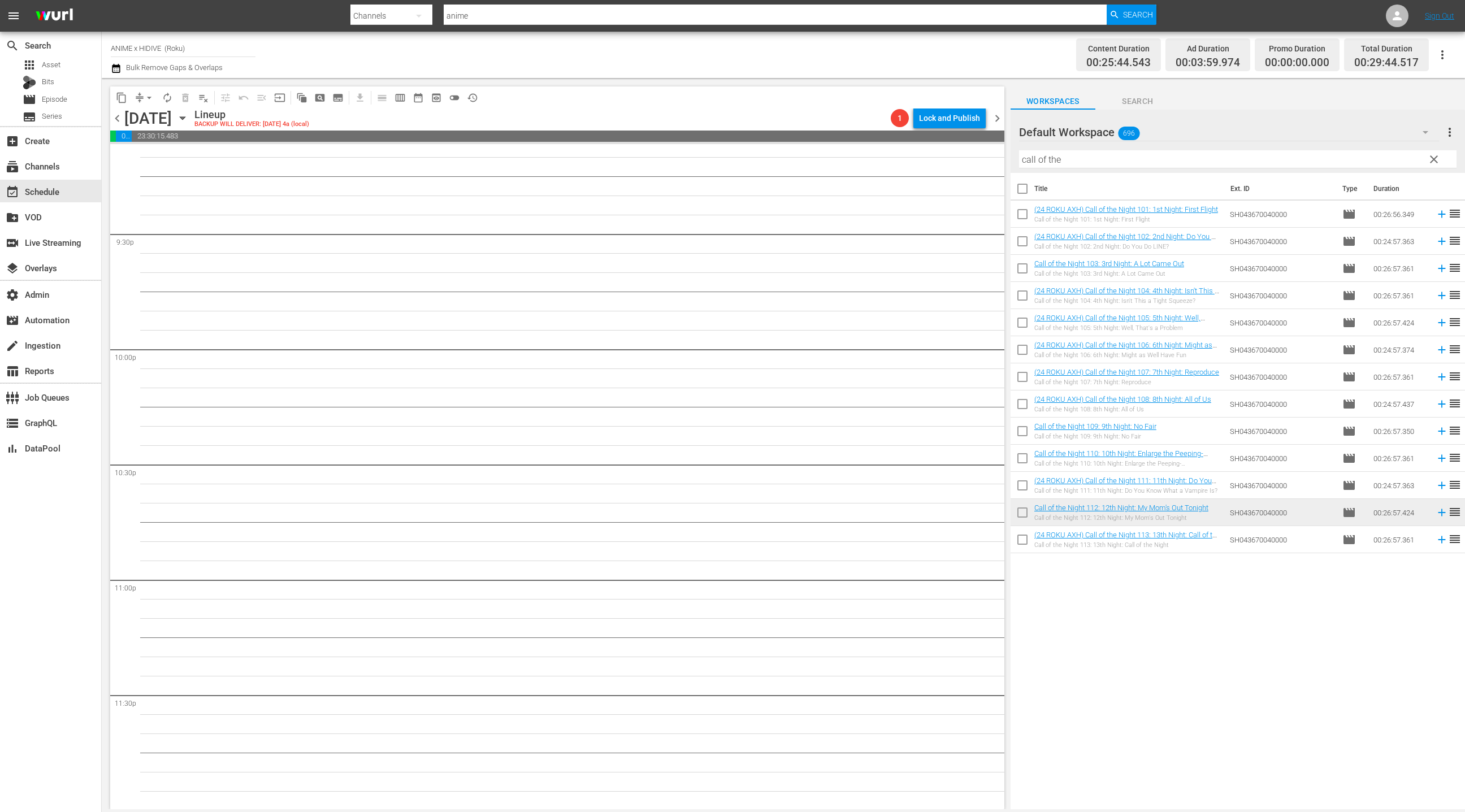
scroll to position [4828, 0]
drag, startPoint x: 1022, startPoint y: 540, endPoint x: 1028, endPoint y: 539, distance: 6.1
click at [1022, 540] on input "checkbox" at bounding box center [1022, 542] width 24 height 24
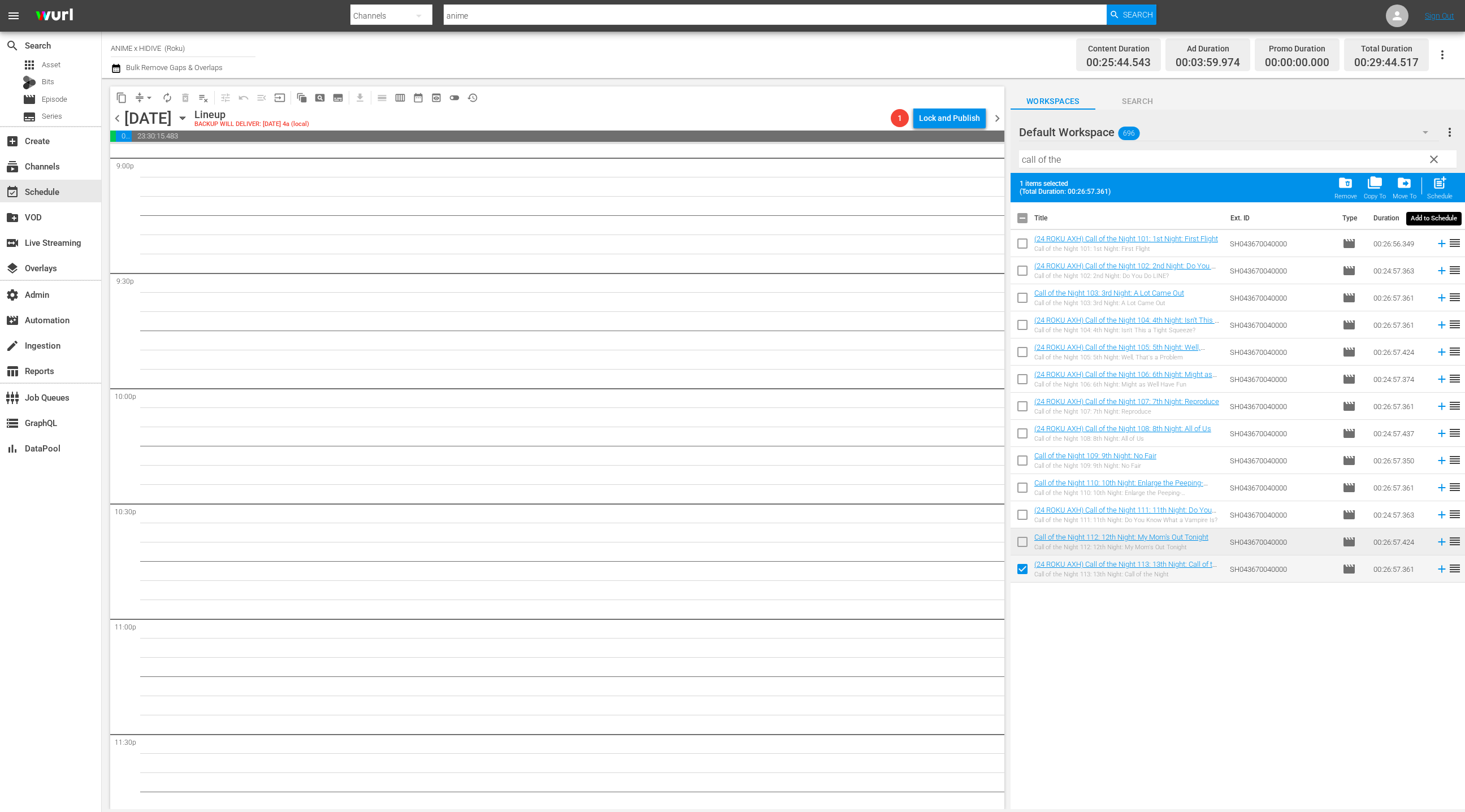
click at [1441, 188] on span "post_add" at bounding box center [1439, 182] width 15 height 15
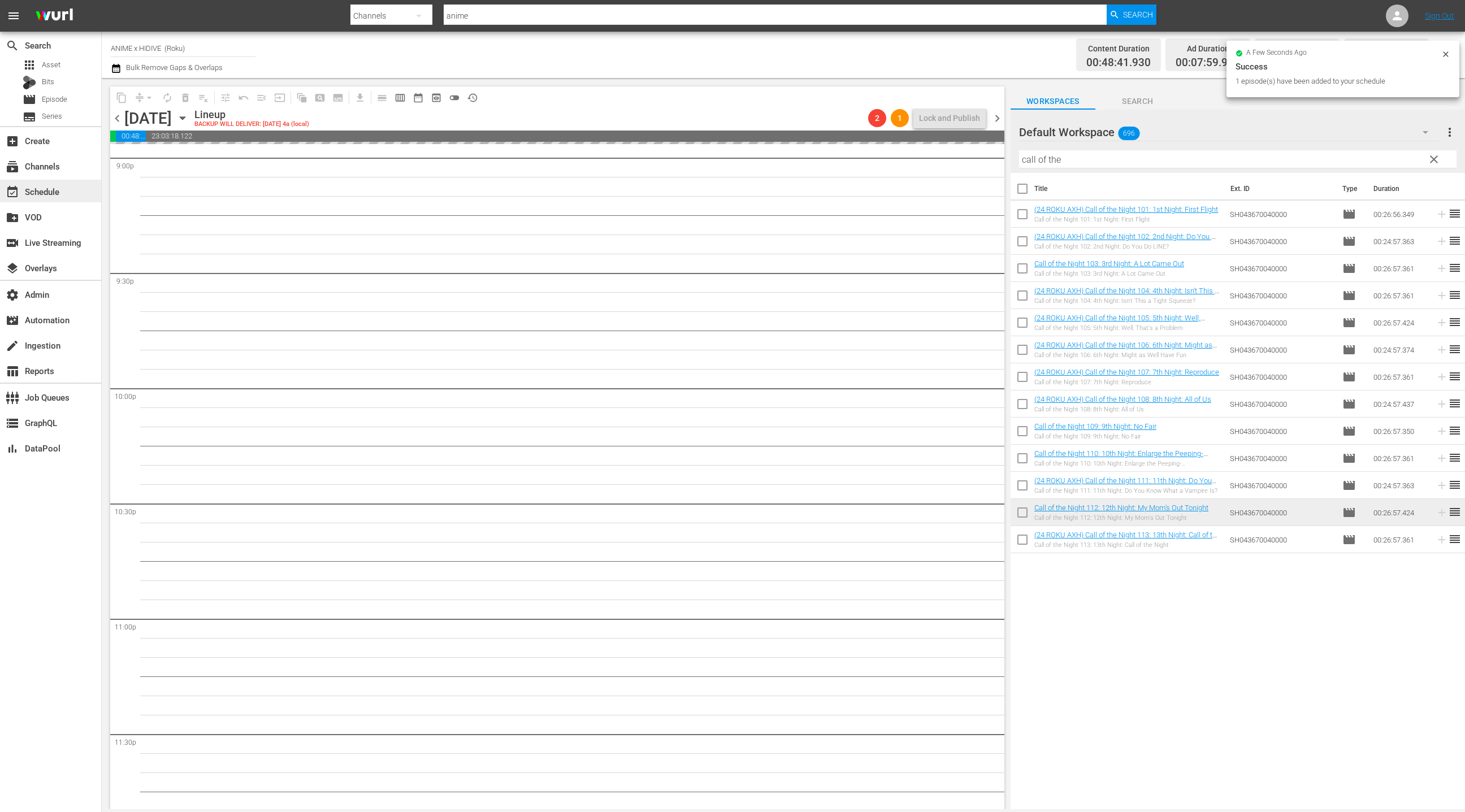
scroll to position [4809, 0]
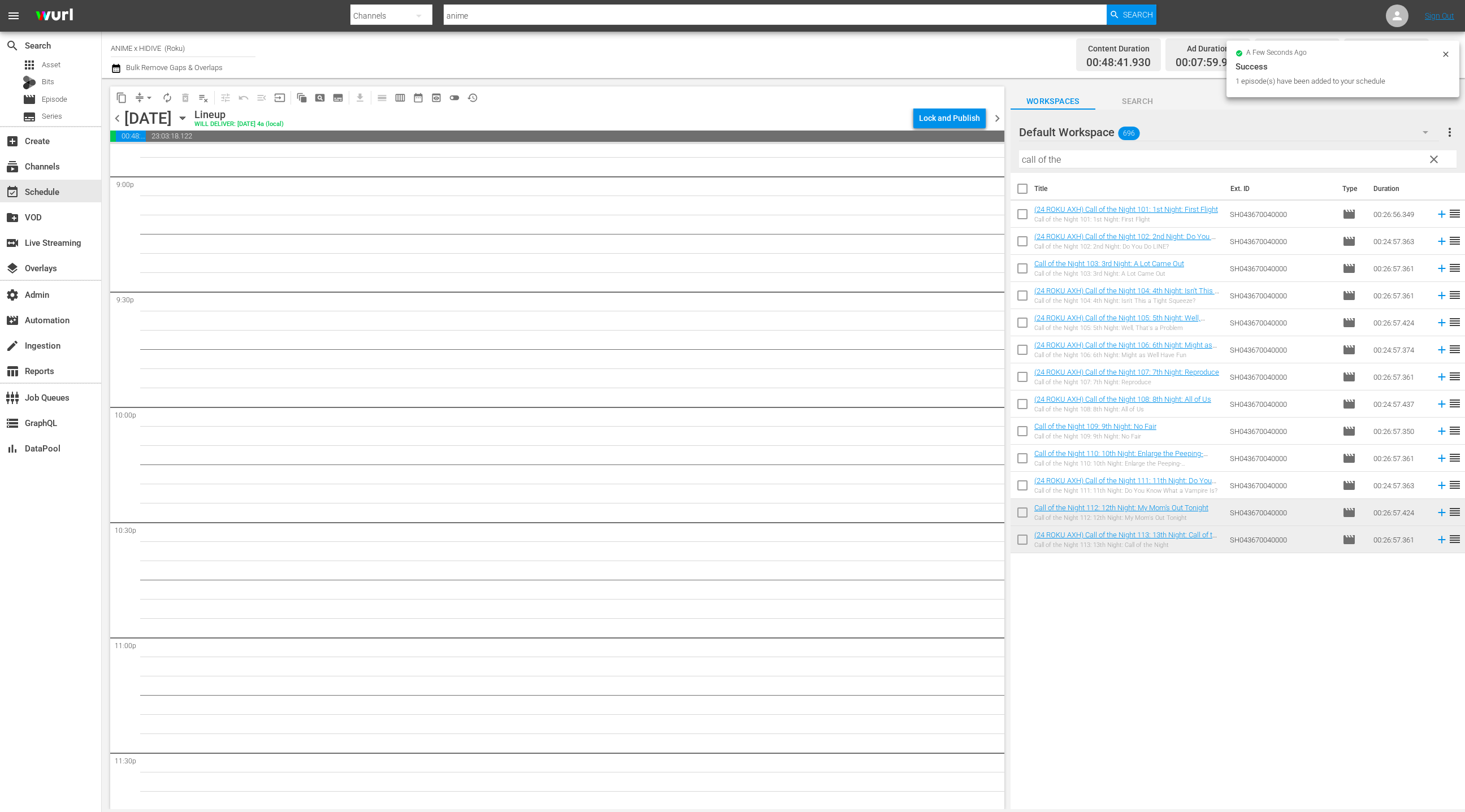
click at [119, 121] on span "chevron_left" at bounding box center [117, 118] width 14 height 14
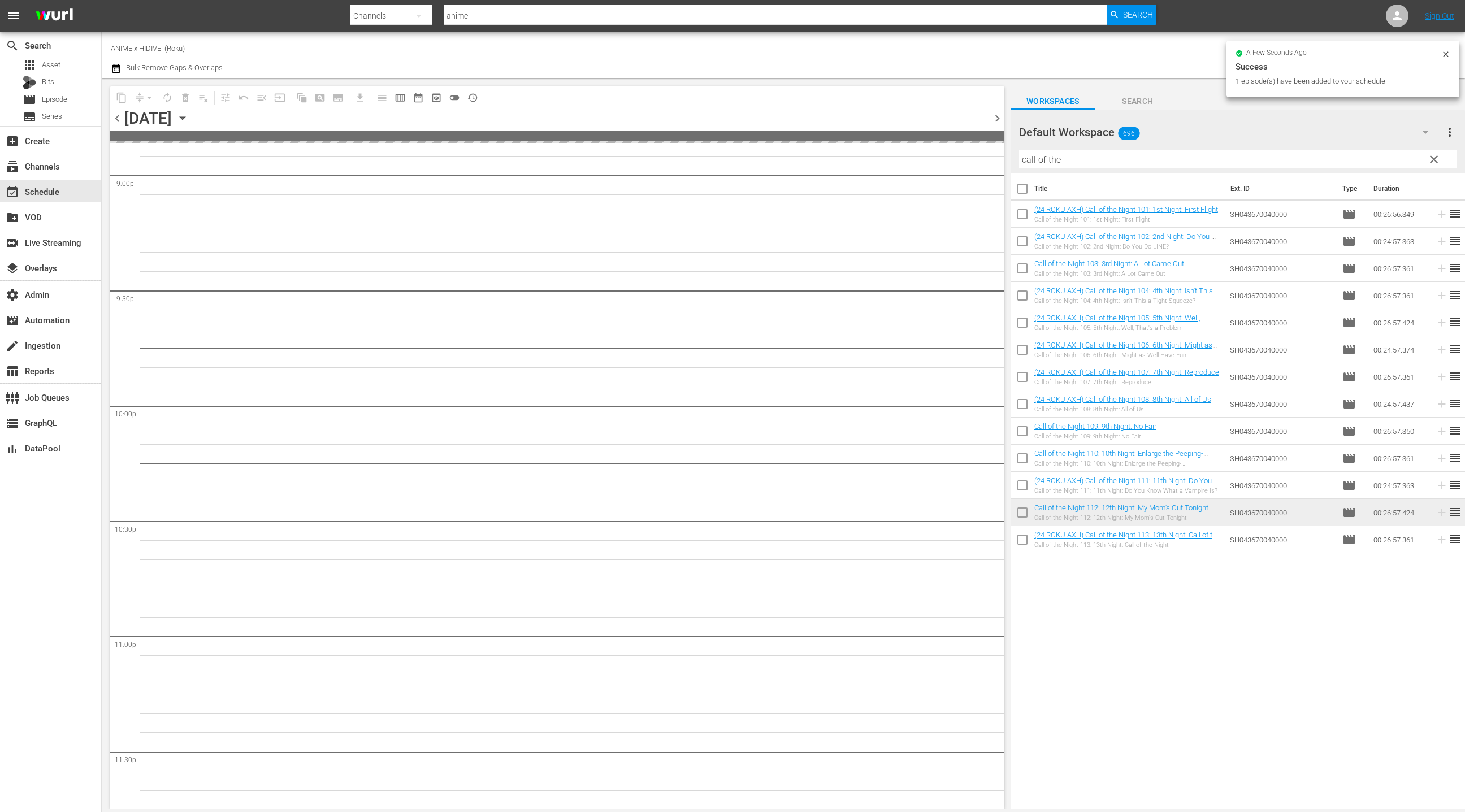
scroll to position [4867, 0]
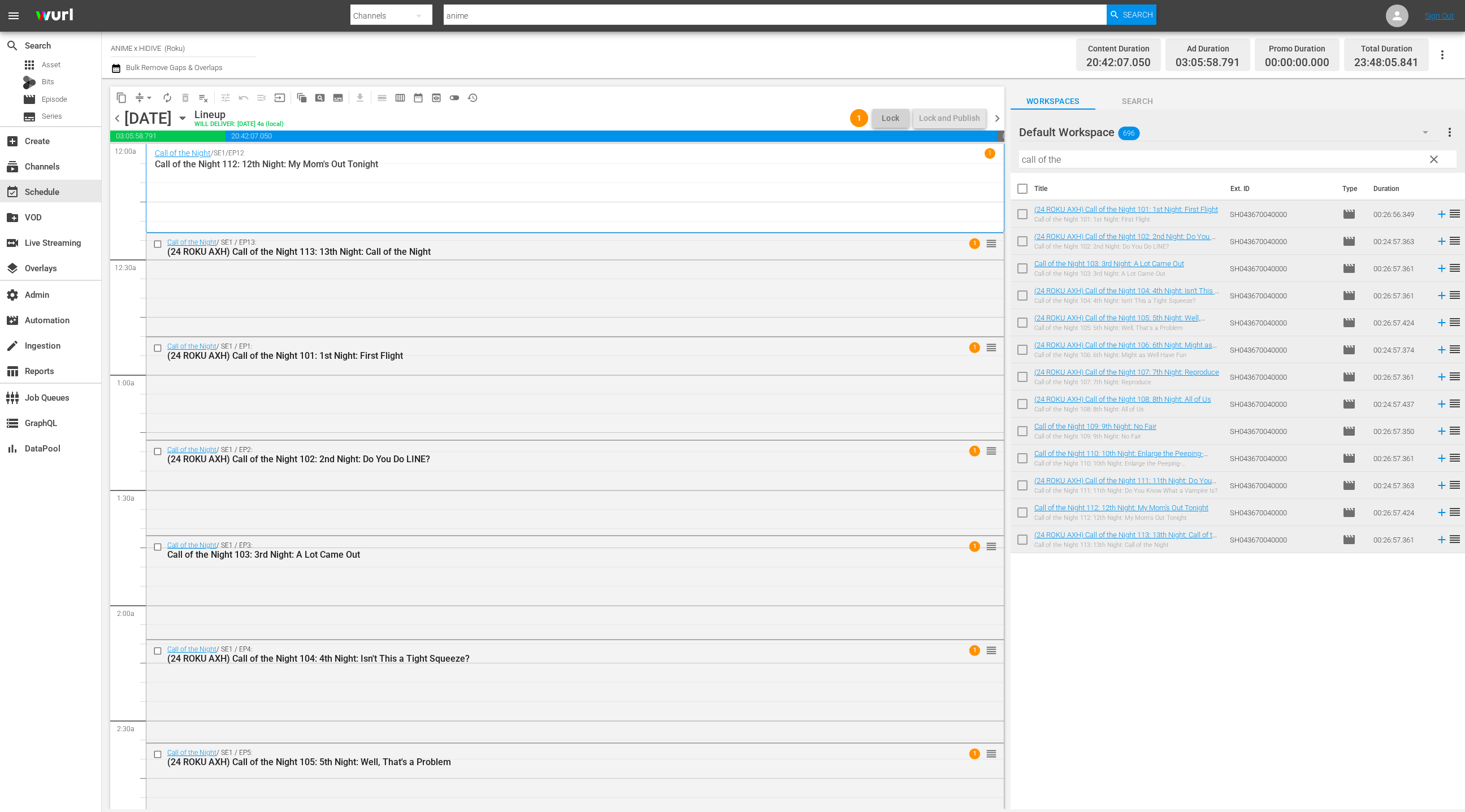
scroll to position [4867, 0]
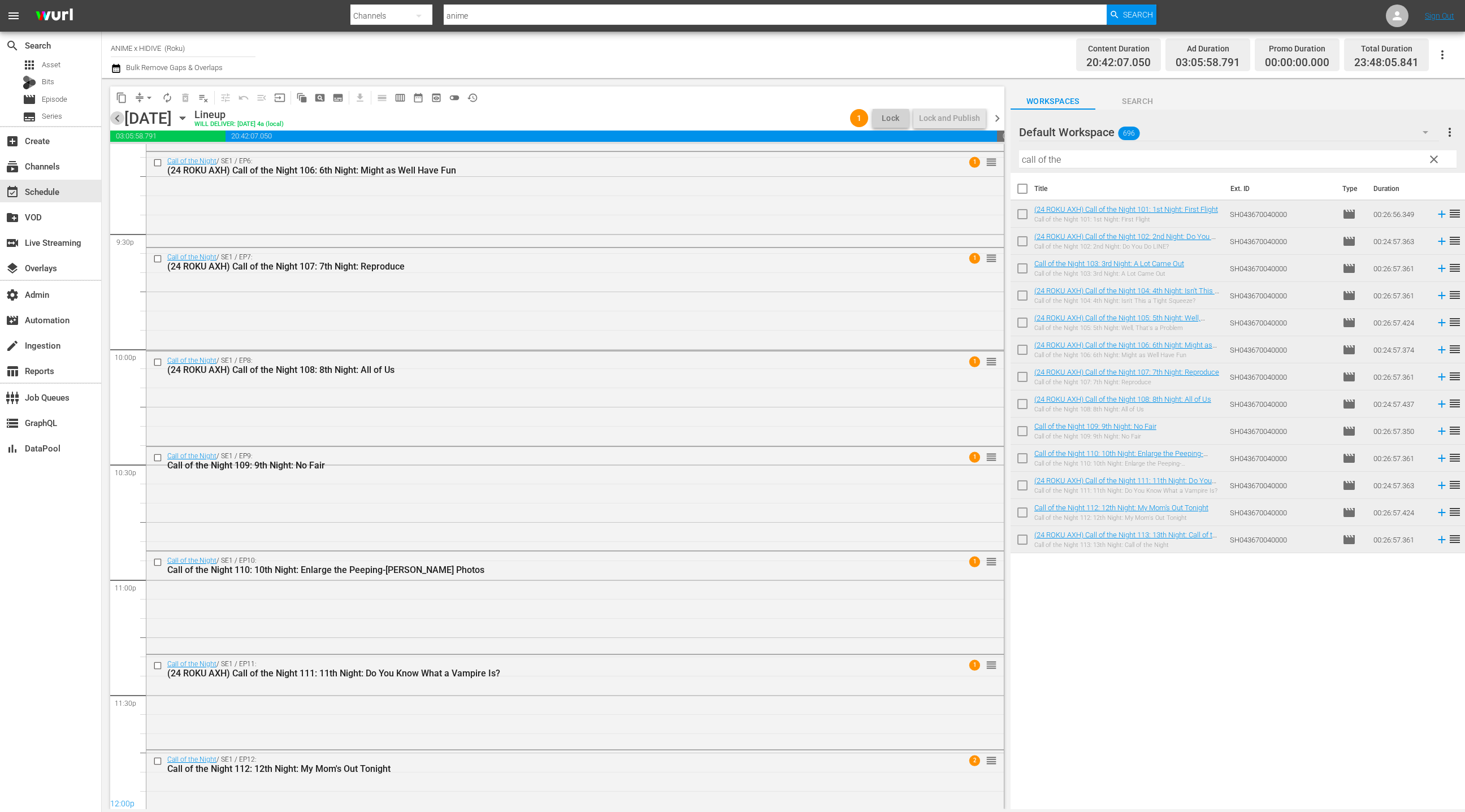
click at [120, 118] on span "chevron_left" at bounding box center [117, 118] width 14 height 14
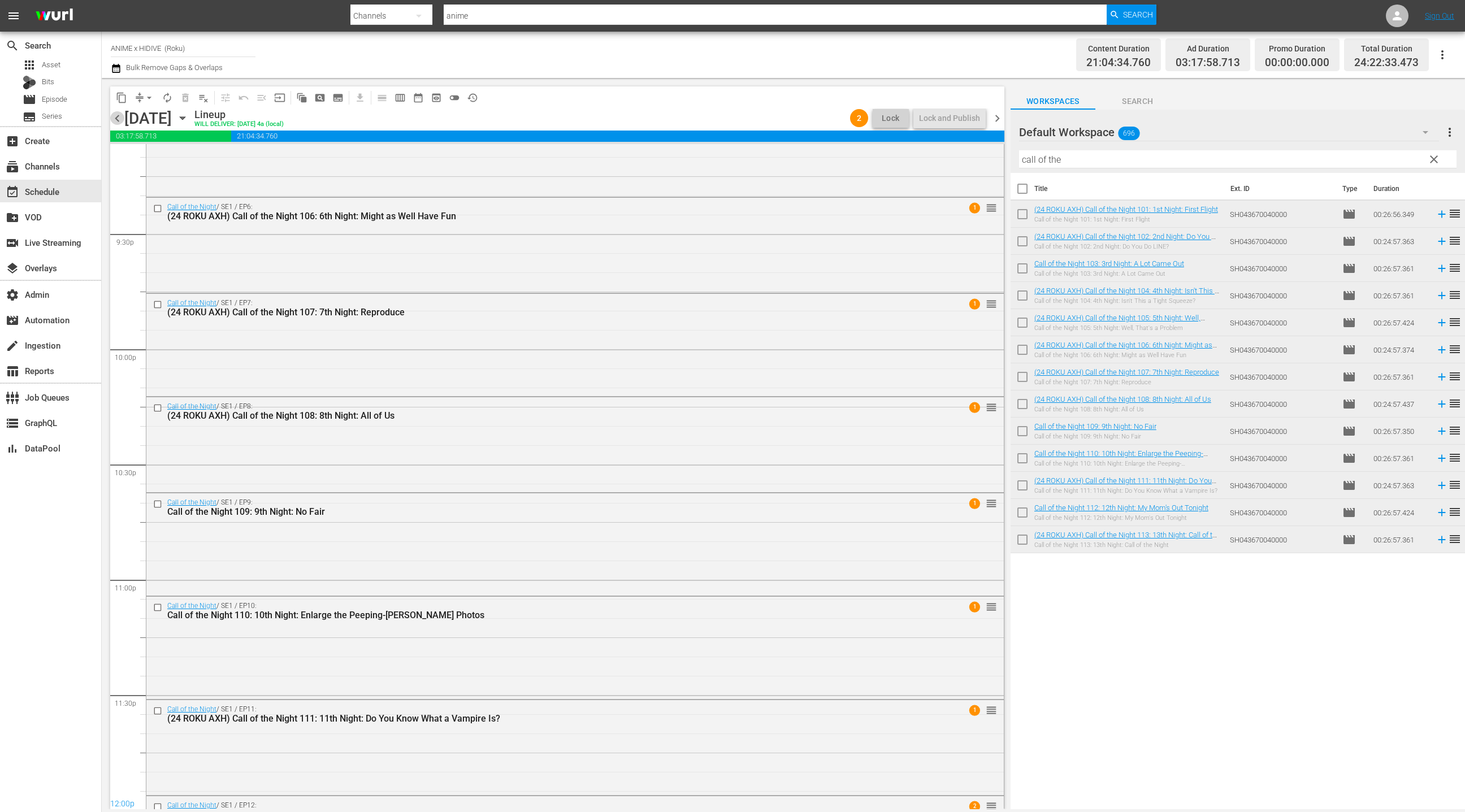
click at [120, 118] on span "chevron_left" at bounding box center [117, 118] width 14 height 14
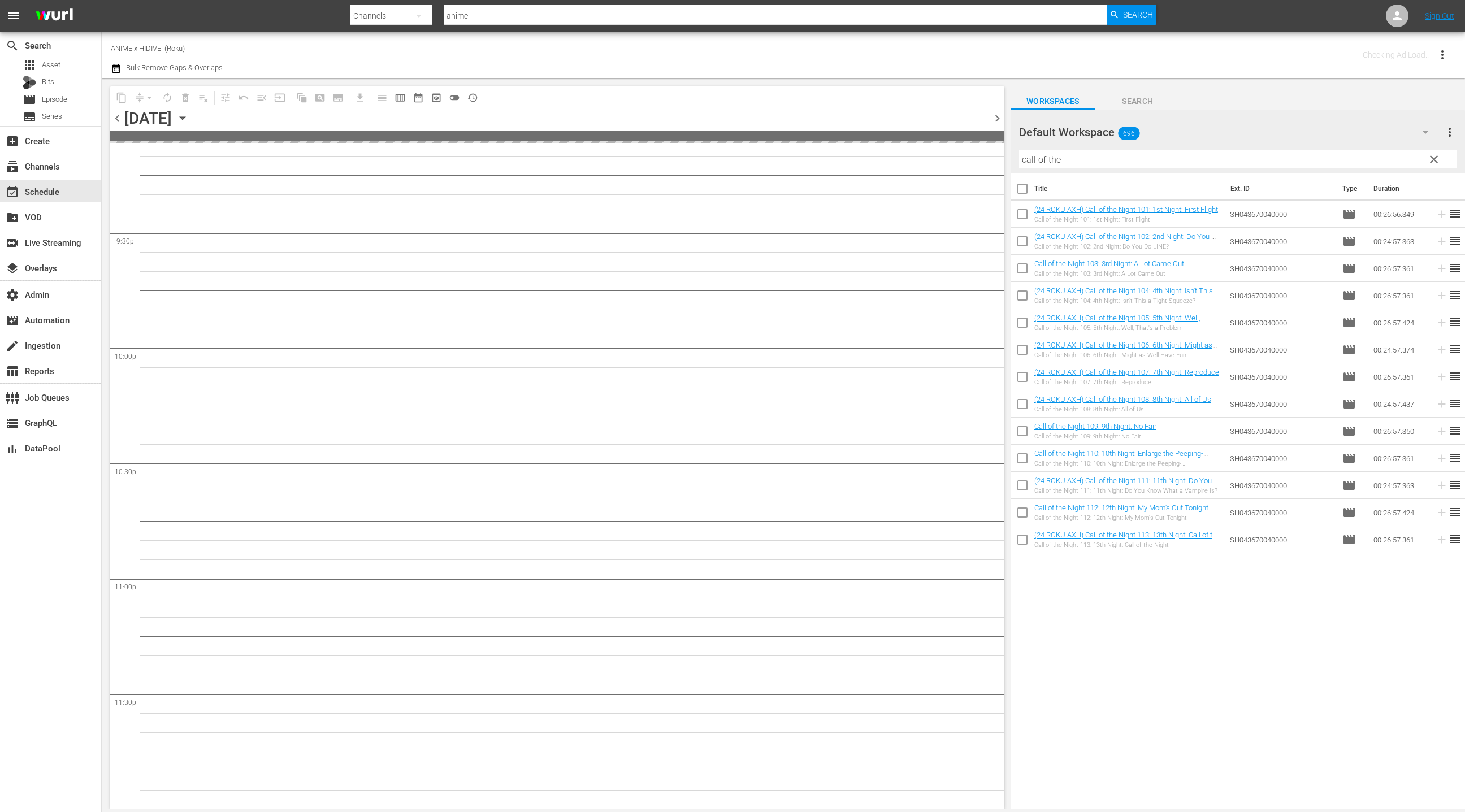
scroll to position [4867, 0]
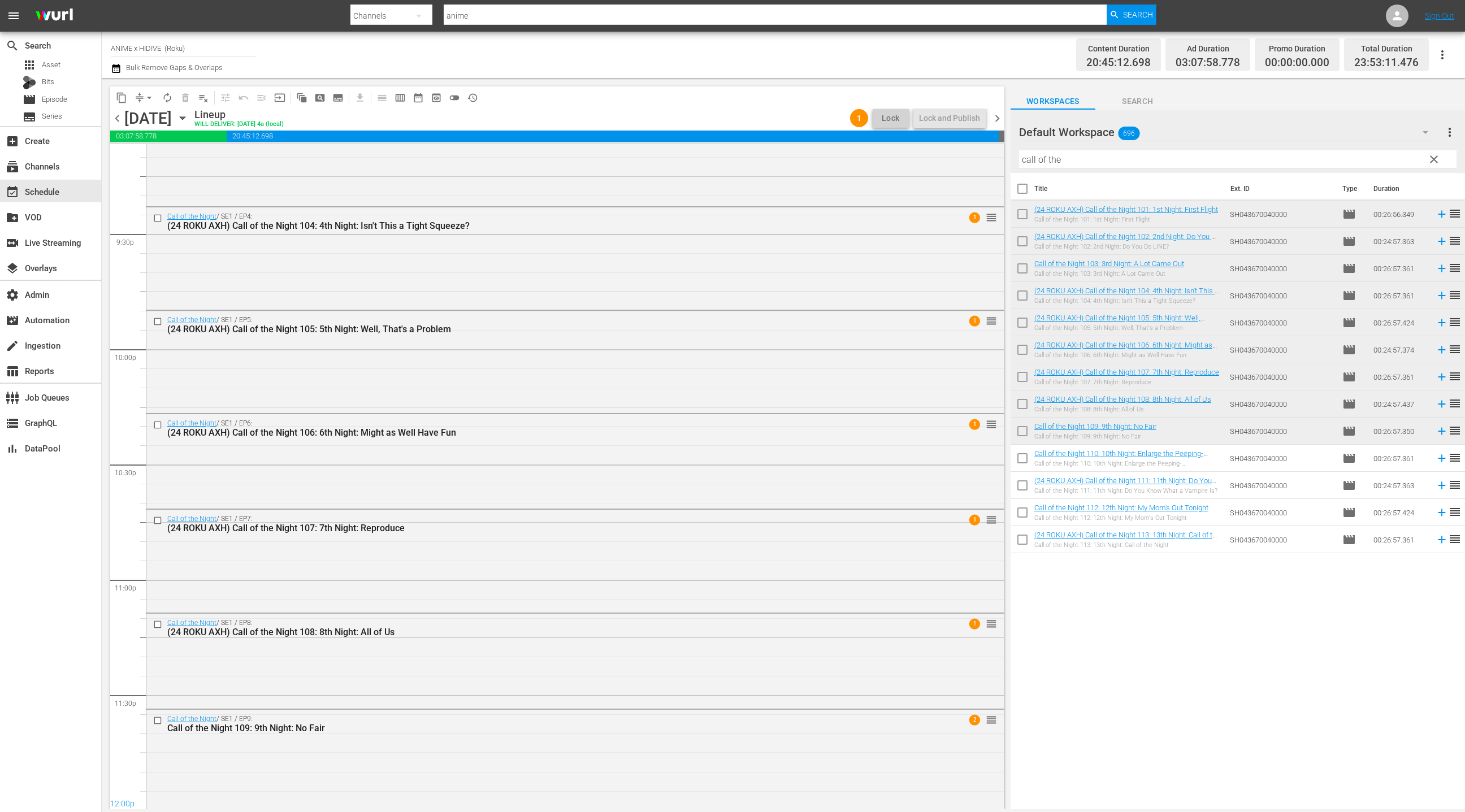
click at [998, 119] on span "chevron_right" at bounding box center [997, 118] width 14 height 14
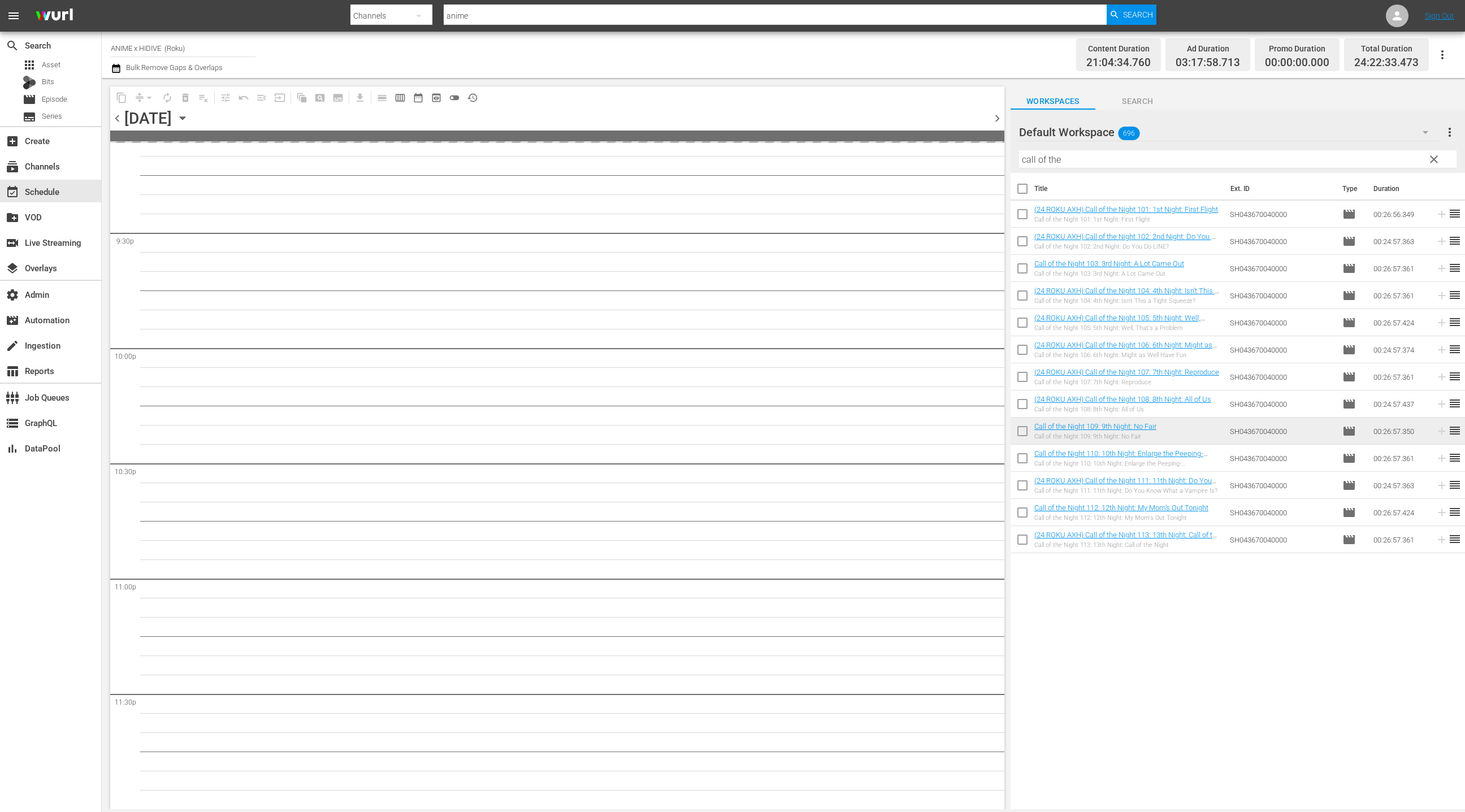
scroll to position [4867, 0]
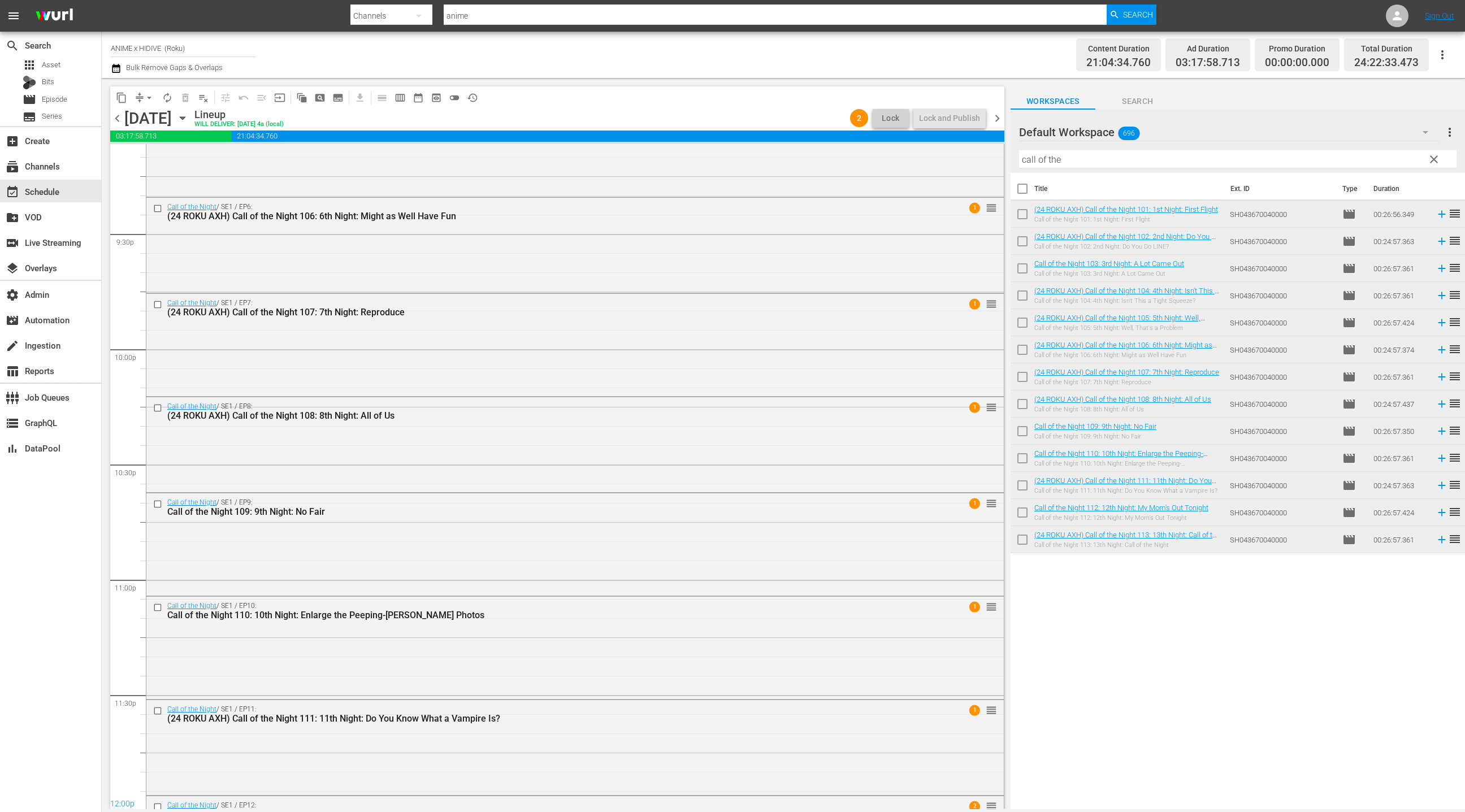
click at [969, 224] on div "Call of the Night / SE1 / EP6: (24 ROKU AXH) Call of the Night 106: 6th Night: …" at bounding box center [575, 212] width 857 height 28
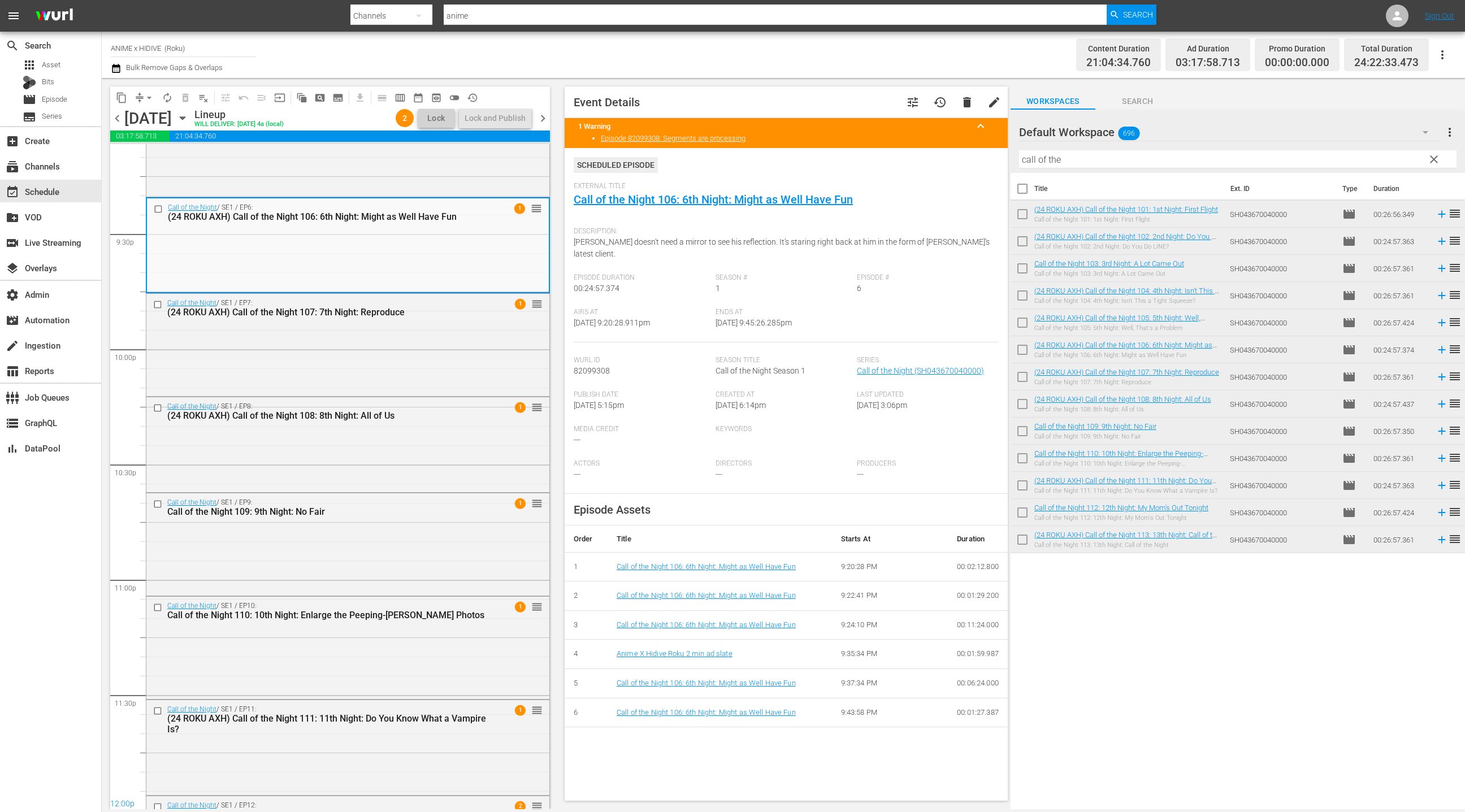
click at [545, 120] on span "chevron_right" at bounding box center [542, 118] width 14 height 14
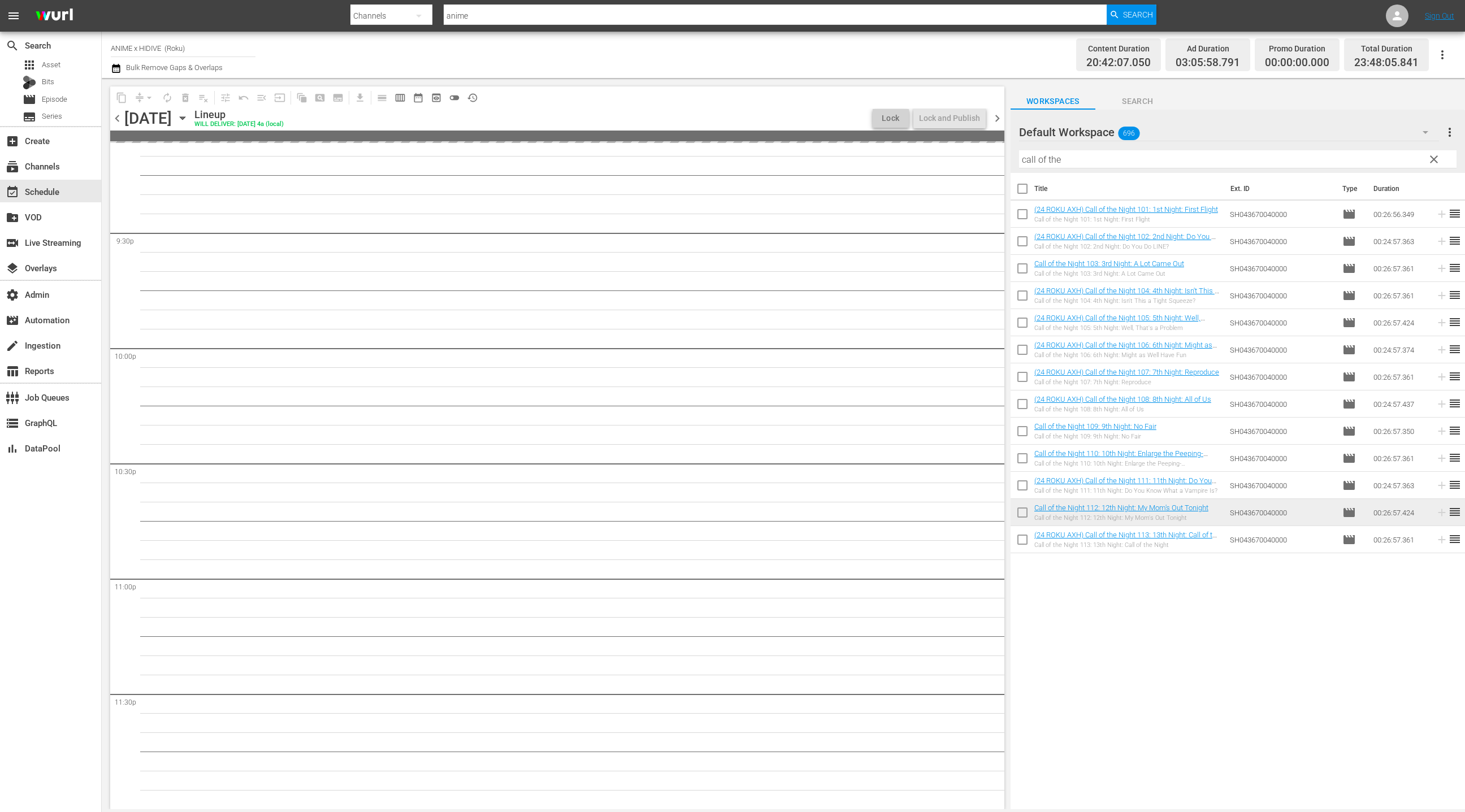
scroll to position [4867, 0]
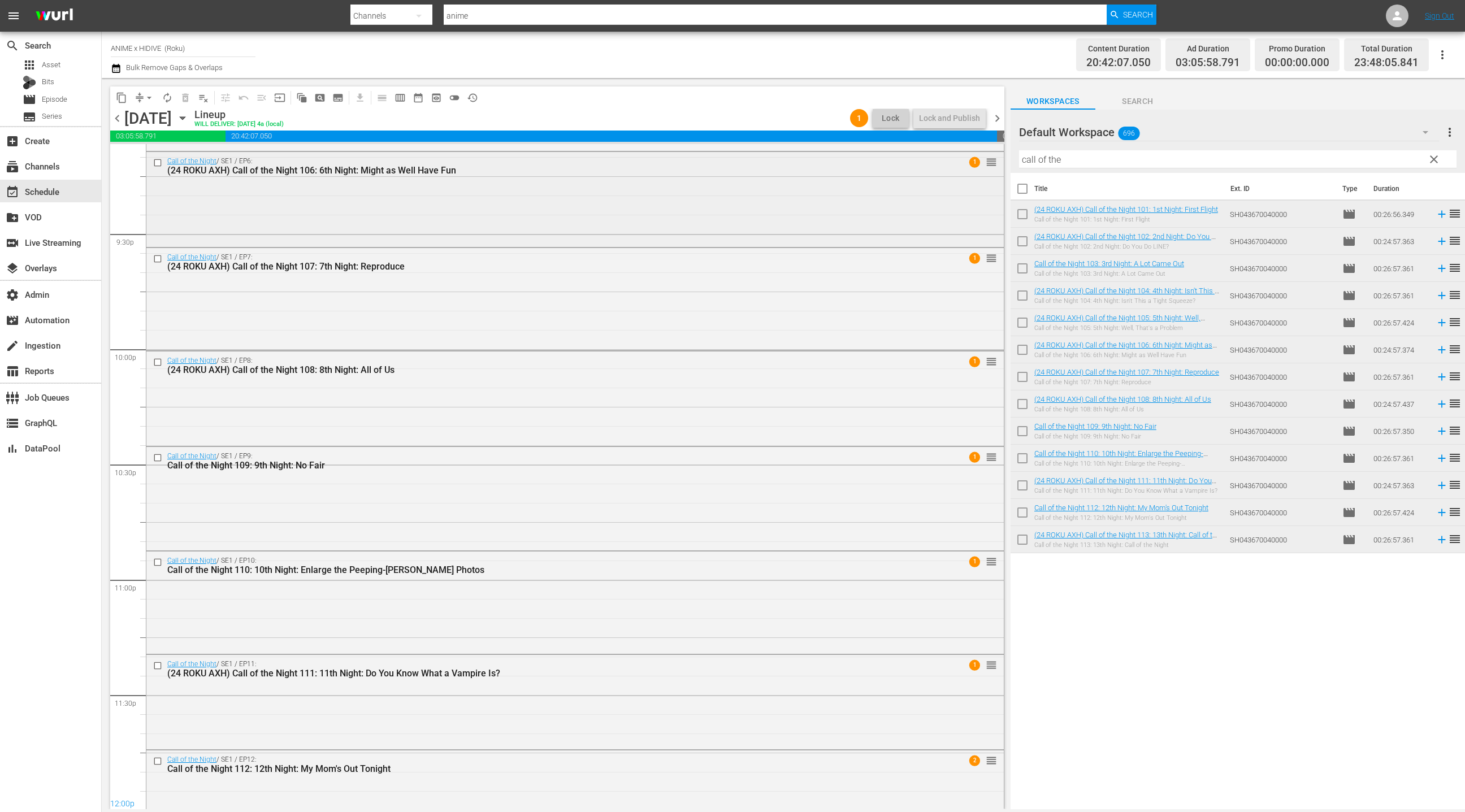
click at [654, 225] on div "Call of the Night / SE1 / EP6: (24 ROKU AXH) Call of the Night 106: 6th Night: …" at bounding box center [575, 198] width 857 height 93
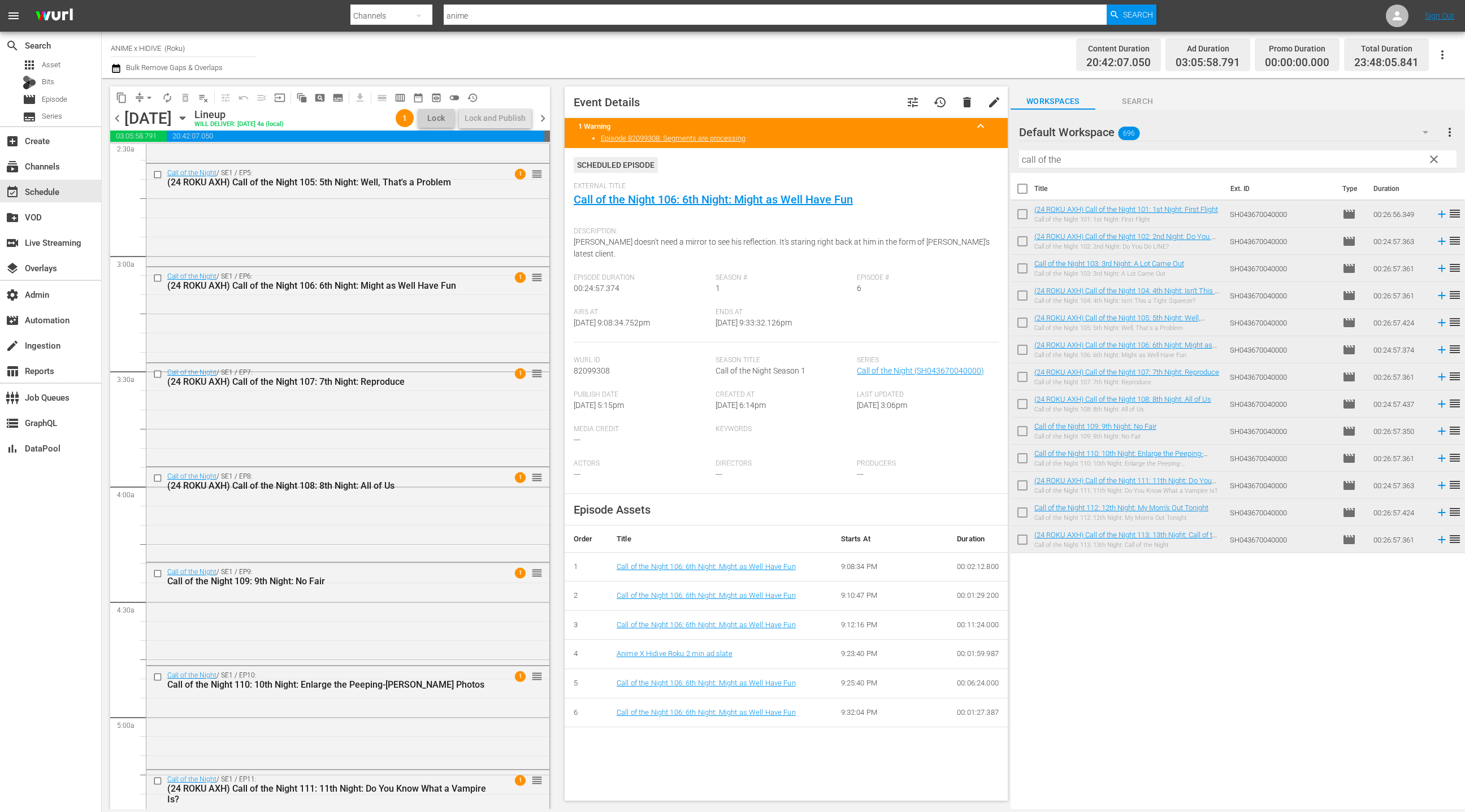
scroll to position [0, 0]
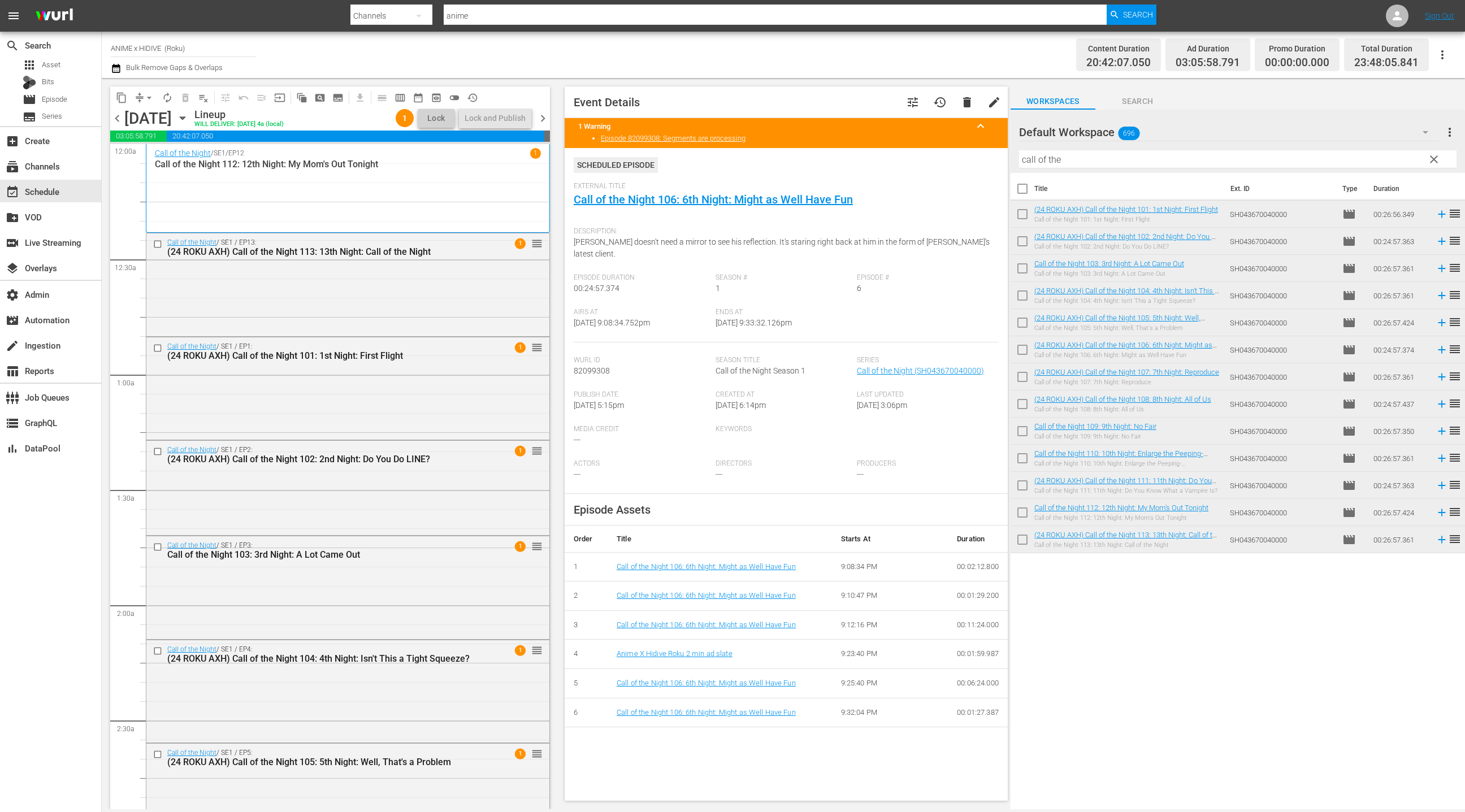
click at [547, 117] on span "chevron_right" at bounding box center [542, 118] width 14 height 14
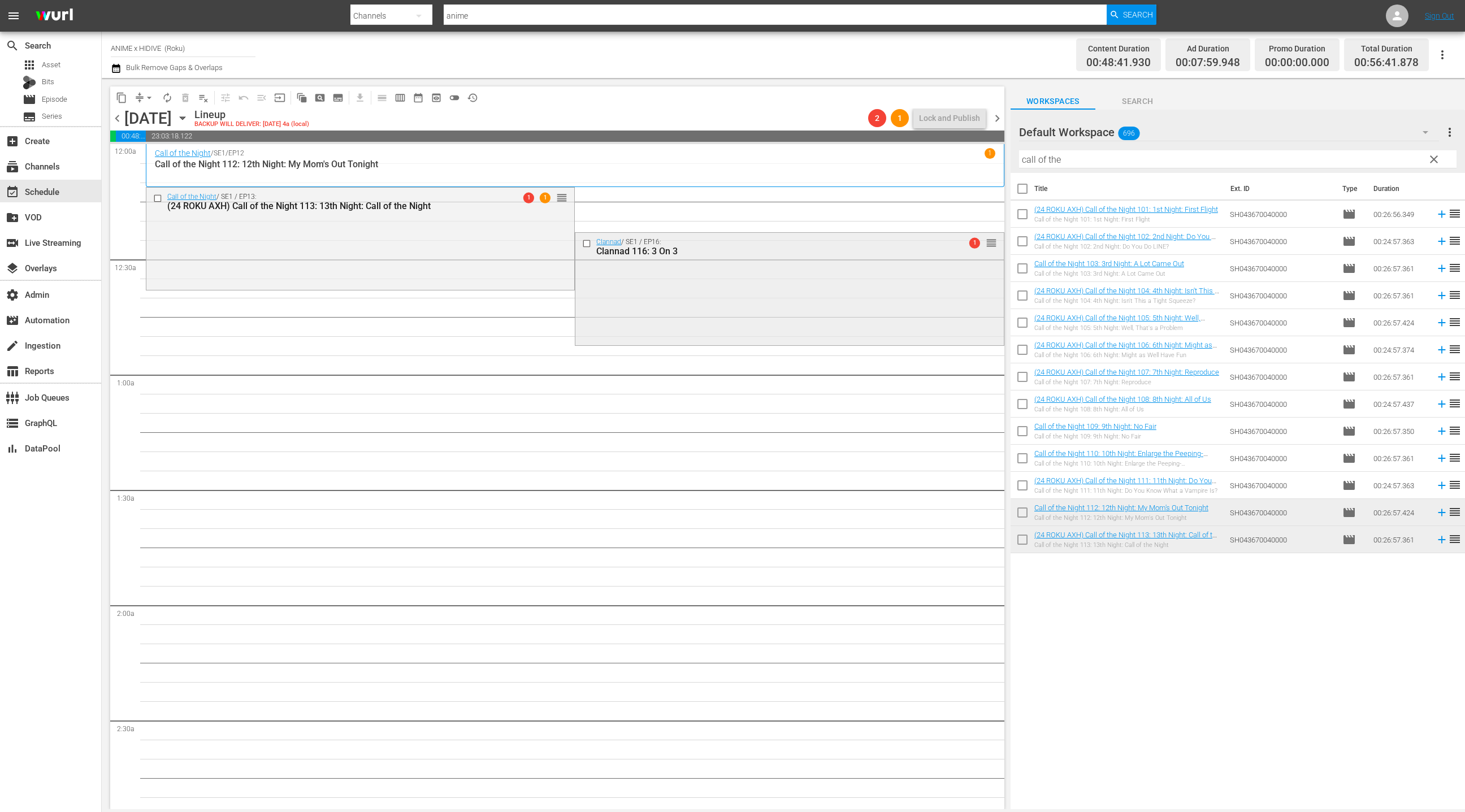
click at [778, 289] on div "Clannad / SE1 / EP16: Clannad 116: 3 On 3 1 reorder" at bounding box center [789, 288] width 428 height 111
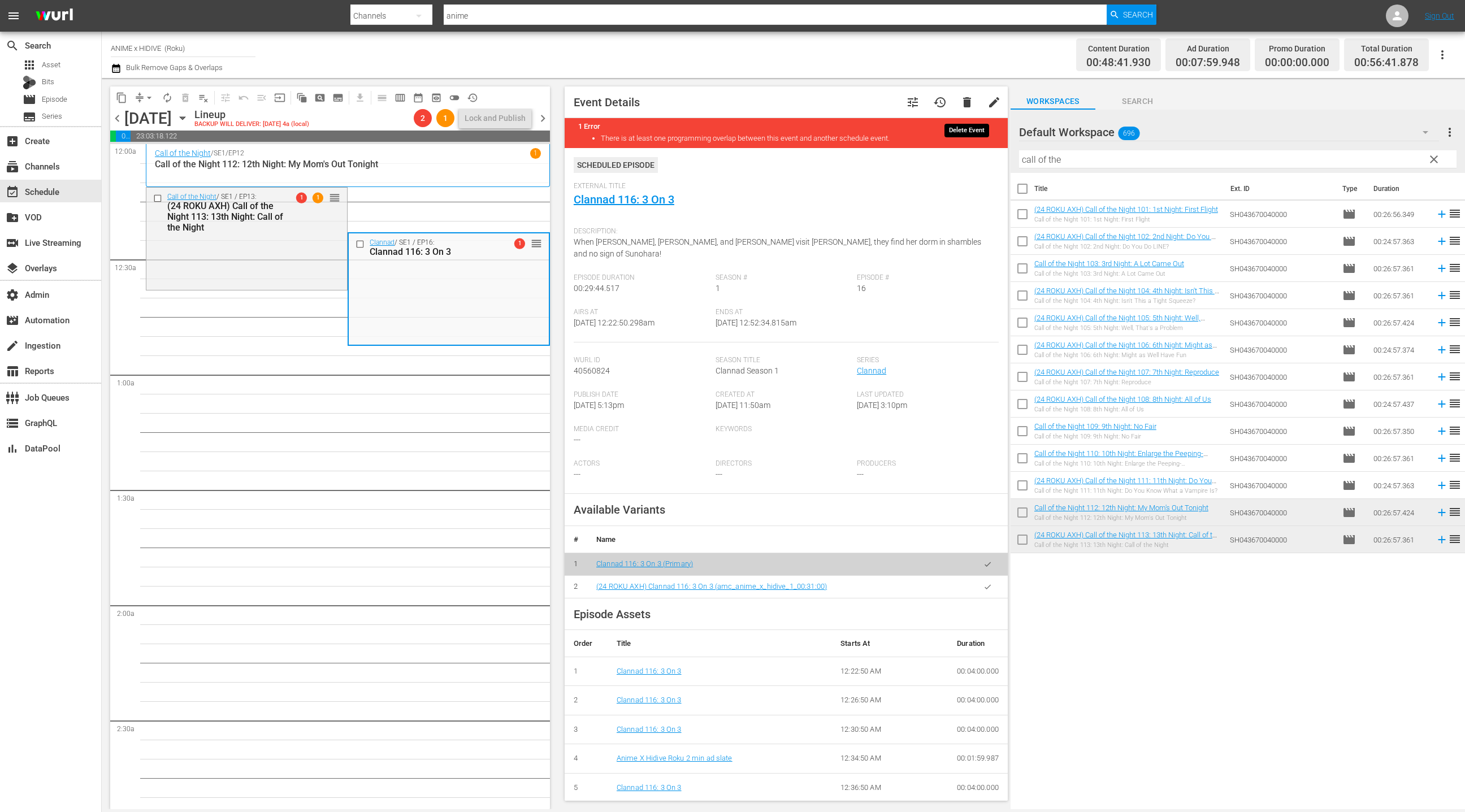
click at [965, 104] on span "delete" at bounding box center [967, 102] width 13 height 13
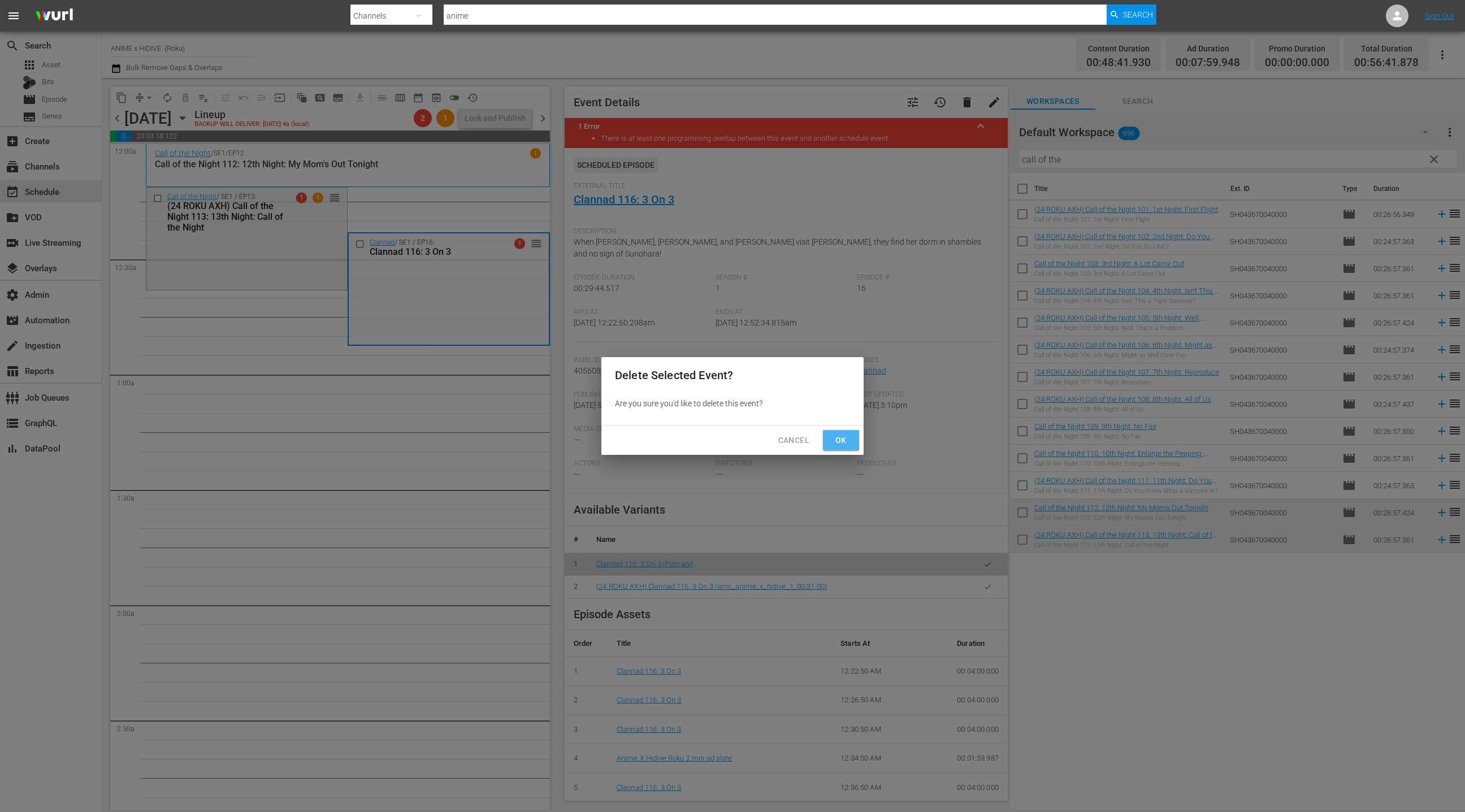
drag, startPoint x: 846, startPoint y: 439, endPoint x: 814, endPoint y: 380, distance: 67.1
click at [845, 437] on span "Ok" at bounding box center [841, 440] width 18 height 14
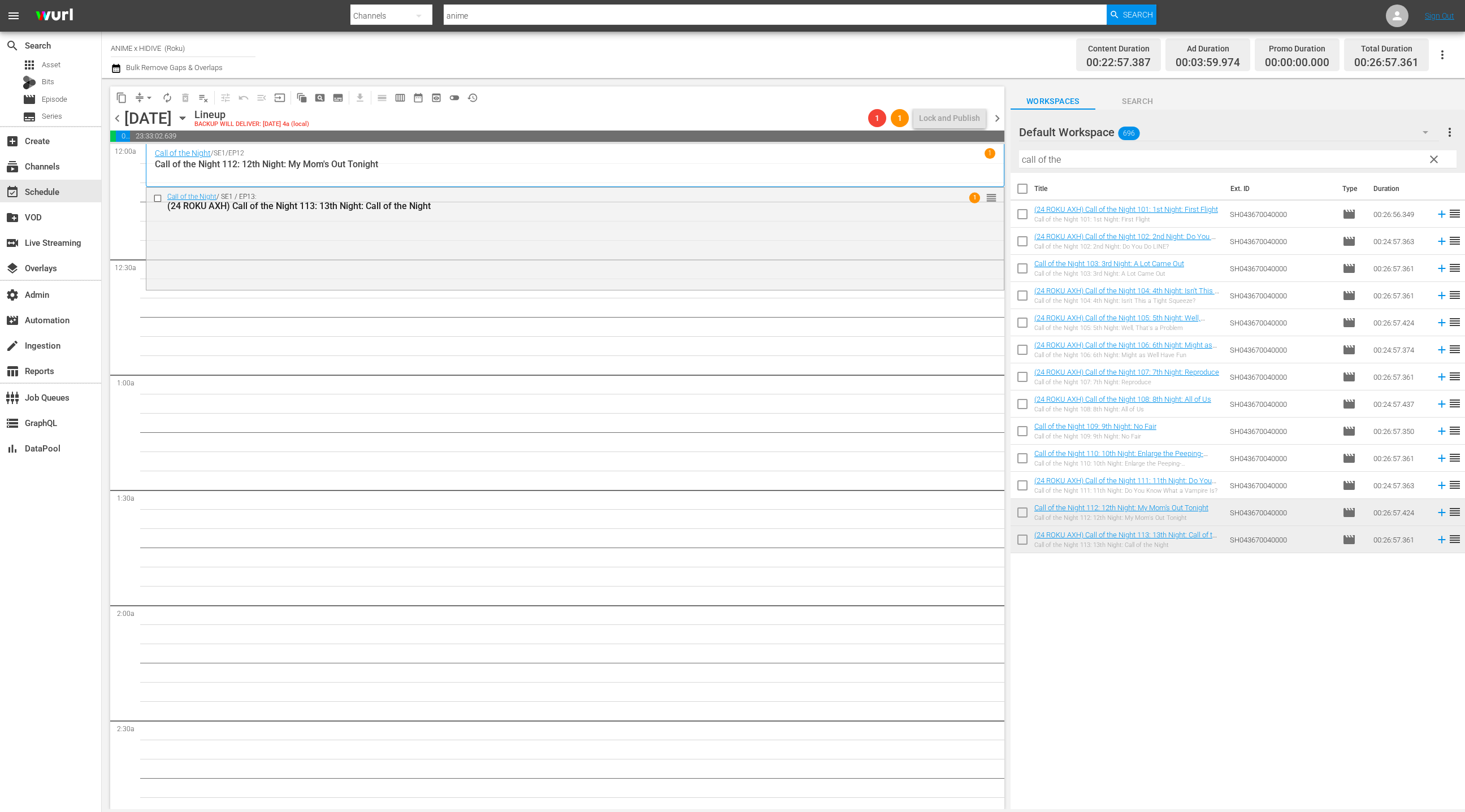
click at [1002, 120] on span "chevron_right" at bounding box center [997, 118] width 14 height 14
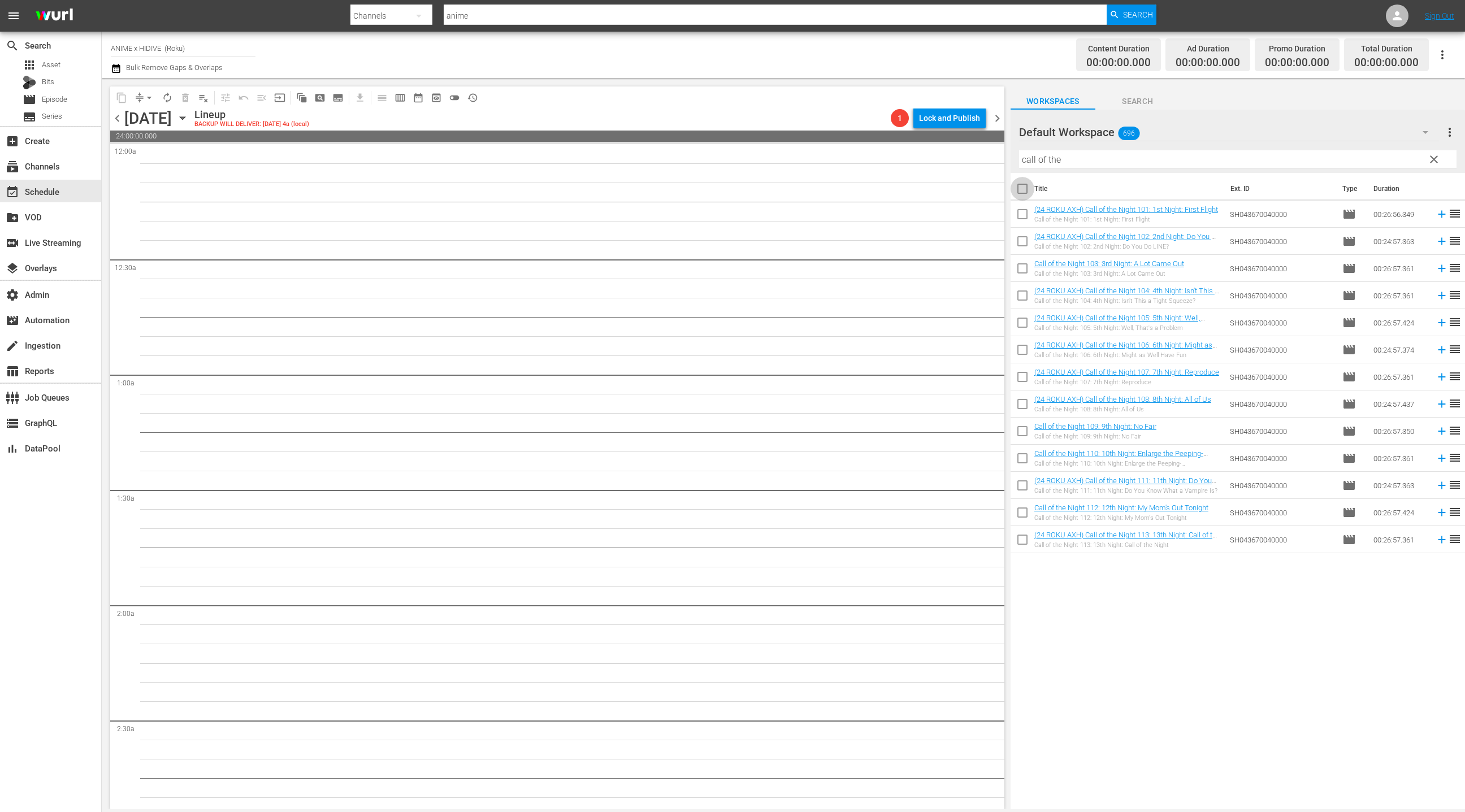
click at [1022, 195] on input "checkbox" at bounding box center [1022, 191] width 24 height 24
checkbox input "true"
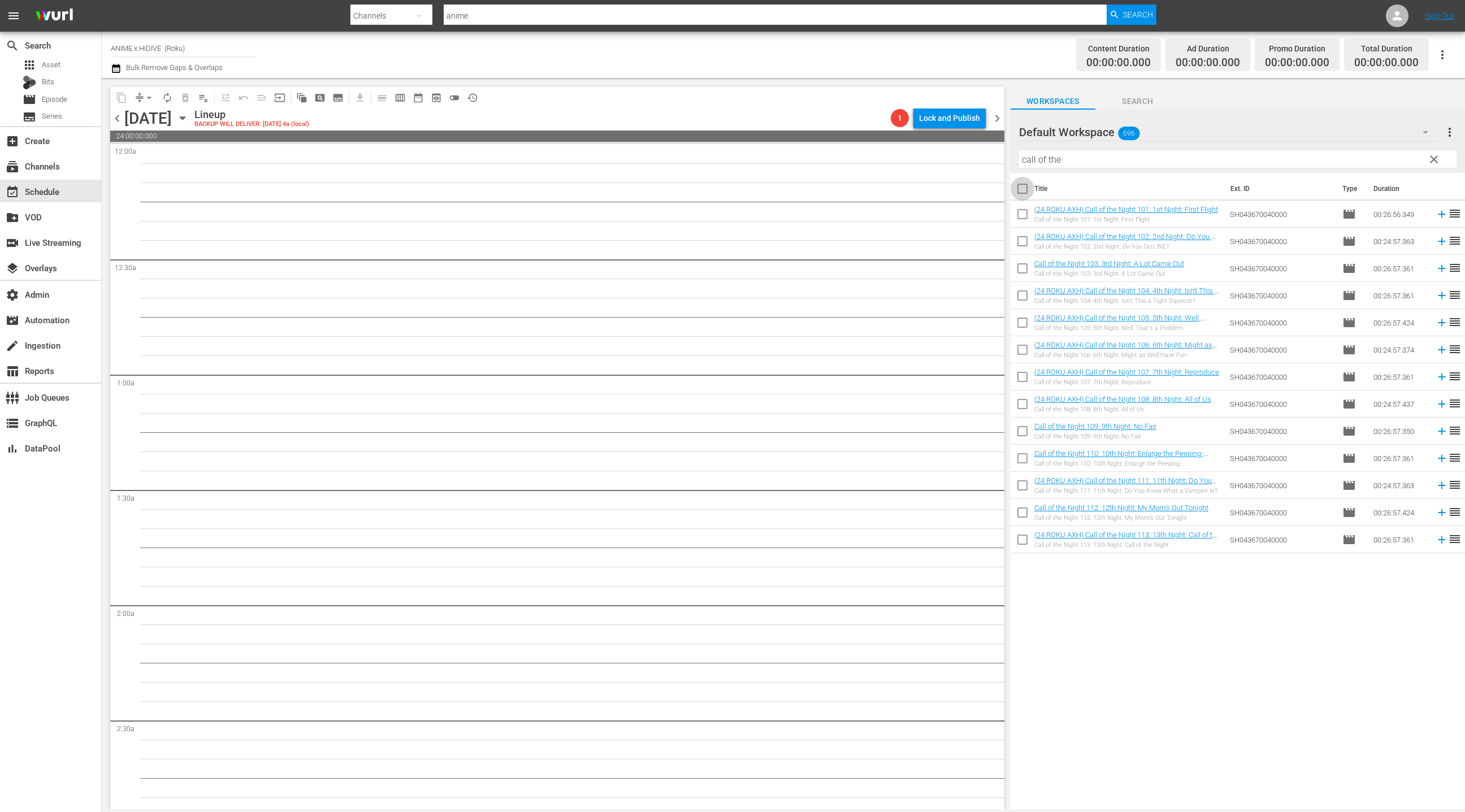
checkbox input "true"
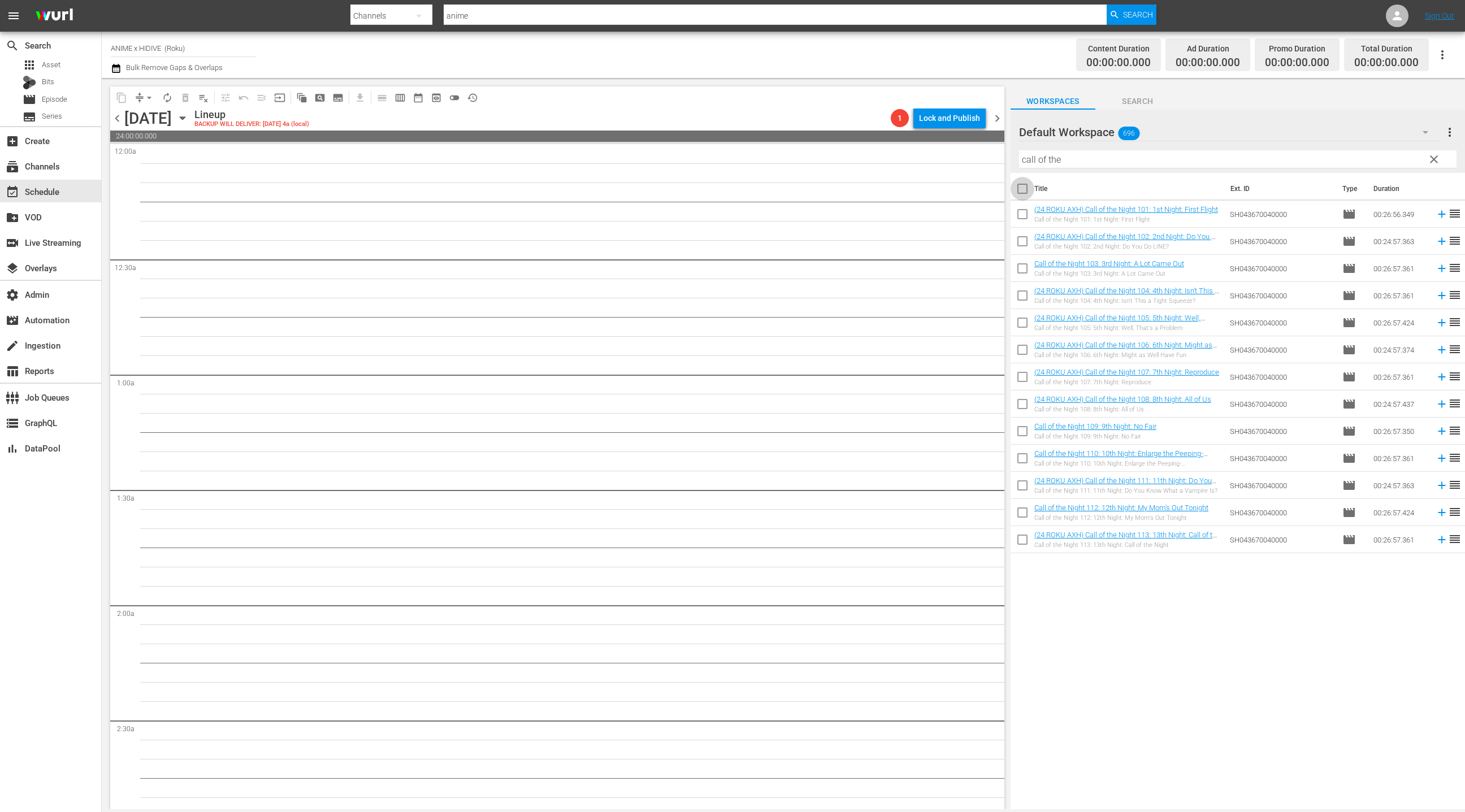
checkbox input "true"
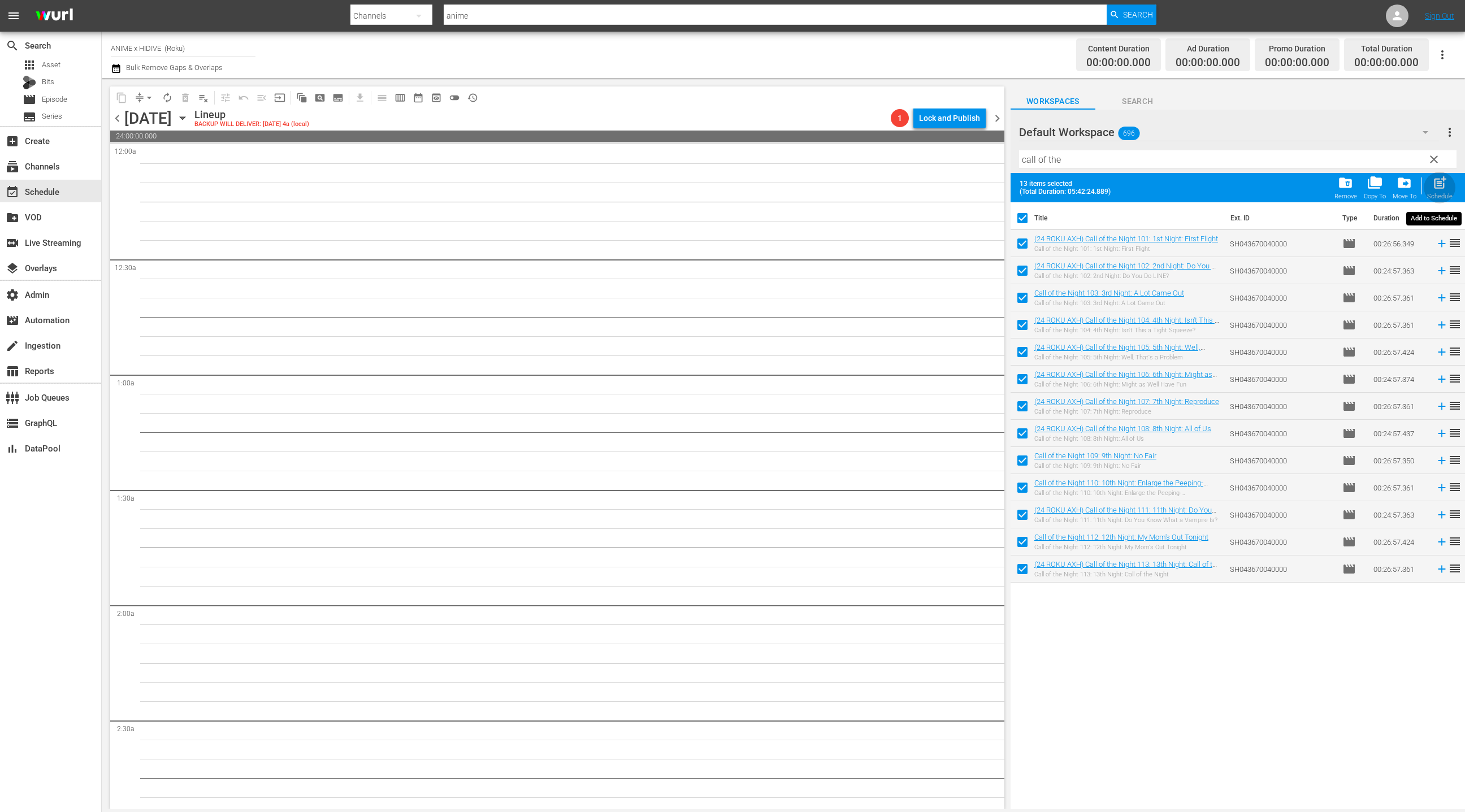
click at [1446, 189] on span "post_add" at bounding box center [1439, 182] width 15 height 15
checkbox input "false"
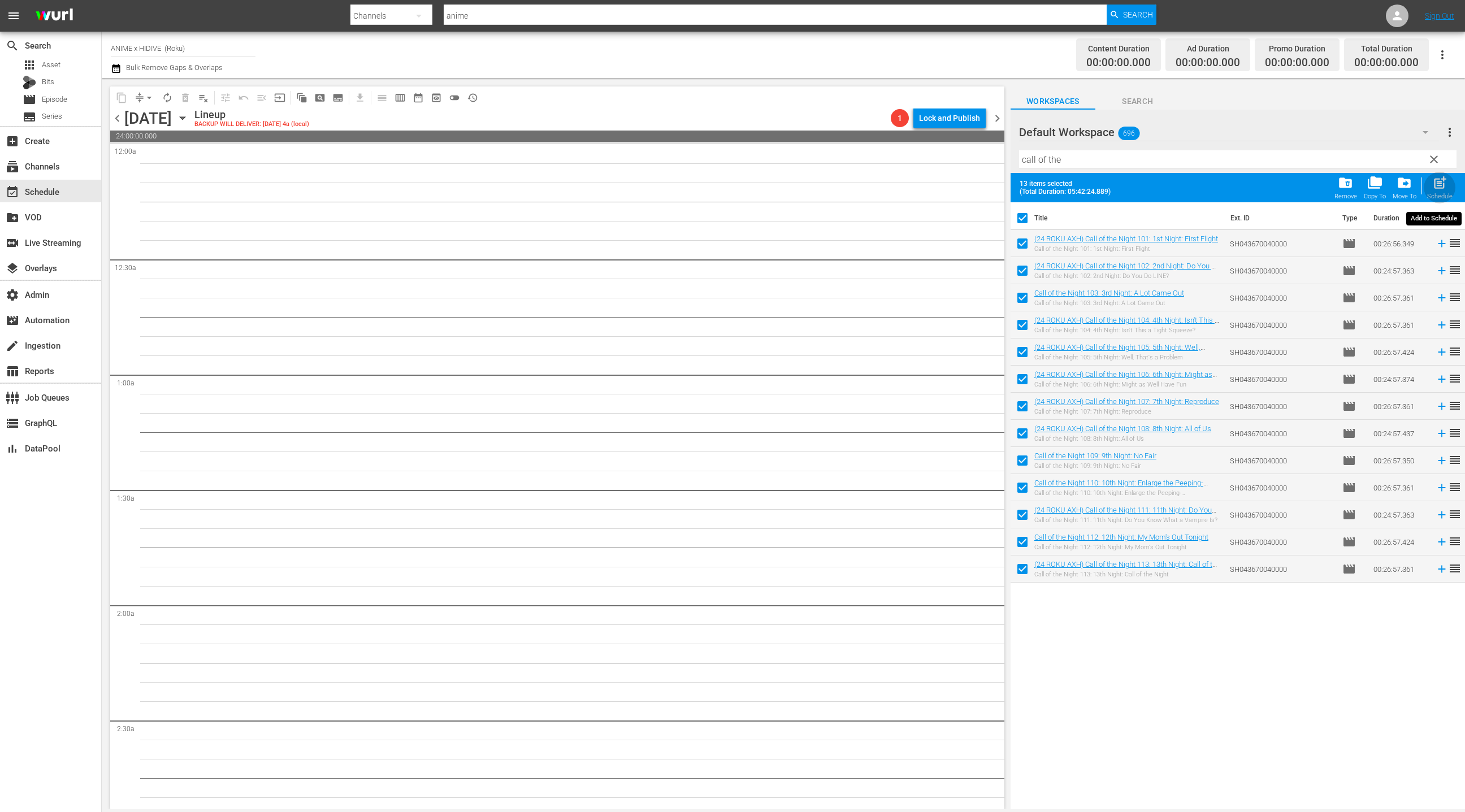
checkbox input "false"
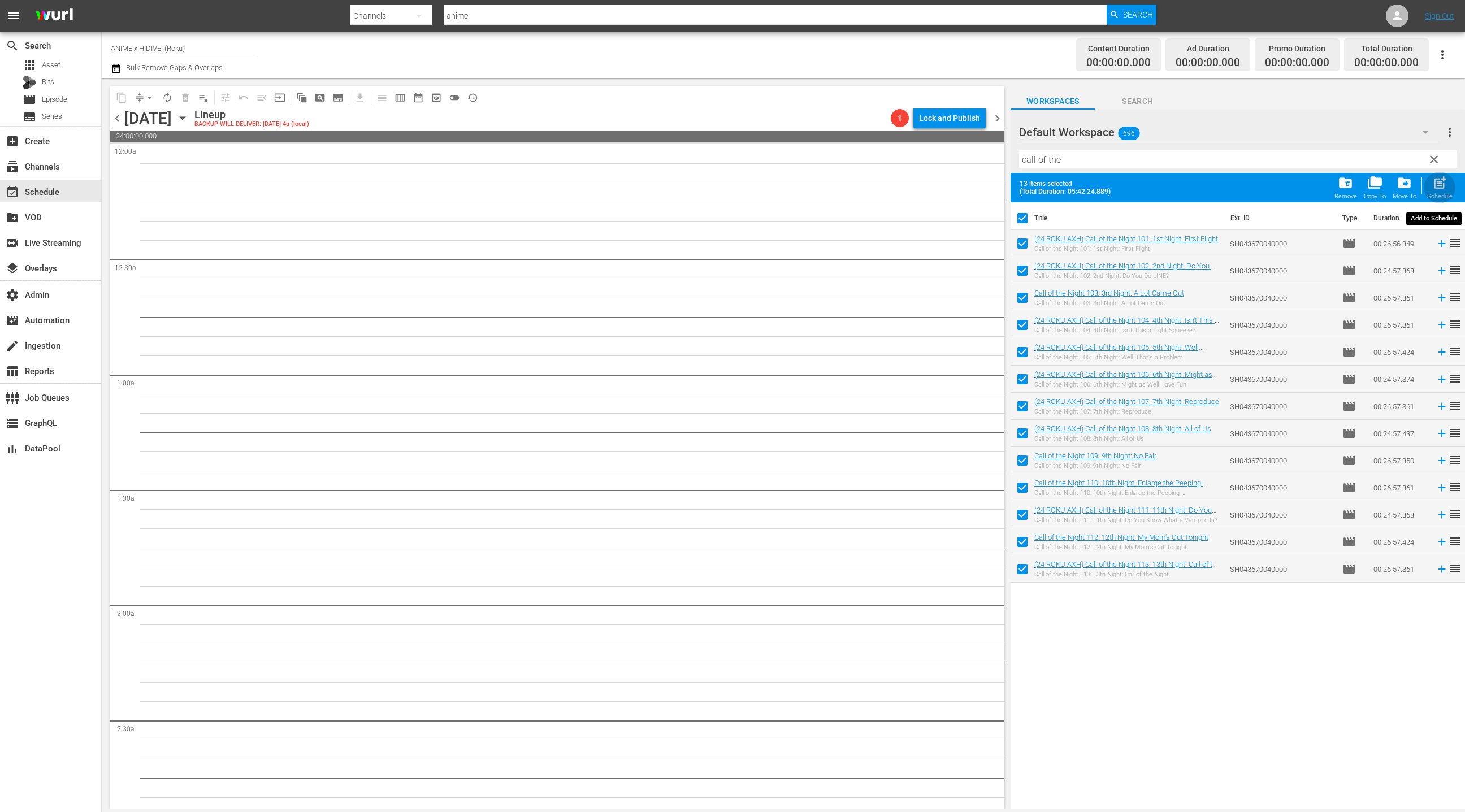
checkbox input "false"
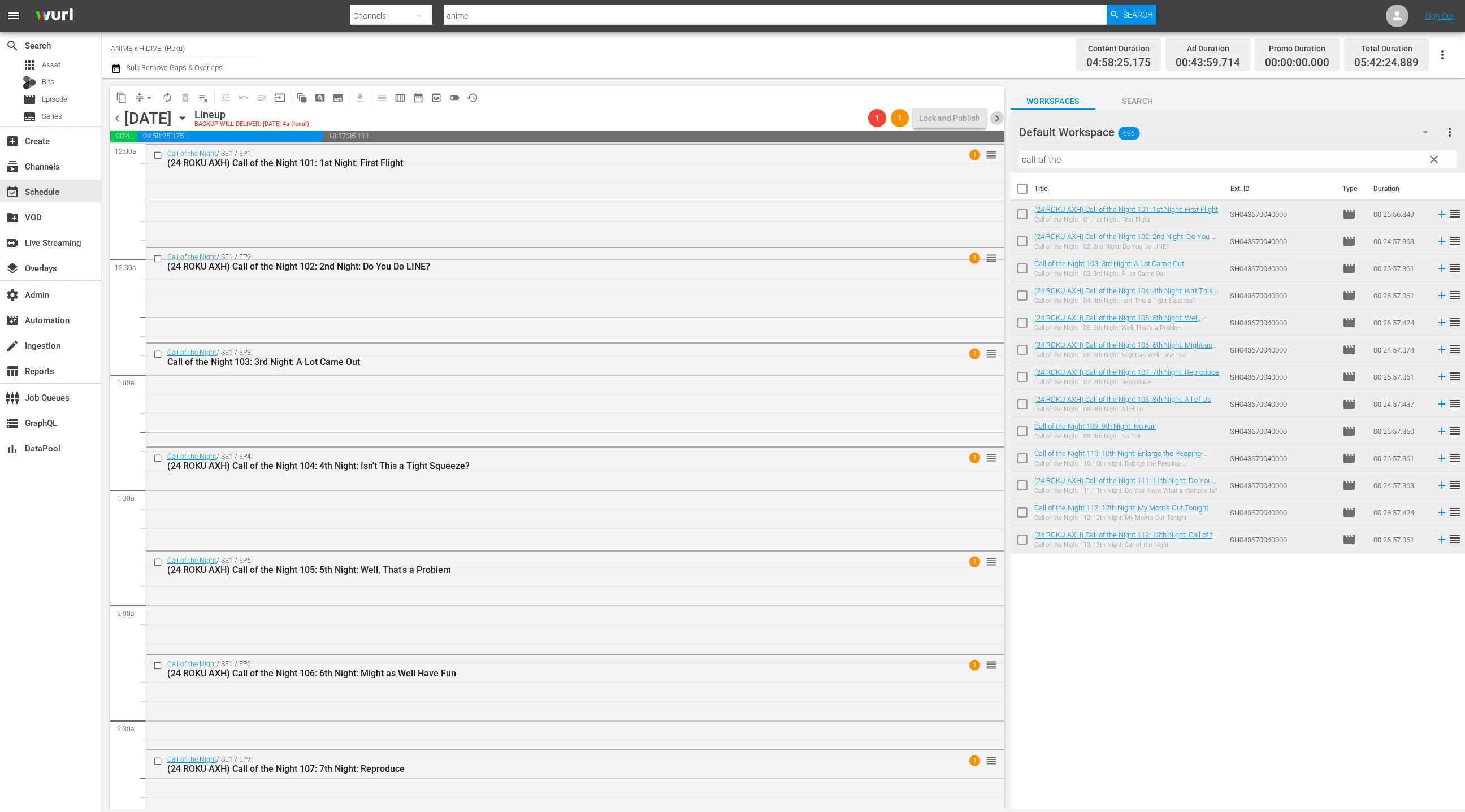
click at [999, 121] on span "chevron_right" at bounding box center [997, 118] width 14 height 14
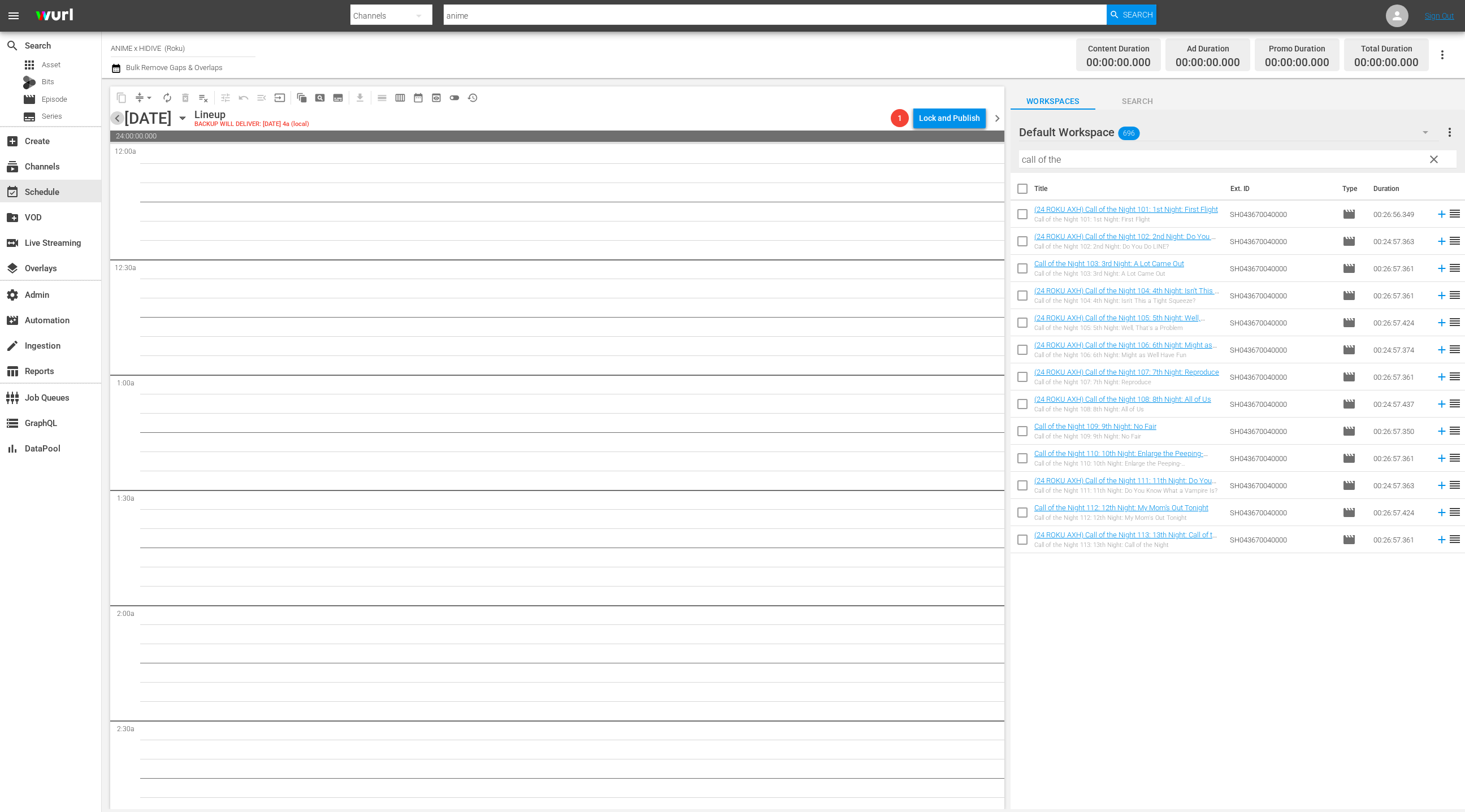
drag, startPoint x: 116, startPoint y: 121, endPoint x: 155, endPoint y: 117, distance: 39.2
click at [116, 121] on span "chevron_left" at bounding box center [117, 118] width 14 height 14
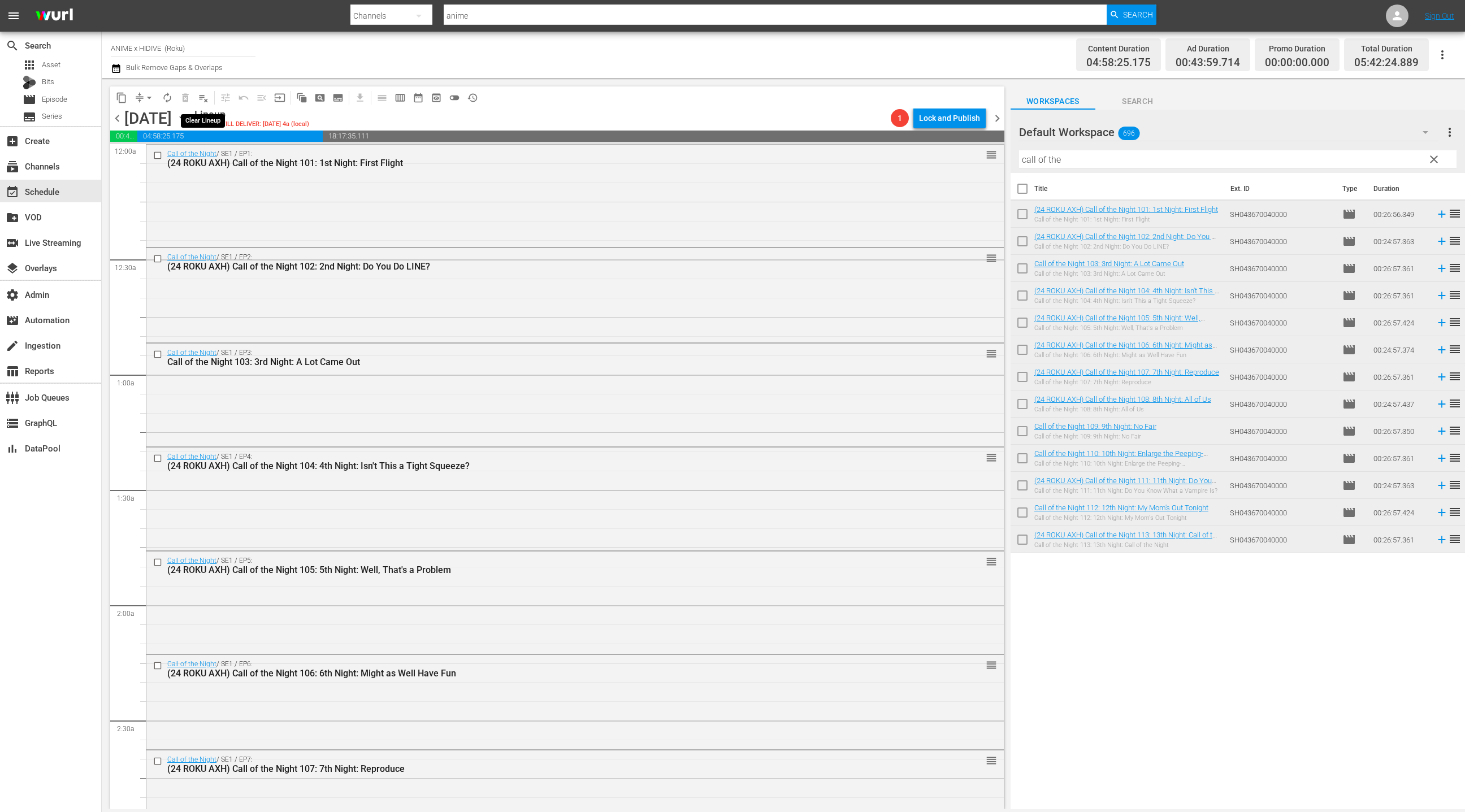
click at [207, 101] on span "playlist_remove_outlined" at bounding box center [203, 98] width 12 height 12
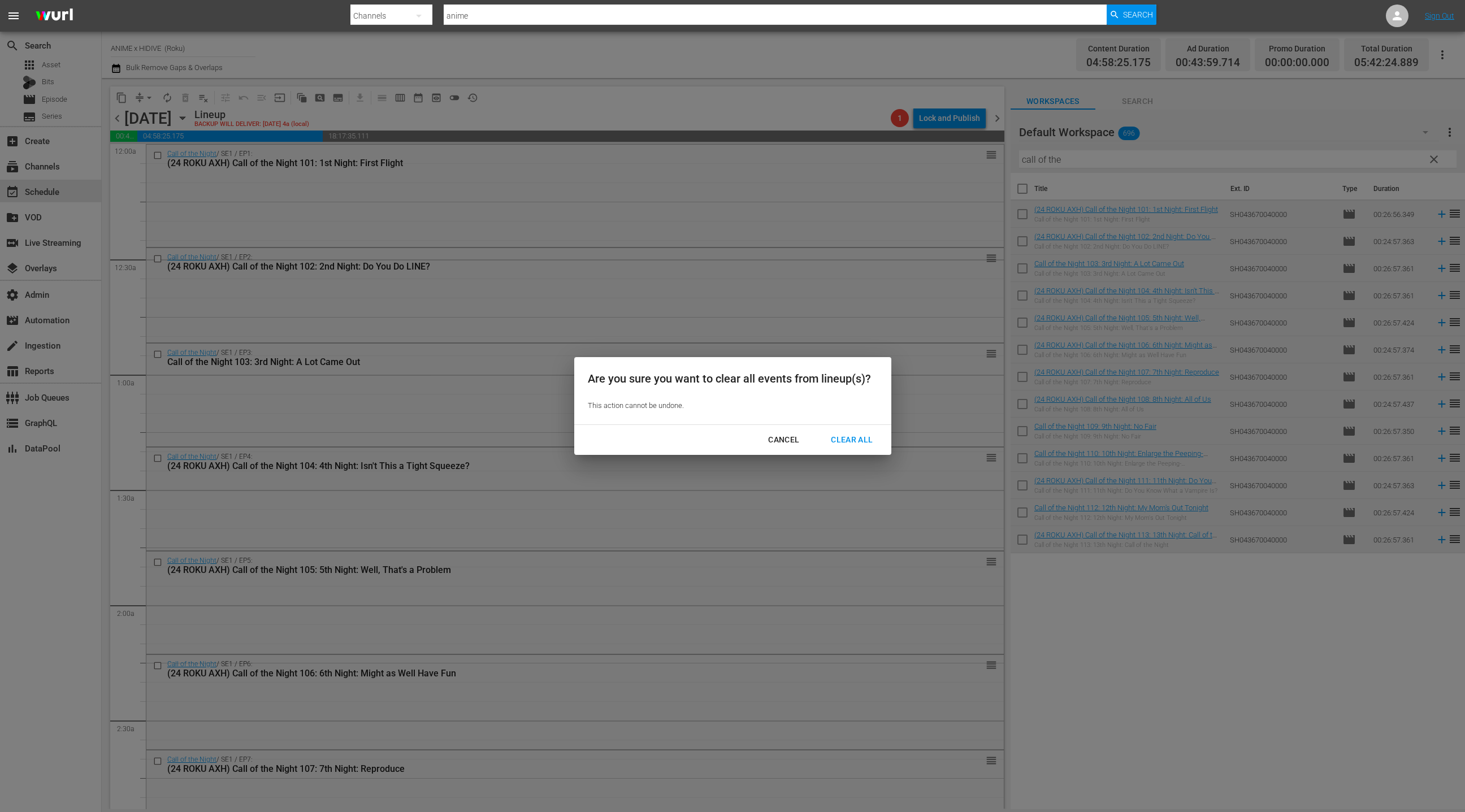
click at [853, 443] on div "Clear All" at bounding box center [852, 440] width 60 height 14
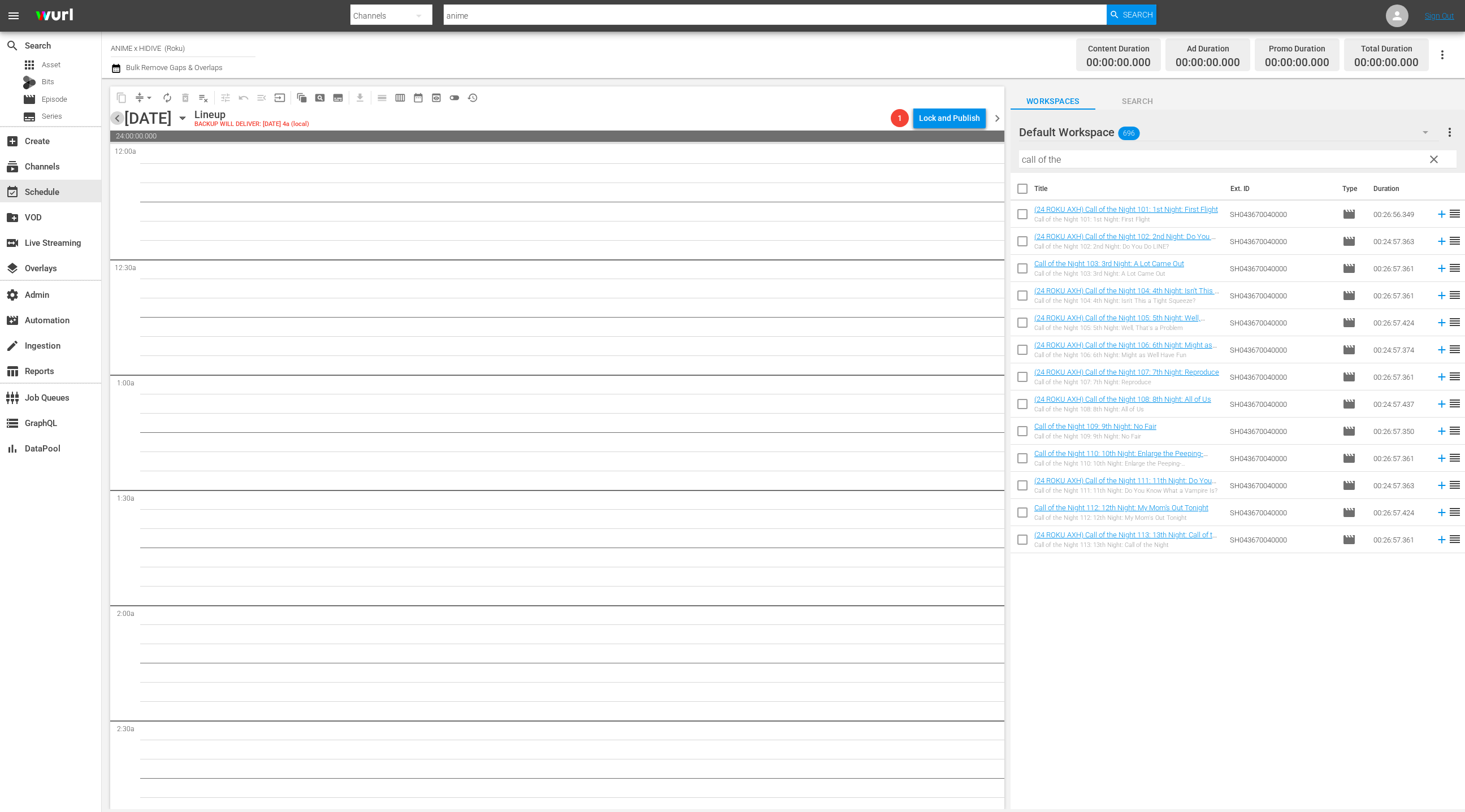
click at [117, 118] on span "chevron_left" at bounding box center [117, 118] width 14 height 14
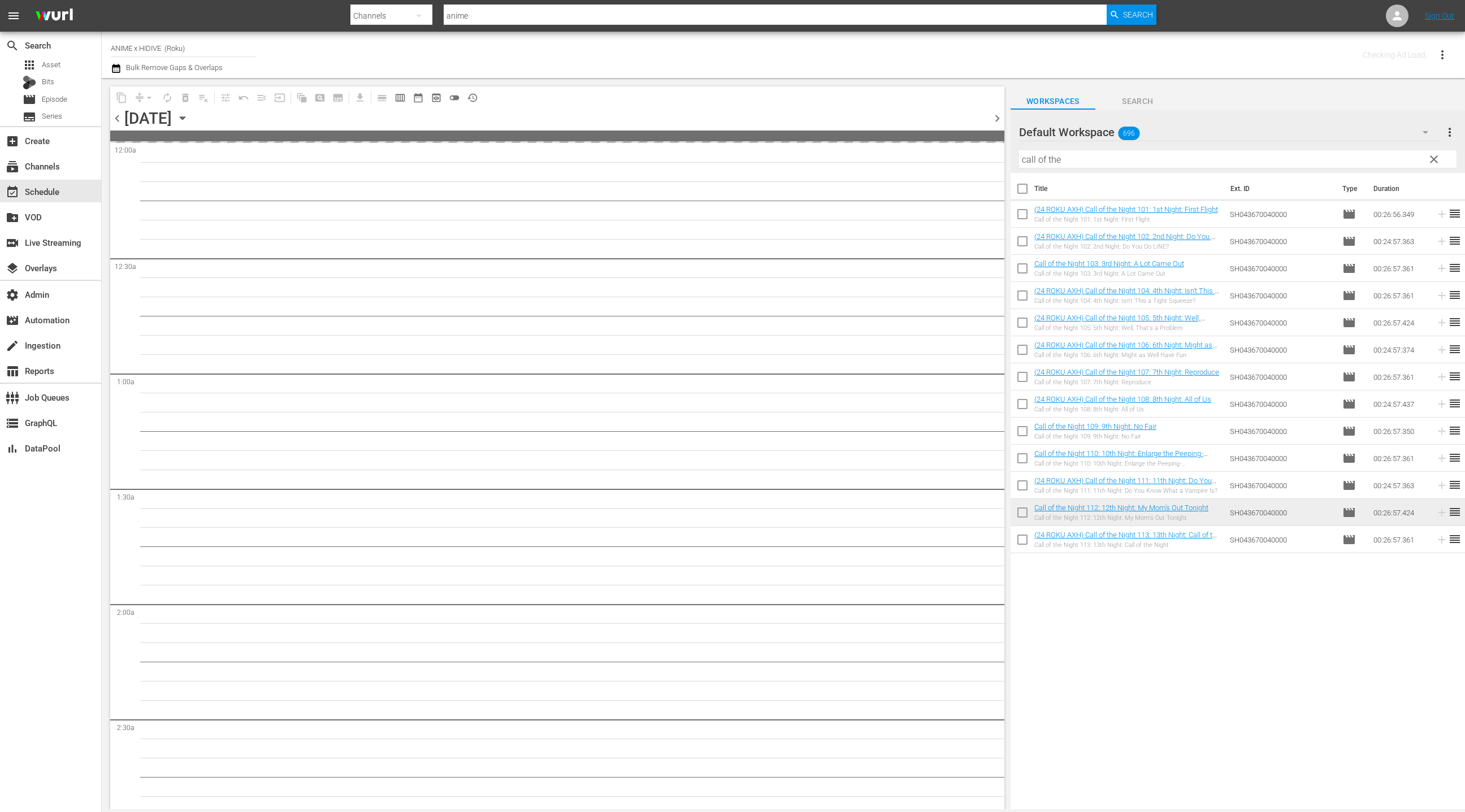
click at [117, 118] on span "chevron_left" at bounding box center [117, 118] width 14 height 14
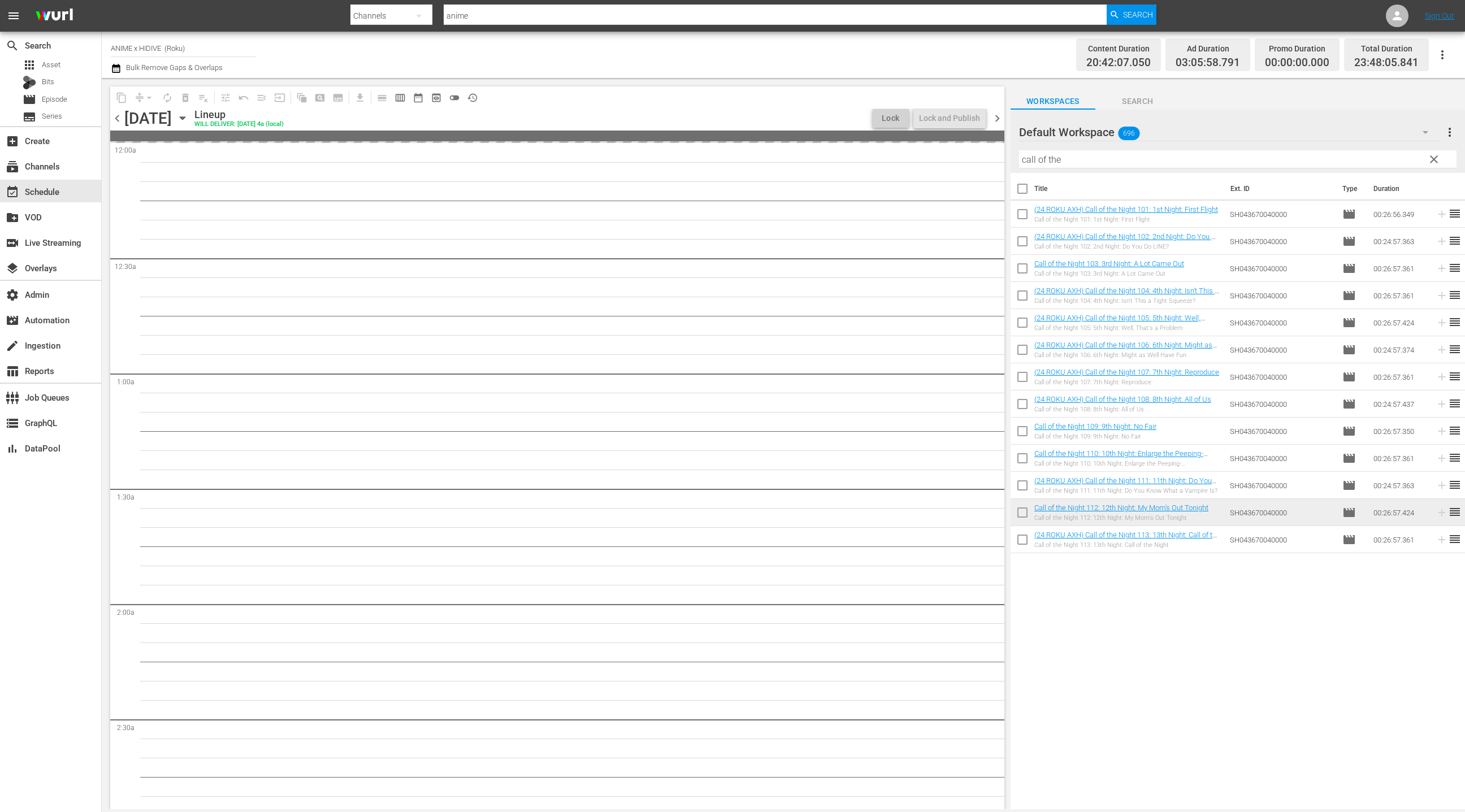
click at [117, 118] on span "chevron_left" at bounding box center [117, 118] width 14 height 14
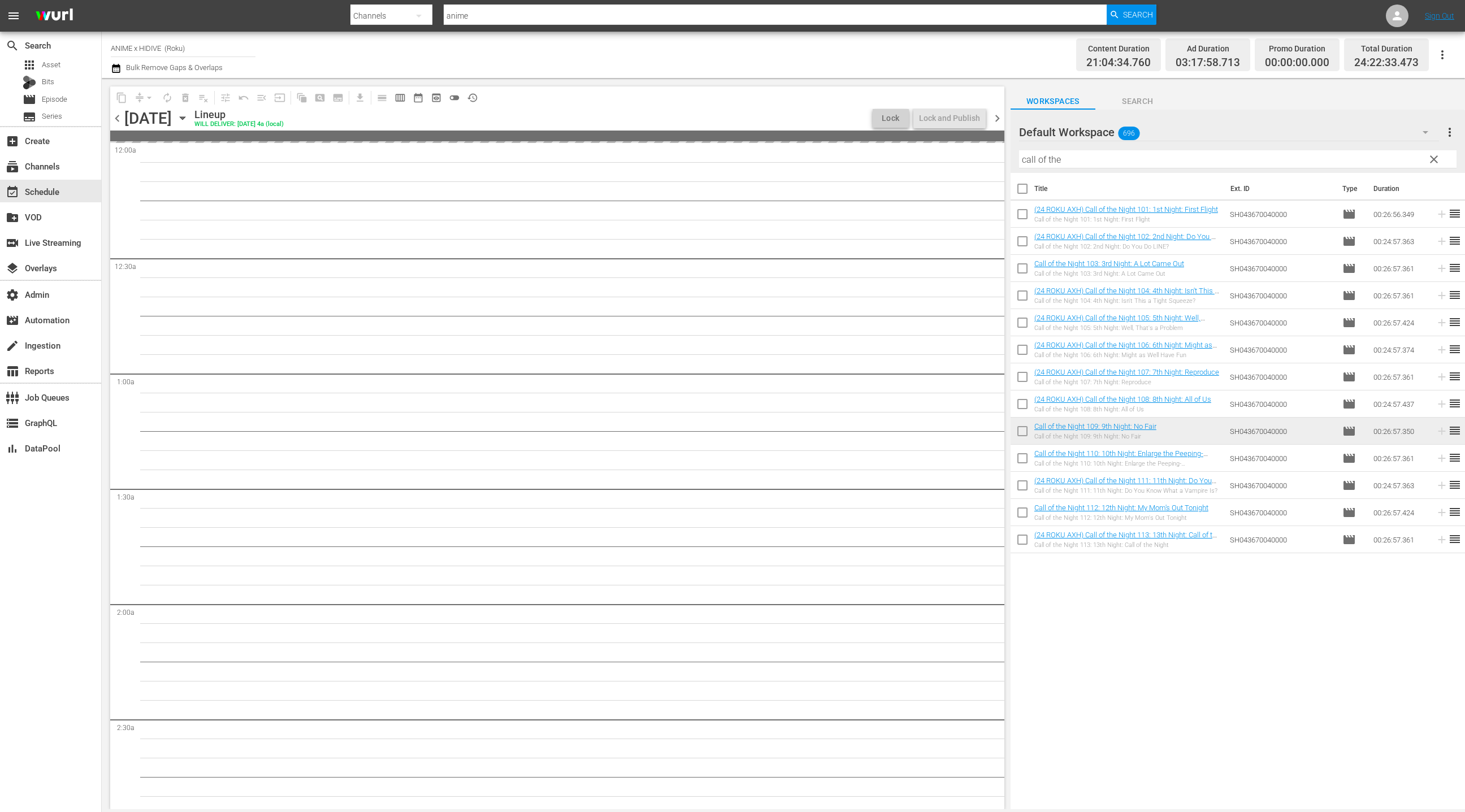
click at [117, 118] on span "chevron_left" at bounding box center [117, 118] width 14 height 14
click at [115, 68] on icon "button" at bounding box center [116, 68] width 11 height 13
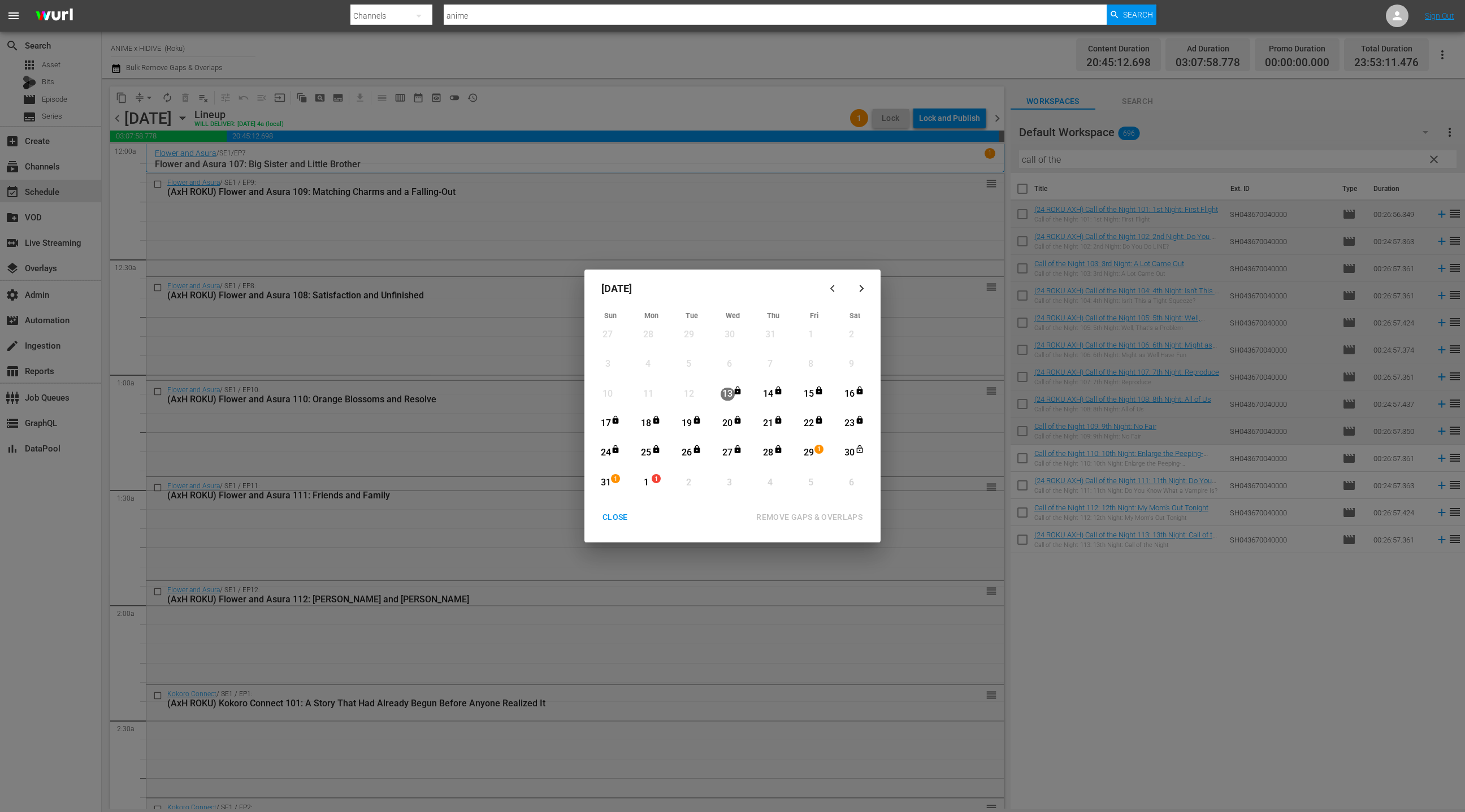
click at [814, 453] on div "29" at bounding box center [808, 452] width 14 height 13
click at [644, 480] on div "1" at bounding box center [646, 482] width 14 height 13
click at [813, 513] on div "REMOVE GAPS & OVERLAPS" at bounding box center [809, 517] width 125 height 14
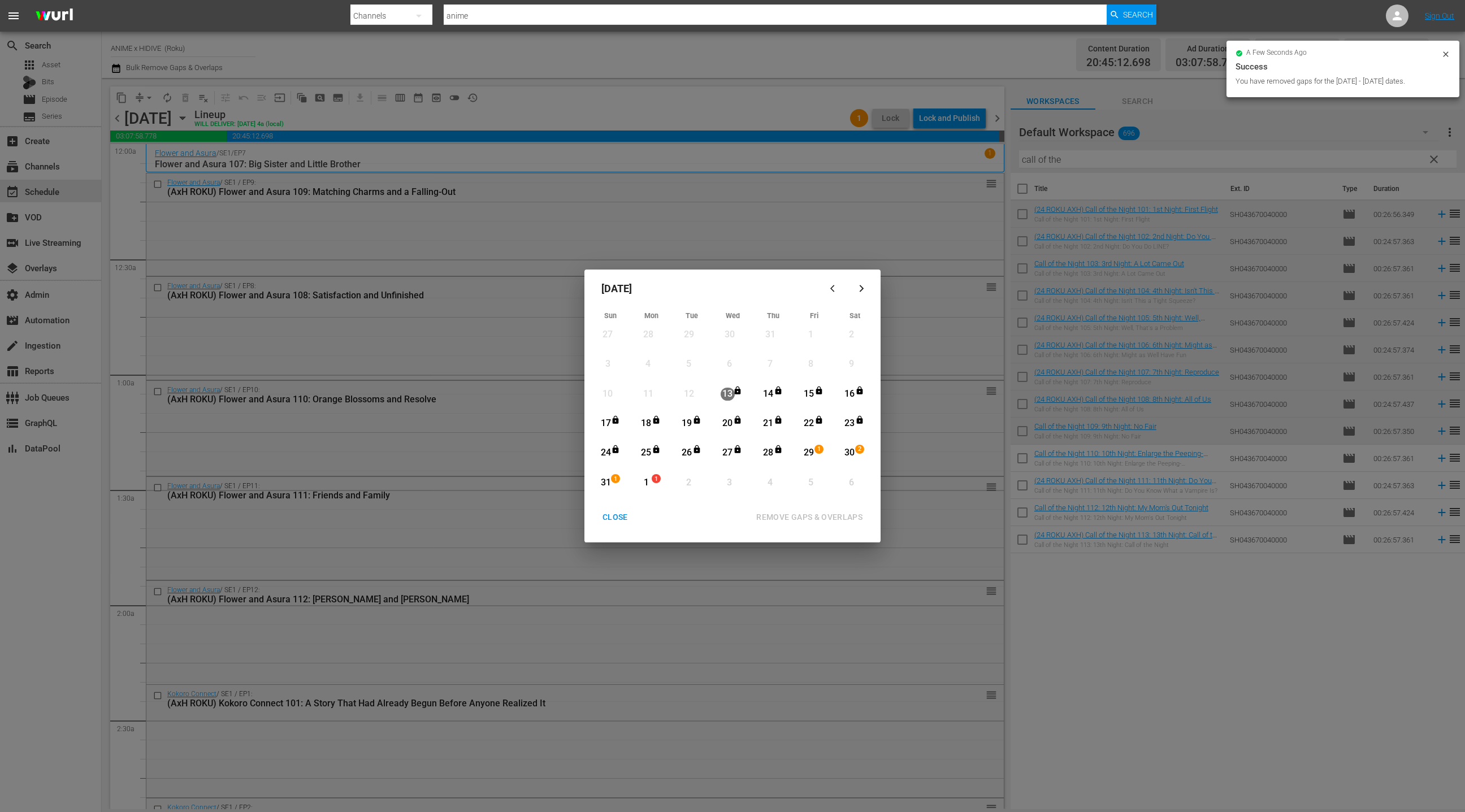
click at [616, 514] on div "CLOSE" at bounding box center [615, 517] width 44 height 14
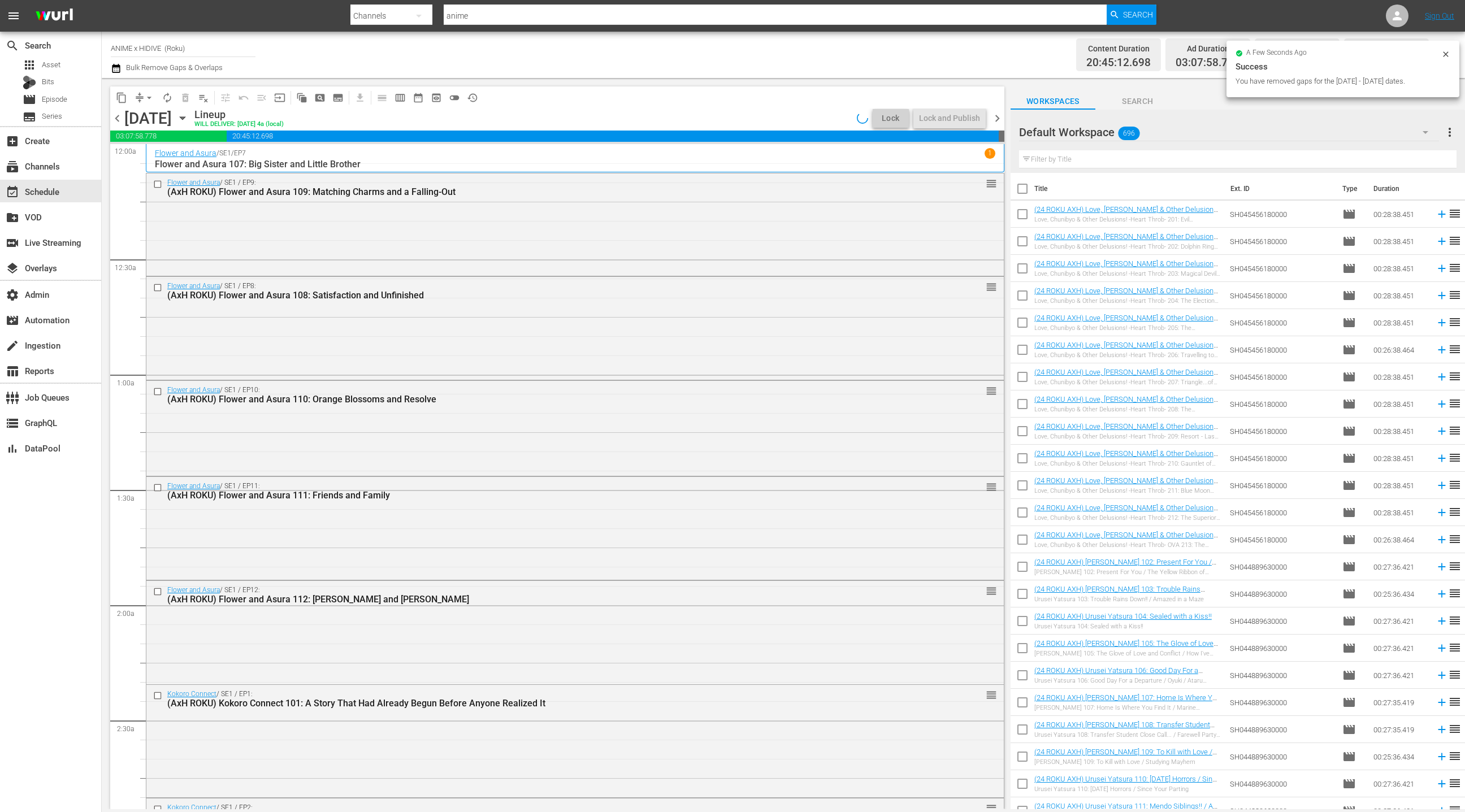
click at [999, 121] on span "chevron_right" at bounding box center [997, 118] width 14 height 14
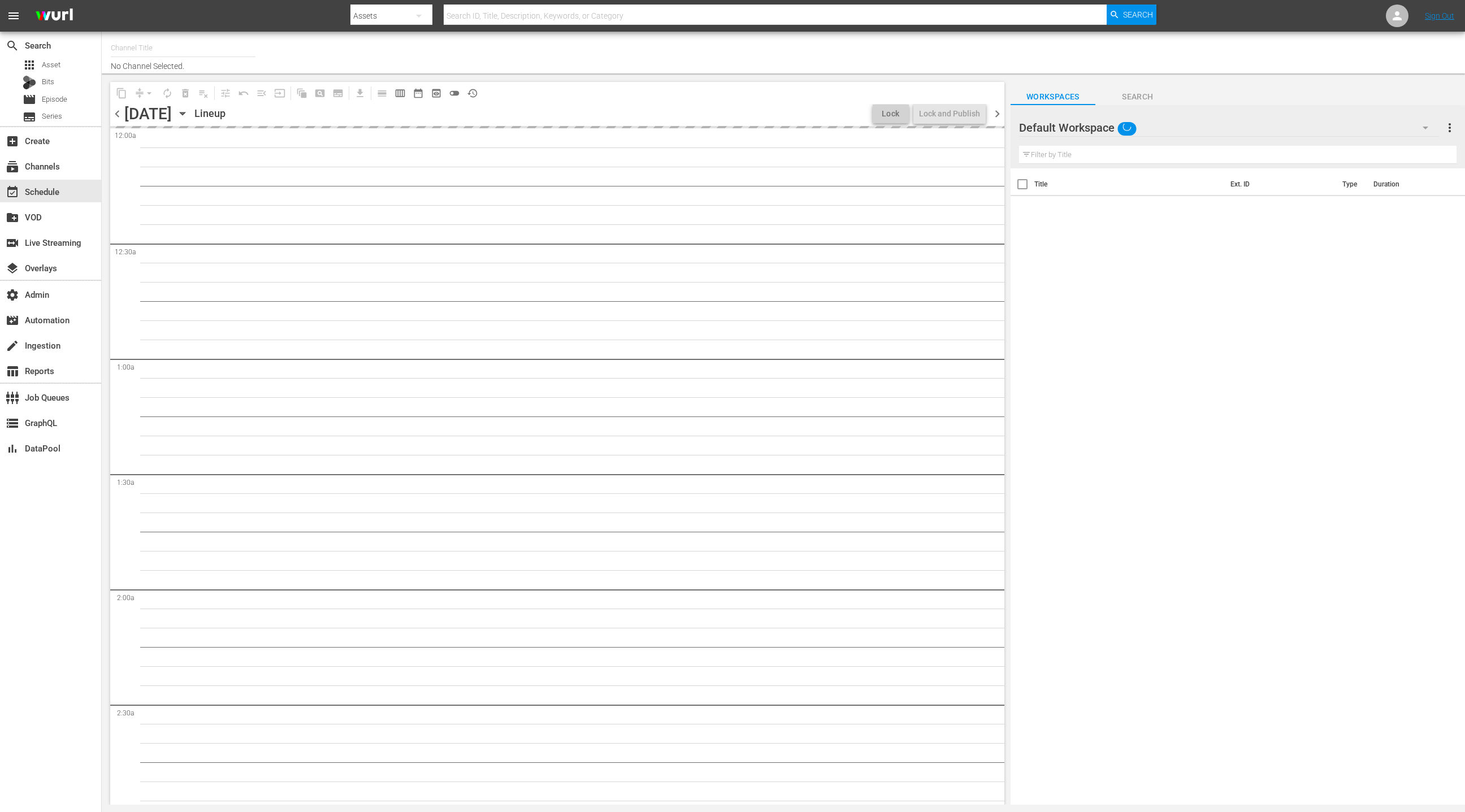
type input "ANIME x HIDIVE (Roku) (1411)"
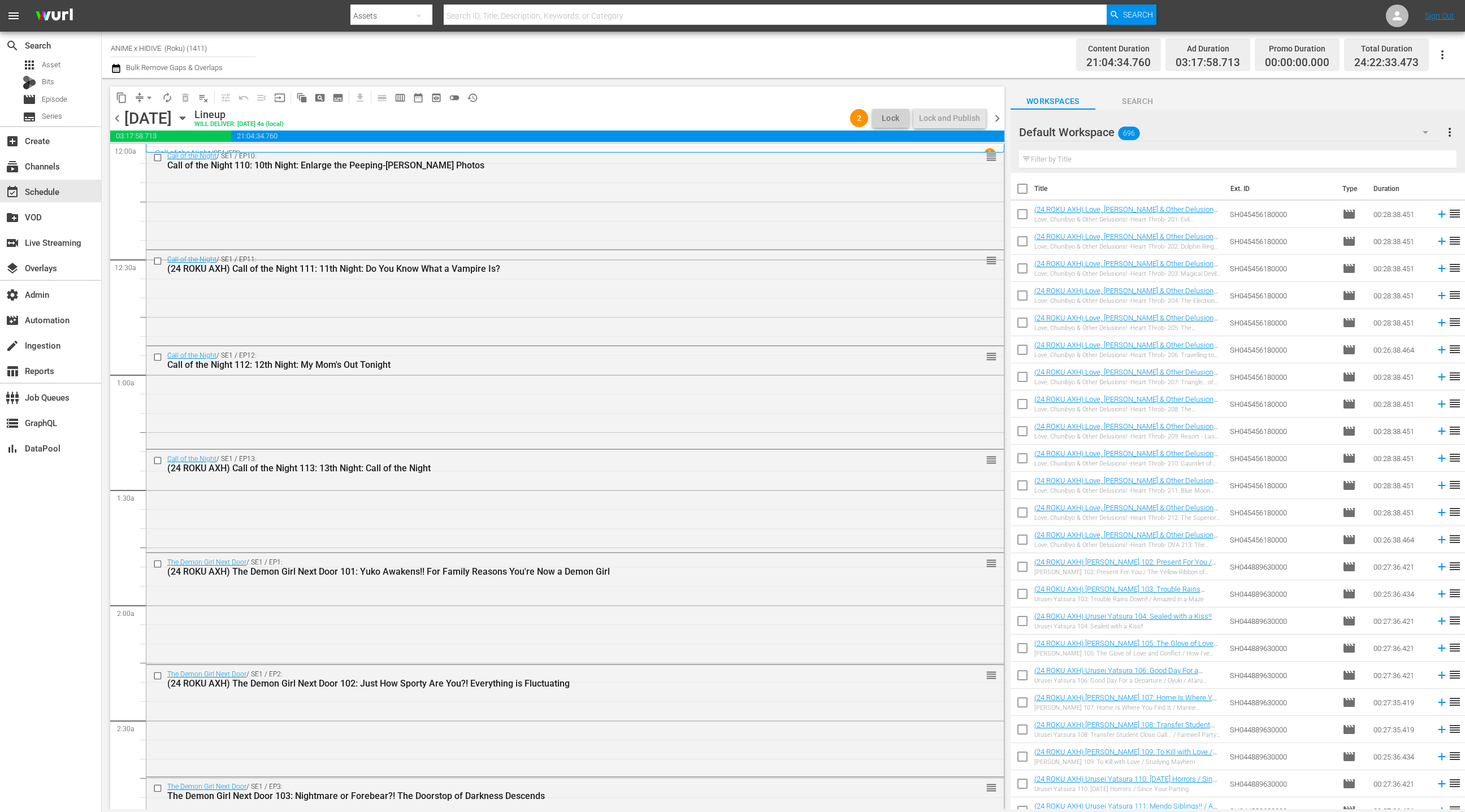
click at [997, 121] on span "chevron_right" at bounding box center [997, 118] width 14 height 14
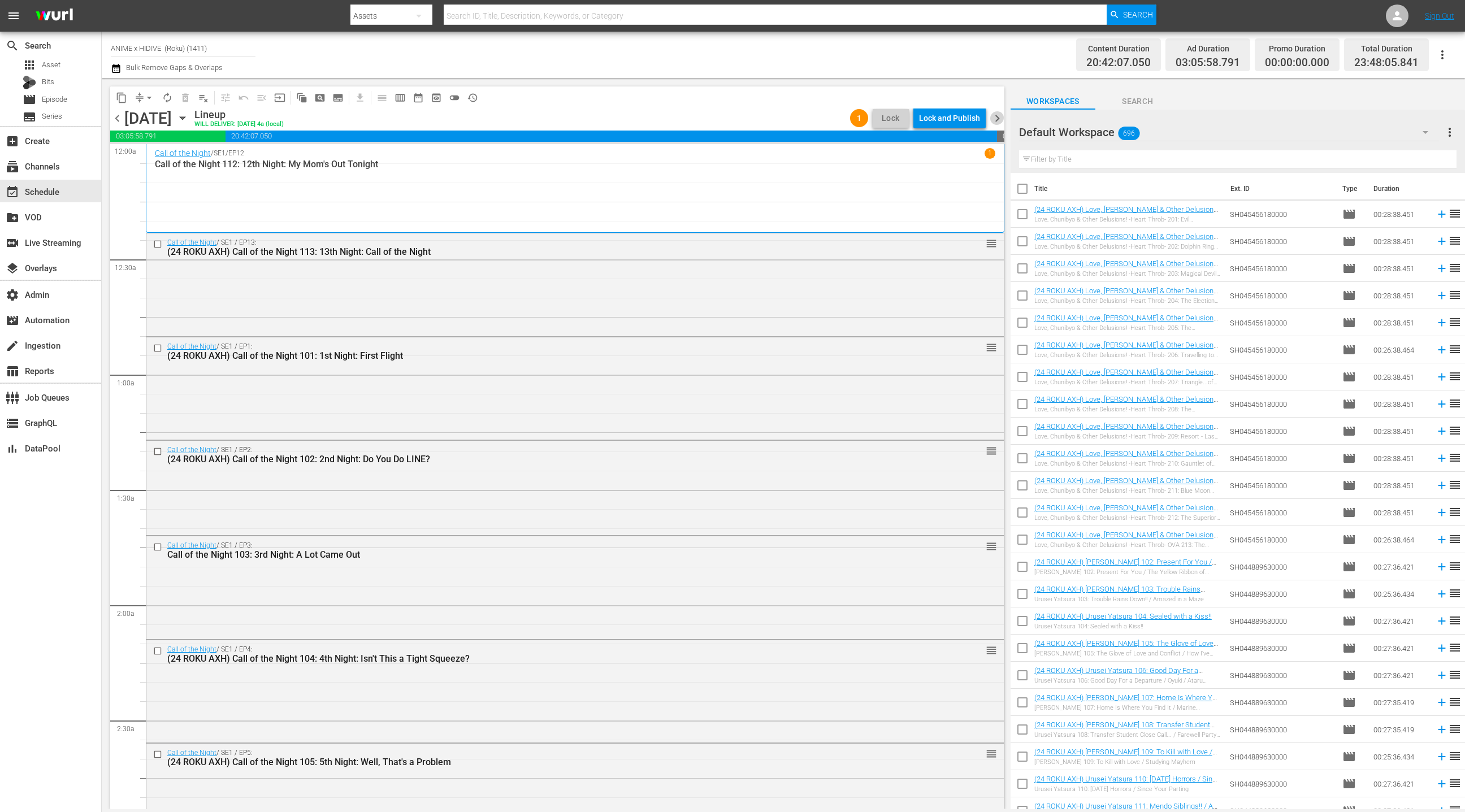
click at [997, 121] on span "chevron_right" at bounding box center [997, 118] width 14 height 14
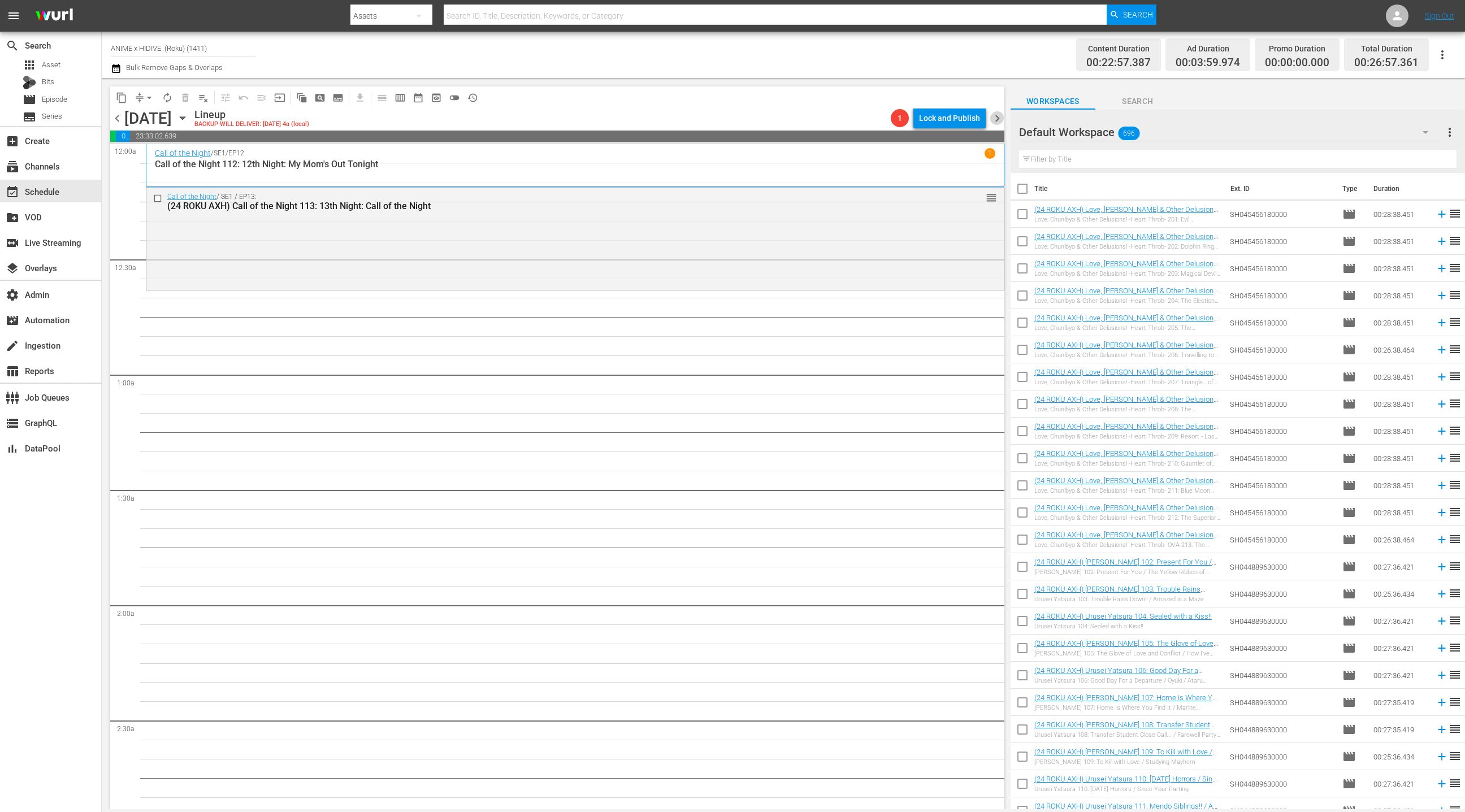
click at [997, 121] on span "chevron_right" at bounding box center [997, 118] width 14 height 14
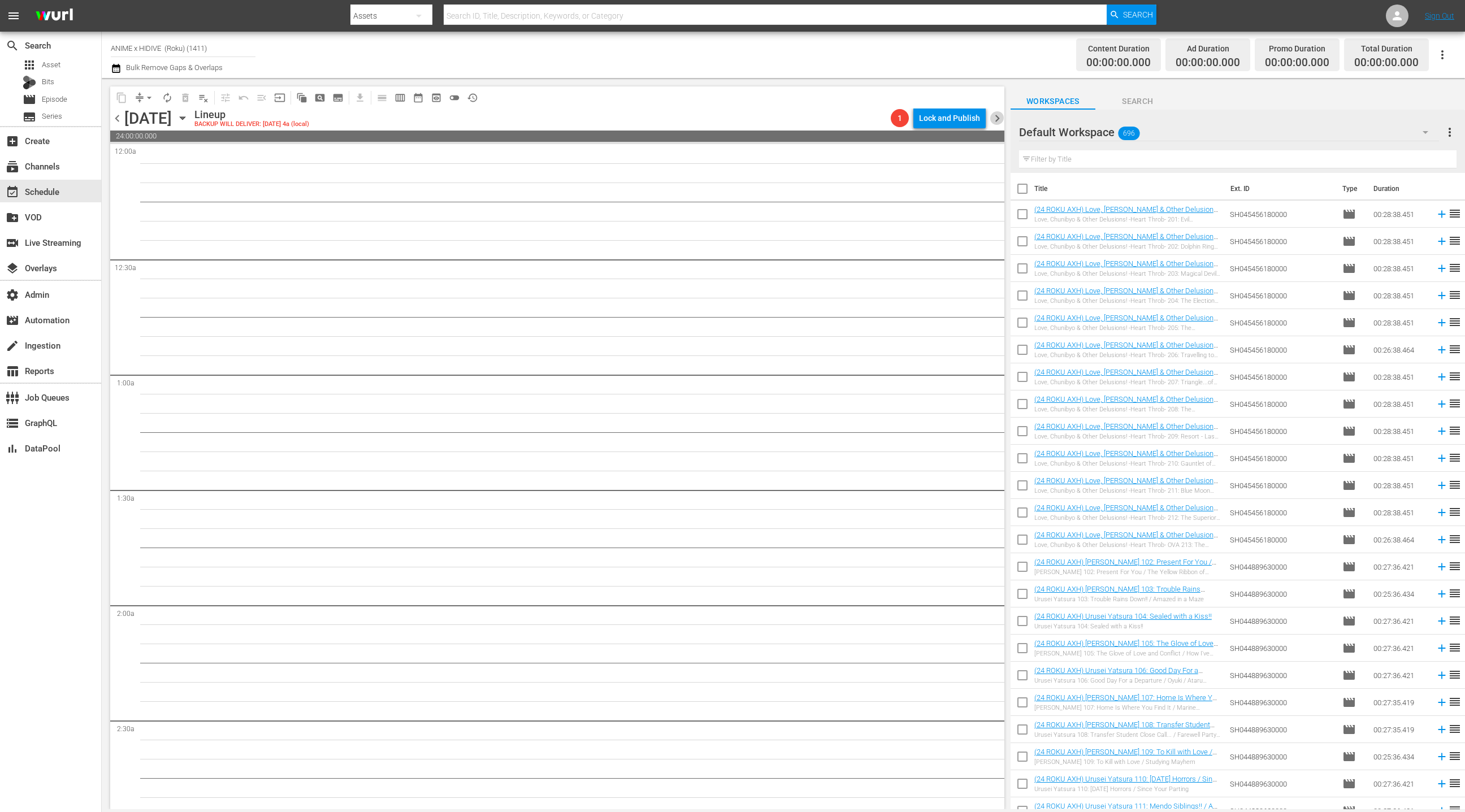
click at [997, 121] on span "chevron_right" at bounding box center [997, 118] width 14 height 14
click at [1108, 154] on input "text" at bounding box center [1238, 159] width 437 height 18
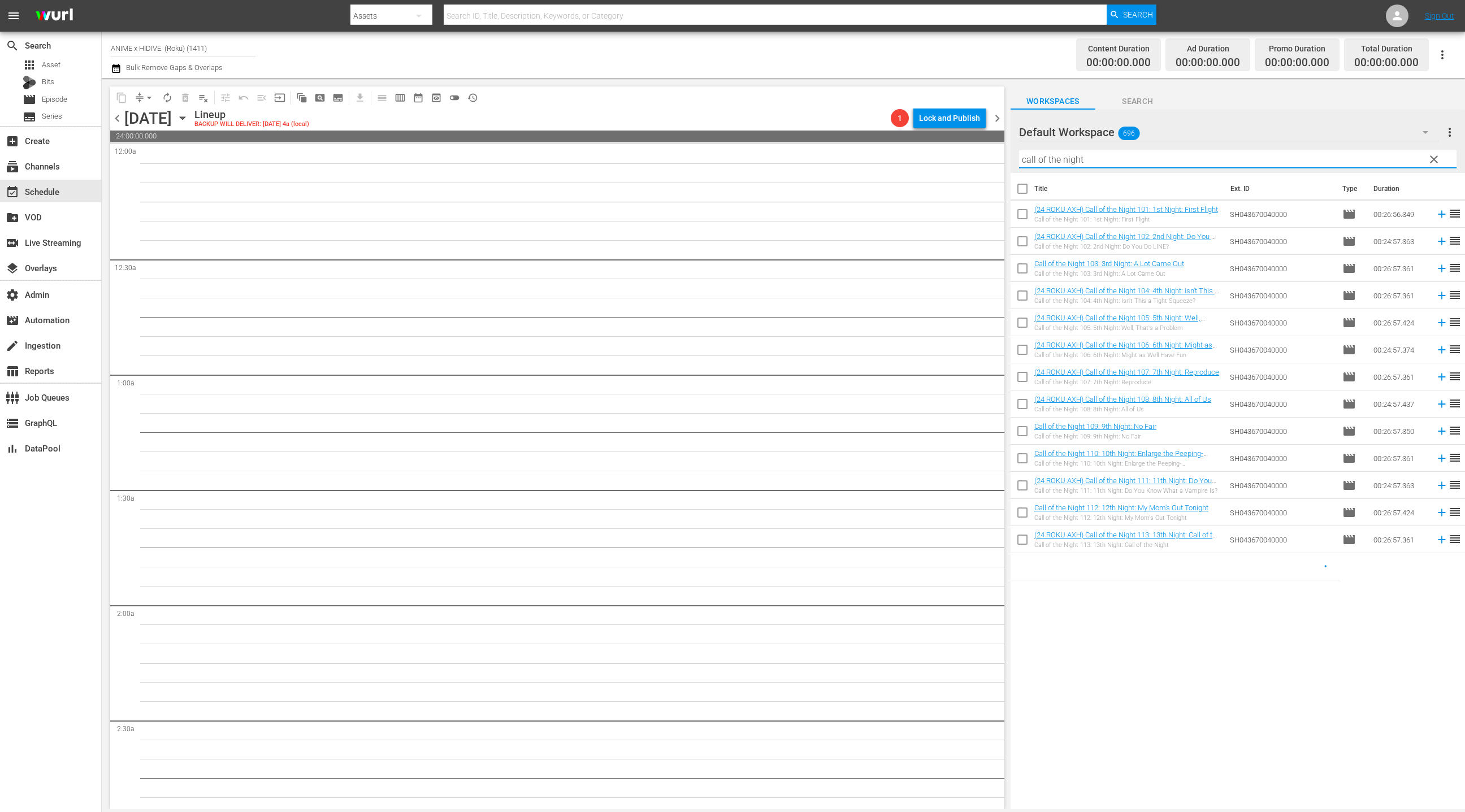
type input "call of the night"
click at [1026, 190] on input "checkbox" at bounding box center [1022, 191] width 24 height 24
checkbox input "true"
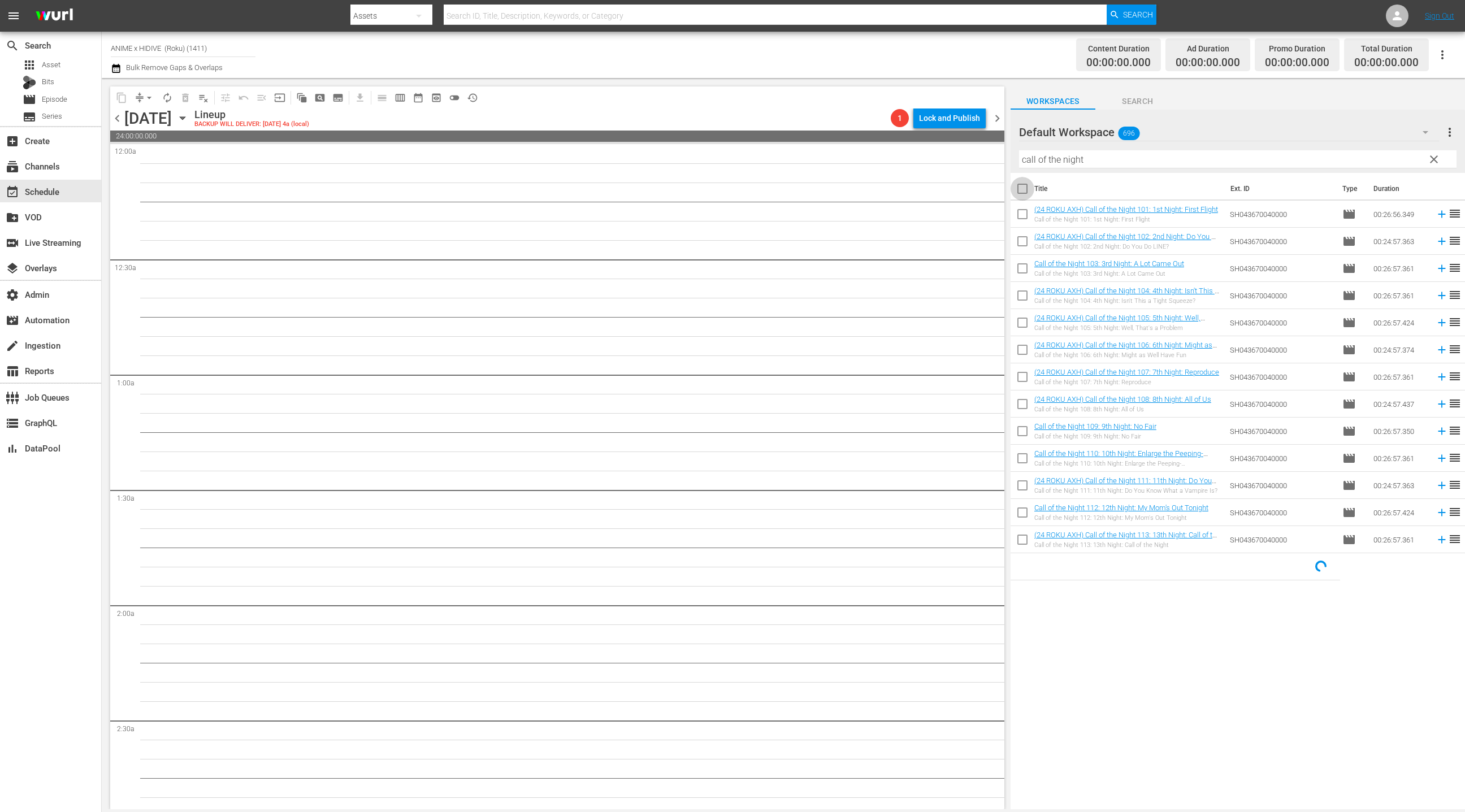
checkbox input "true"
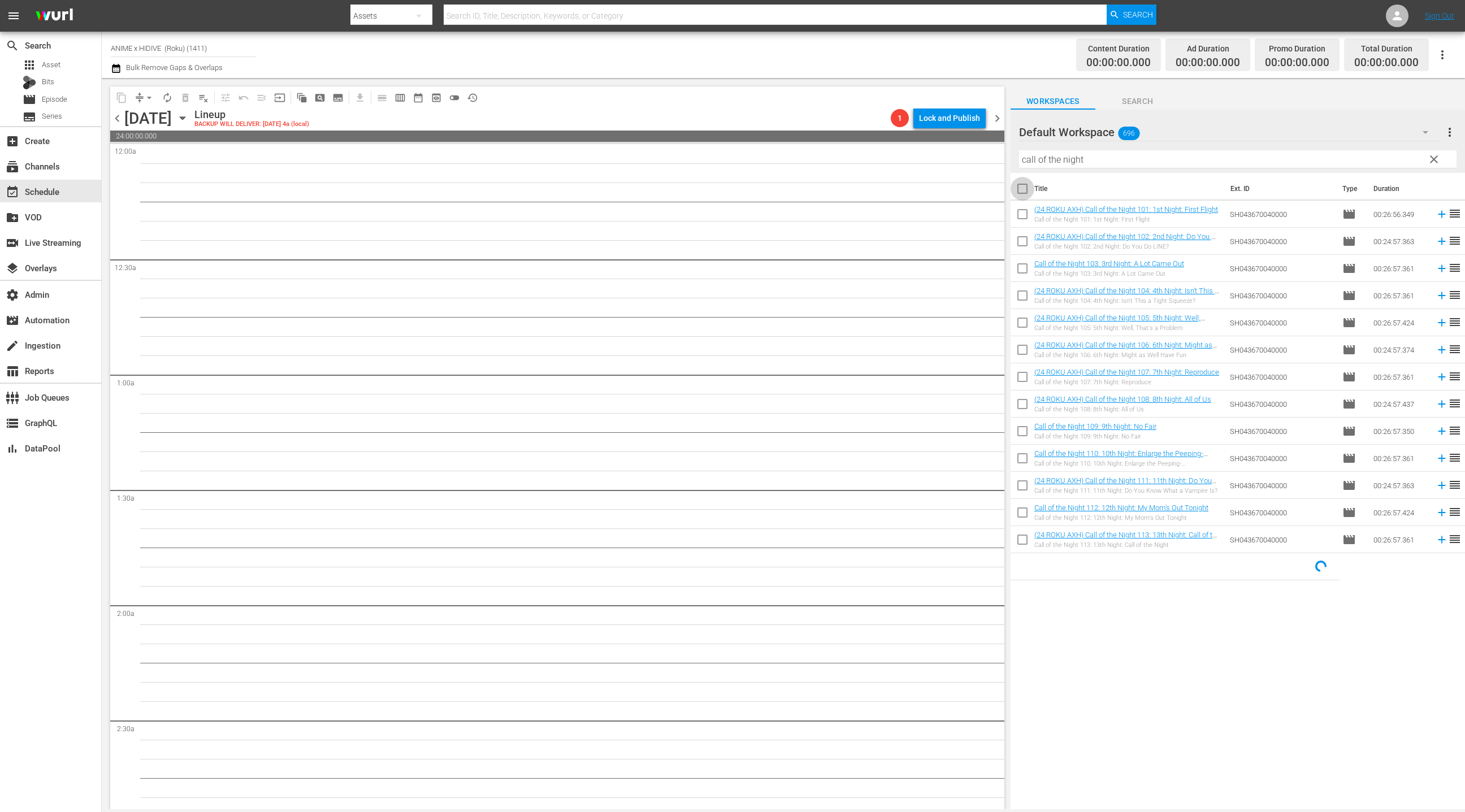
checkbox input "true"
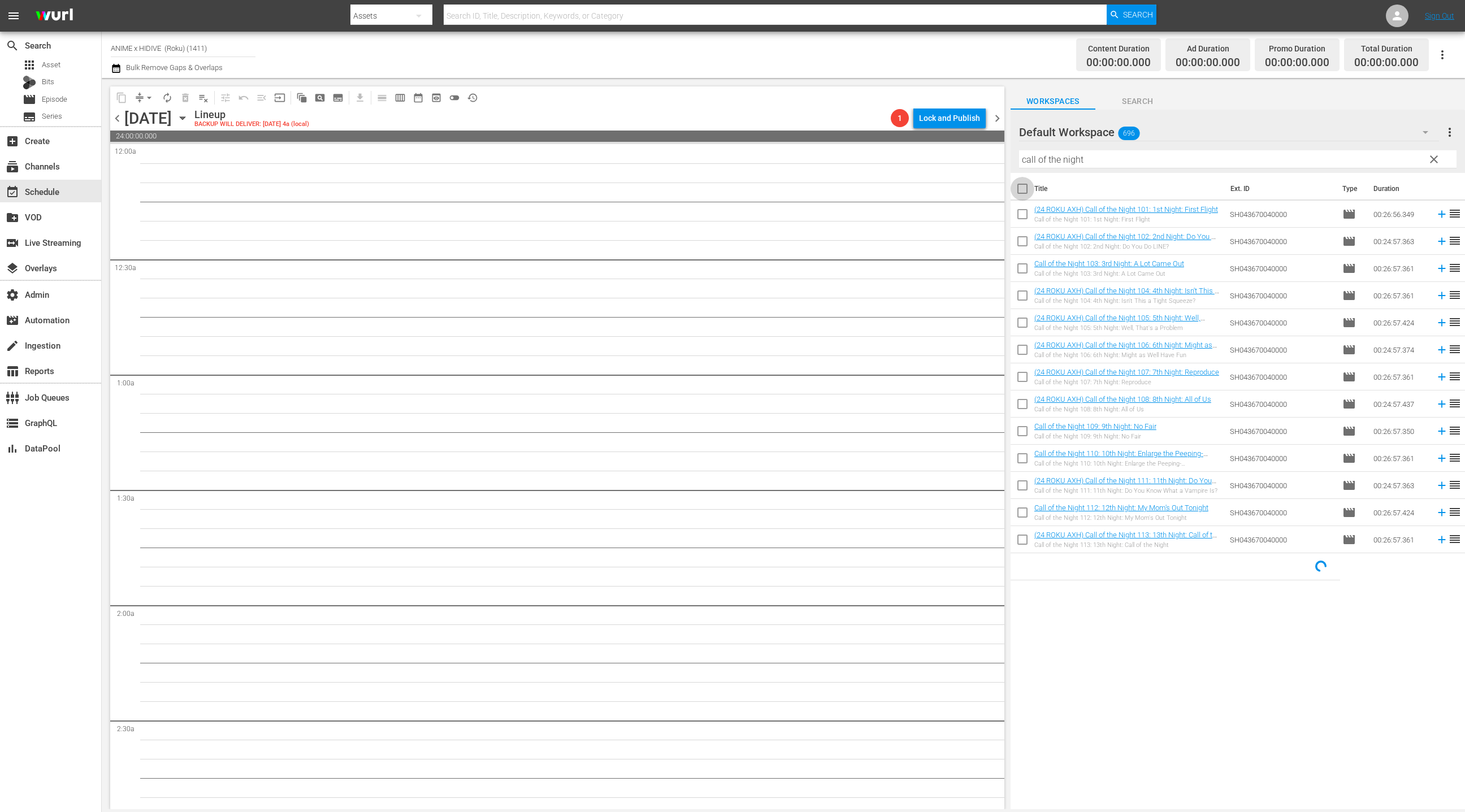
checkbox input "true"
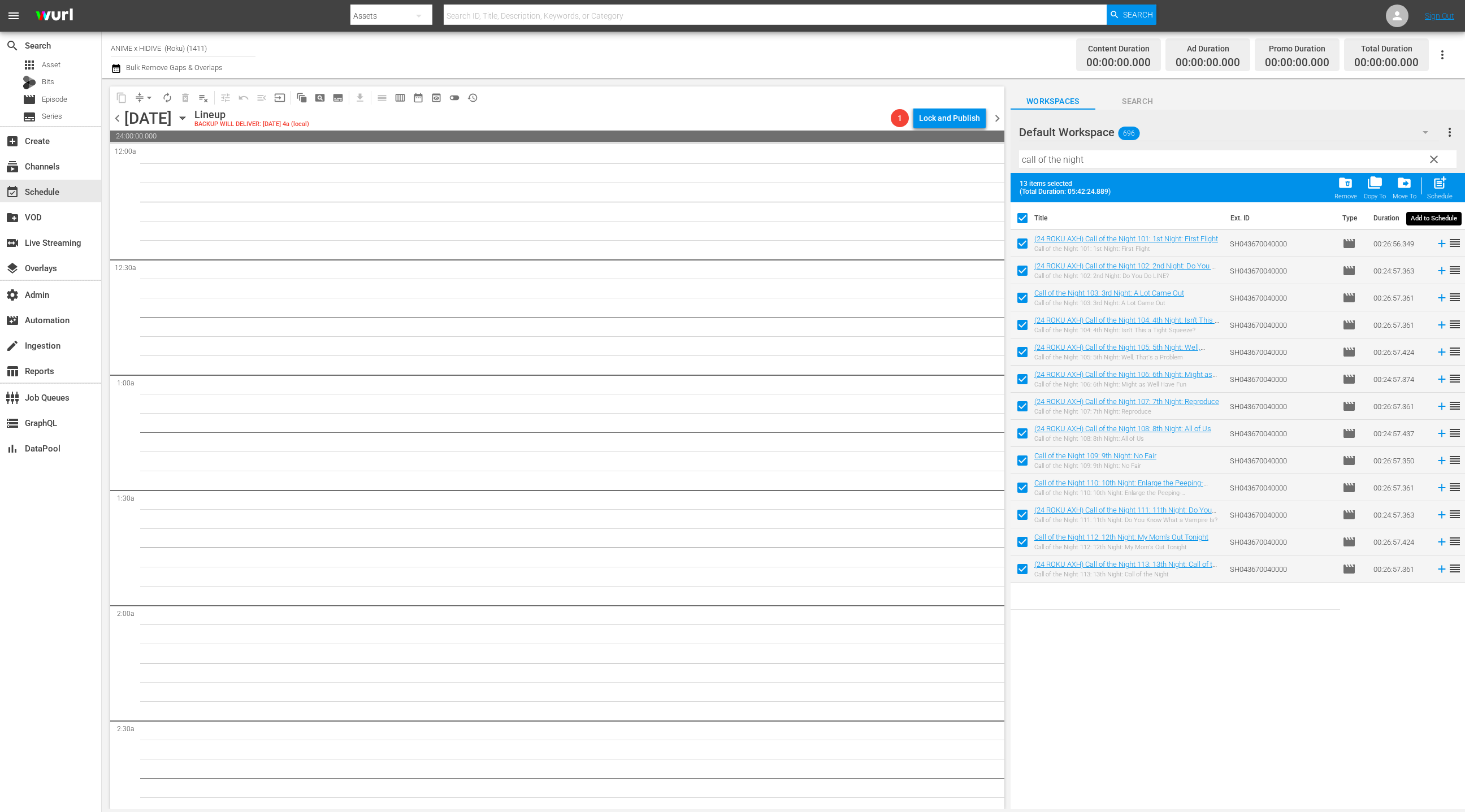
click at [1449, 189] on div "post_add Schedule" at bounding box center [1439, 187] width 26 height 25
checkbox input "false"
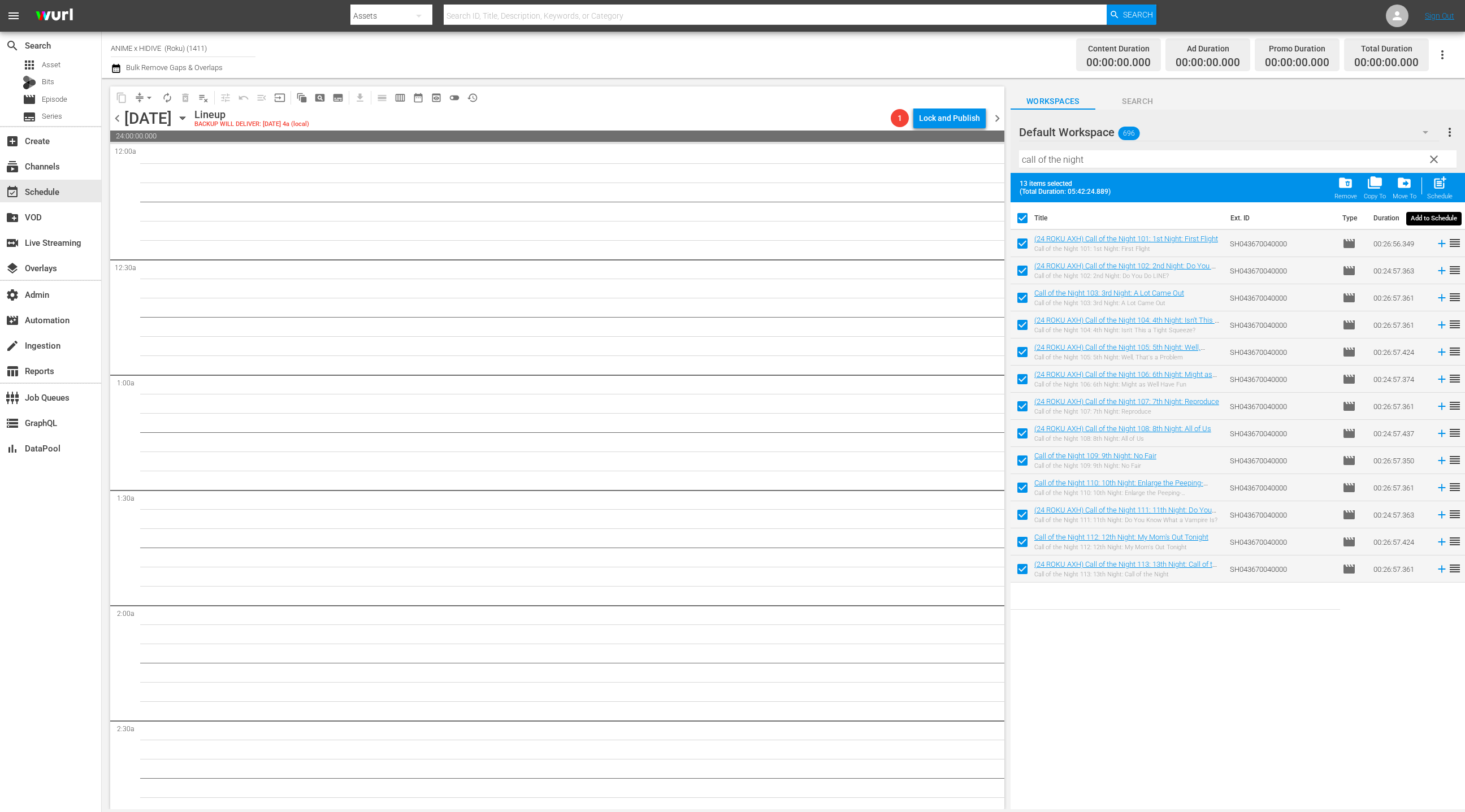
checkbox input "false"
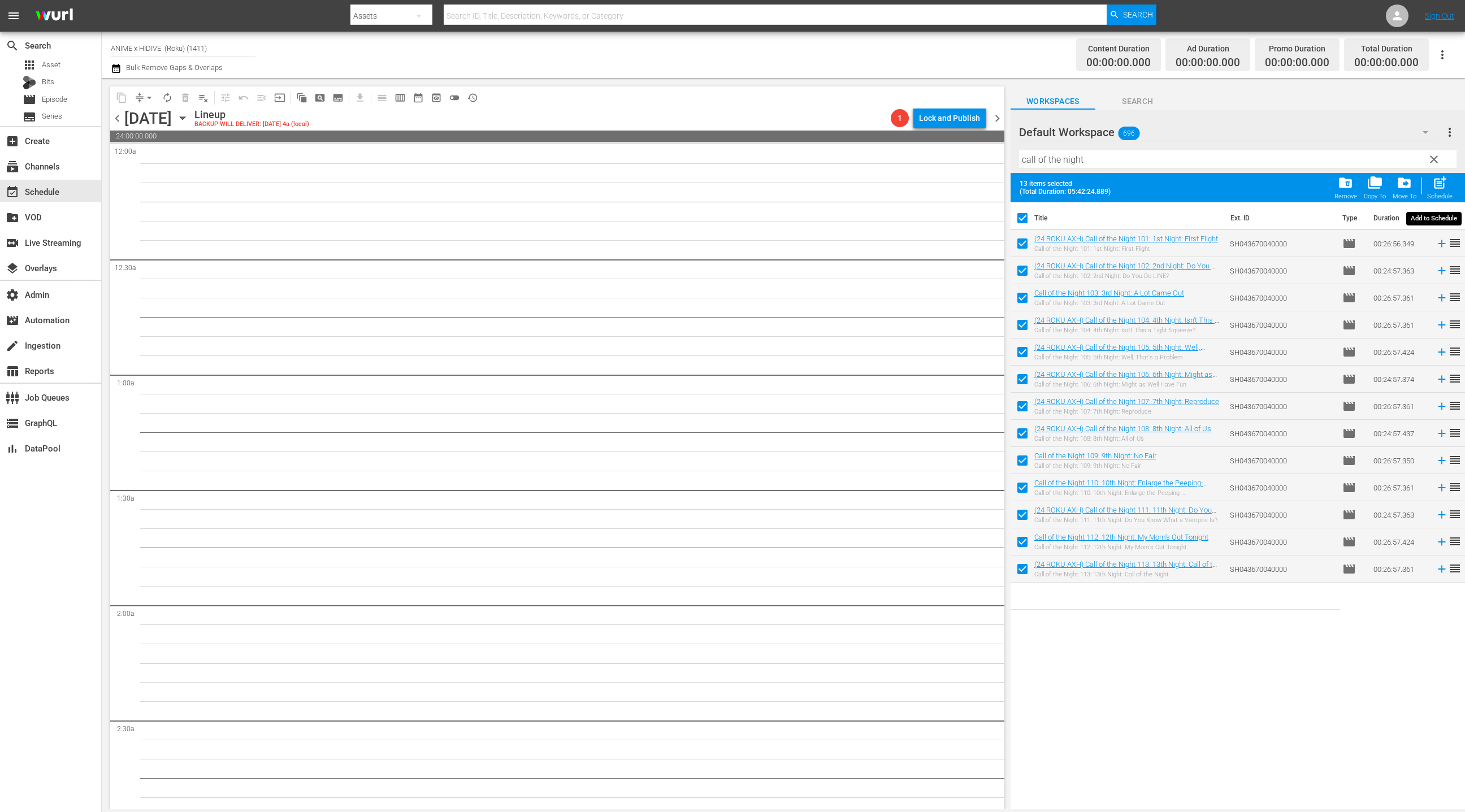
checkbox input "false"
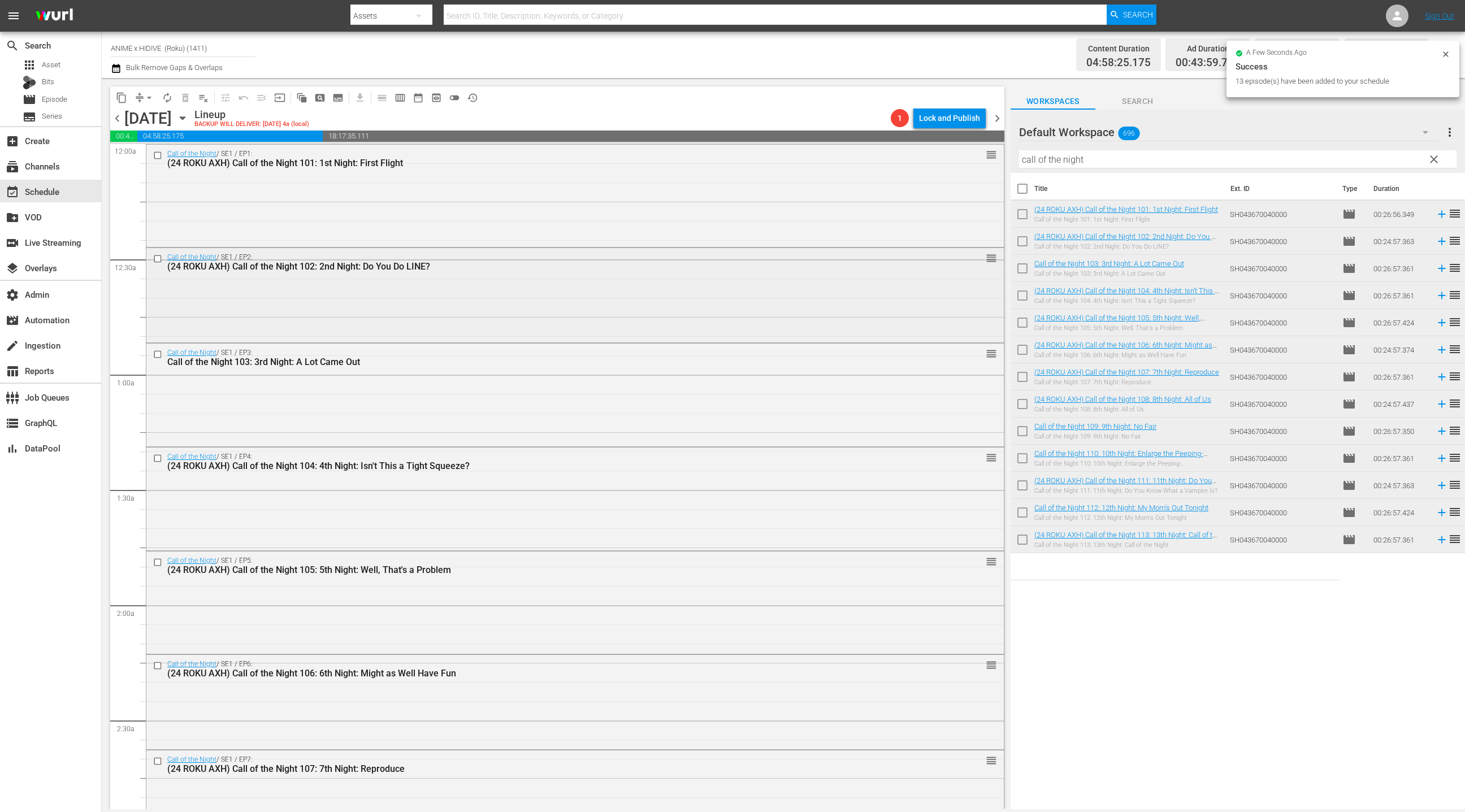
click at [688, 311] on div "Call of the Night / SE1 / EP2: (24 ROKU AXH) Call of the Night 102: 2nd Night: …" at bounding box center [575, 294] width 857 height 93
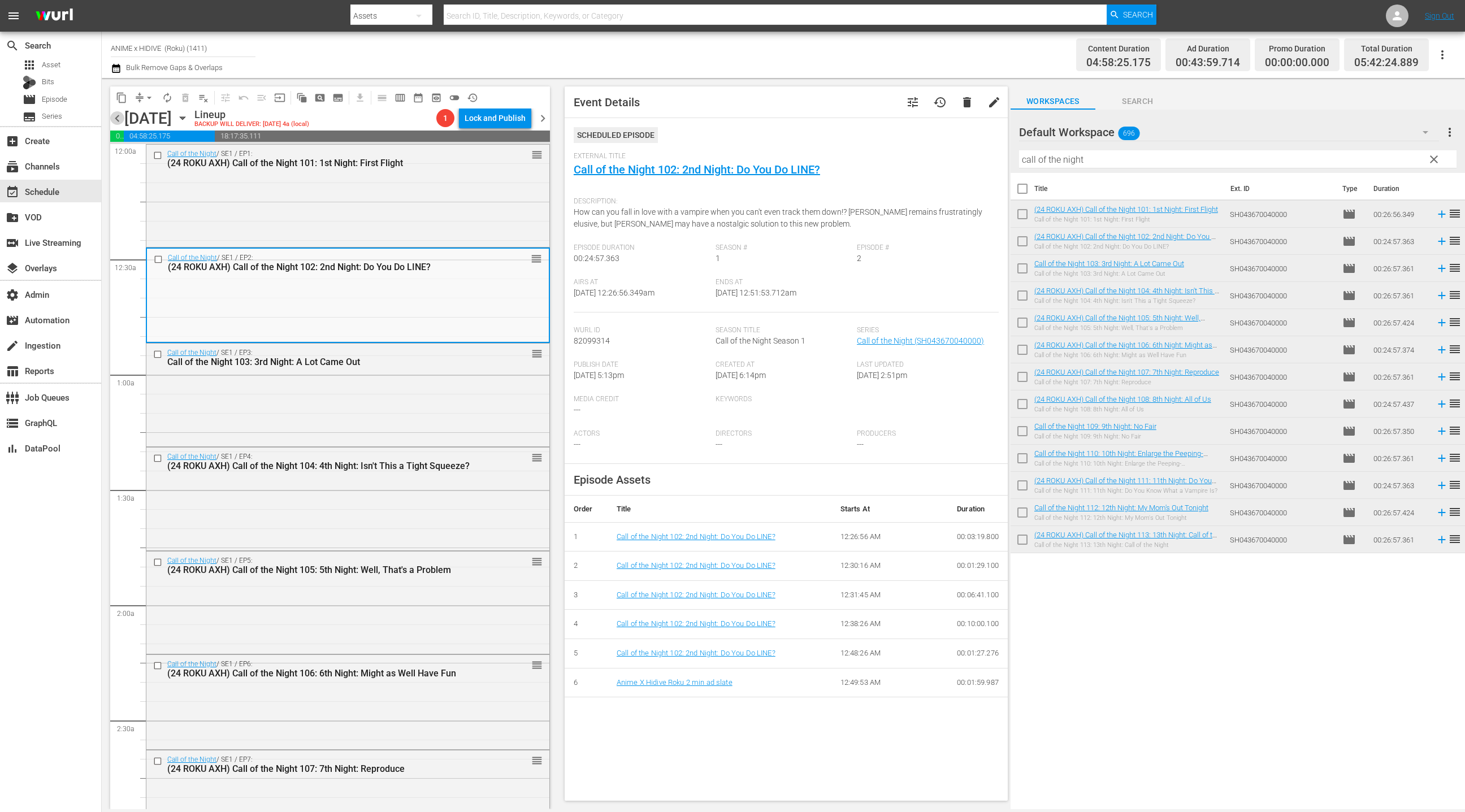
click at [115, 120] on span "chevron_left" at bounding box center [117, 118] width 14 height 14
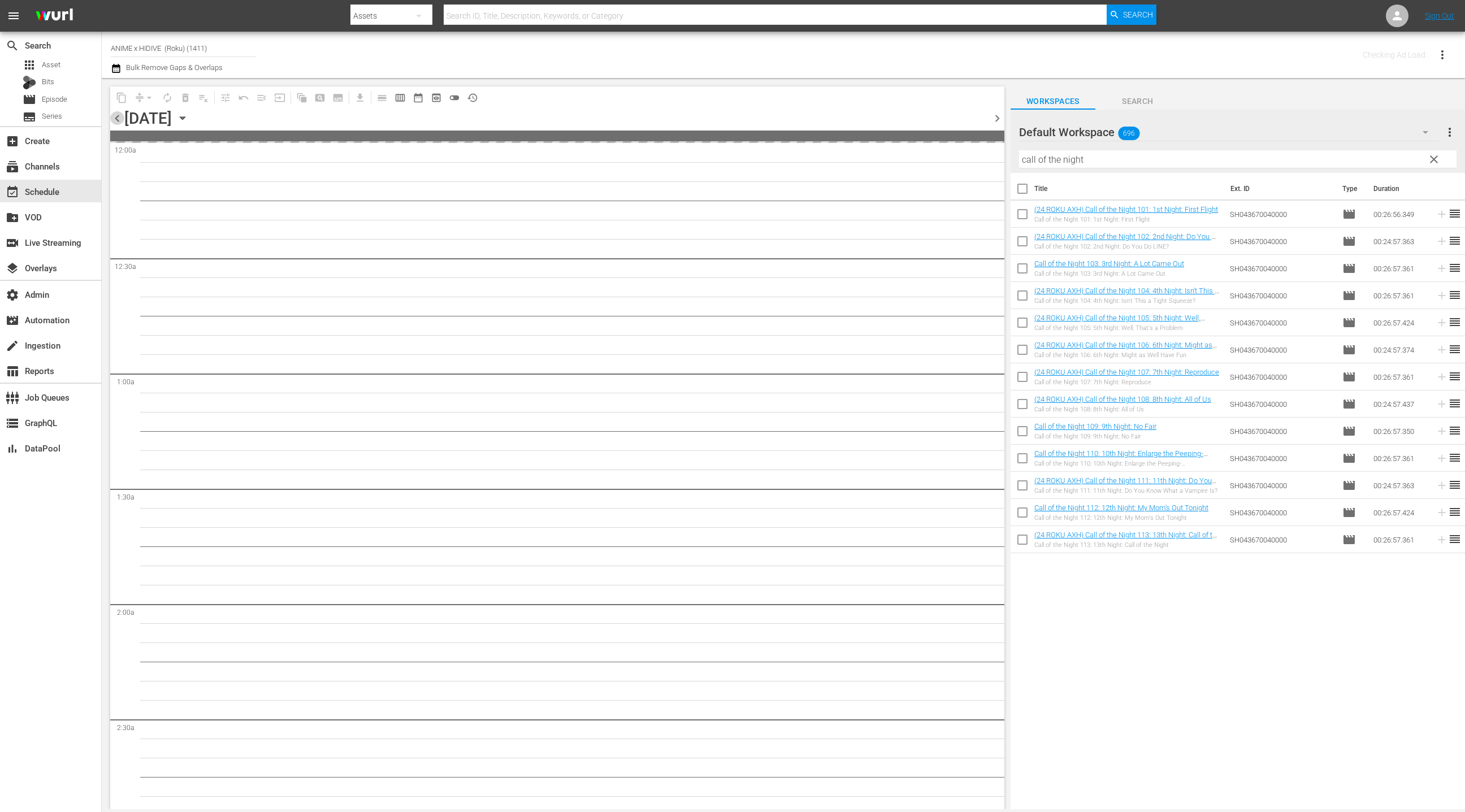
click at [115, 120] on span "chevron_left" at bounding box center [117, 118] width 14 height 14
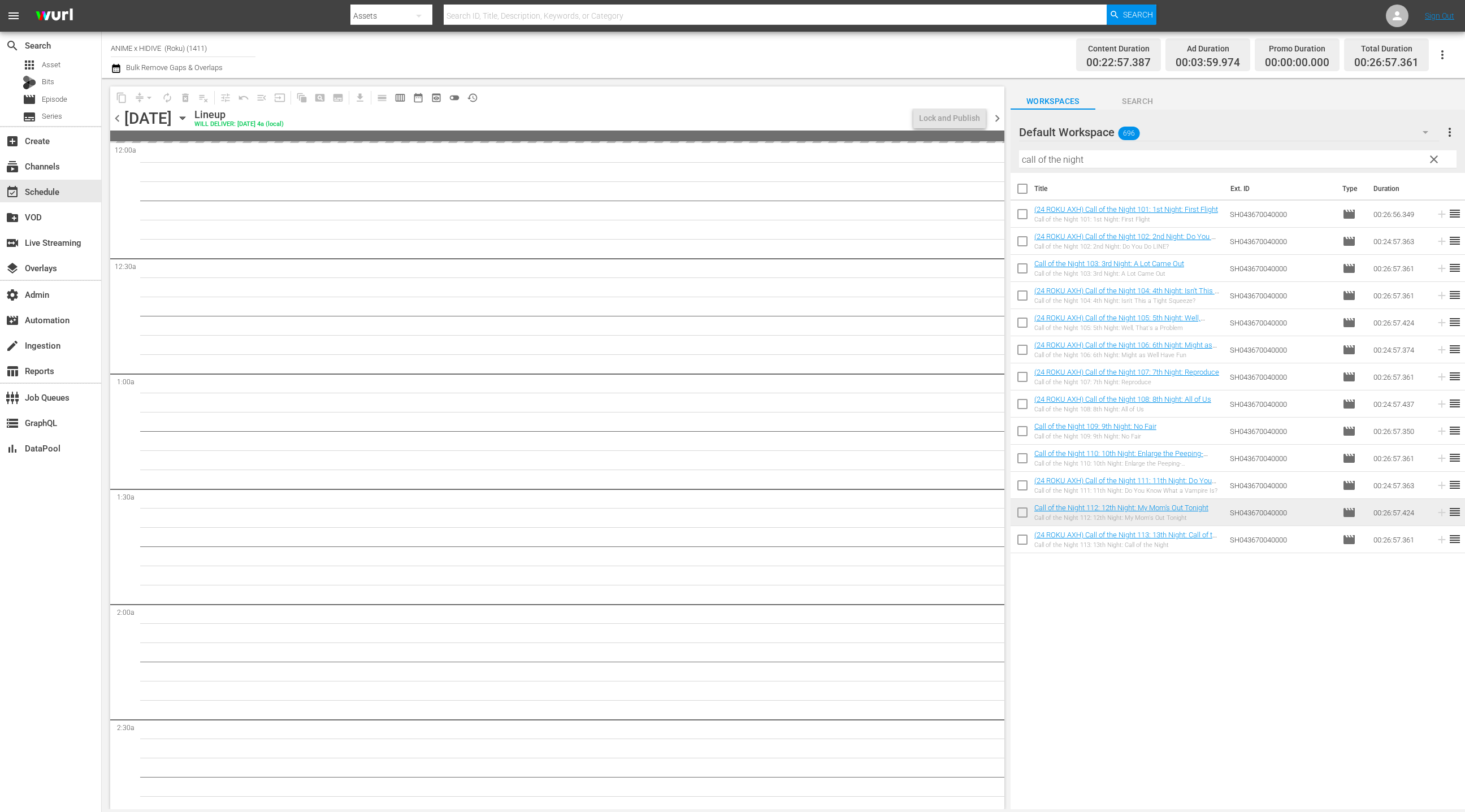
click at [115, 120] on span "chevron_left" at bounding box center [117, 118] width 14 height 14
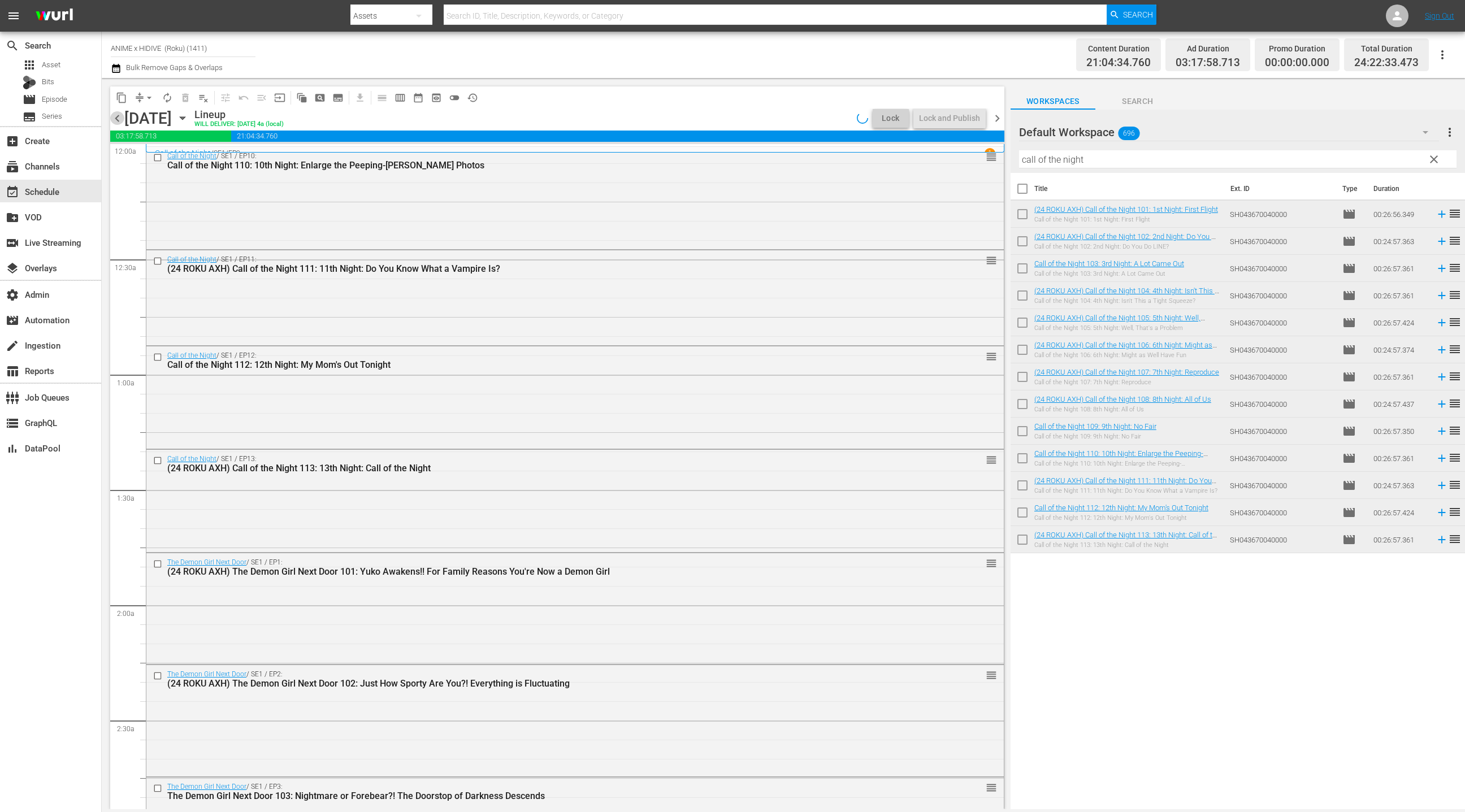
click at [115, 120] on span "chevron_left" at bounding box center [117, 118] width 14 height 14
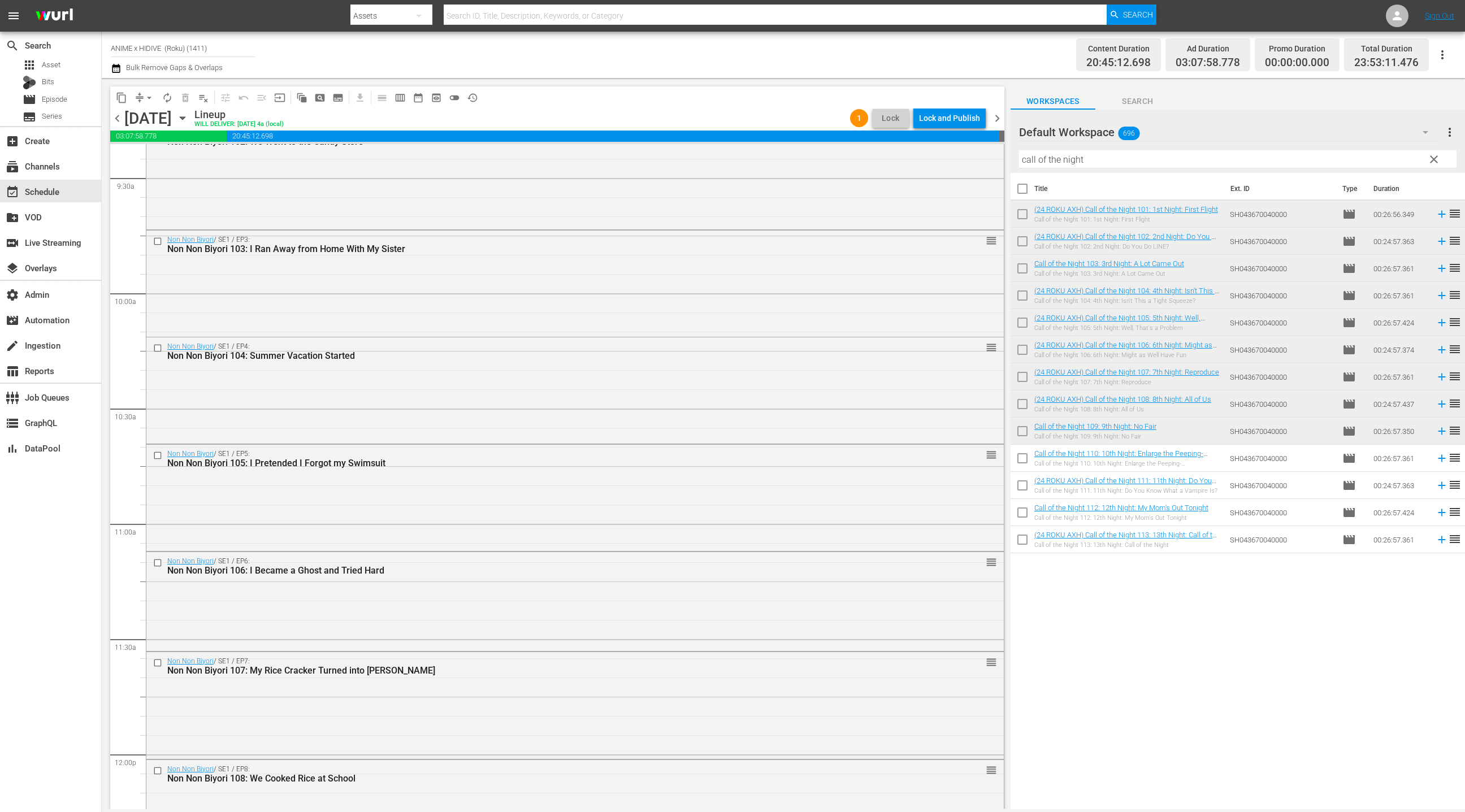
scroll to position [2175, 0]
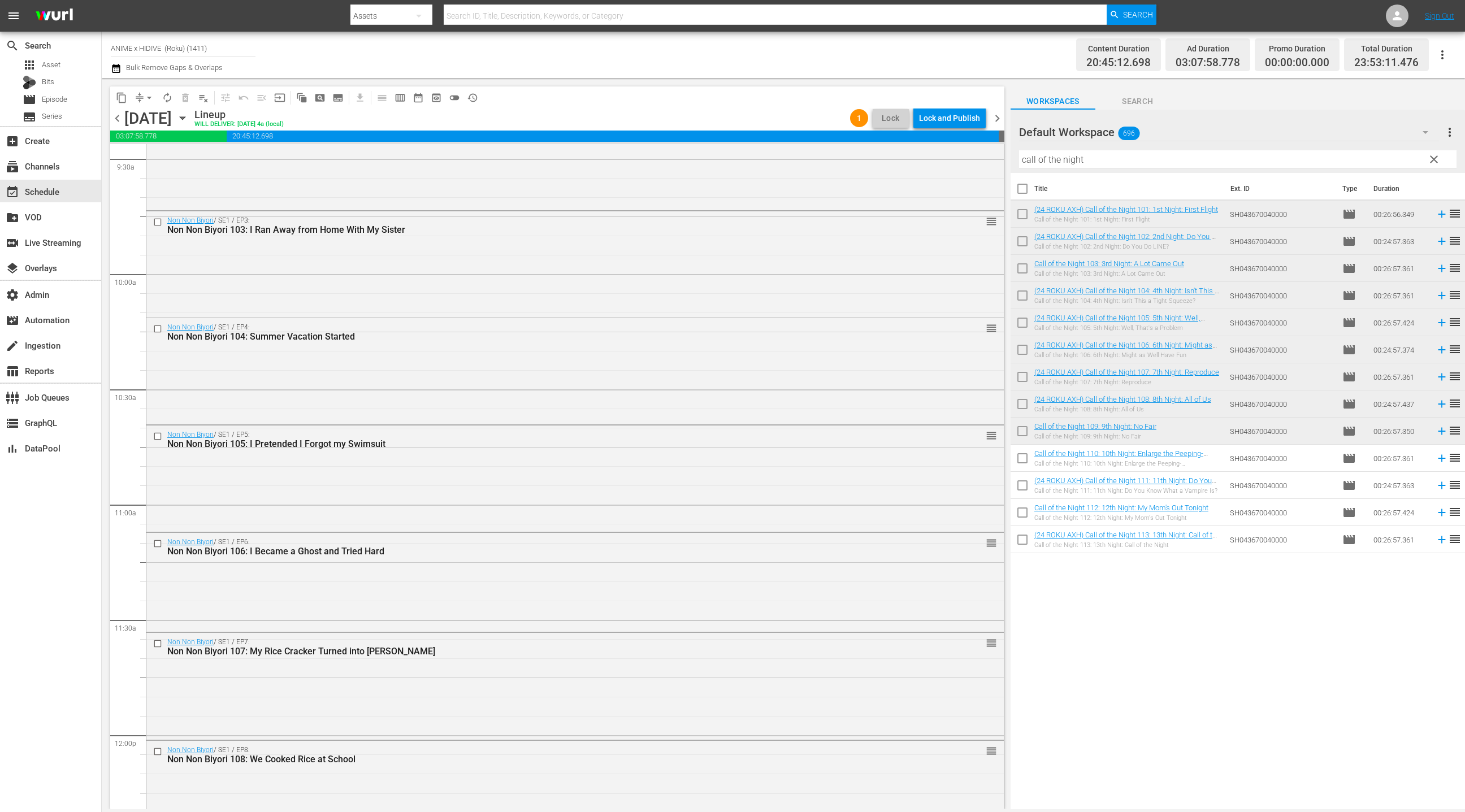
click at [995, 116] on span "chevron_right" at bounding box center [997, 118] width 14 height 14
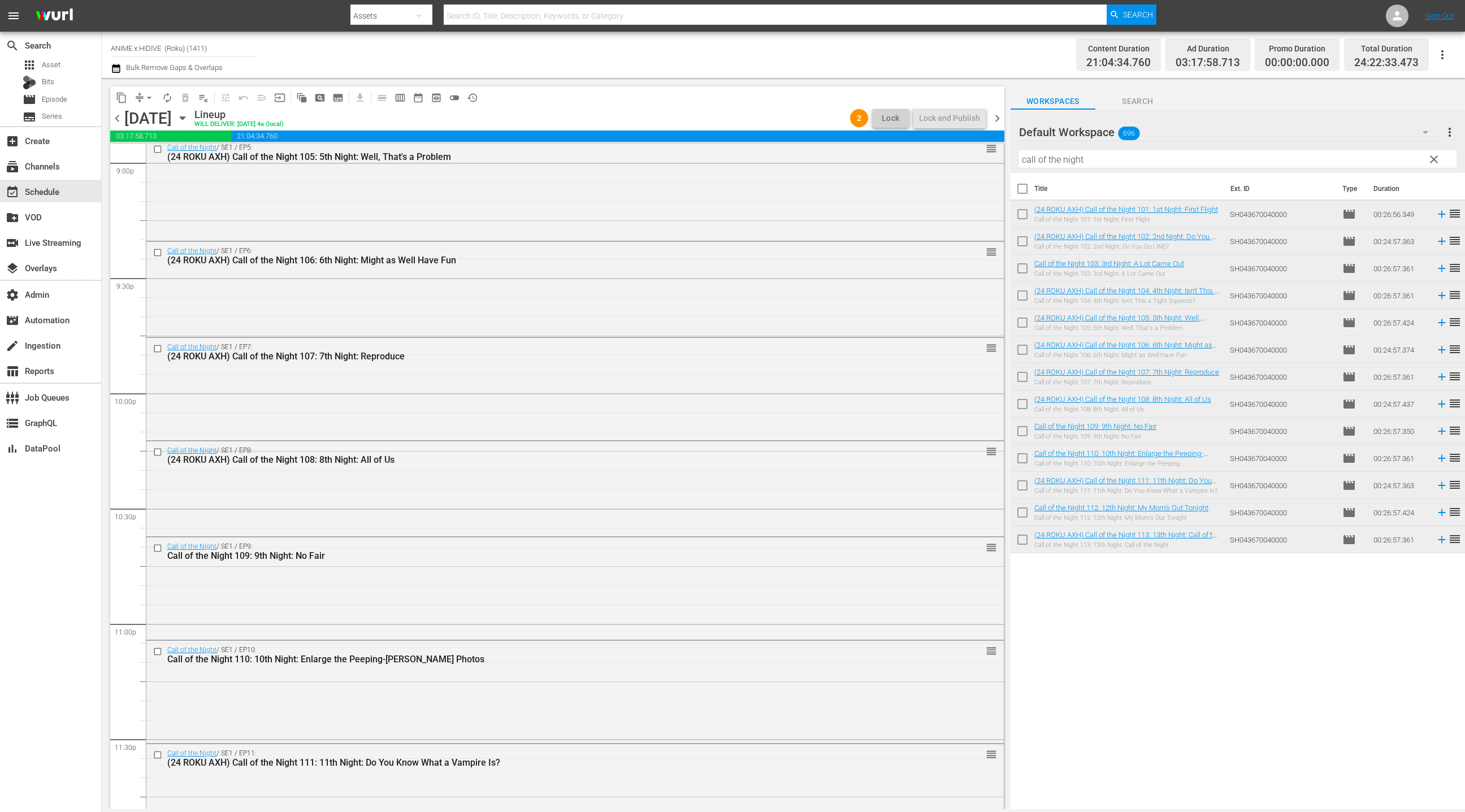
scroll to position [4957, 0]
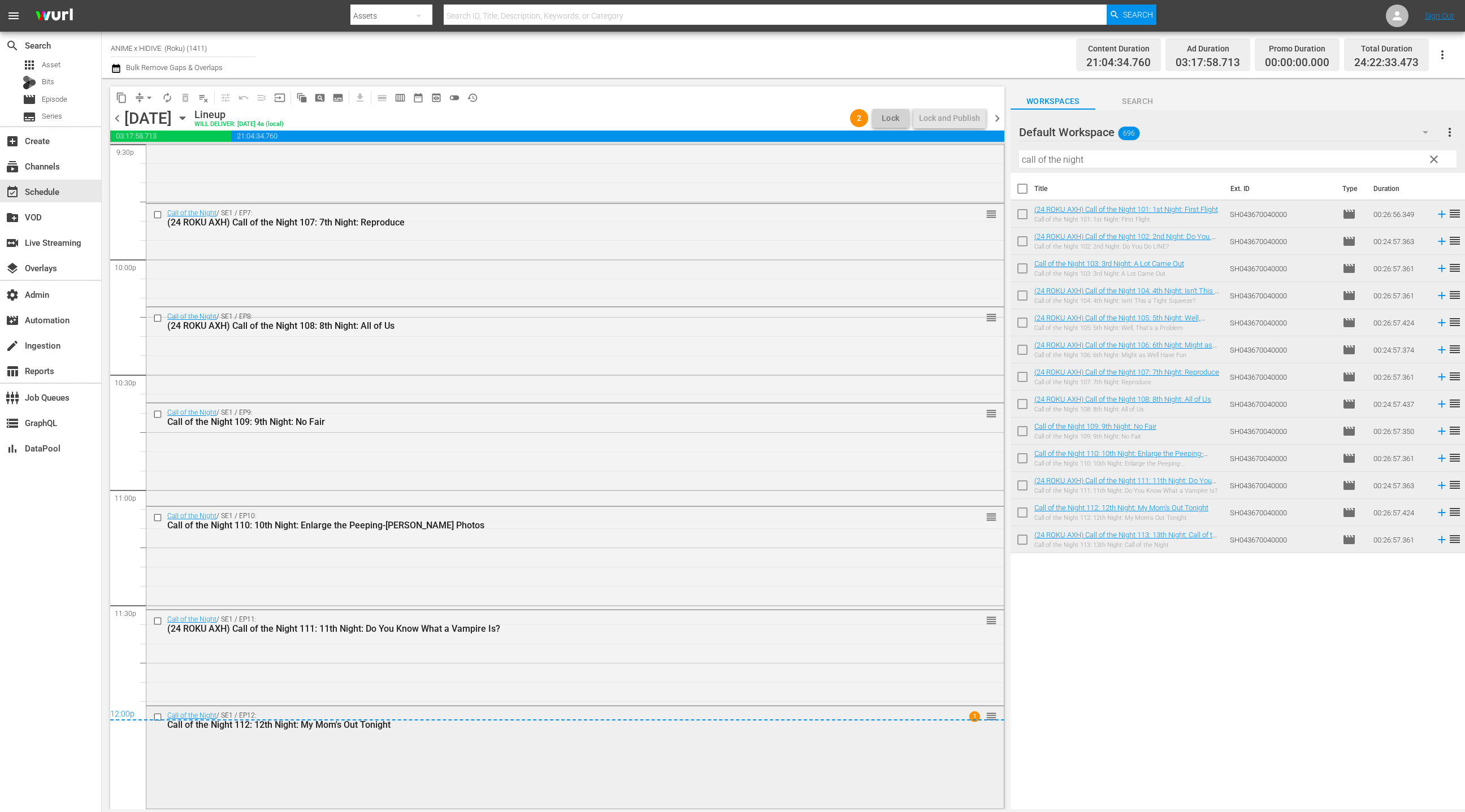
click at [620, 785] on div "Call of the Night / SE1 / EP12: Call of the Night 112: 12th Night: My Mom's Out…" at bounding box center [575, 756] width 857 height 100
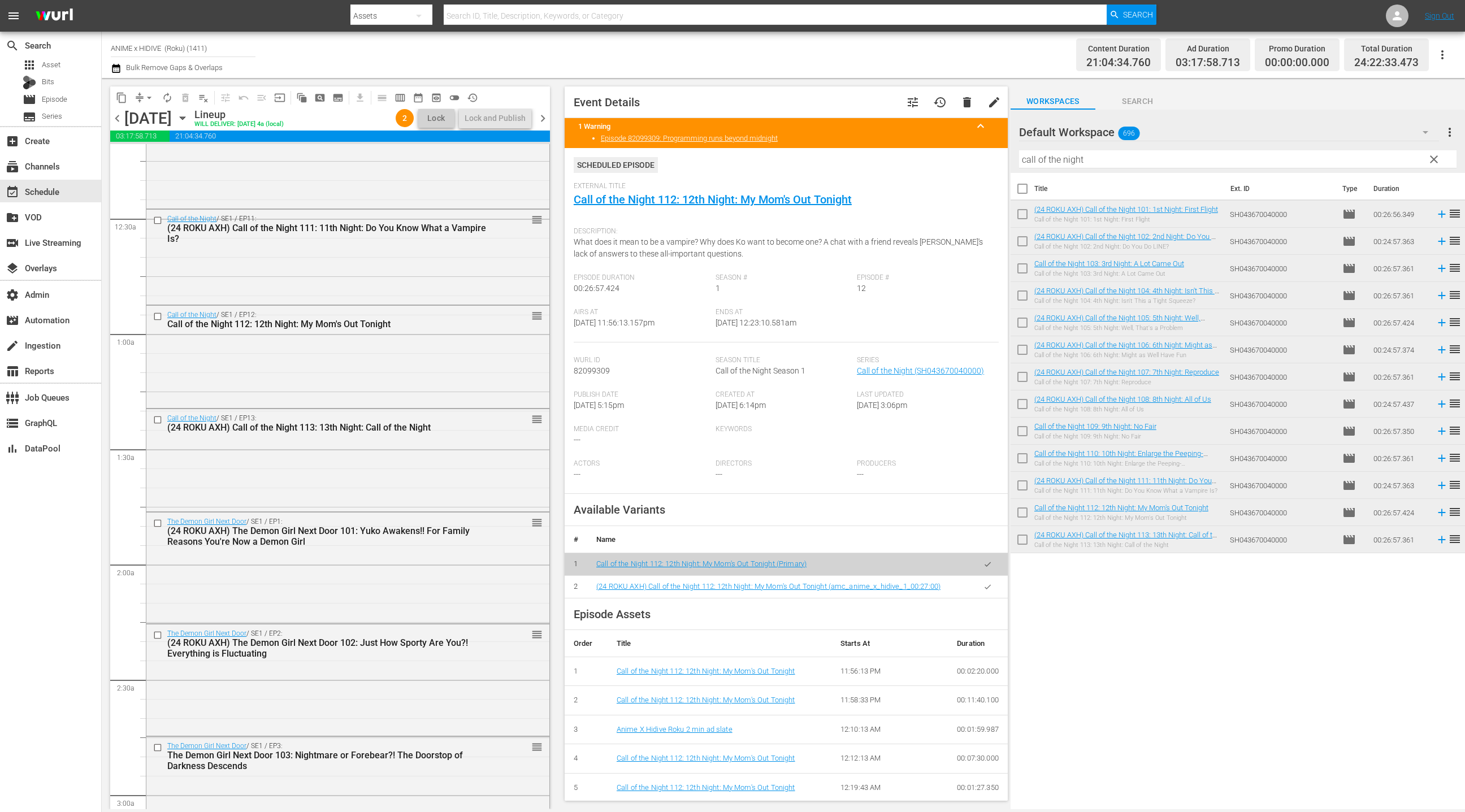
scroll to position [0, 0]
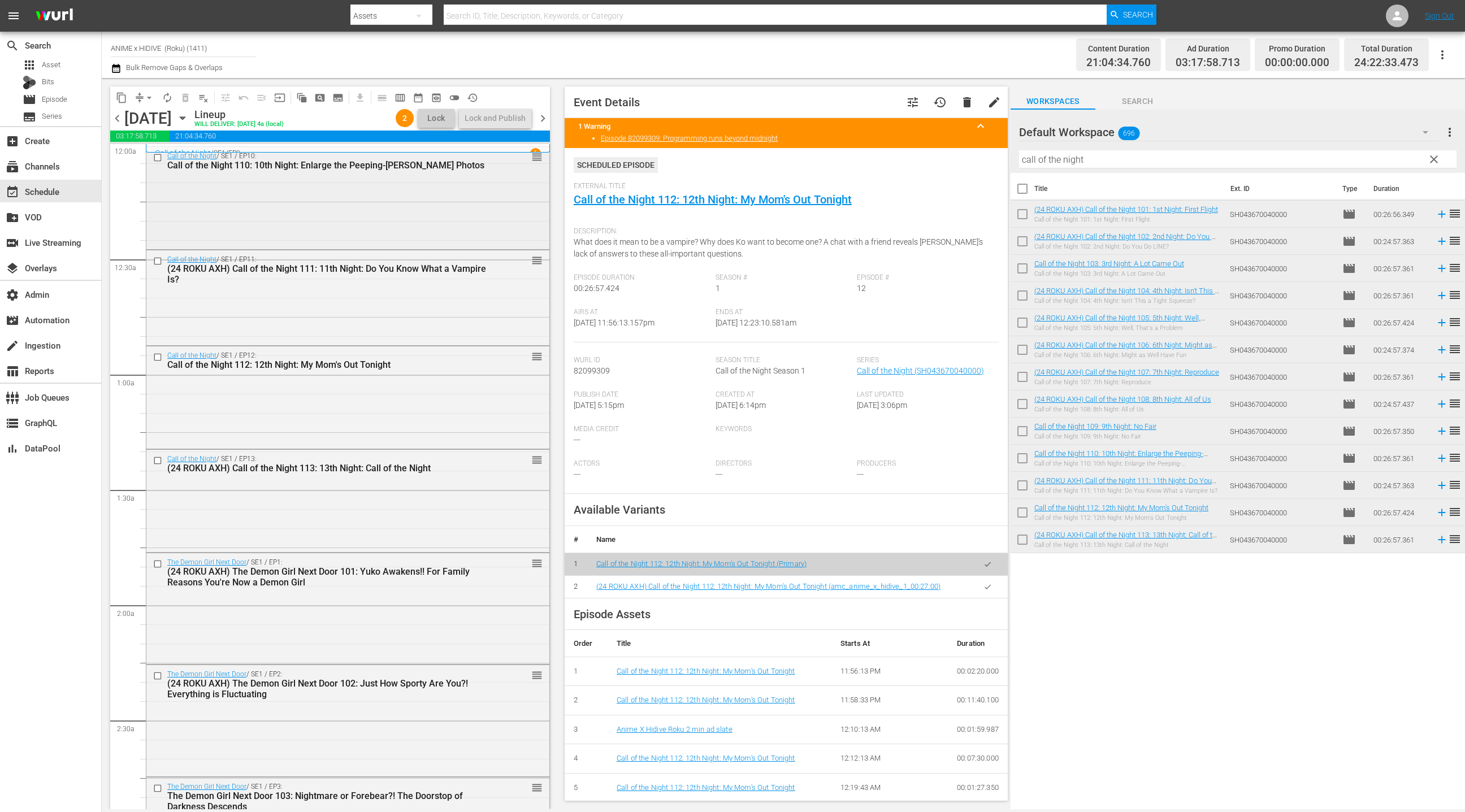
click at [422, 199] on div "Call of the Night / SE1 / EP10: Call of the Night 110: 10th Night: Enlarge the …" at bounding box center [347, 197] width 403 height 100
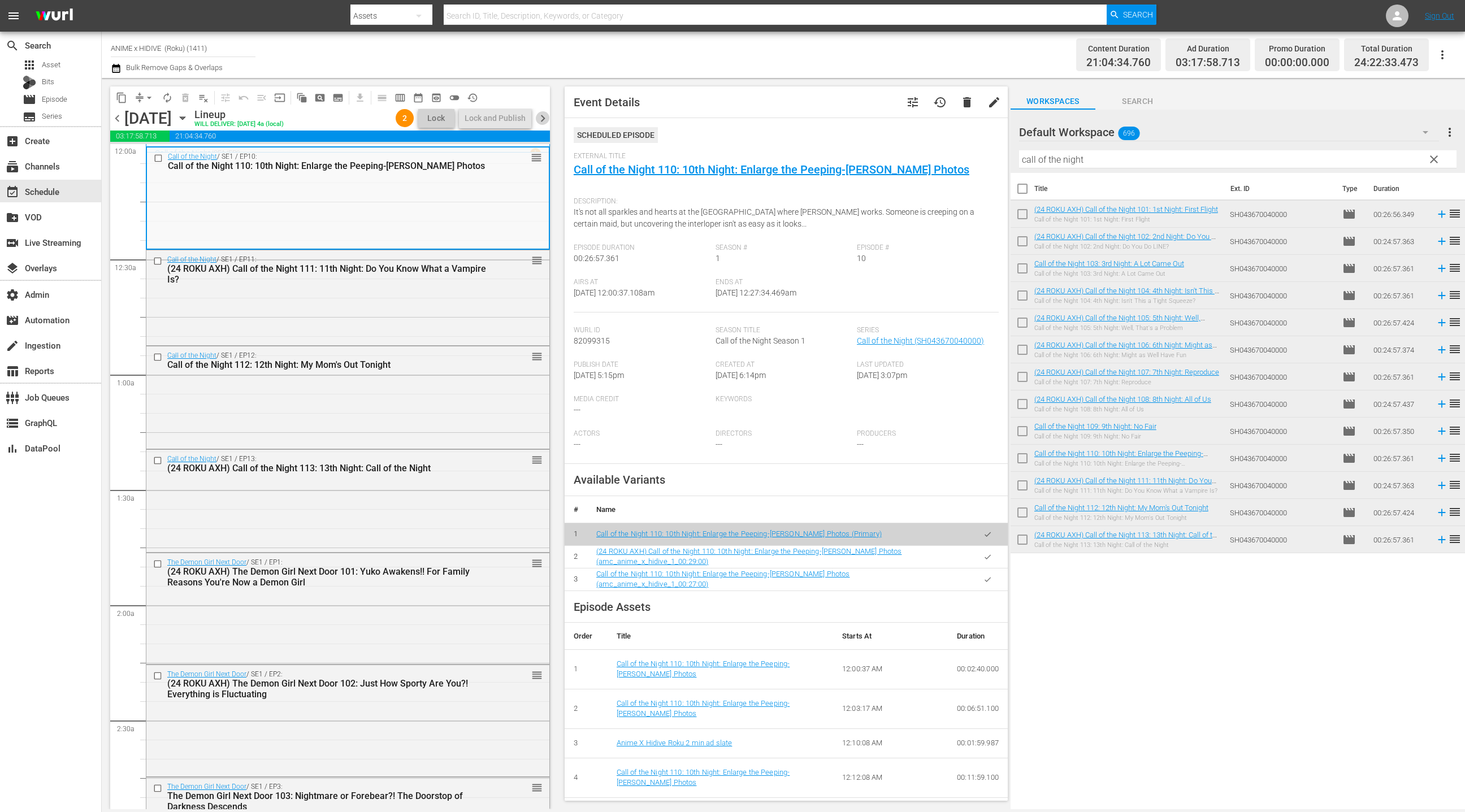
click at [543, 119] on span "chevron_right" at bounding box center [542, 118] width 14 height 14
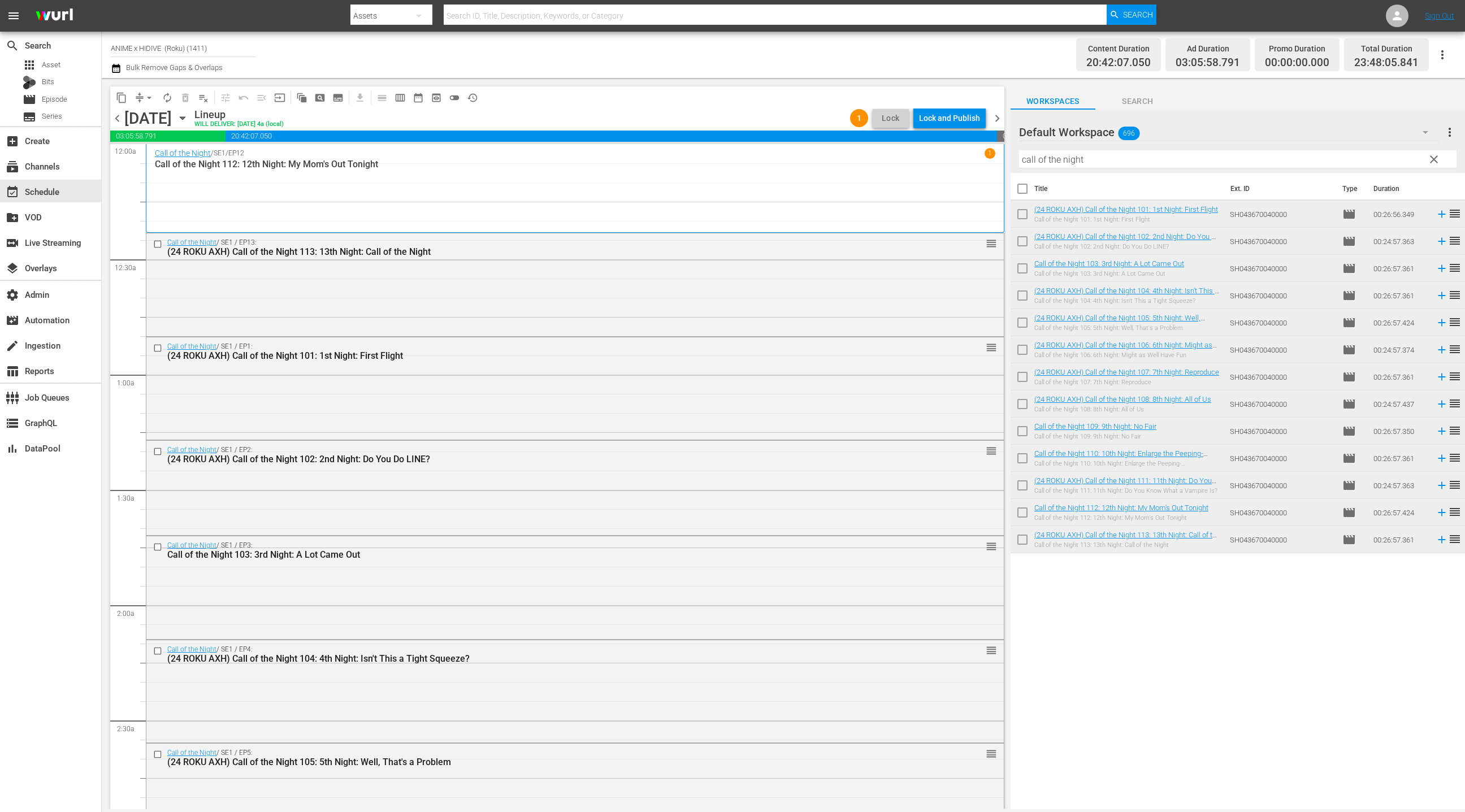
click at [612, 180] on div "Call of the Night / SE1 / EP12 1 Call of the Night 112: 12th Night: My Mom's Ou…" at bounding box center [575, 188] width 841 height 81
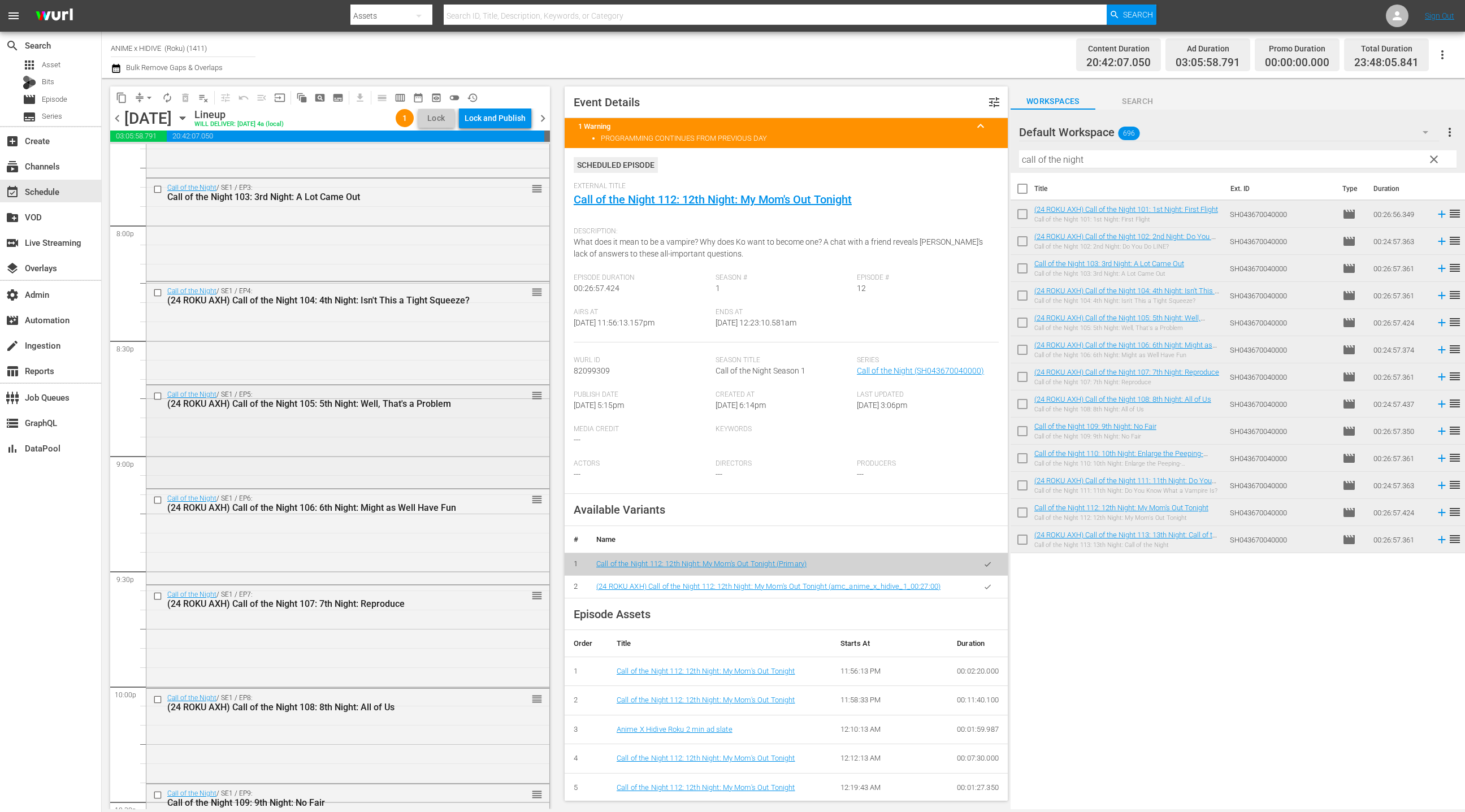
scroll to position [4911, 0]
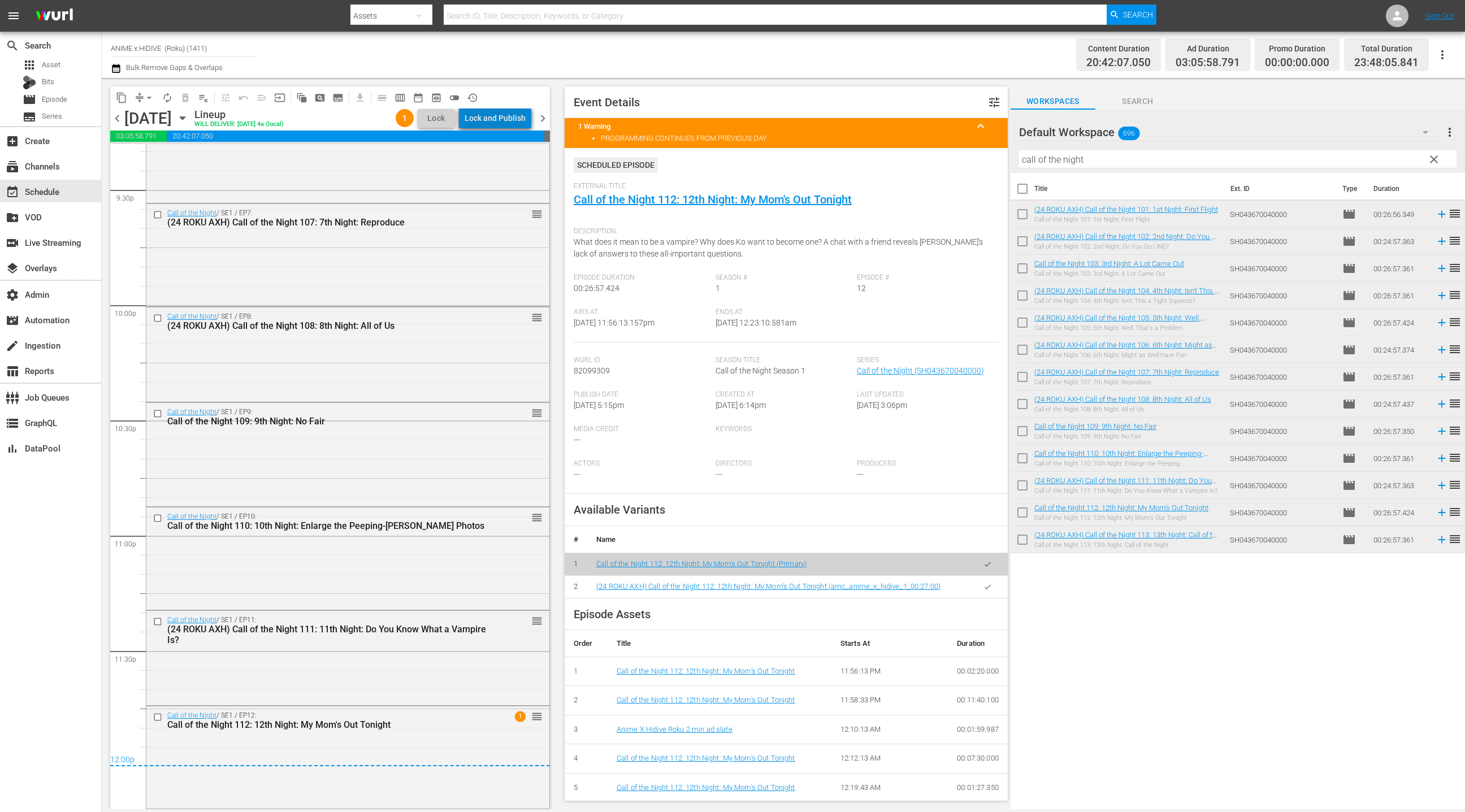
click at [508, 120] on div "Lock and Publish" at bounding box center [495, 118] width 61 height 20
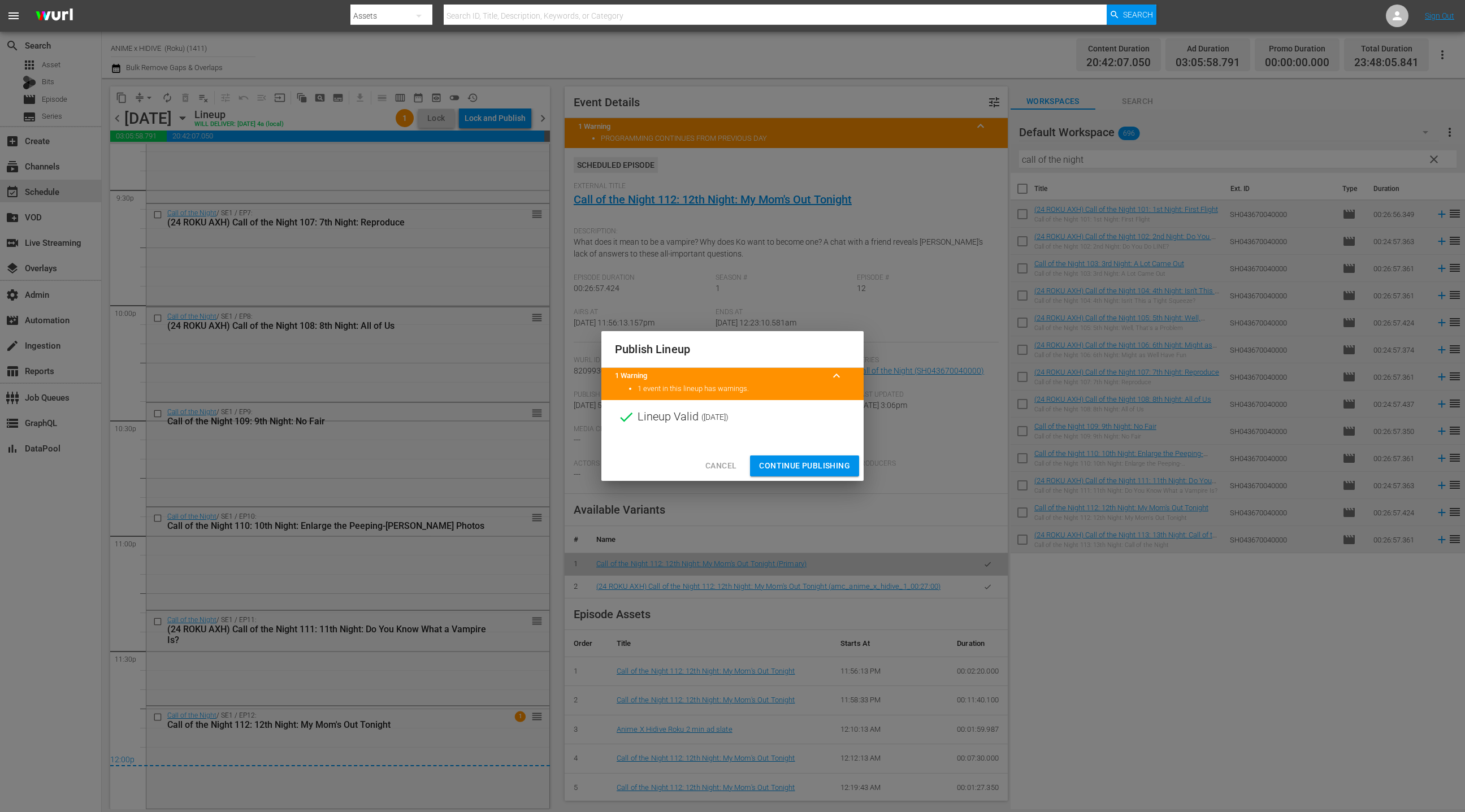
click at [783, 467] on span "Continue Publishing" at bounding box center [805, 465] width 91 height 14
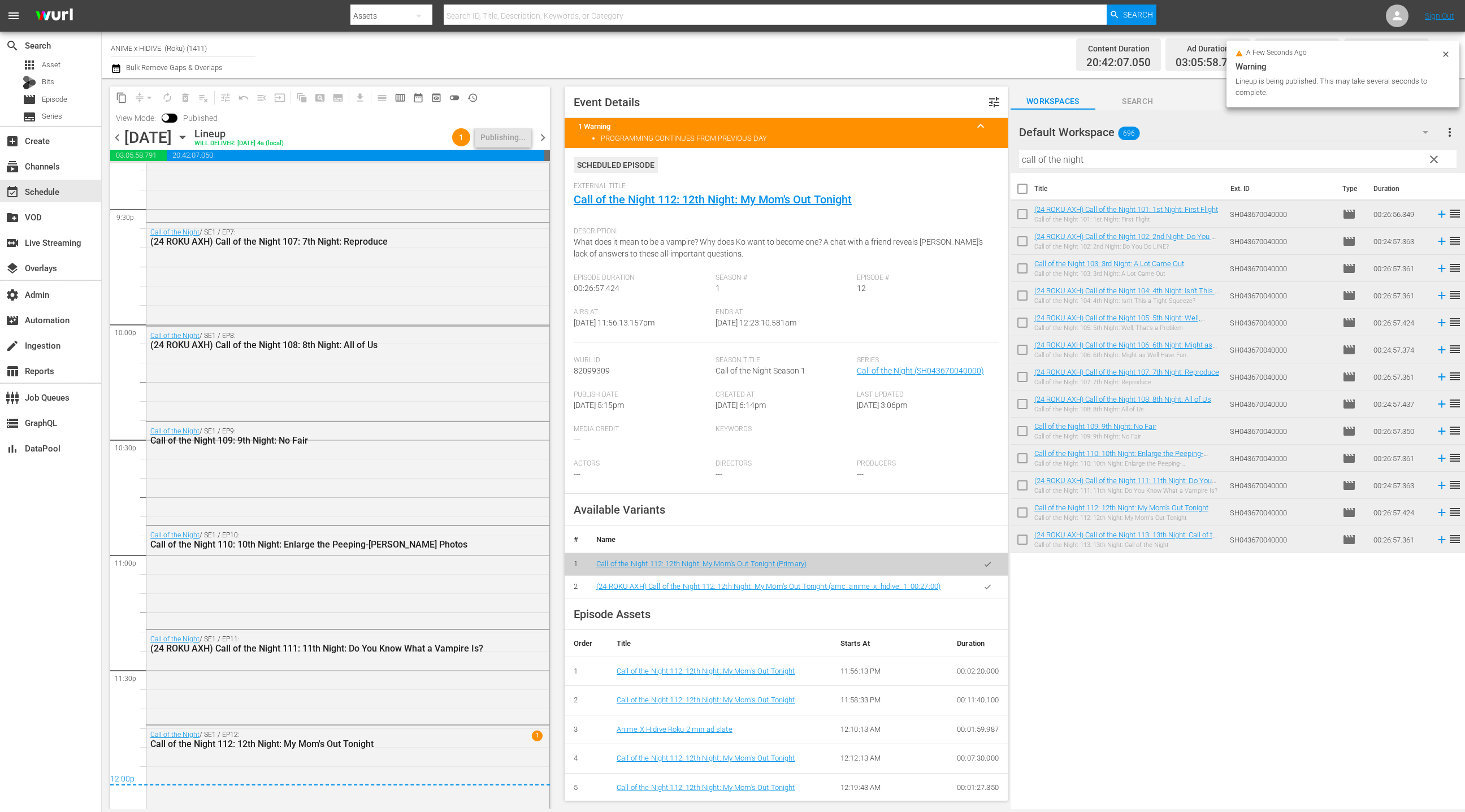
click at [118, 142] on span "chevron_left" at bounding box center [117, 137] width 14 height 14
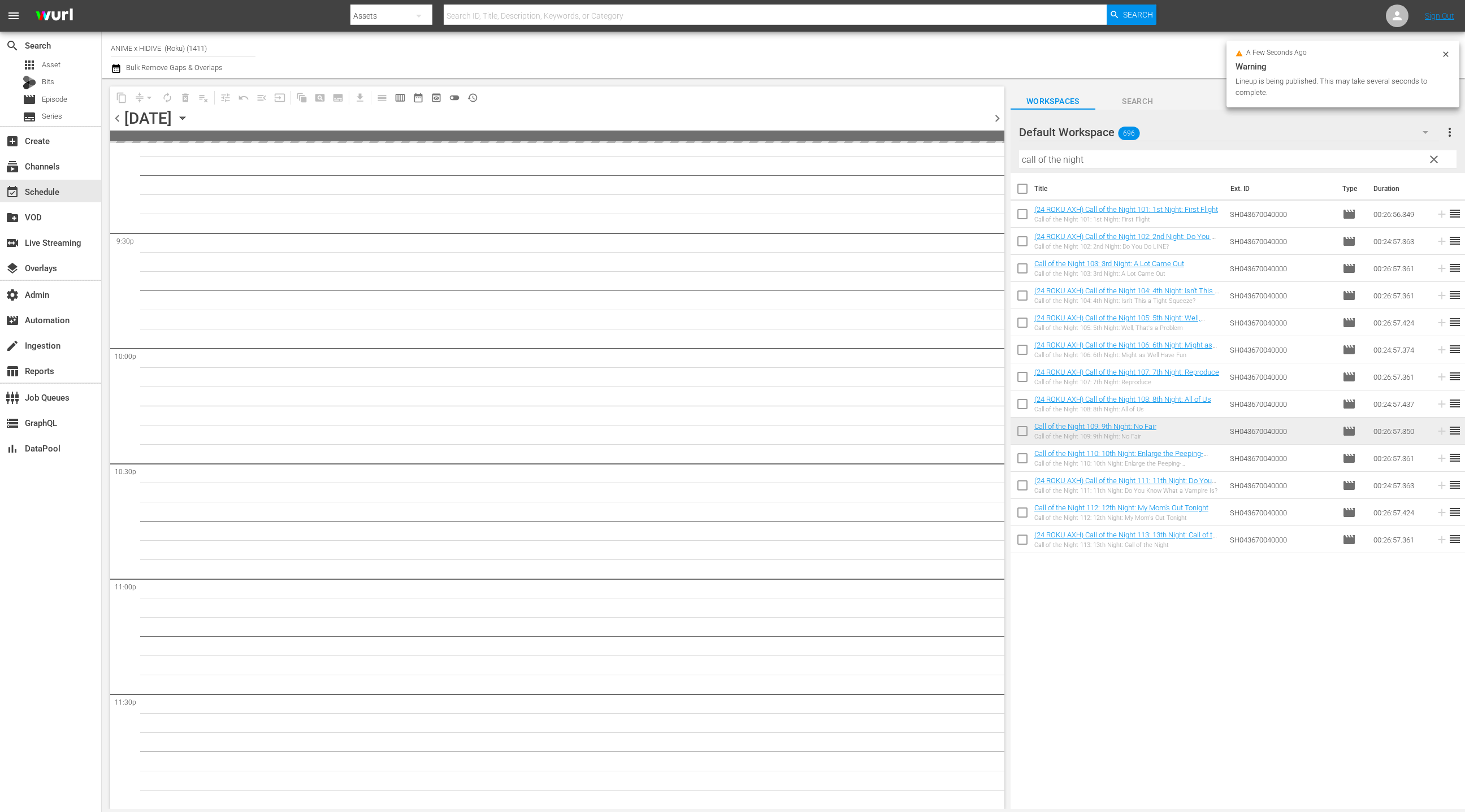
scroll to position [4867, 0]
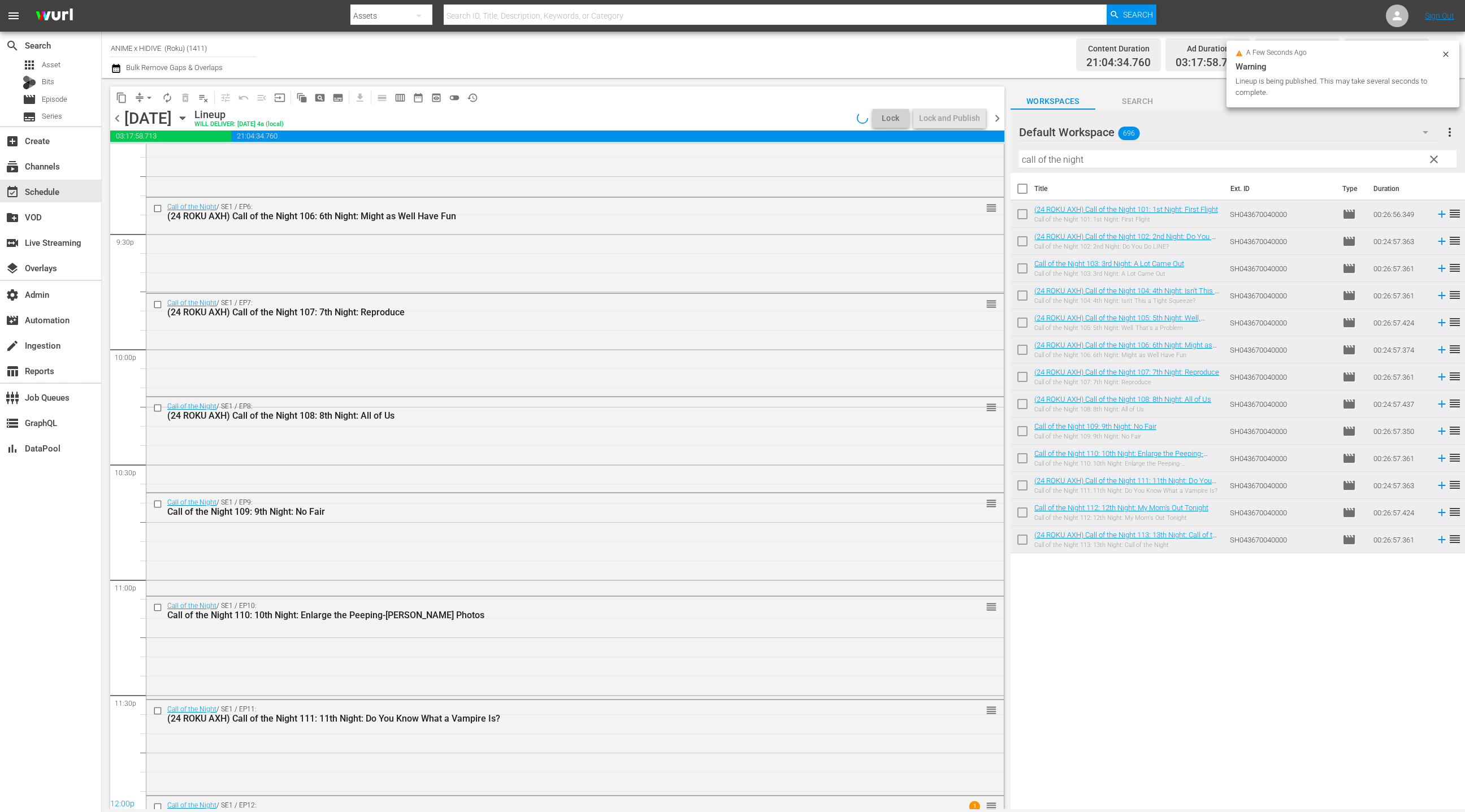
click at [116, 121] on span "chevron_left" at bounding box center [117, 118] width 14 height 14
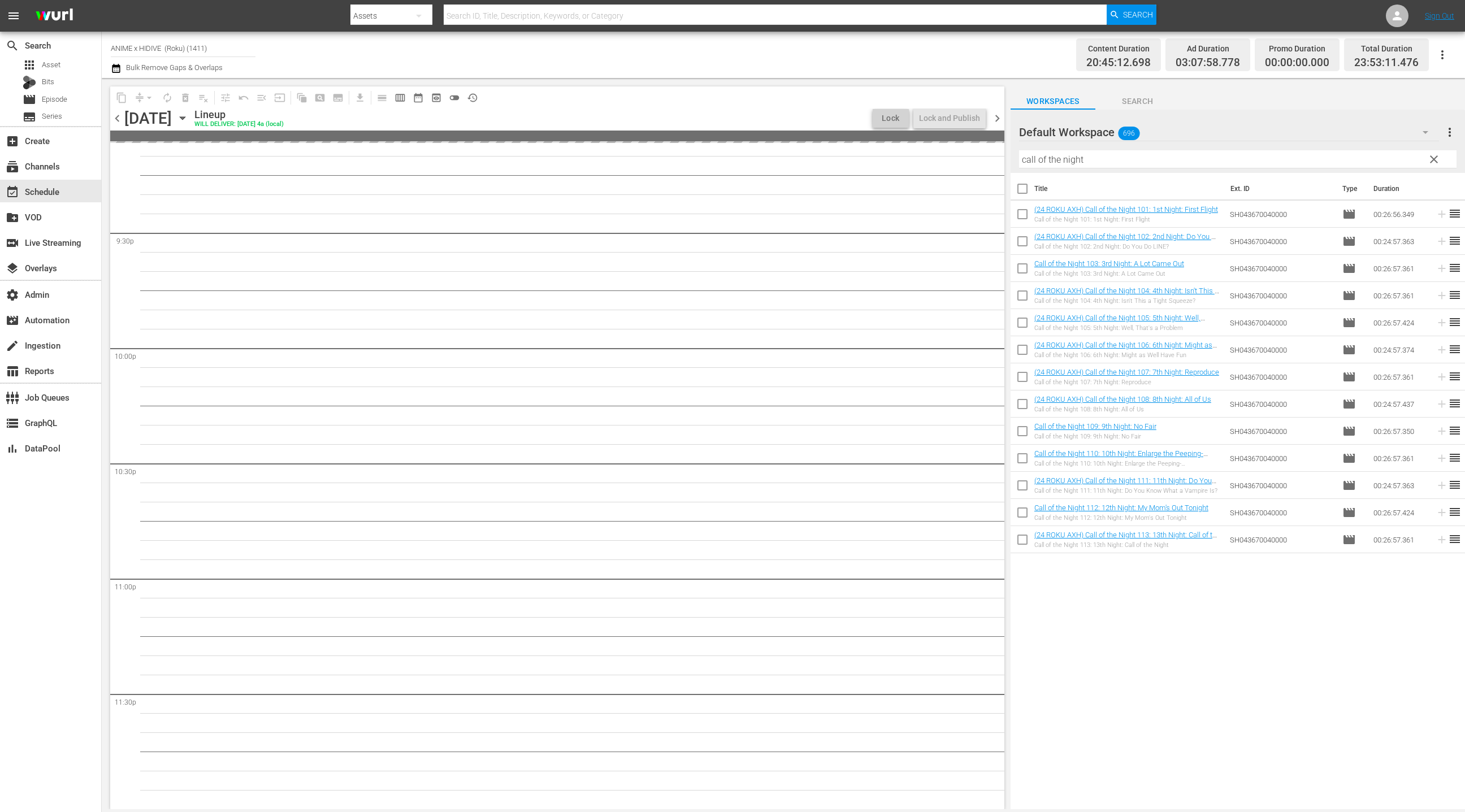
scroll to position [4867, 0]
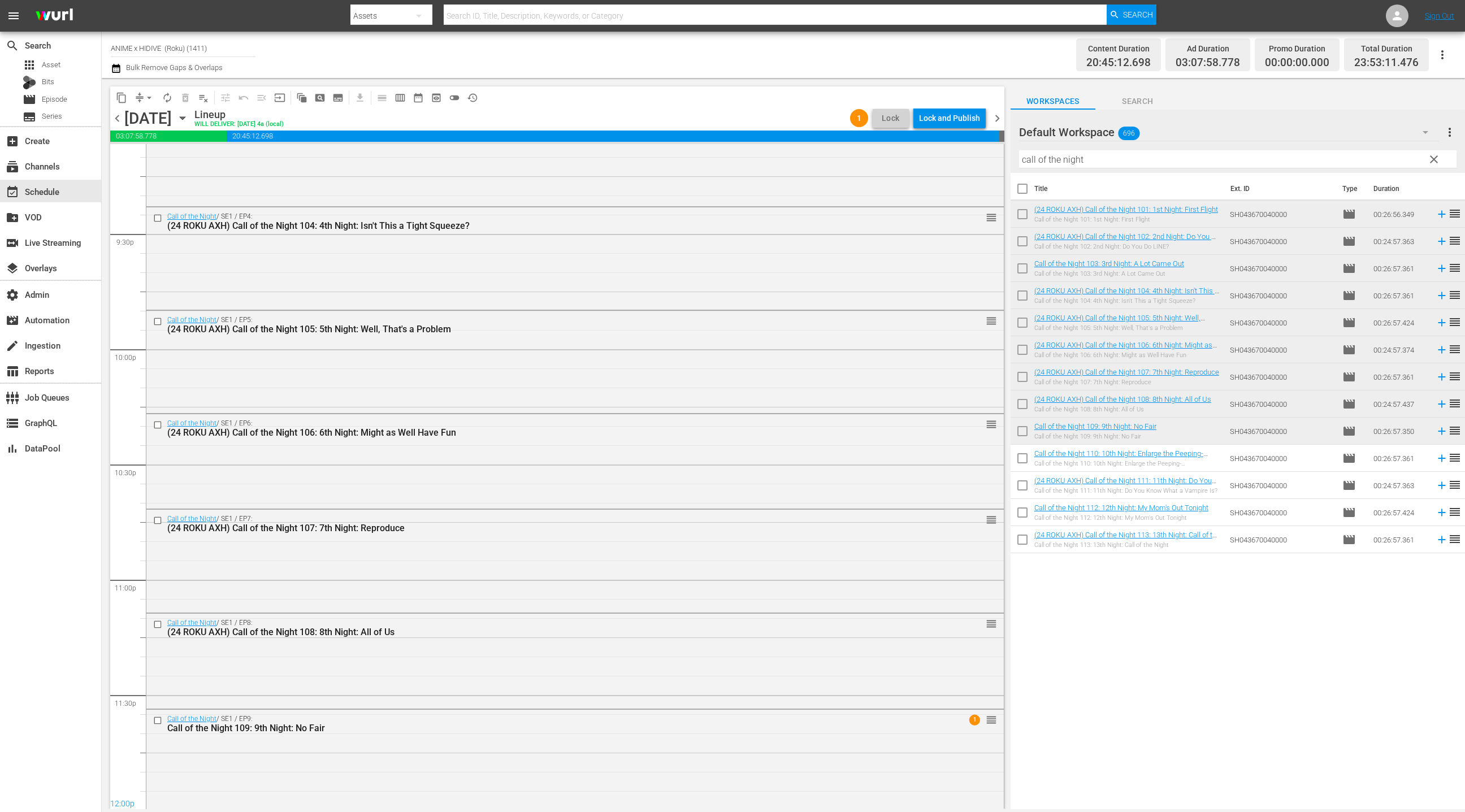
click at [951, 121] on div "Lock and Publish" at bounding box center [949, 118] width 61 height 20
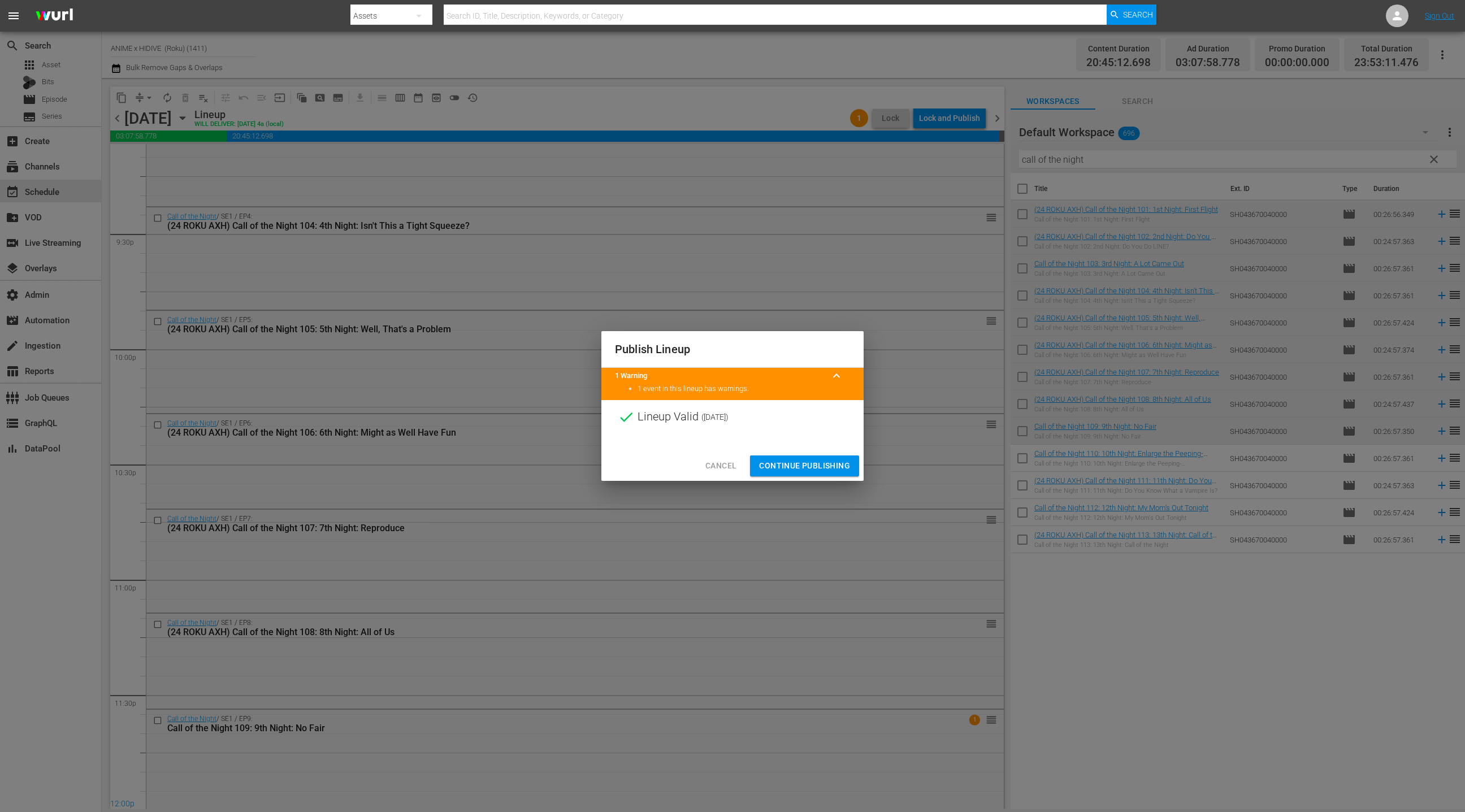
drag, startPoint x: 796, startPoint y: 465, endPoint x: 804, endPoint y: 427, distance: 38.8
click at [796, 465] on span "Continue Publishing" at bounding box center [805, 465] width 91 height 14
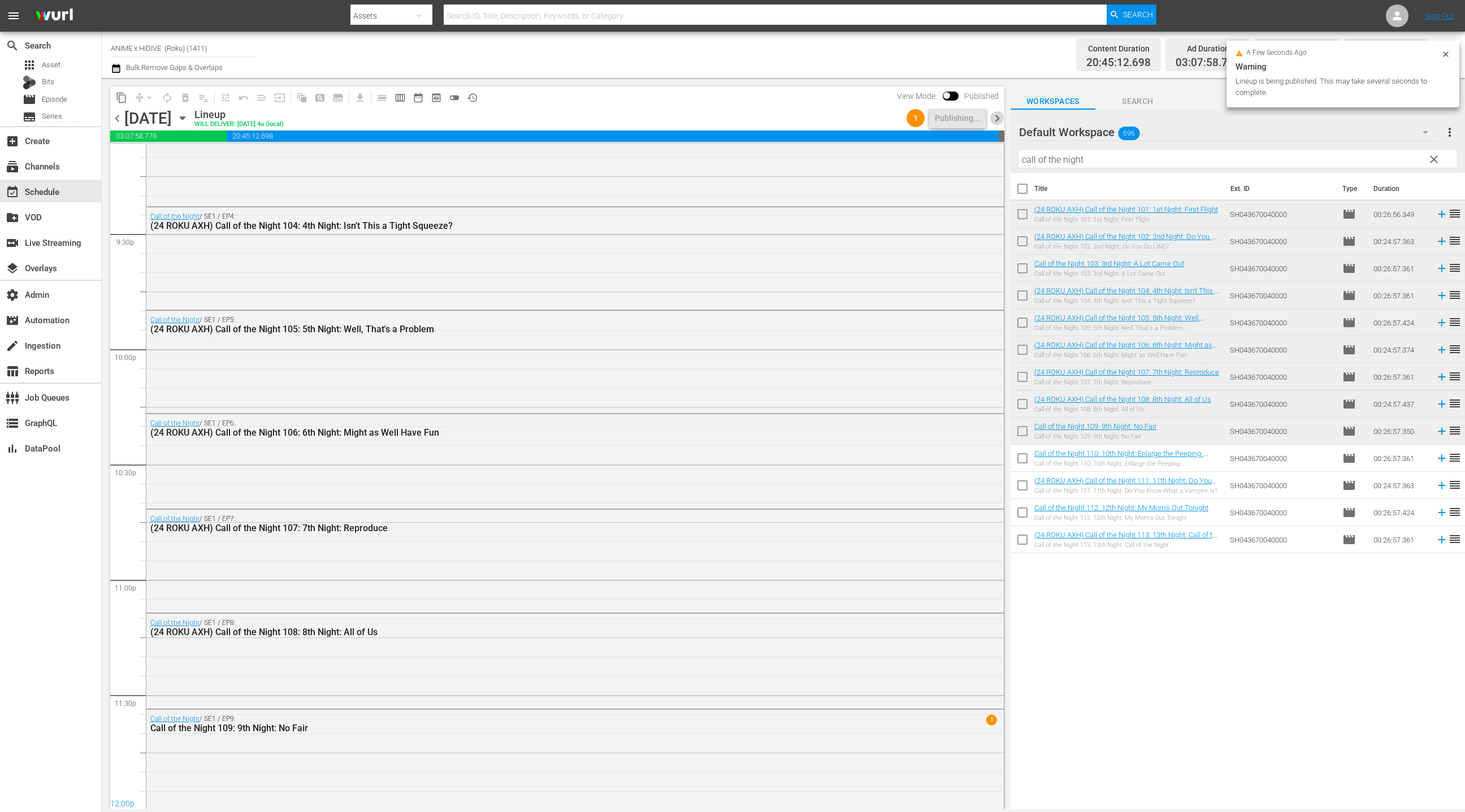
click at [1003, 121] on span "chevron_right" at bounding box center [997, 118] width 14 height 14
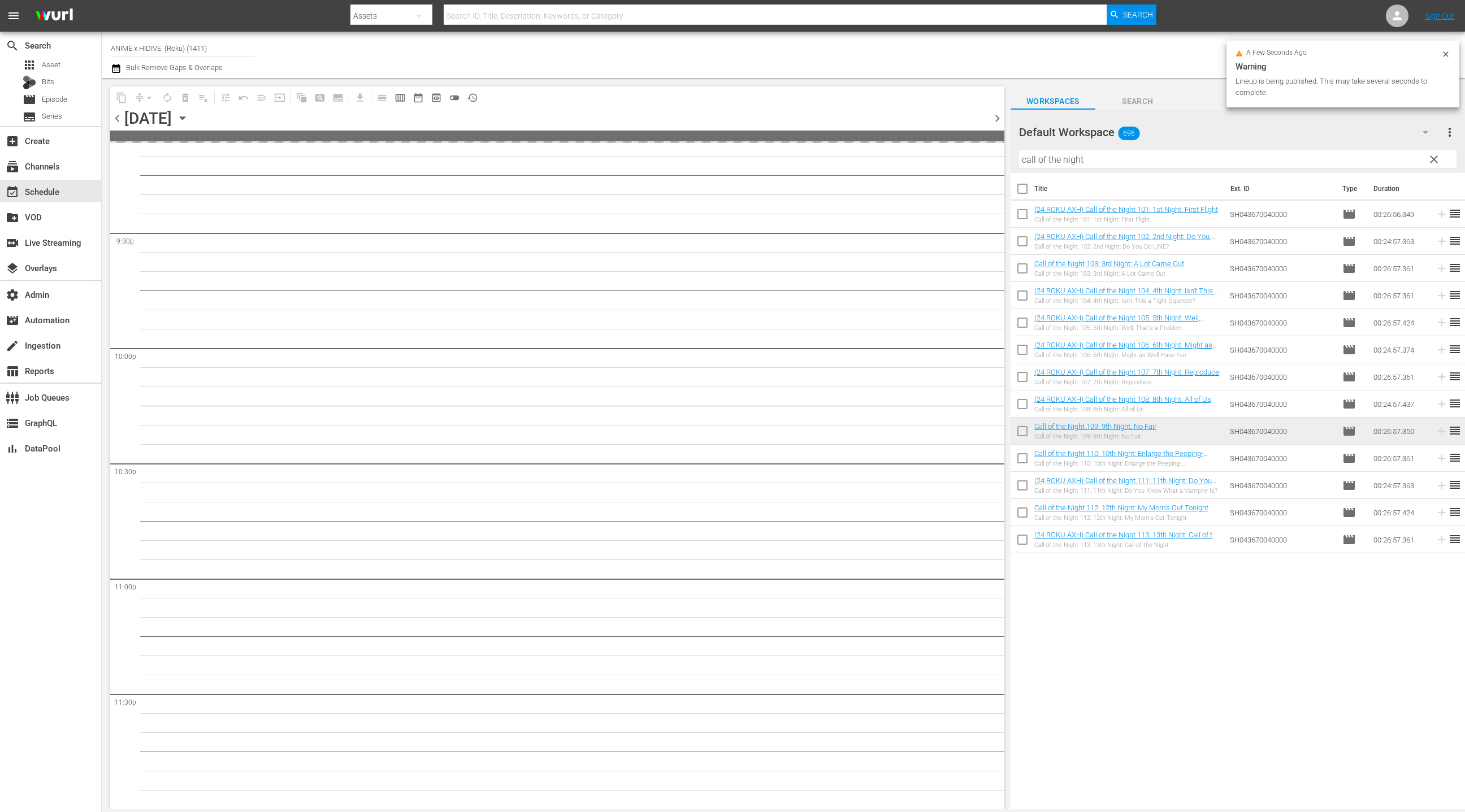
scroll to position [4867, 0]
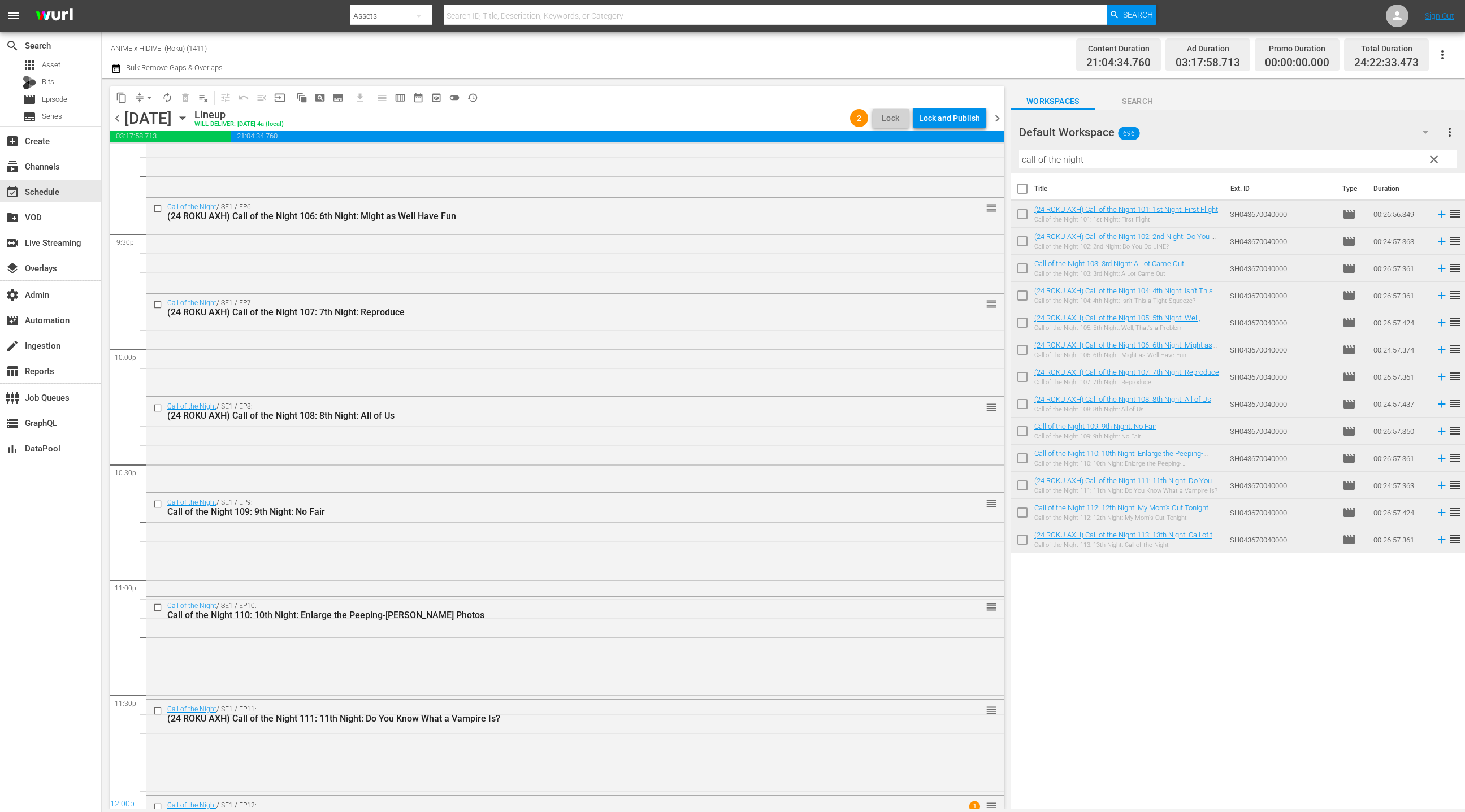
click at [942, 119] on div "Lock and Publish" at bounding box center [949, 118] width 61 height 20
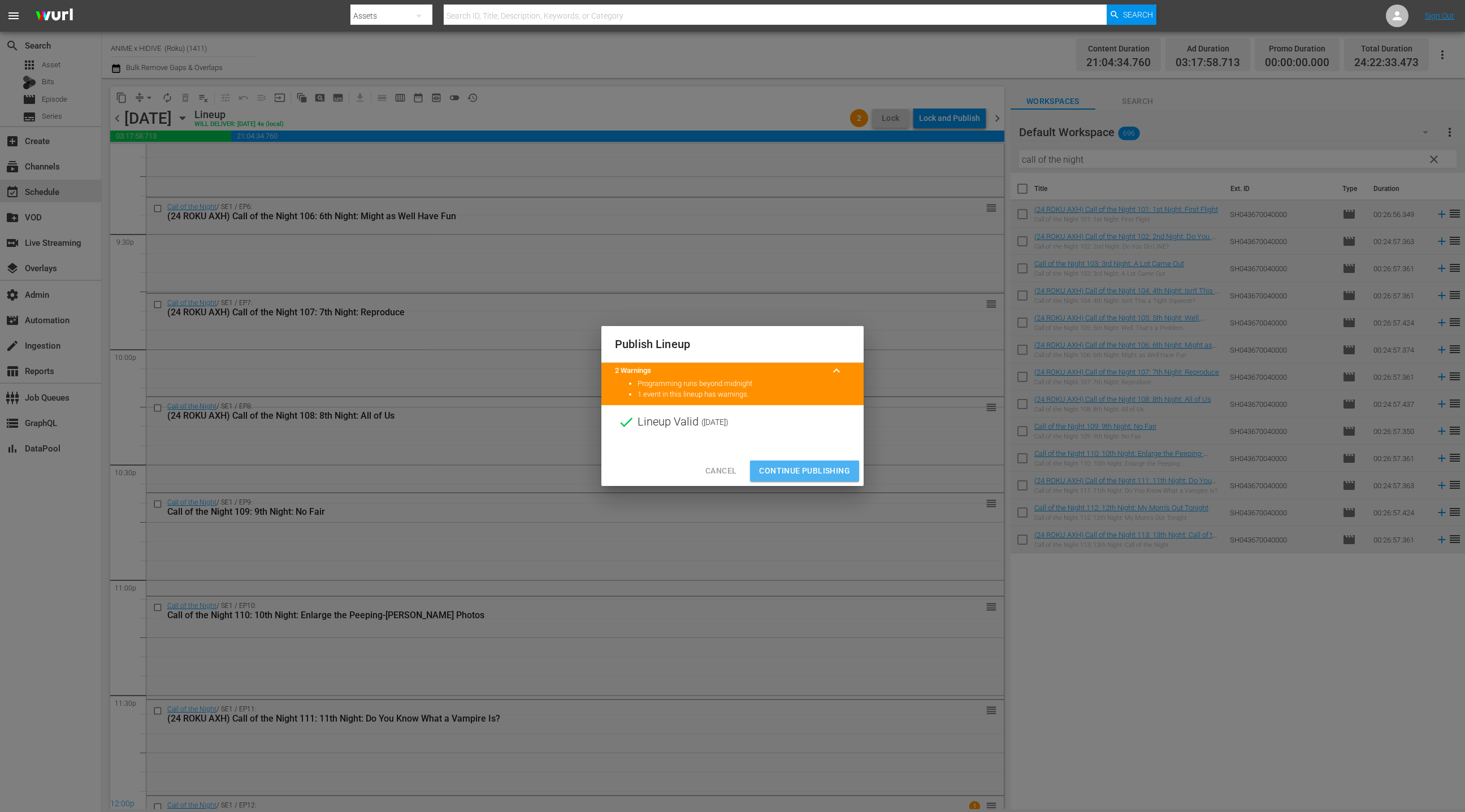
click at [787, 475] on span "Continue Publishing" at bounding box center [805, 471] width 91 height 14
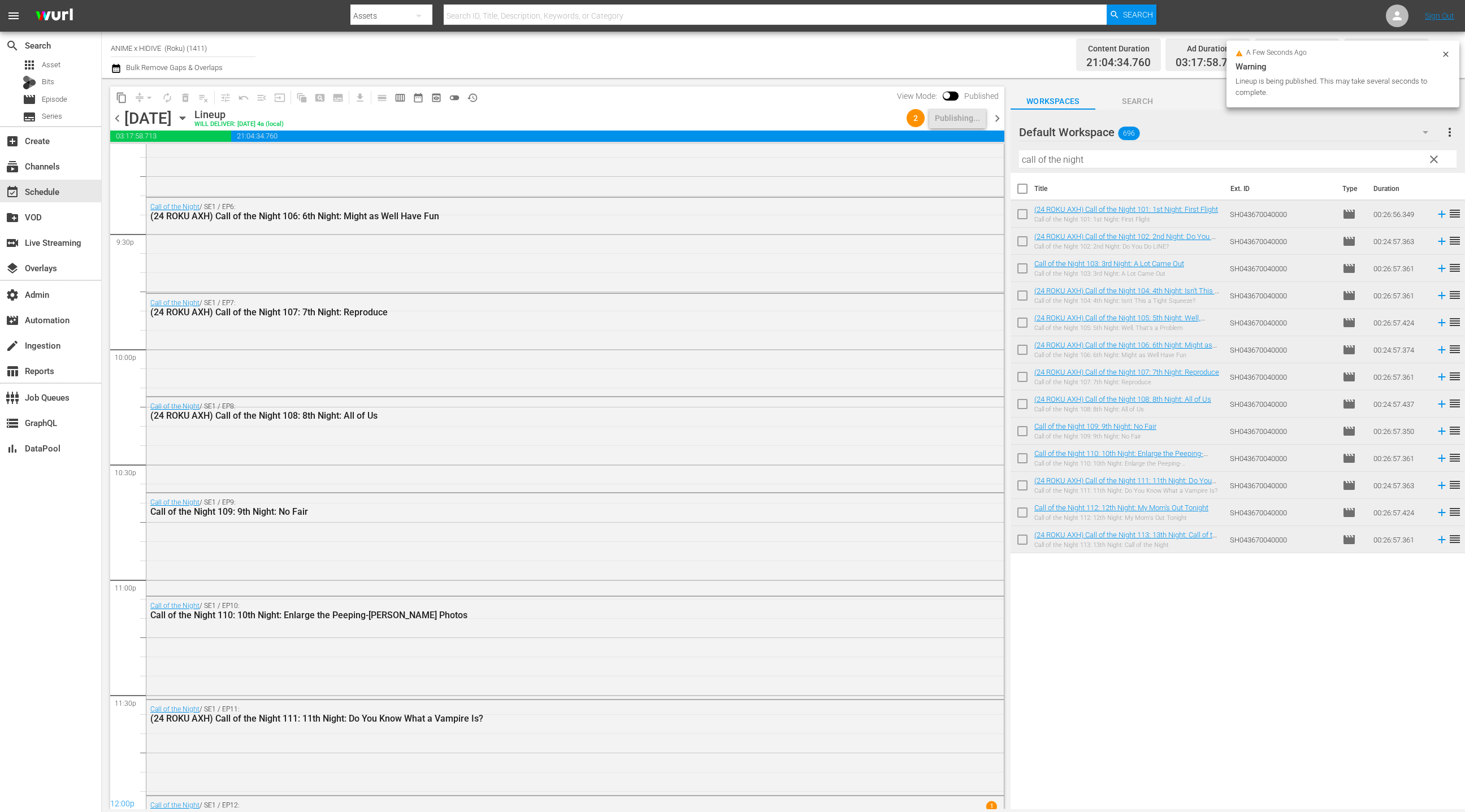
click at [118, 69] on icon "button" at bounding box center [116, 68] width 11 height 13
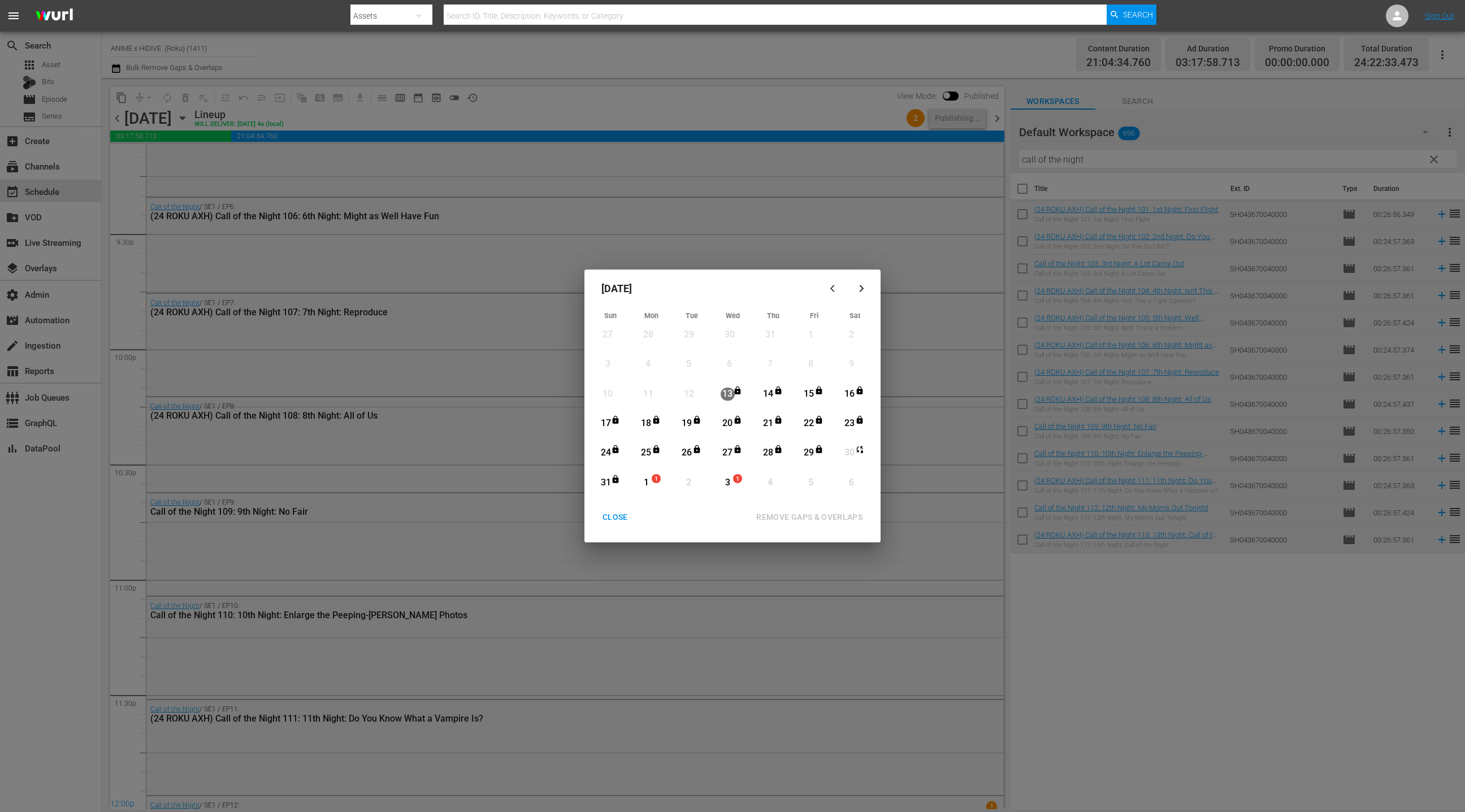
click at [612, 518] on div "CLOSE" at bounding box center [615, 517] width 44 height 14
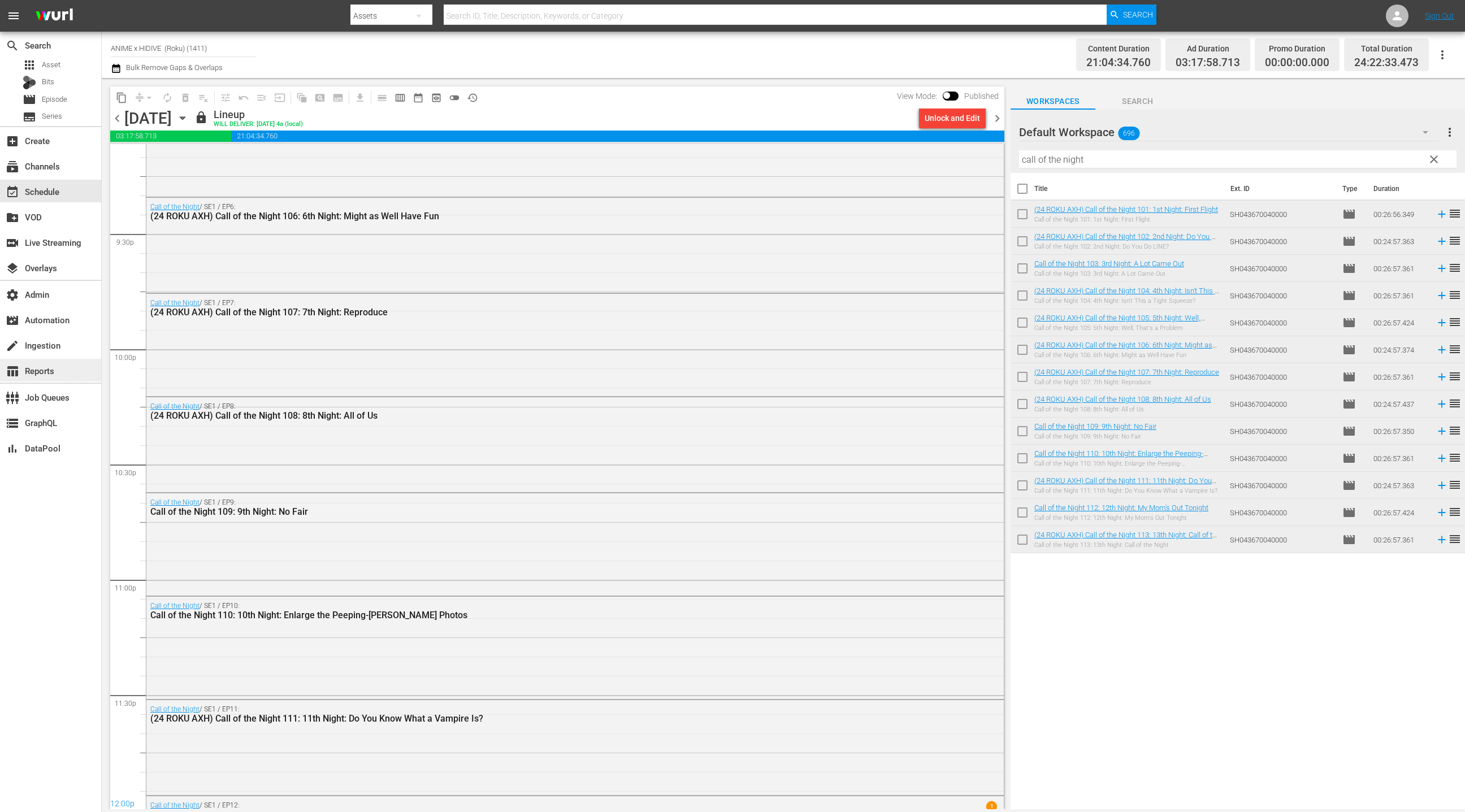
click at [56, 375] on div "table_chart Reports" at bounding box center [50, 370] width 101 height 22
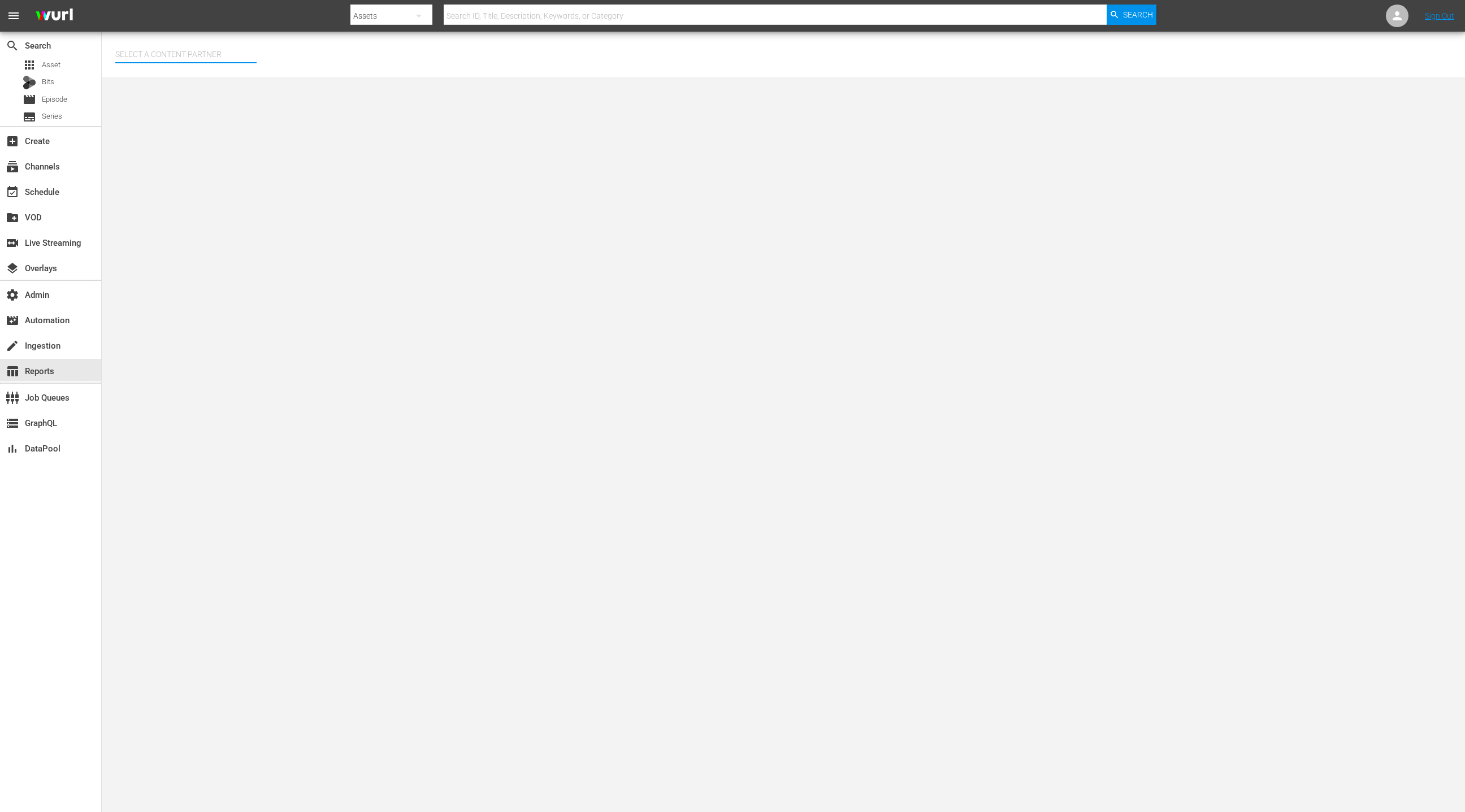
click at [193, 49] on input "text" at bounding box center [186, 54] width 142 height 27
click at [217, 92] on div "Jukin Media (26)" at bounding box center [207, 86] width 166 height 27
type input "Jukin Media (26)"
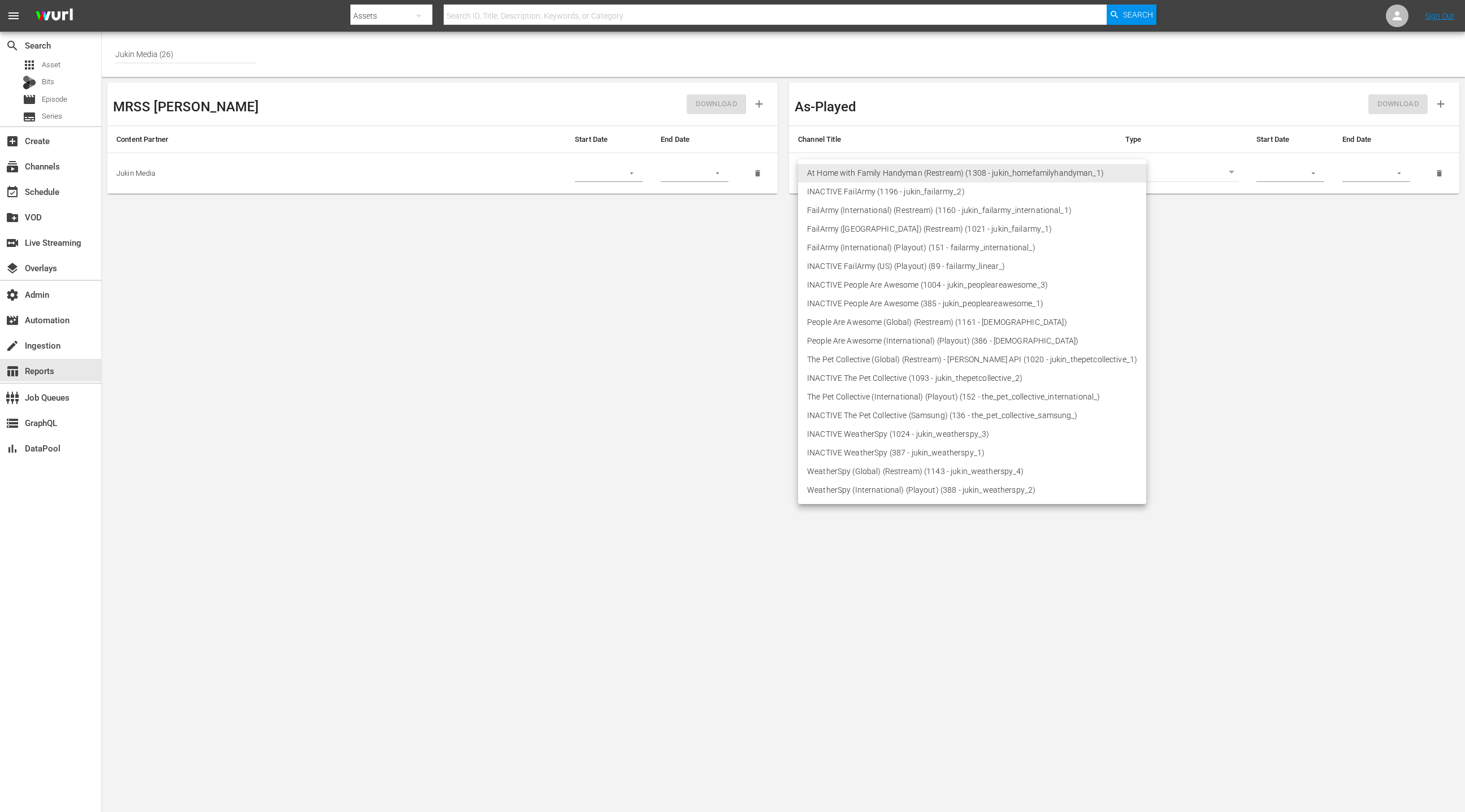
click at [935, 169] on body "menu Search By Assets Search ID, Title, Description, Keywords, or Category Sear…" at bounding box center [732, 406] width 1465 height 812
click at [927, 249] on li "FailArmy (International) (Playout) (151 - failarmy_international_)" at bounding box center [972, 248] width 348 height 19
type input "151"
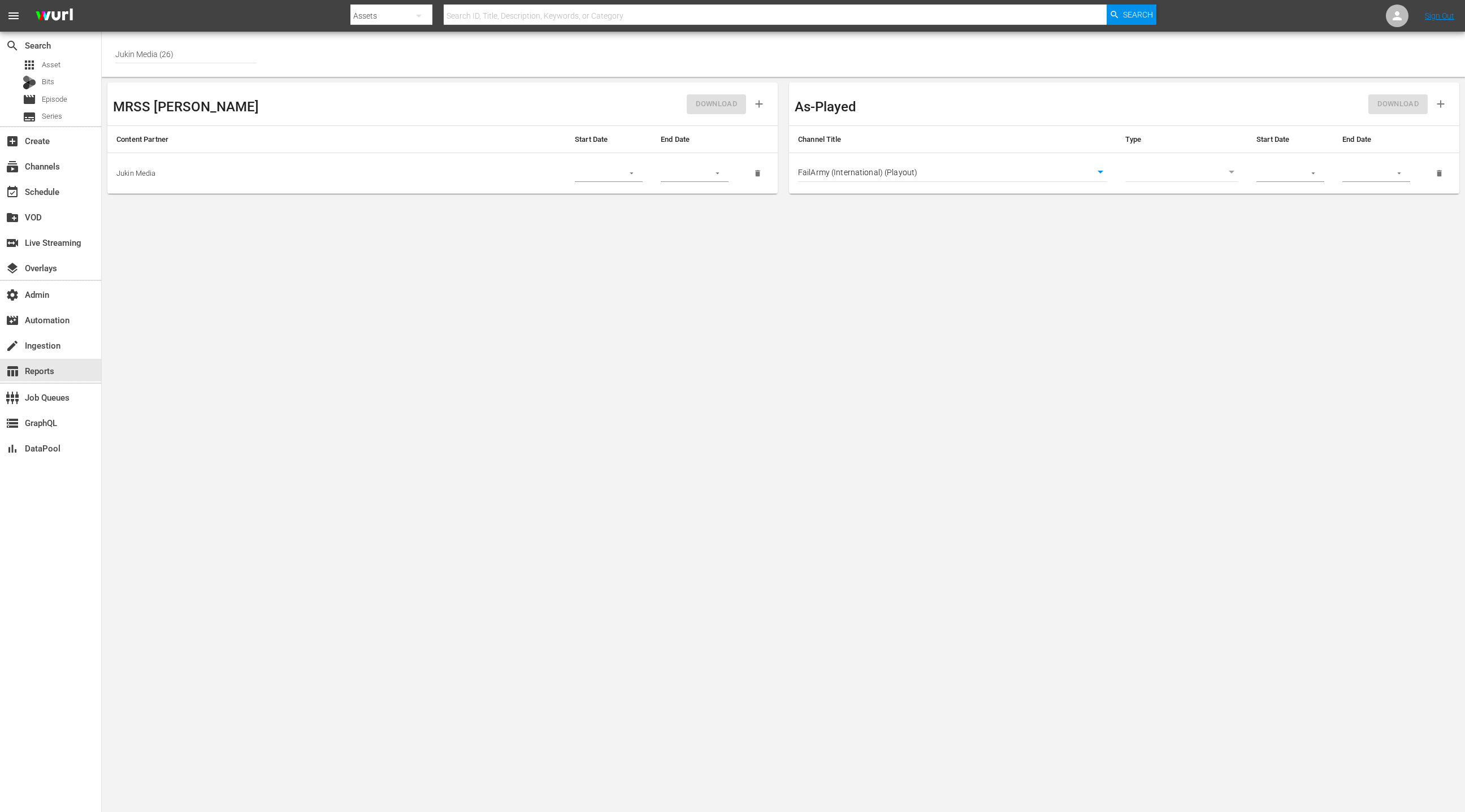
click at [1189, 169] on body "menu Search By Assets Search ID, Title, Description, Keywords, or Category Sear…" at bounding box center [732, 406] width 1465 height 812
click at [1178, 176] on li "Asset" at bounding box center [1181, 173] width 113 height 19
type input "asset"
click at [1296, 172] on input "text" at bounding box center [1277, 174] width 41 height 17
click at [1308, 169] on button "button" at bounding box center [1313, 173] width 22 height 22
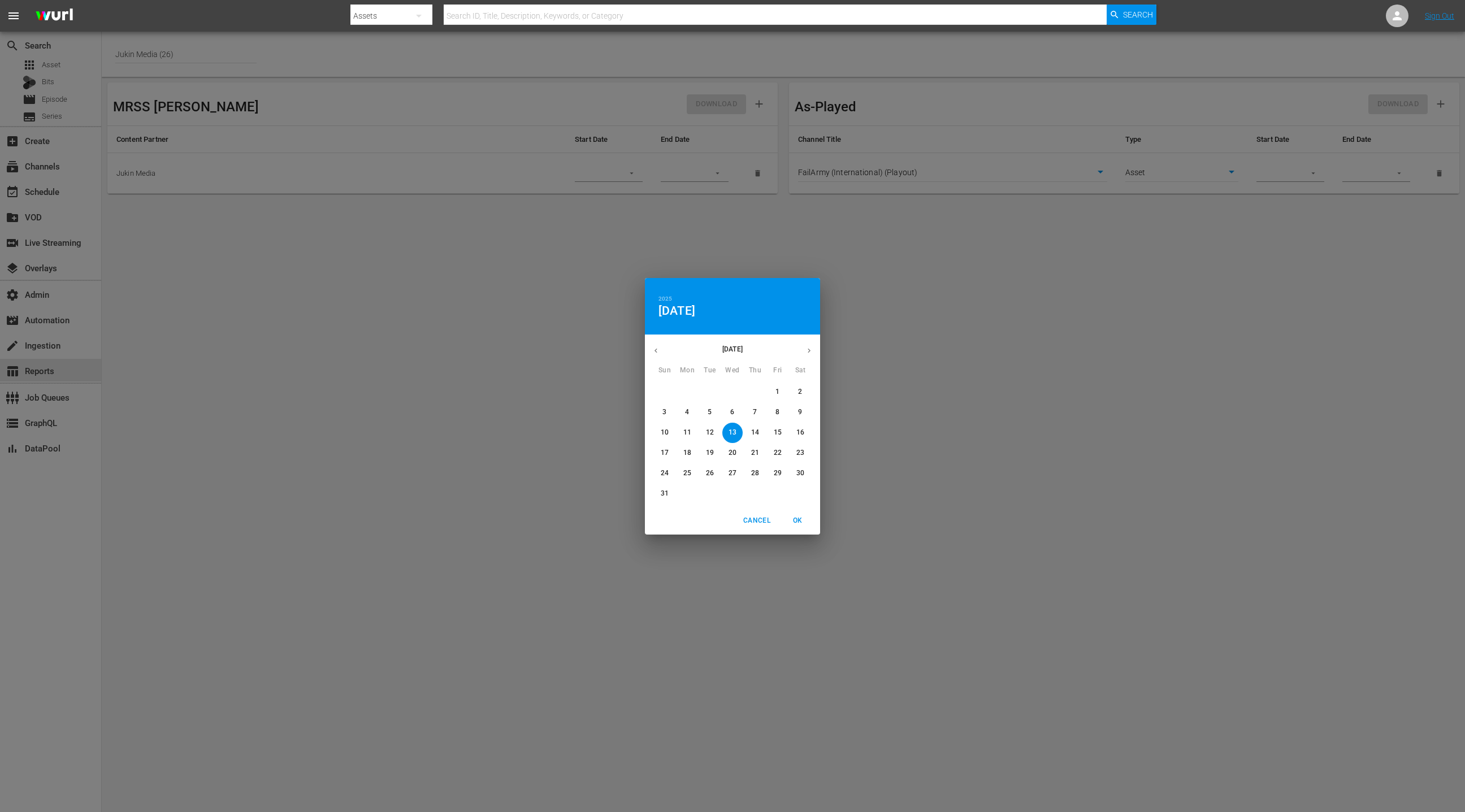
click at [776, 390] on p "1" at bounding box center [777, 392] width 4 height 10
click at [800, 515] on span "OK" at bounding box center [797, 521] width 27 height 12
type input "08/01/2025"
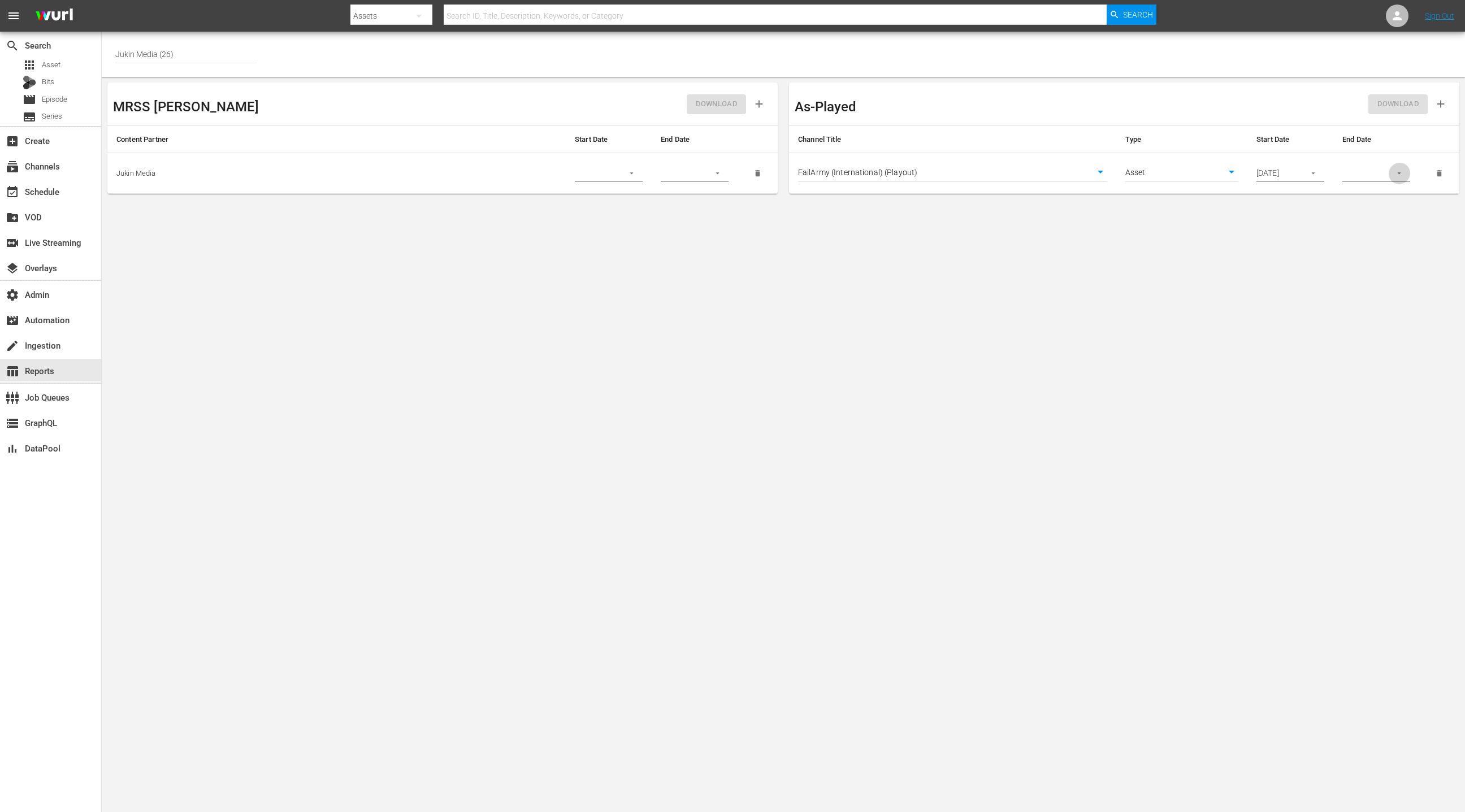
click at [1399, 169] on icon "button" at bounding box center [1399, 173] width 9 height 9
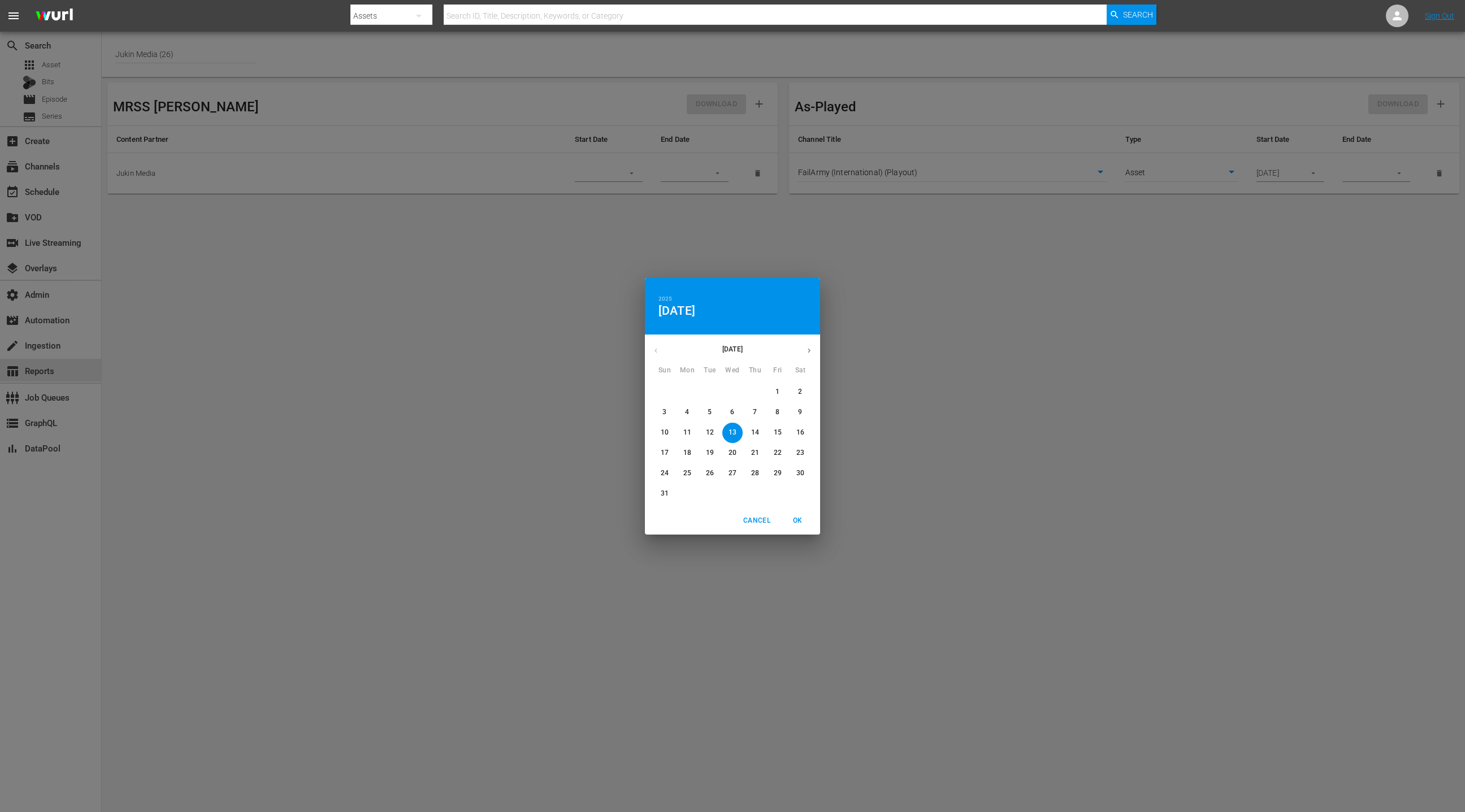
drag, startPoint x: 664, startPoint y: 492, endPoint x: 707, endPoint y: 497, distance: 43.3
click at [664, 493] on p "31" at bounding box center [664, 494] width 8 height 10
click at [801, 526] on span "OK" at bounding box center [797, 521] width 27 height 12
type input "08/31/2025"
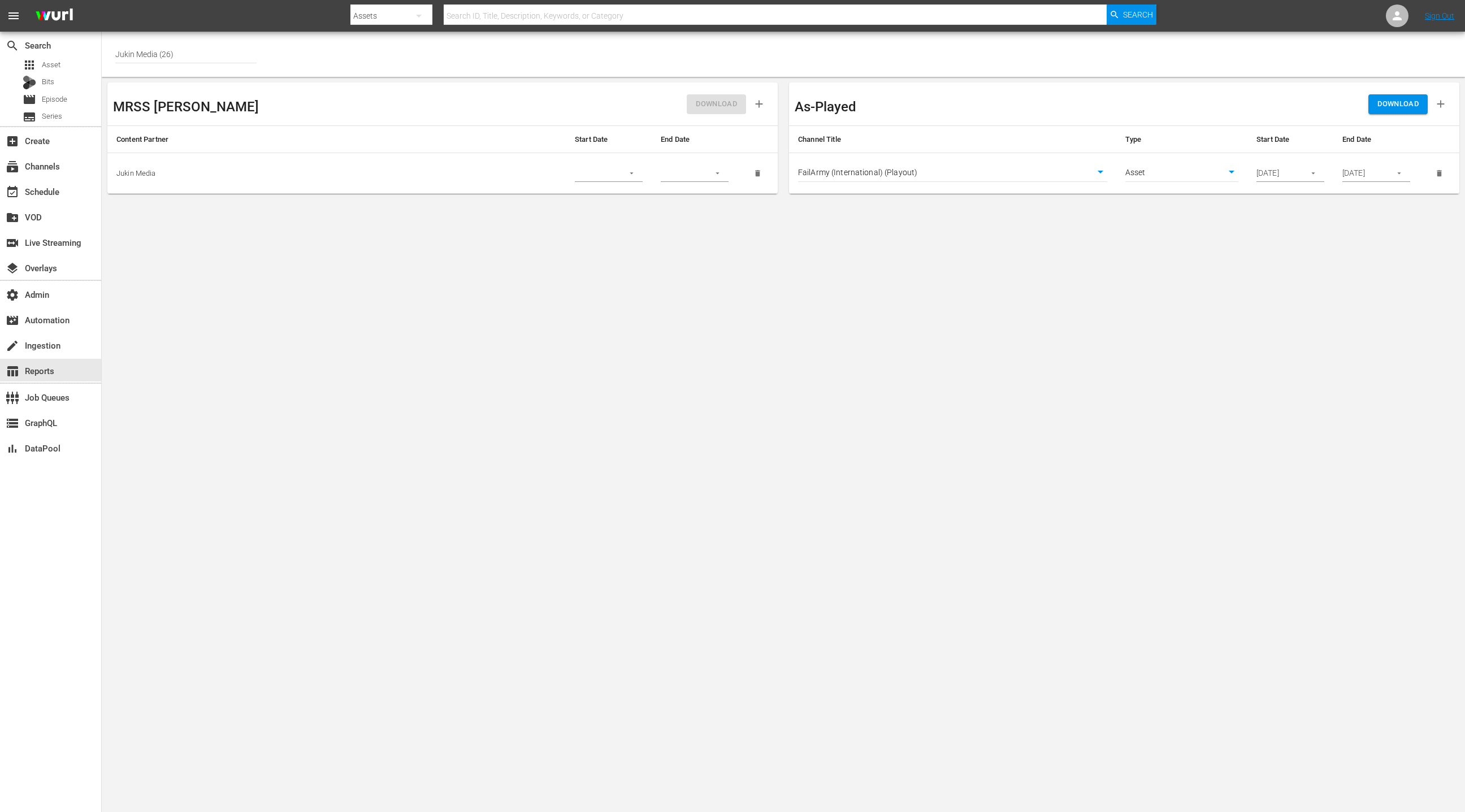
click at [1389, 107] on span "DOWNLOAD" at bounding box center [1398, 104] width 41 height 13
click at [953, 165] on body "menu Search By Assets Search ID, Title, Description, Keywords, or Category Sear…" at bounding box center [732, 406] width 1465 height 812
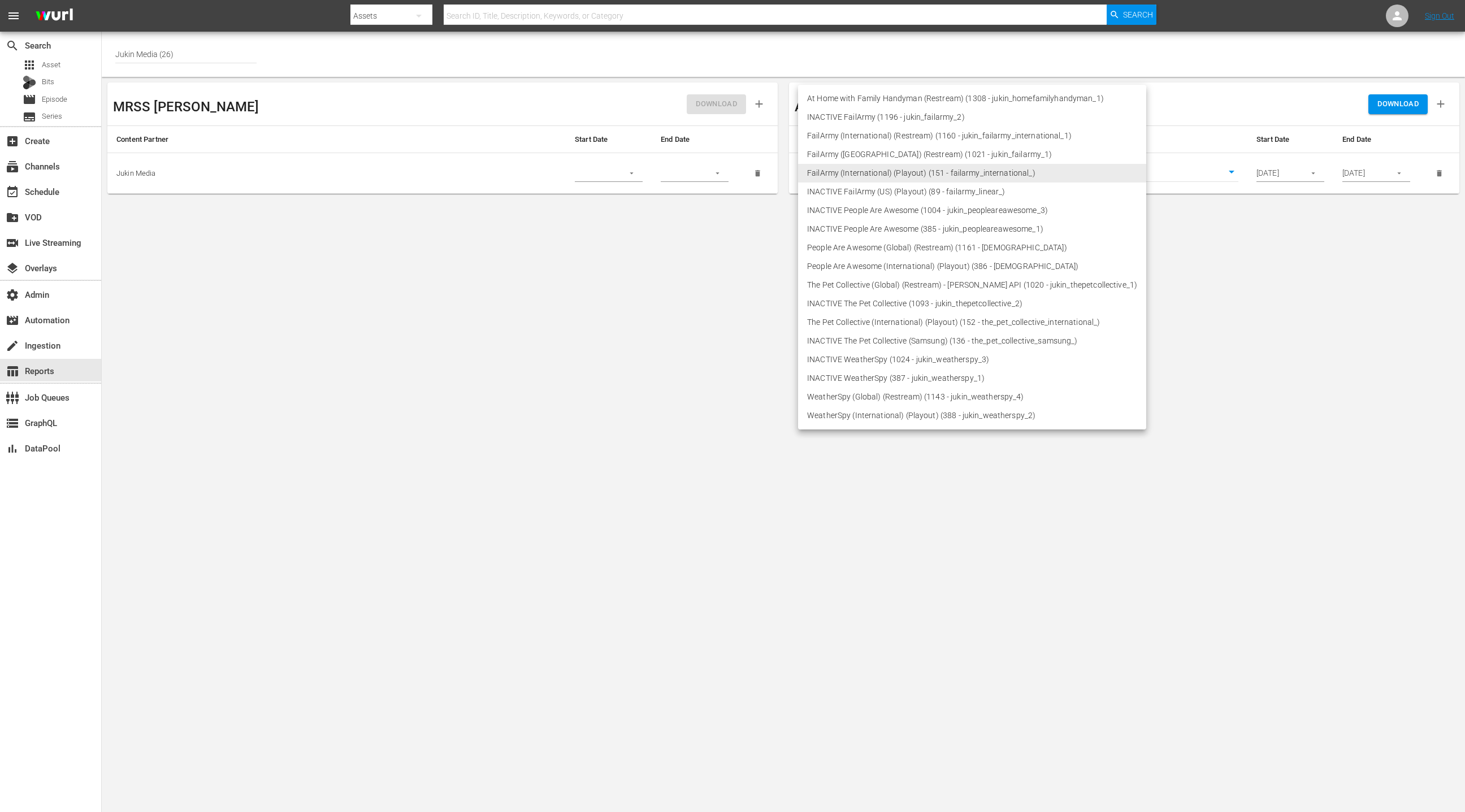
click at [933, 264] on li "People Are Awesome (International) (Playout) (386 - jukin_peopleareawesome_2)" at bounding box center [972, 266] width 348 height 19
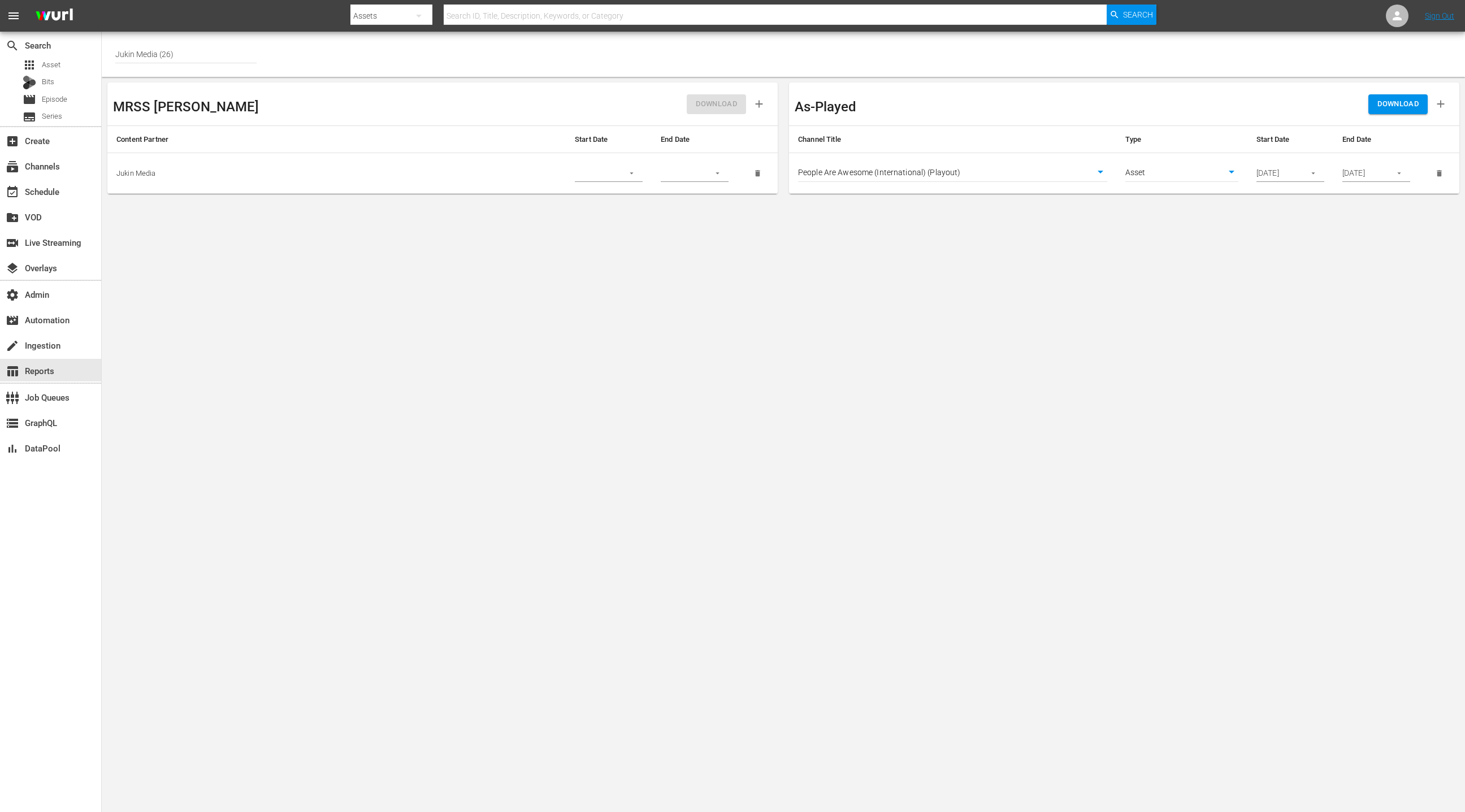
click at [1401, 106] on span "DOWNLOAD" at bounding box center [1398, 104] width 41 height 13
click at [1015, 174] on body "menu Search By Assets Search ID, Title, Description, Keywords, or Category Sear…" at bounding box center [732, 406] width 1465 height 812
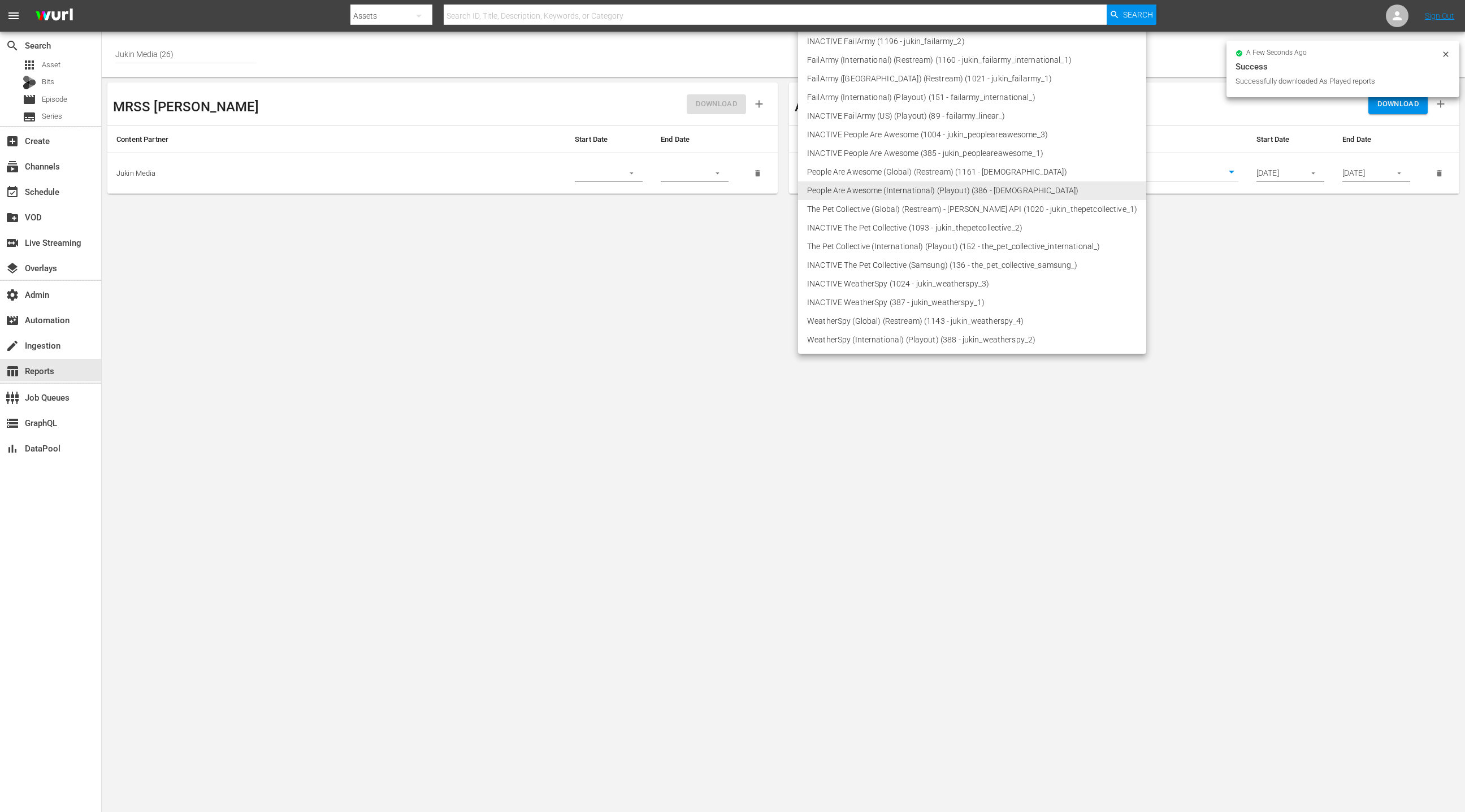
click at [934, 245] on li "The Pet Collective (International) (Playout) (152 - the_pet_collective_internat…" at bounding box center [972, 247] width 348 height 19
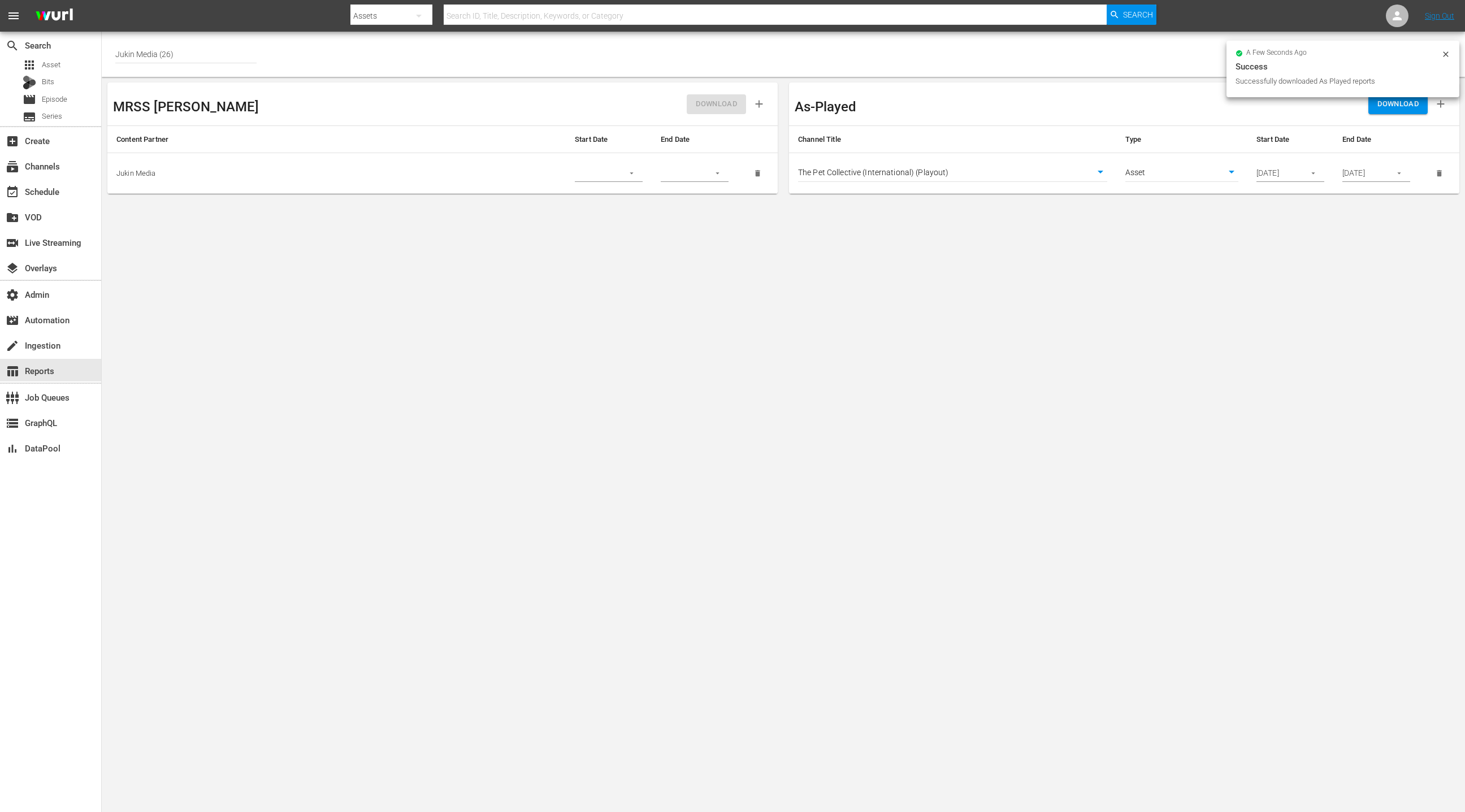
click at [1359, 287] on body "menu Search By Assets Search ID, Title, Description, Keywords, or Category Sear…" at bounding box center [732, 406] width 1465 height 812
click at [1407, 98] on span "DOWNLOAD" at bounding box center [1398, 104] width 41 height 13
click at [1057, 174] on body "menu Search By Assets Search ID, Title, Description, Keywords, or Category Sear…" at bounding box center [732, 406] width 1465 height 812
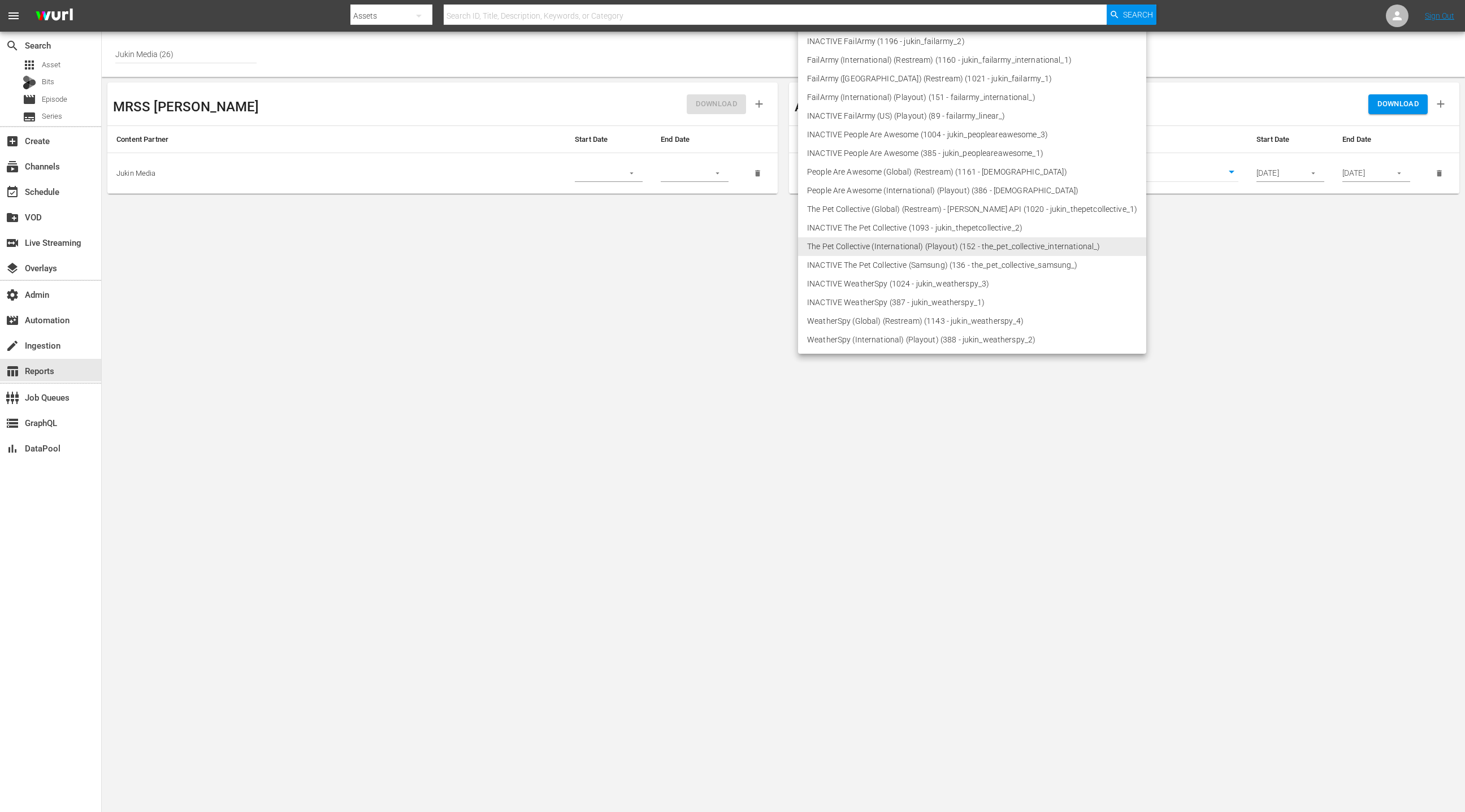
click at [972, 341] on li "WeatherSpy (International) (Playout) (388 - jukin_weatherspy_2)" at bounding box center [972, 339] width 348 height 19
type input "388"
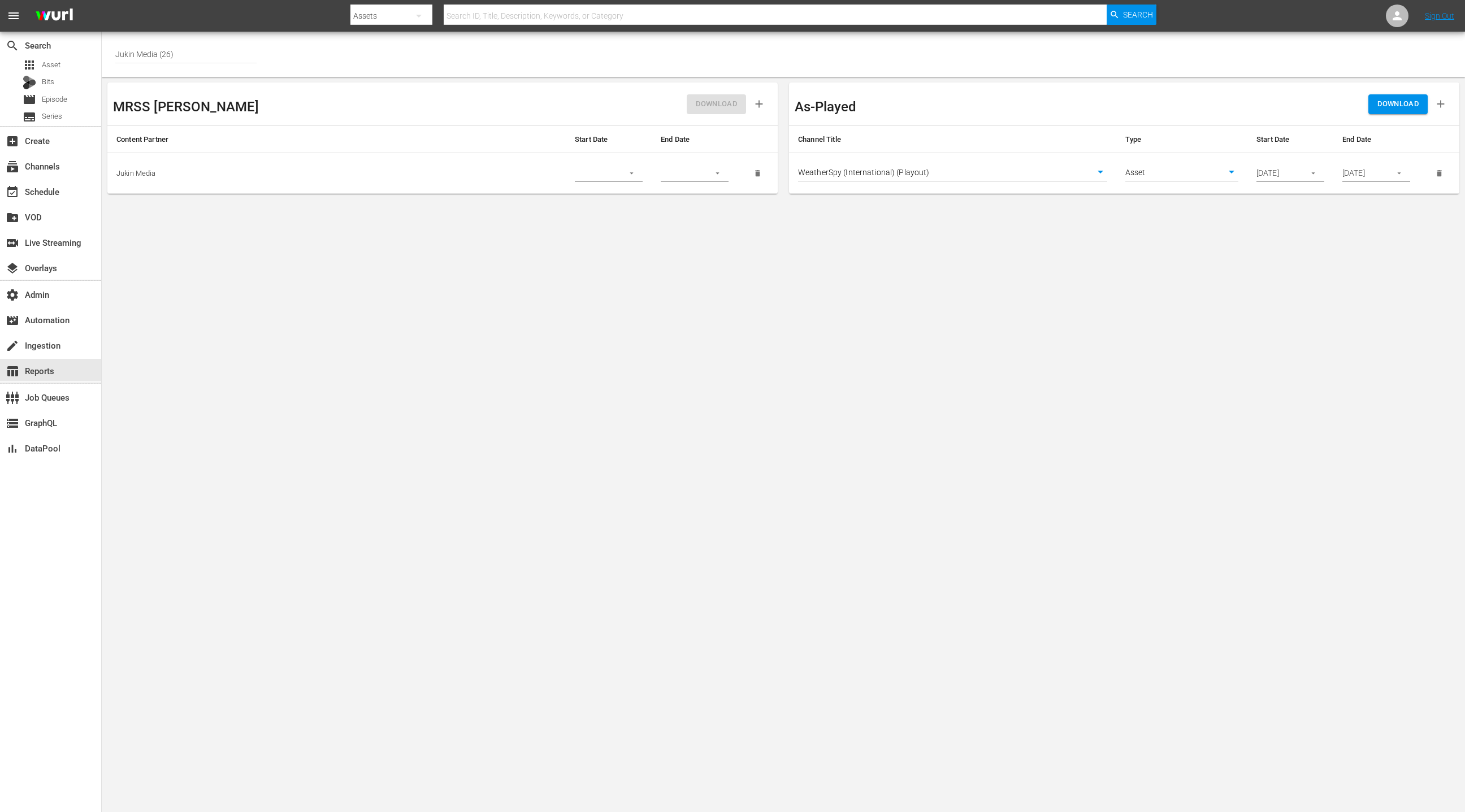
click at [1394, 109] on span "DOWNLOAD" at bounding box center [1398, 104] width 41 height 13
